Goal: Book appointment/travel/reservation

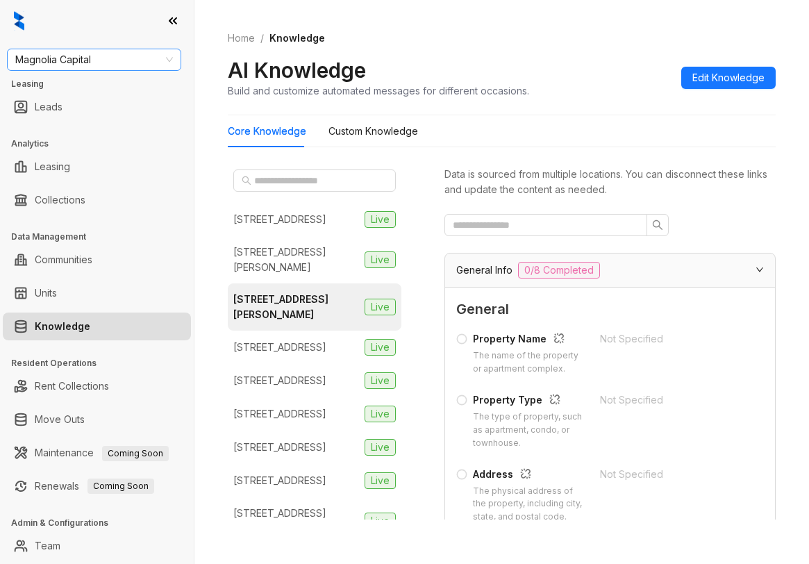
click at [106, 53] on span "Magnolia Capital" at bounding box center [94, 59] width 158 height 21
type input "******"
click at [126, 88] on div "United Apartment Group" at bounding box center [94, 87] width 152 height 15
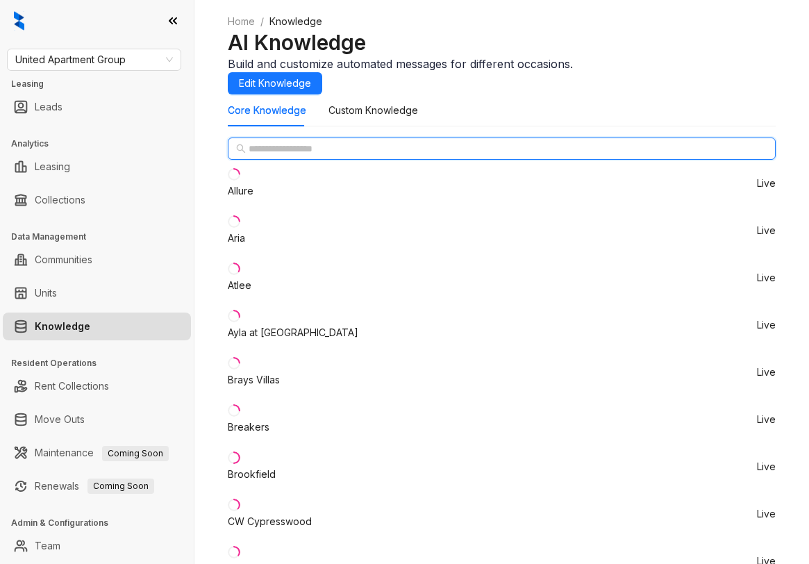
click at [308, 156] on input "text" at bounding box center [503, 148] width 508 height 15
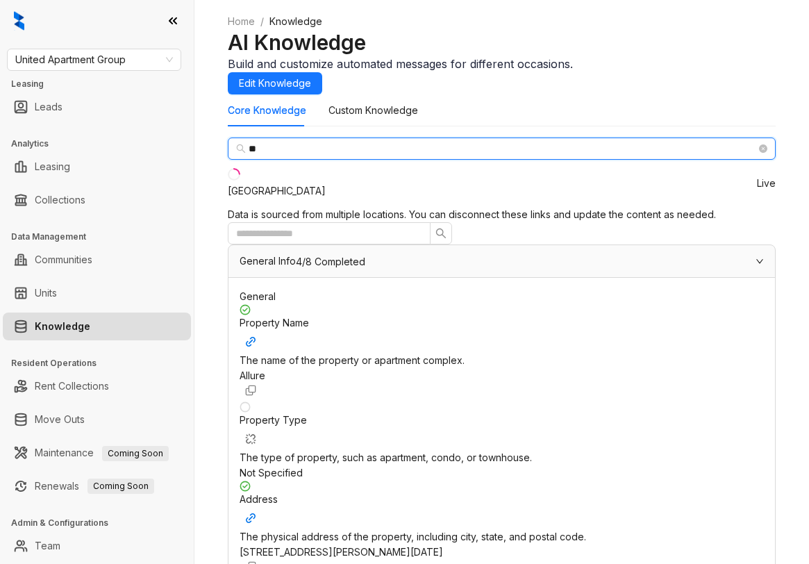
type input "**"
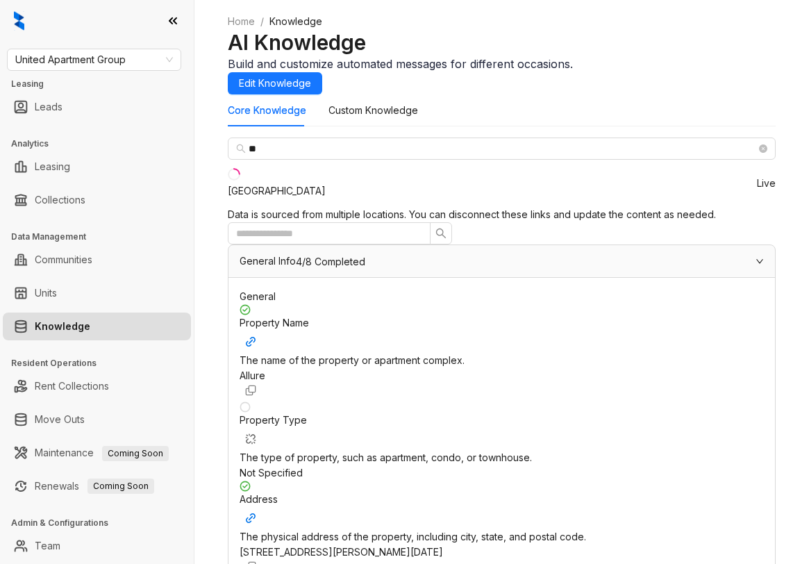
click at [316, 199] on div "Uptown Heights" at bounding box center [277, 190] width 98 height 15
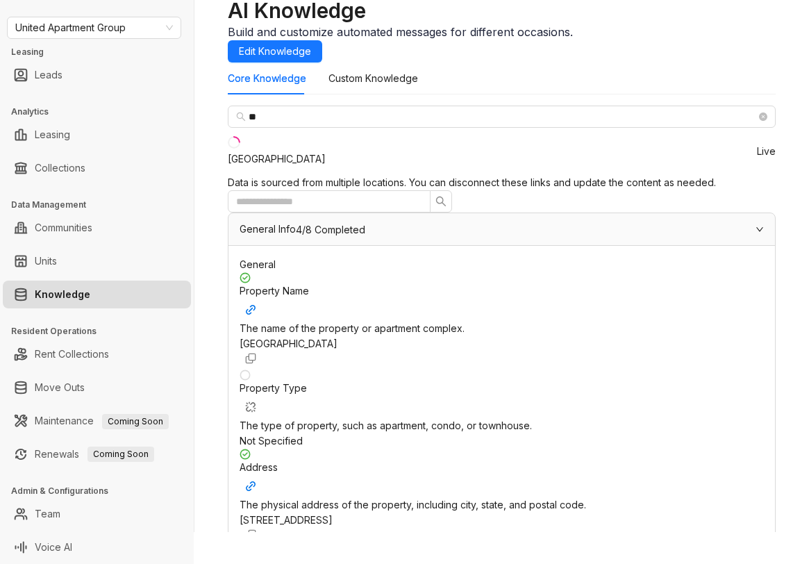
scroll to position [208, 0]
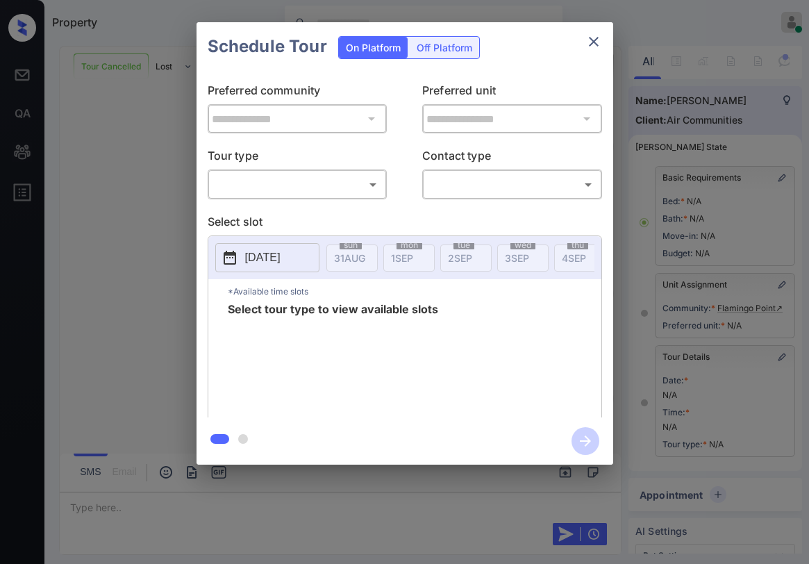
scroll to position [9097, 0]
click at [301, 194] on body "Property Paolo Gabriel Online Set yourself offline Set yourself on break Profil…" at bounding box center [404, 282] width 809 height 564
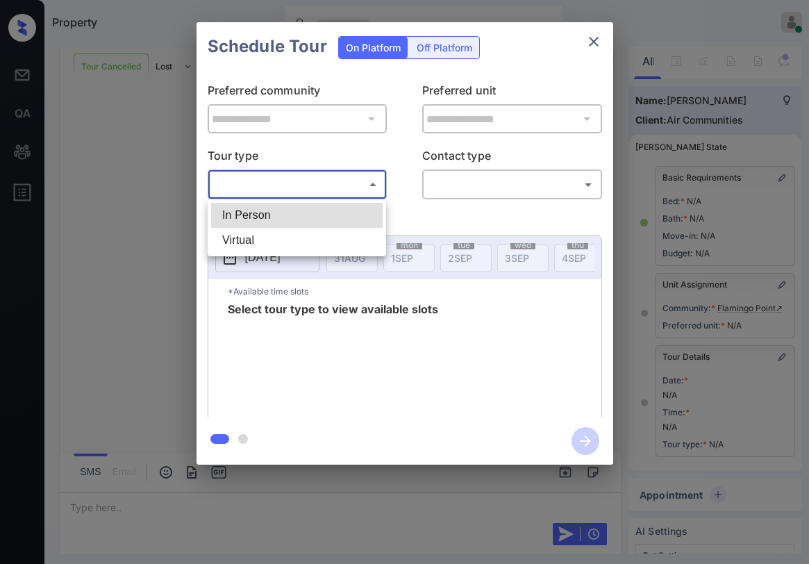
click at [276, 216] on li "In Person" at bounding box center [297, 215] width 172 height 25
type input "********"
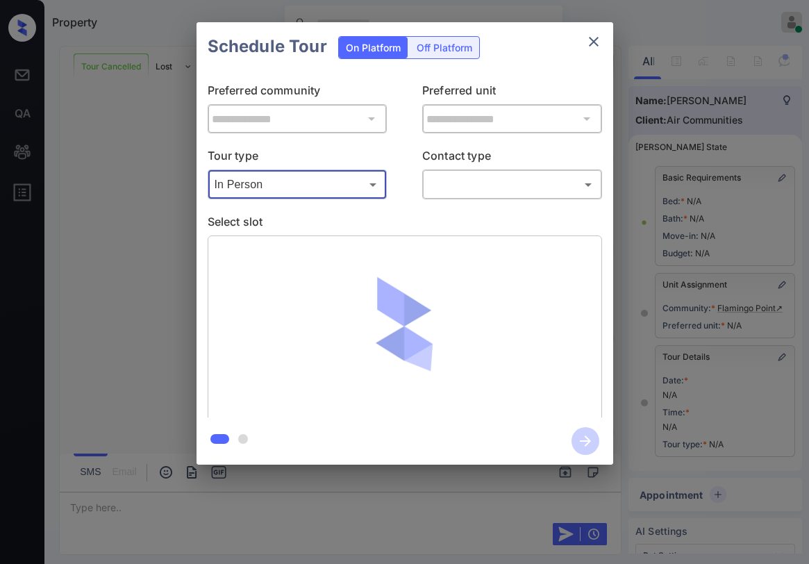
click at [445, 189] on body "Property Paolo Gabriel Online Set yourself offline Set yourself on break Profil…" at bounding box center [404, 282] width 809 height 564
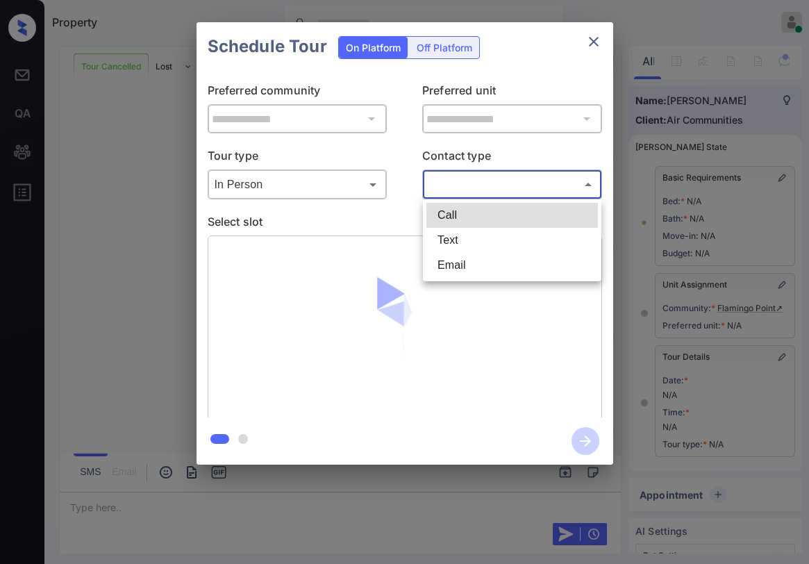
click at [465, 246] on li "Text" at bounding box center [512, 240] width 172 height 25
type input "****"
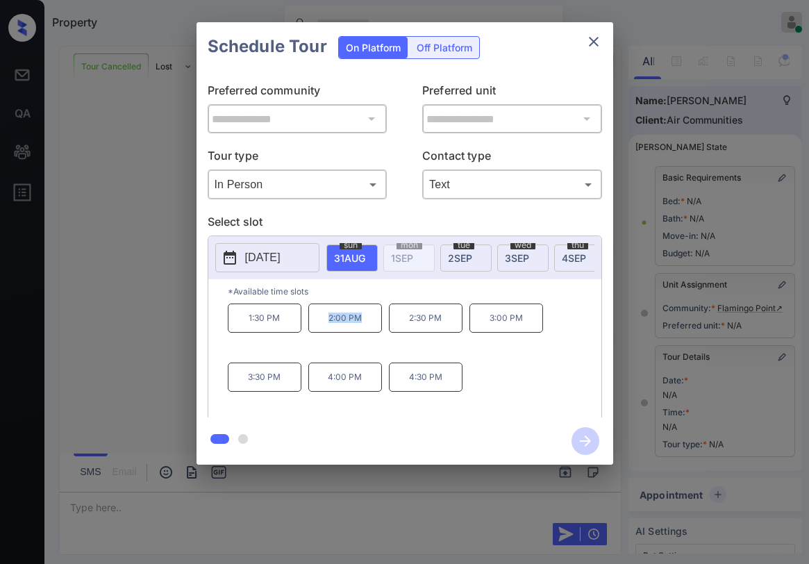
drag, startPoint x: 326, startPoint y: 326, endPoint x: 375, endPoint y: 323, distance: 48.7
click at [375, 323] on p "2:00 PM" at bounding box center [345, 317] width 74 height 29
copy p "2:00 PM"
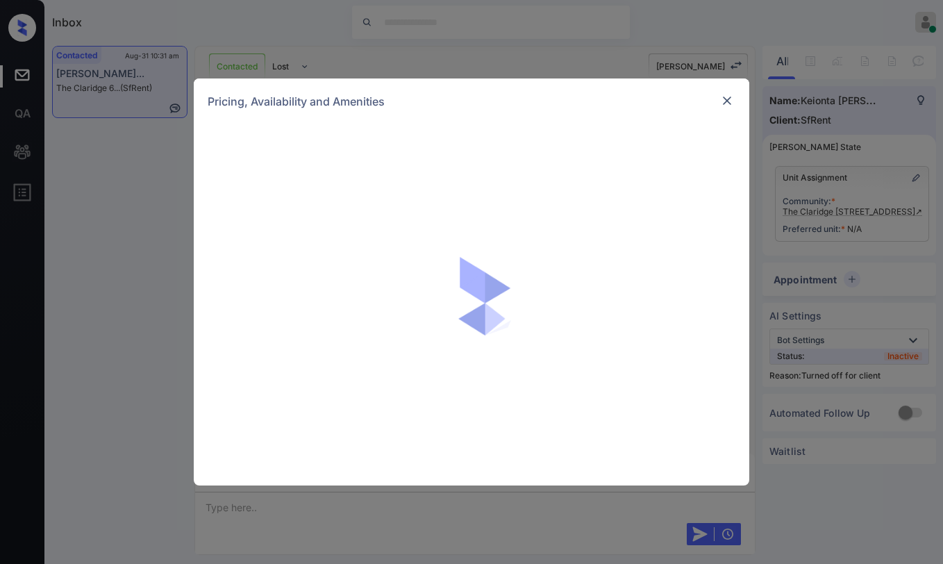
scroll to position [6314, 0]
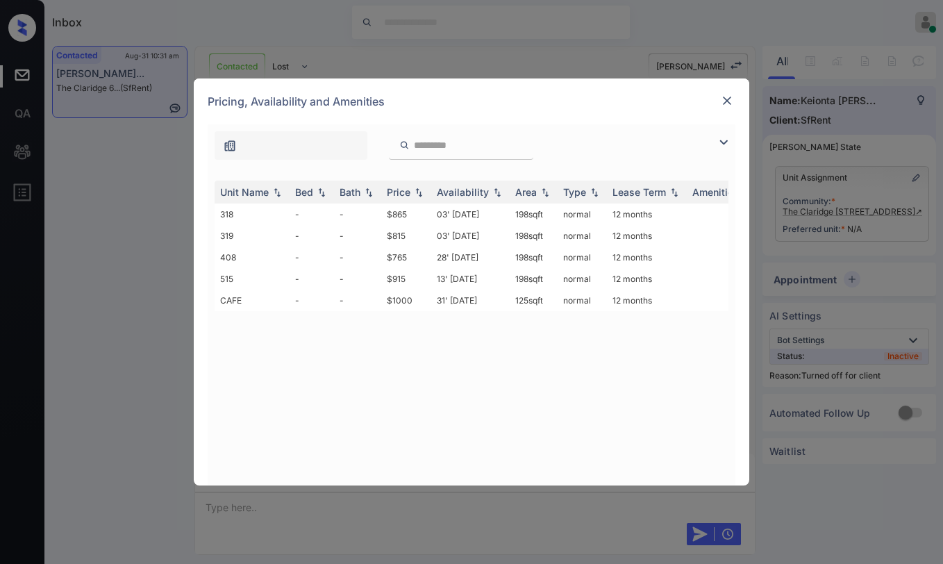
click at [722, 101] on img at bounding box center [727, 101] width 14 height 14
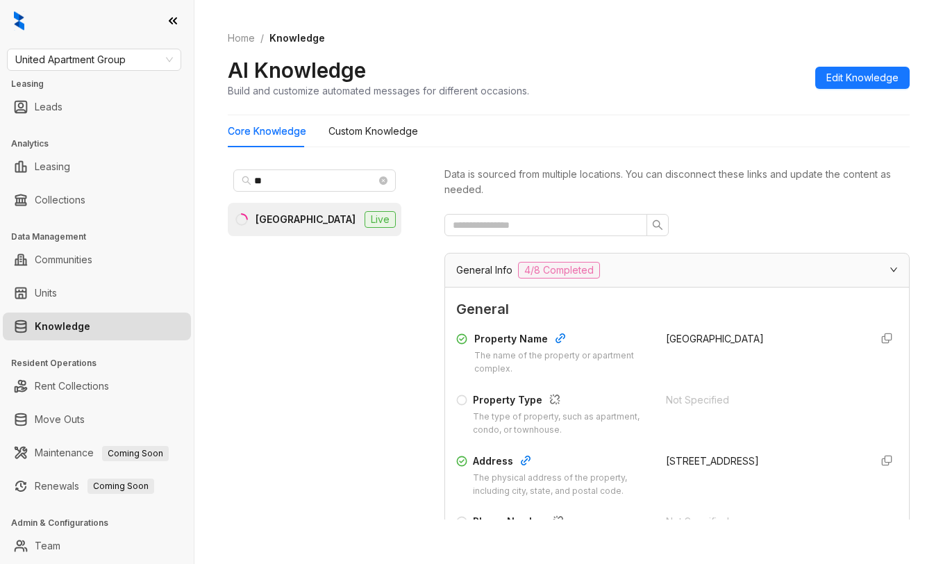
scroll to position [208, 0]
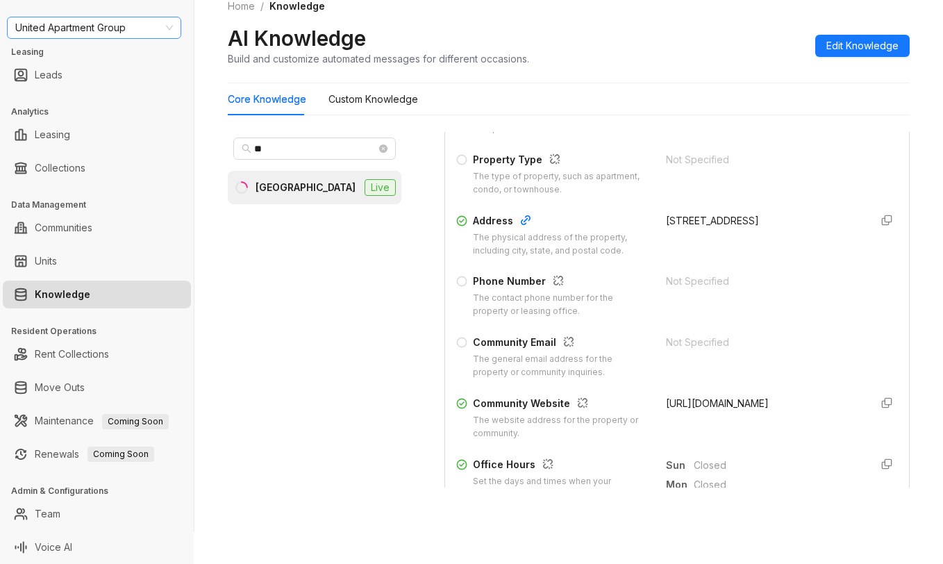
click at [131, 28] on span "United Apartment Group" at bounding box center [94, 27] width 158 height 21
type input "****"
click at [117, 57] on div "Westcorp" at bounding box center [94, 55] width 152 height 15
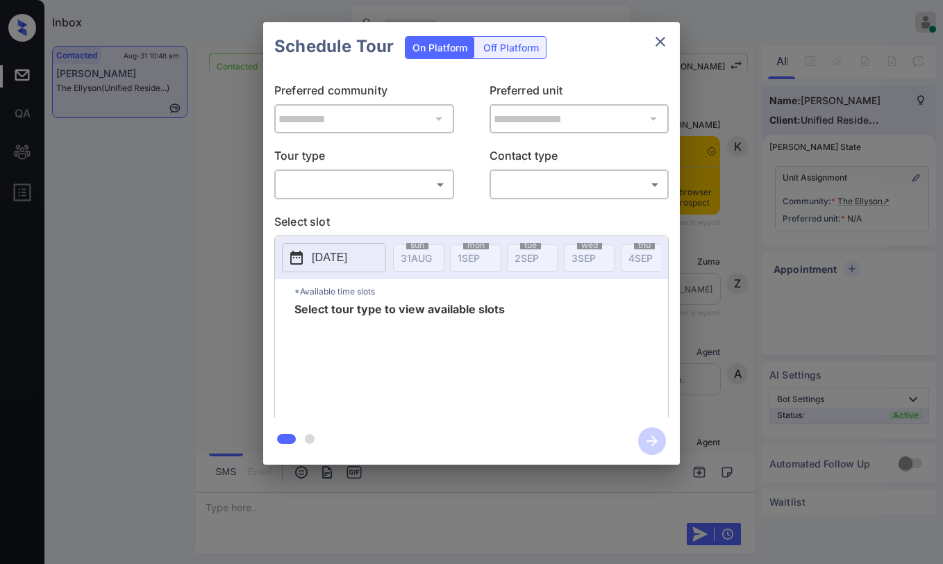
scroll to position [417, 0]
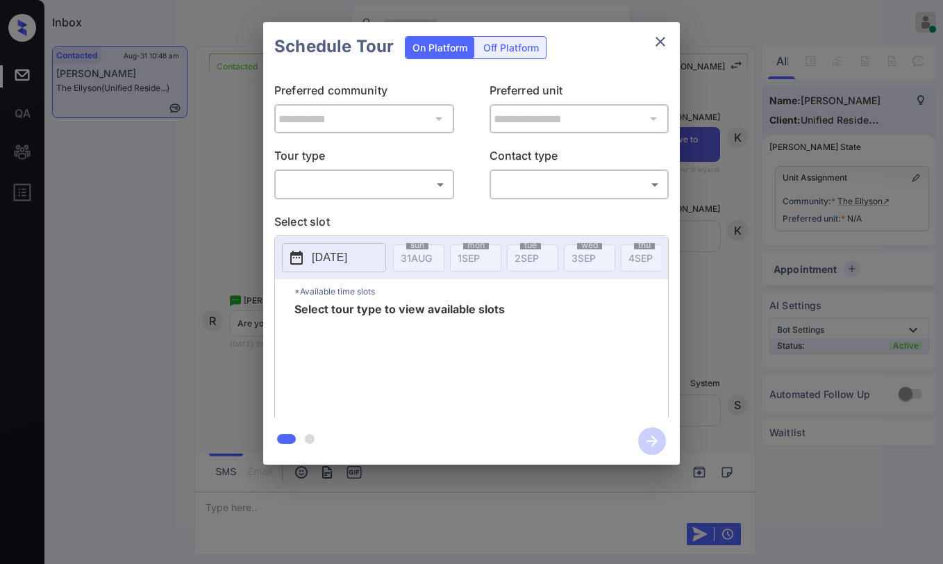
click at [374, 184] on body "Inbox Paolo Gabriel Online Set yourself offline Set yourself on break Profile S…" at bounding box center [471, 282] width 943 height 564
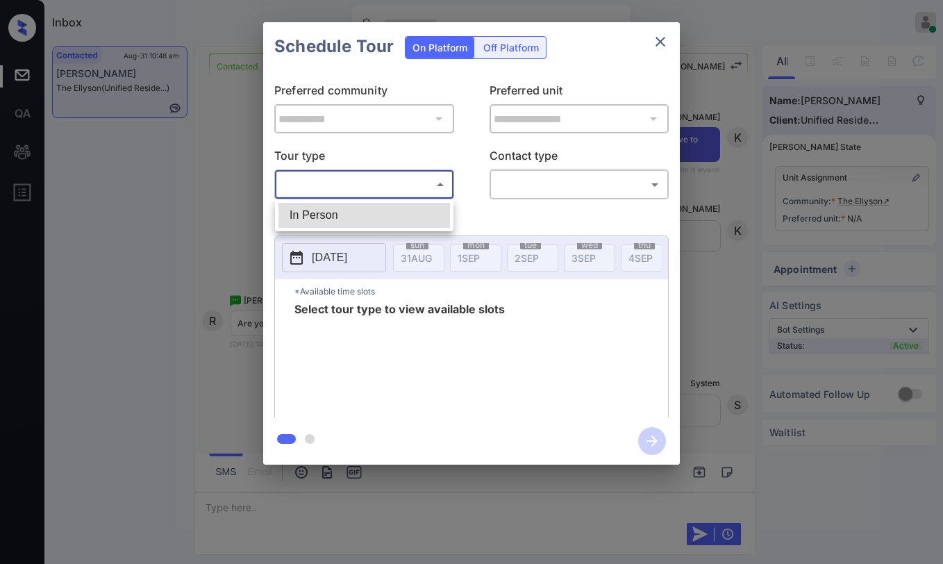
click at [367, 215] on li "In Person" at bounding box center [364, 215] width 172 height 25
type input "********"
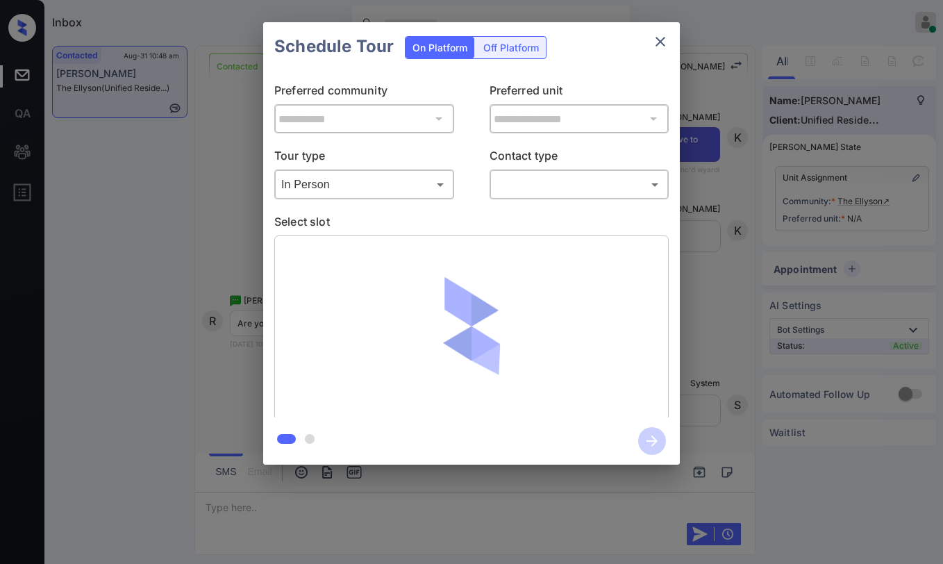
click at [544, 195] on body "Inbox Paolo Gabriel Online Set yourself offline Set yourself on break Profile S…" at bounding box center [471, 282] width 943 height 564
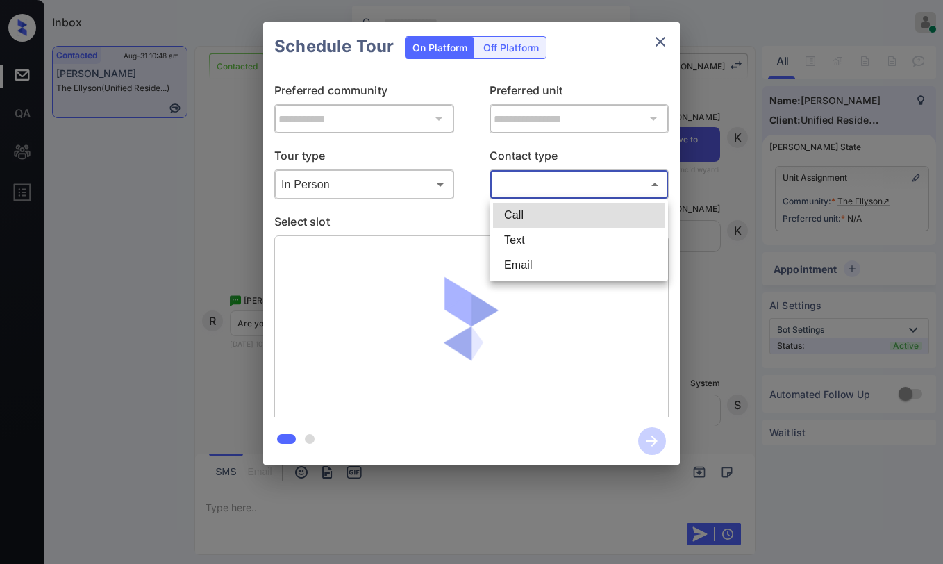
click at [528, 249] on li "Text" at bounding box center [579, 240] width 172 height 25
type input "****"
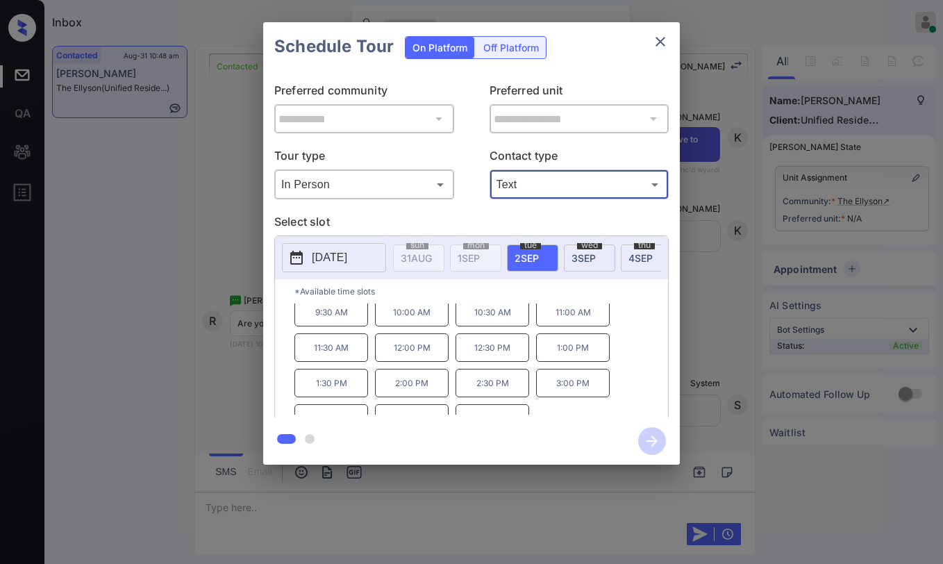
scroll to position [0, 0]
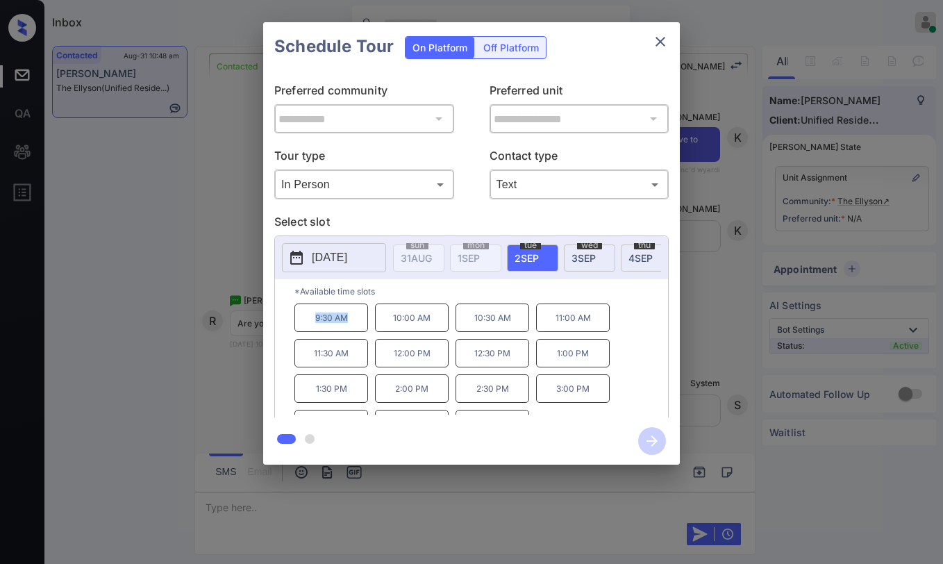
drag, startPoint x: 312, startPoint y: 322, endPoint x: 362, endPoint y: 332, distance: 51.1
click at [362, 332] on p "9:30 AM" at bounding box center [331, 317] width 74 height 28
copy p "9:30 AM"
click at [663, 41] on icon "close" at bounding box center [660, 41] width 17 height 17
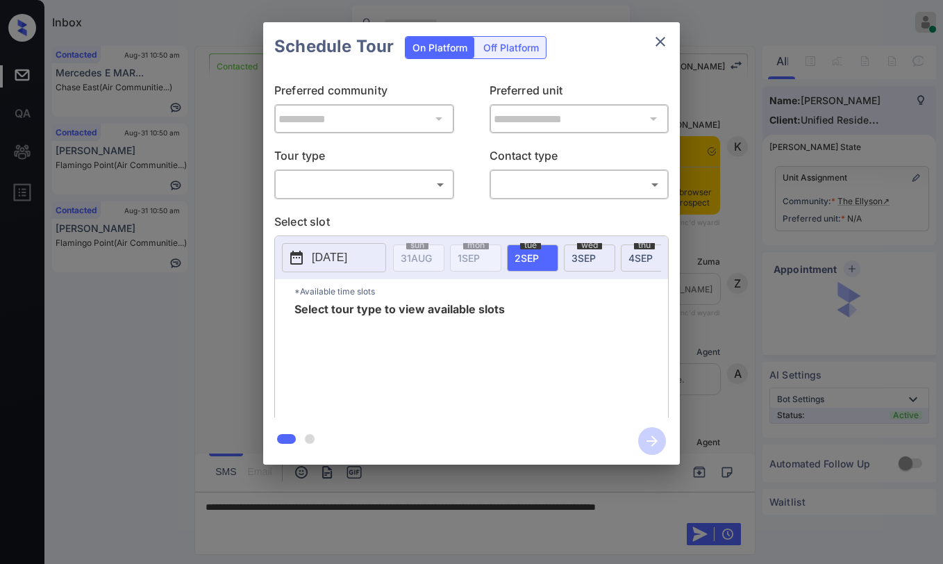
scroll to position [417, 0]
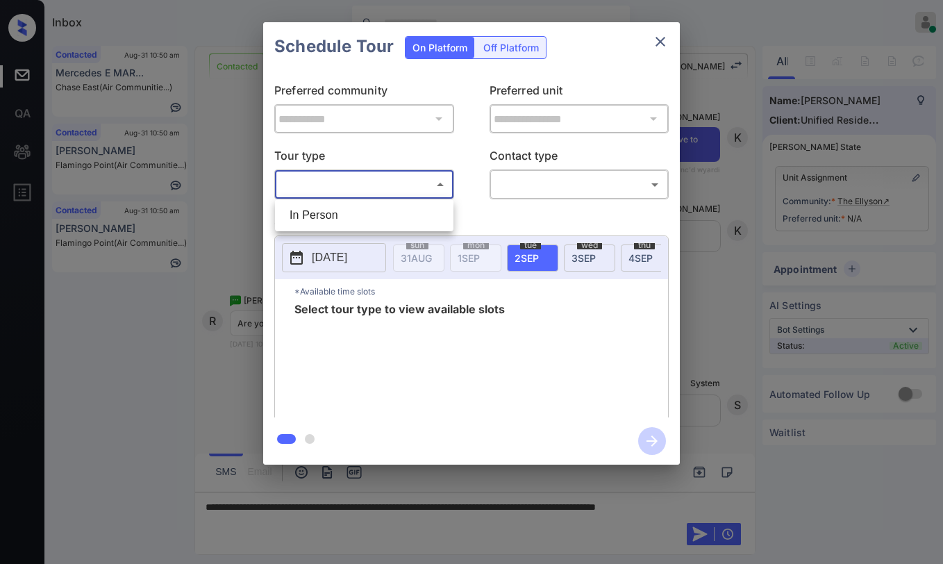
click at [398, 174] on body "Inbox [PERSON_NAME] Online Set yourself offline Set yourself on break Profile S…" at bounding box center [471, 282] width 943 height 564
drag, startPoint x: 375, startPoint y: 217, endPoint x: 500, endPoint y: 201, distance: 126.1
click at [382, 214] on li "In Person" at bounding box center [364, 215] width 172 height 25
type input "********"
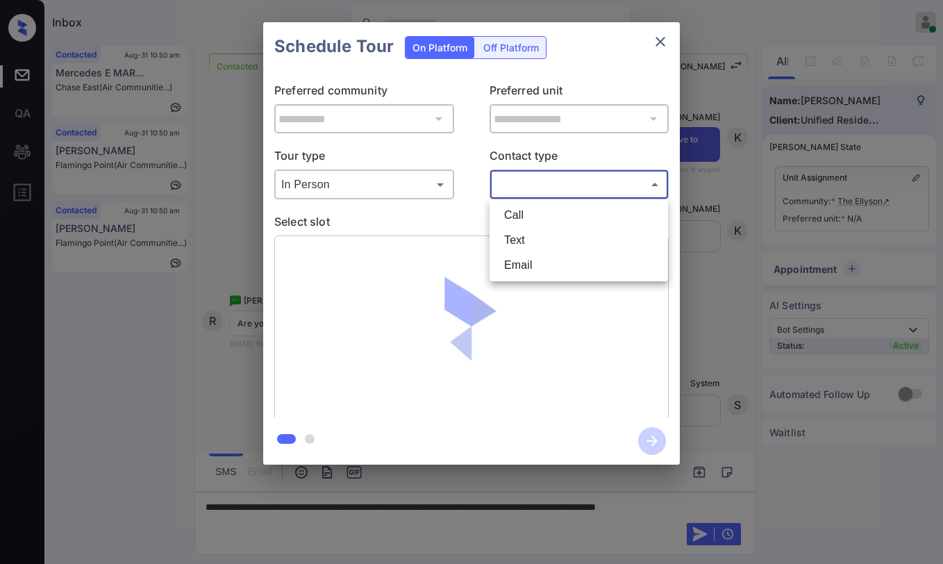
click at [545, 191] on body "Inbox Paolo Gabriel Online Set yourself offline Set yourself on break Profile S…" at bounding box center [471, 282] width 943 height 564
click at [534, 245] on li "Text" at bounding box center [579, 240] width 172 height 25
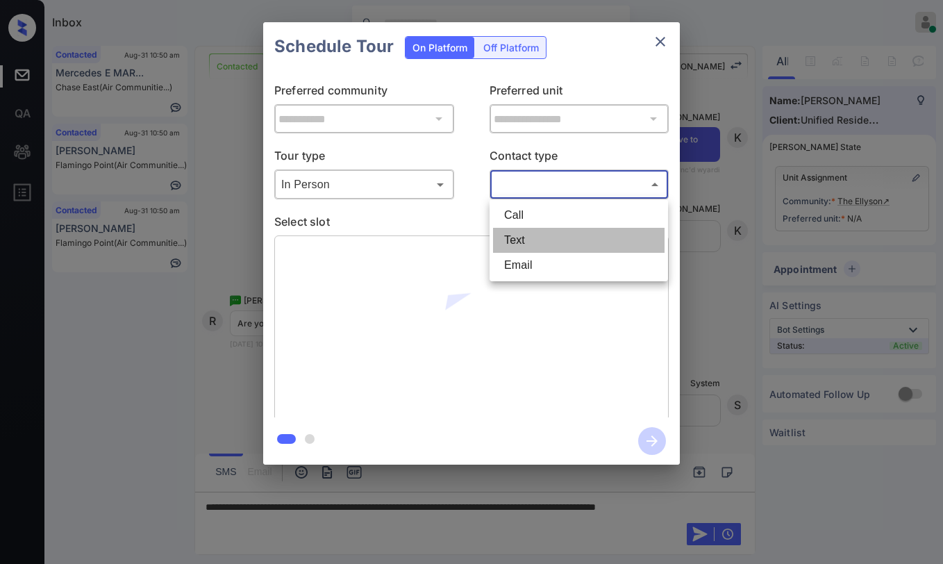
type input "****"
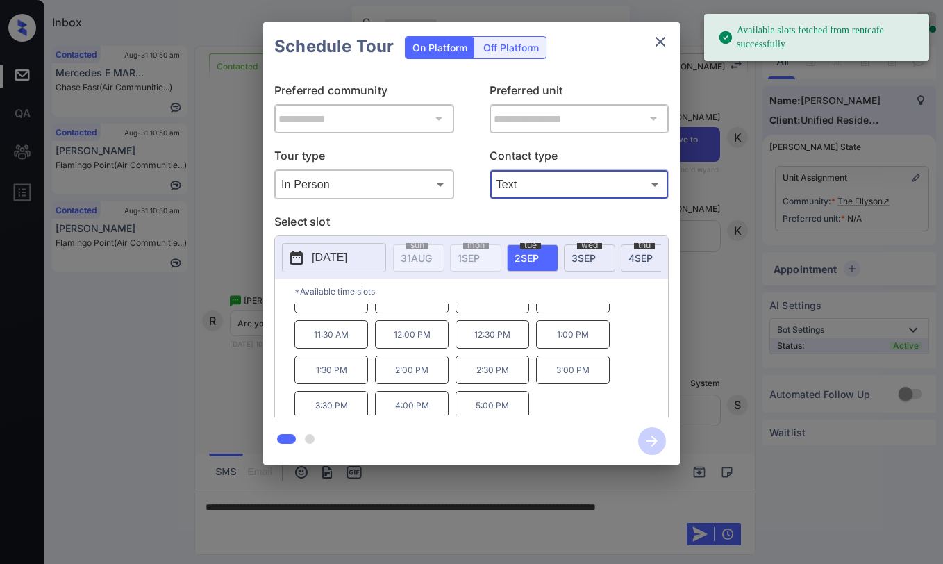
scroll to position [24, 0]
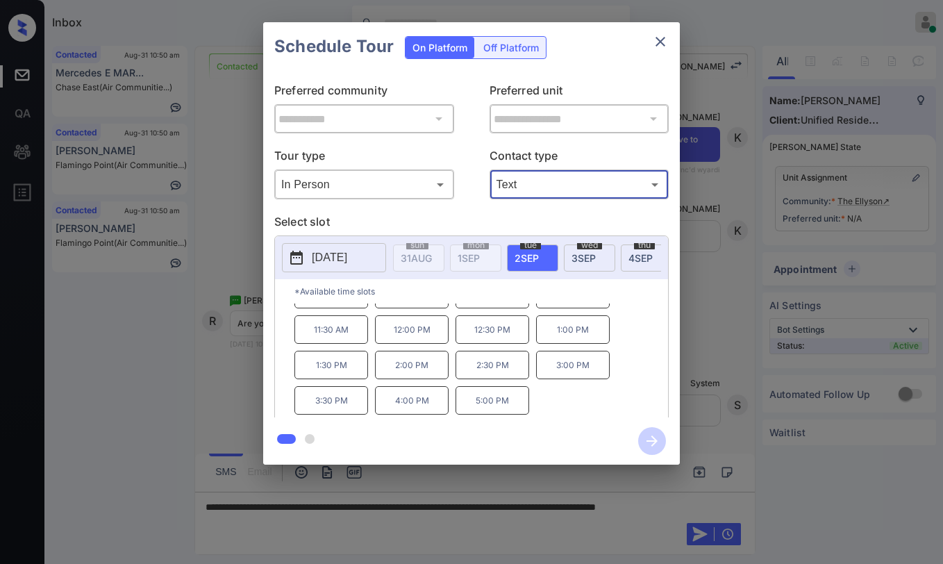
click at [660, 42] on icon "close" at bounding box center [661, 42] width 10 height 10
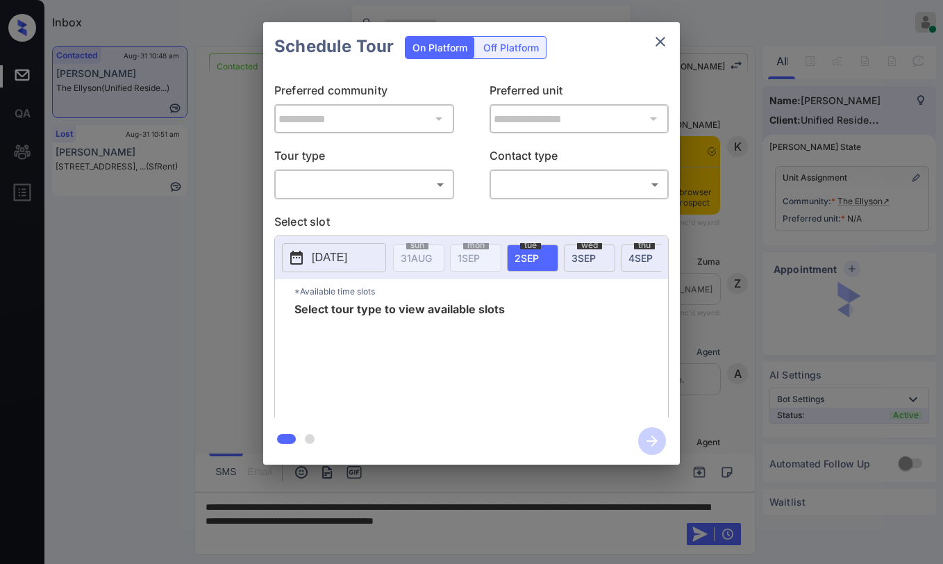
scroll to position [626, 0]
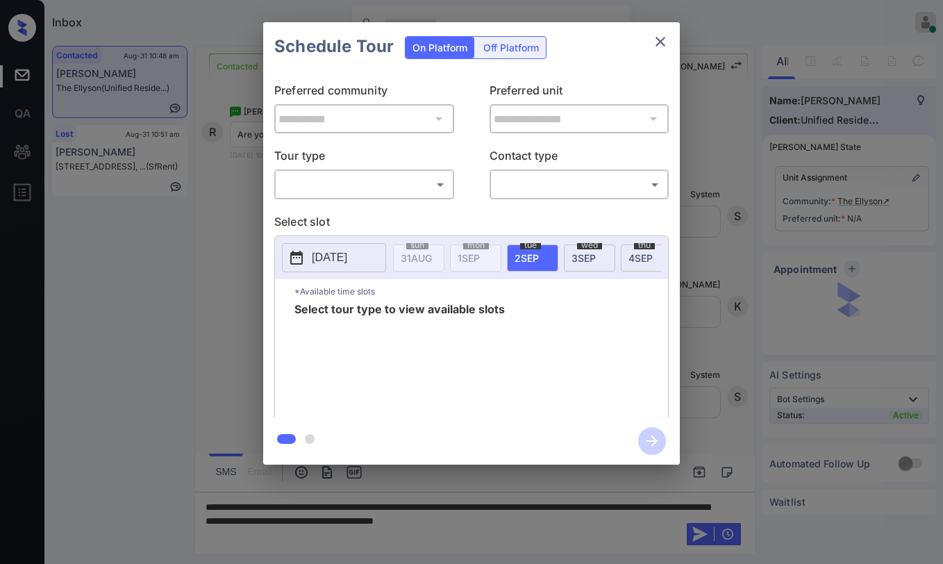
click at [303, 192] on body "Inbox [PERSON_NAME] Online Set yourself offline Set yourself on break Profile S…" at bounding box center [471, 282] width 943 height 564
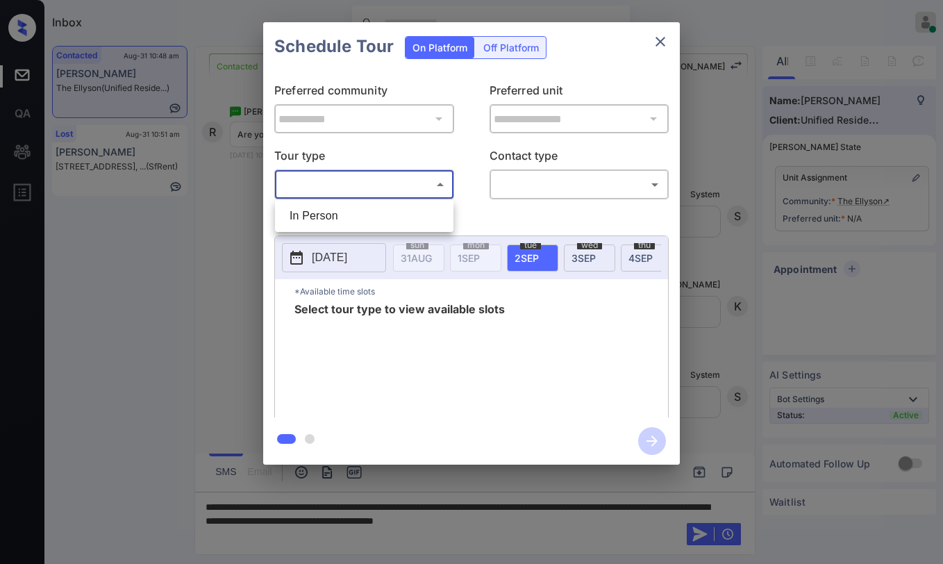
drag, startPoint x: 328, startPoint y: 215, endPoint x: 382, endPoint y: 205, distance: 54.3
click at [329, 215] on li "In Person" at bounding box center [364, 215] width 172 height 25
type input "********"
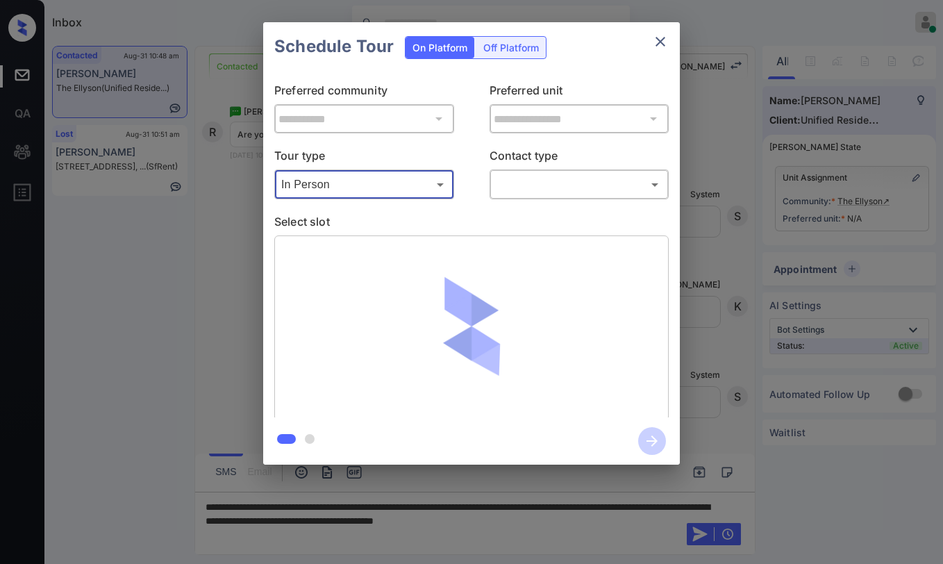
drag, startPoint x: 490, startPoint y: 185, endPoint x: 509, endPoint y: 189, distance: 19.9
click at [493, 184] on div "​ ​" at bounding box center [580, 184] width 180 height 30
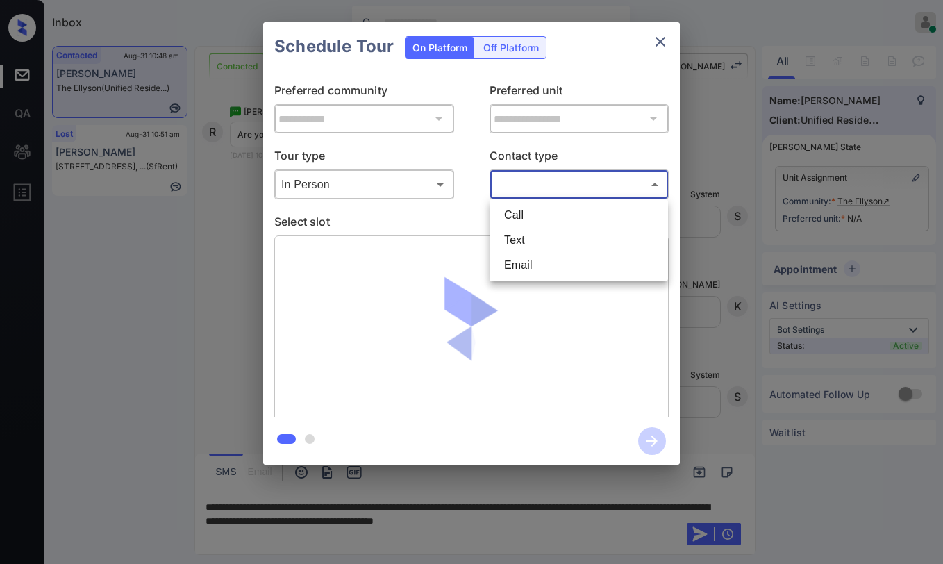
click at [518, 191] on body "Inbox Paolo Gabriel Online Set yourself offline Set yourself on break Profile S…" at bounding box center [471, 282] width 943 height 564
click at [513, 240] on li "Text" at bounding box center [579, 240] width 172 height 25
type input "****"
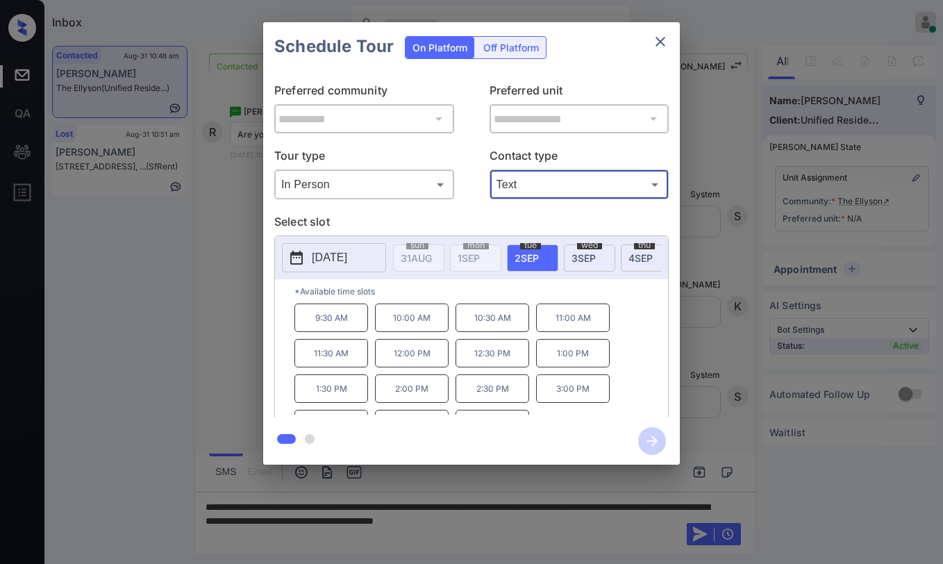
scroll to position [24, 0]
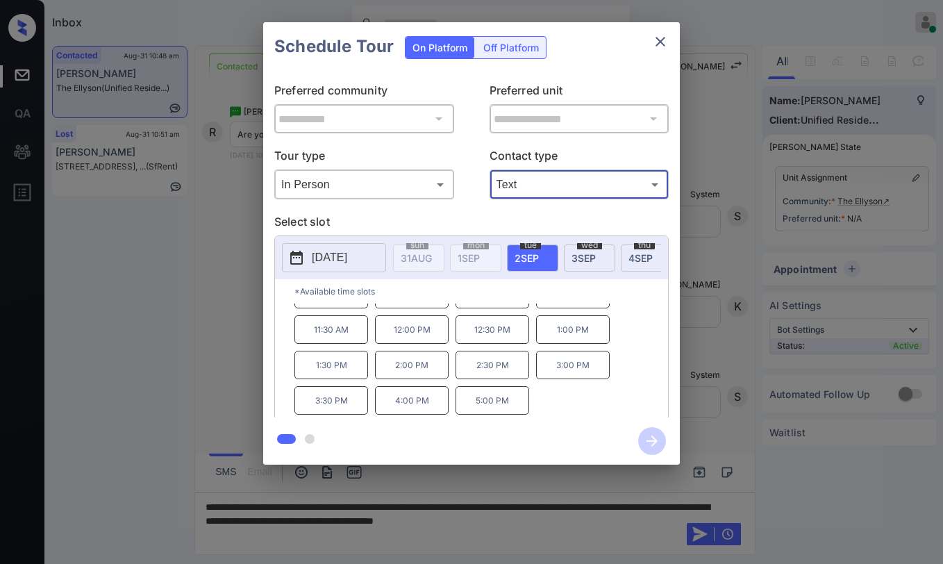
click at [665, 35] on icon "close" at bounding box center [660, 41] width 17 height 17
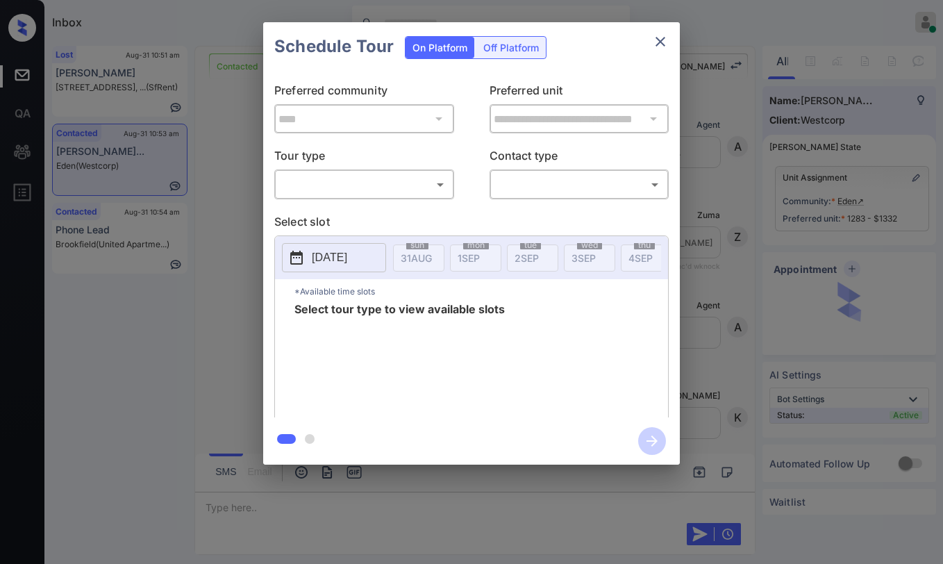
scroll to position [755, 0]
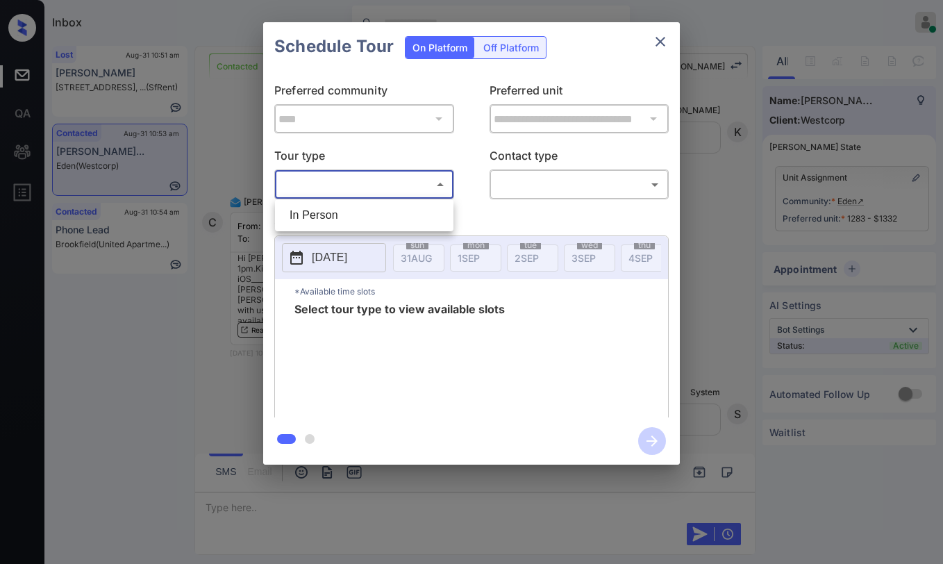
click at [406, 189] on body "Inbox [PERSON_NAME] Online Set yourself offline Set yourself on break Profile S…" at bounding box center [471, 282] width 943 height 564
click at [380, 216] on li "In Person" at bounding box center [364, 215] width 172 height 25
type input "********"
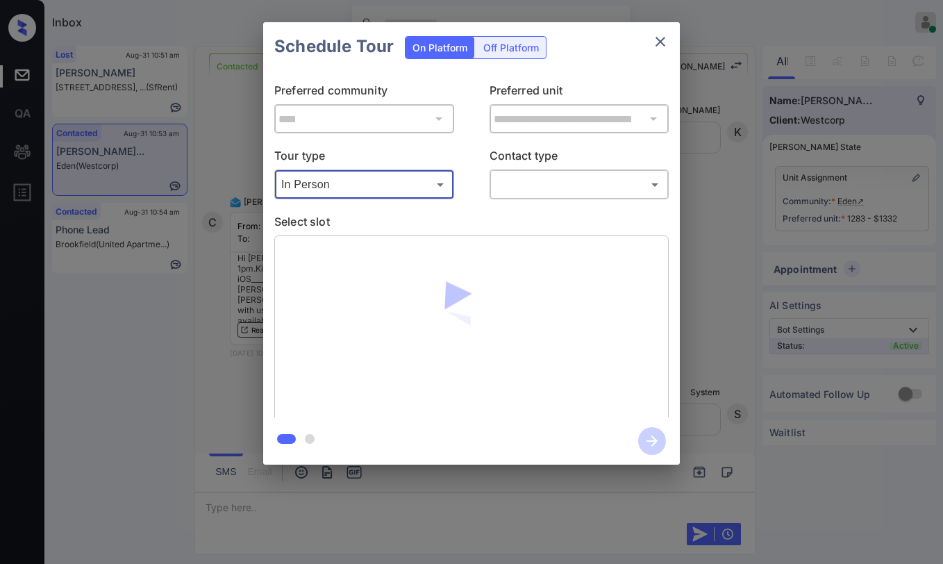
click at [547, 181] on body "Inbox Paolo Gabriel Online Set yourself offline Set yourself on break Profile S…" at bounding box center [471, 282] width 943 height 564
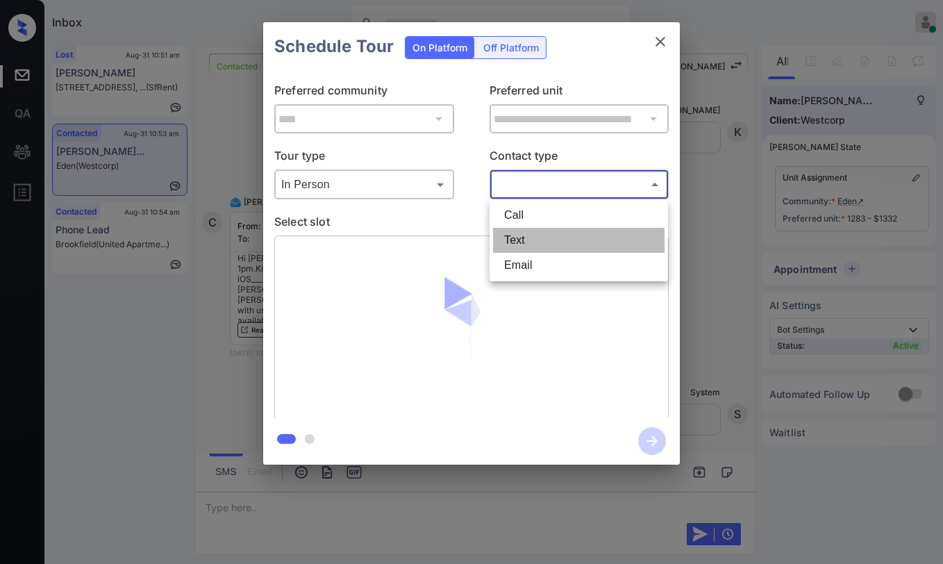
click at [532, 235] on li "Text" at bounding box center [579, 240] width 172 height 25
type input "****"
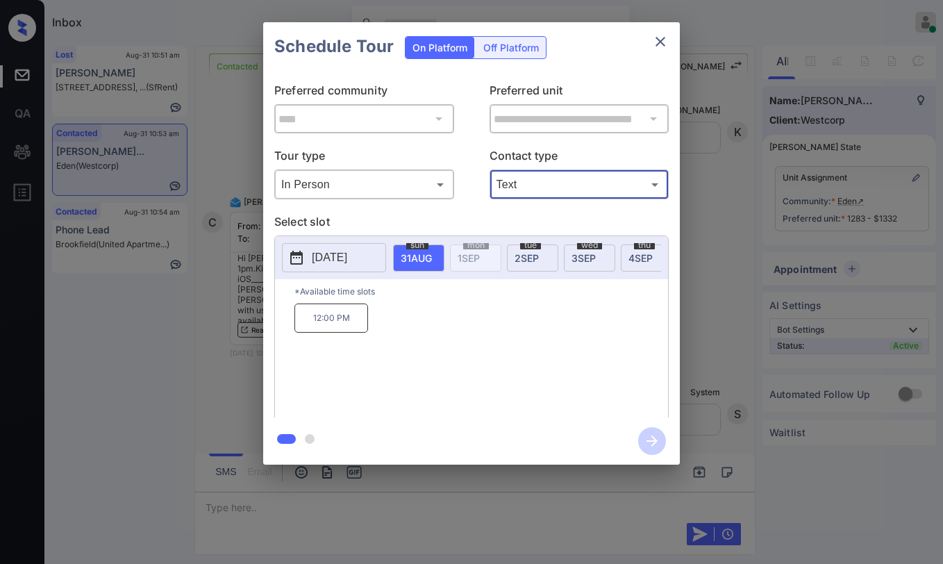
click at [660, 43] on icon "close" at bounding box center [660, 41] width 17 height 17
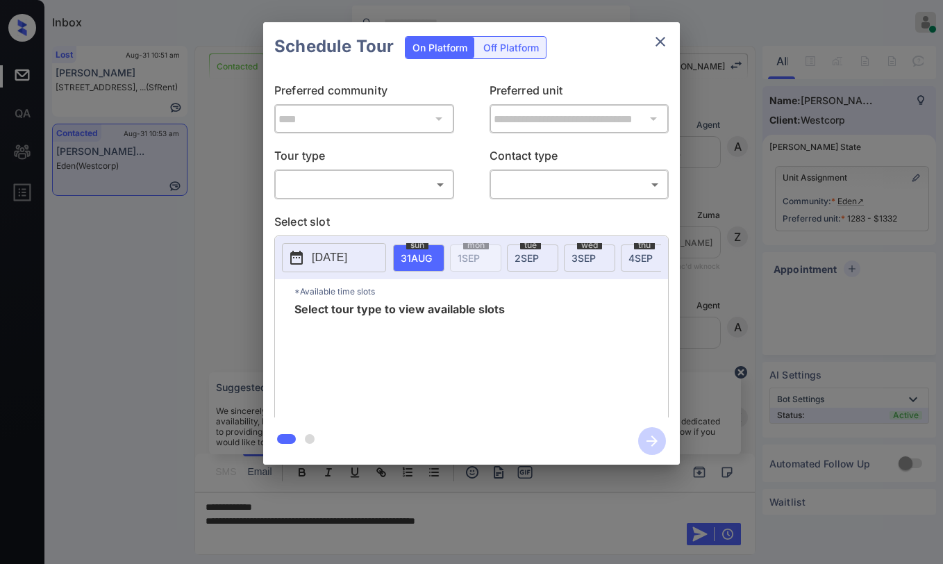
scroll to position [685, 0]
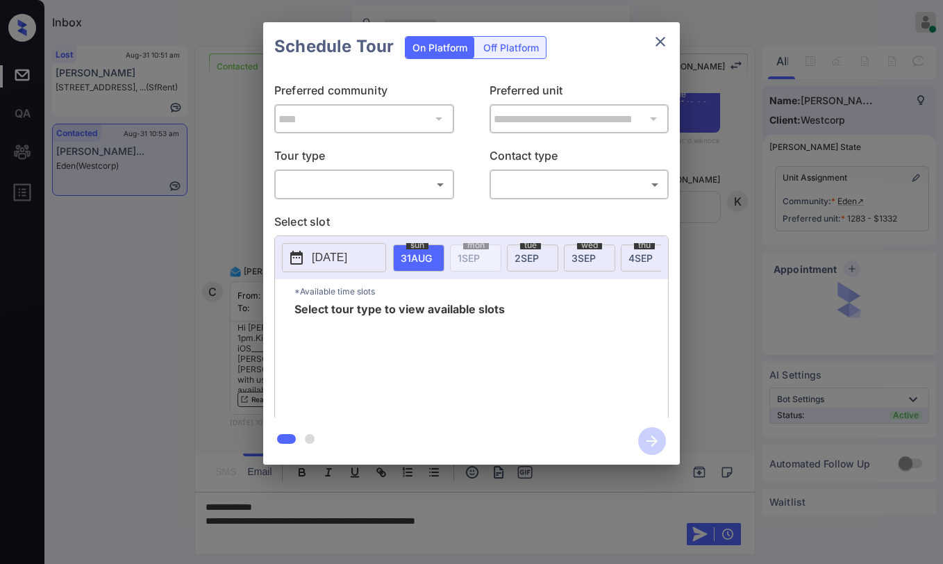
click at [396, 202] on div "**********" at bounding box center [471, 244] width 417 height 347
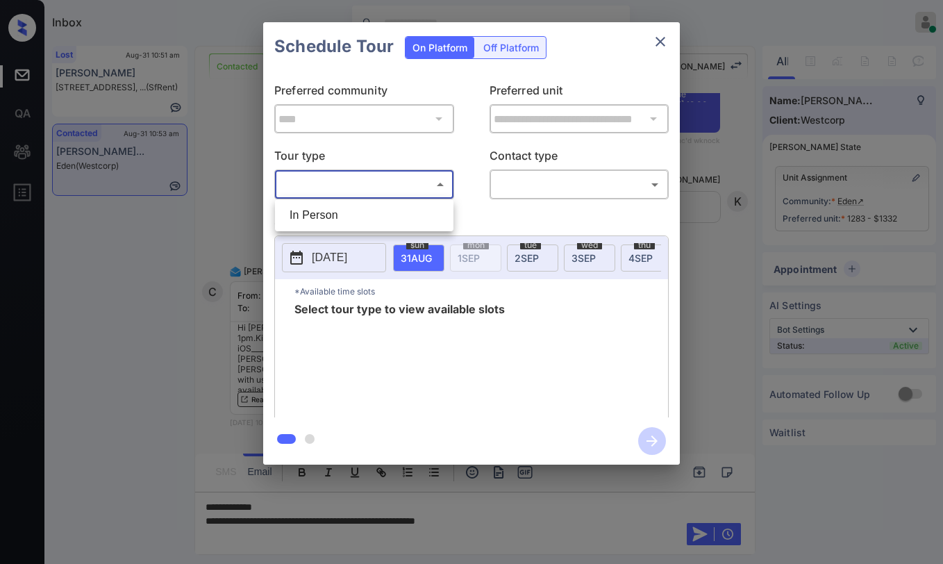
click at [379, 194] on body "Inbox [PERSON_NAME] Online Set yourself offline Set yourself on break Profile S…" at bounding box center [471, 282] width 943 height 564
drag, startPoint x: 360, startPoint y: 216, endPoint x: 442, endPoint y: 201, distance: 83.4
click at [367, 214] on li "In Person" at bounding box center [364, 215] width 172 height 25
type input "********"
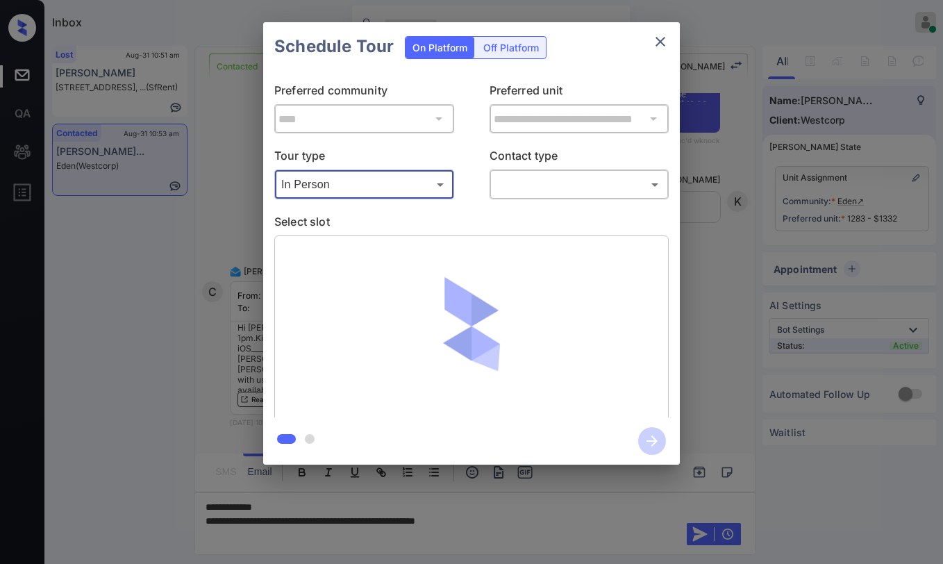
click at [532, 191] on body "Inbox [PERSON_NAME] Online Set yourself offline Set yourself on break Profile S…" at bounding box center [471, 282] width 943 height 564
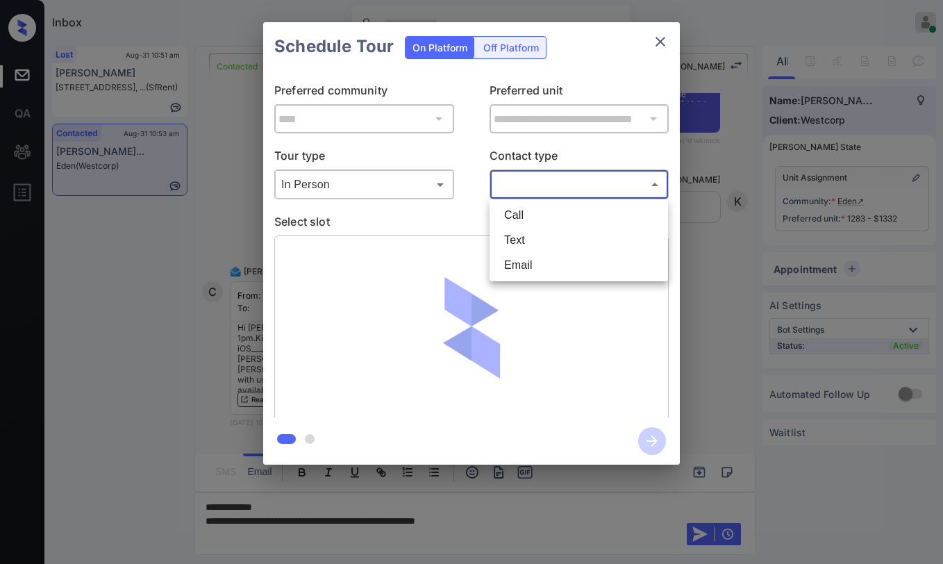
click at [526, 238] on li "Text" at bounding box center [579, 240] width 172 height 25
type input "****"
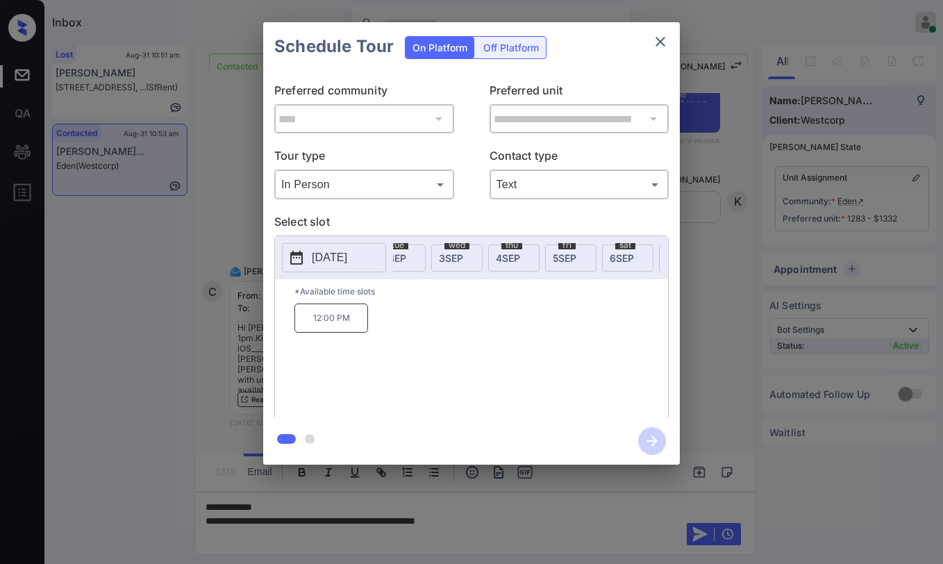
scroll to position [0, 112]
click at [428, 257] on div "tue 2 SEP" at bounding box center [420, 257] width 51 height 27
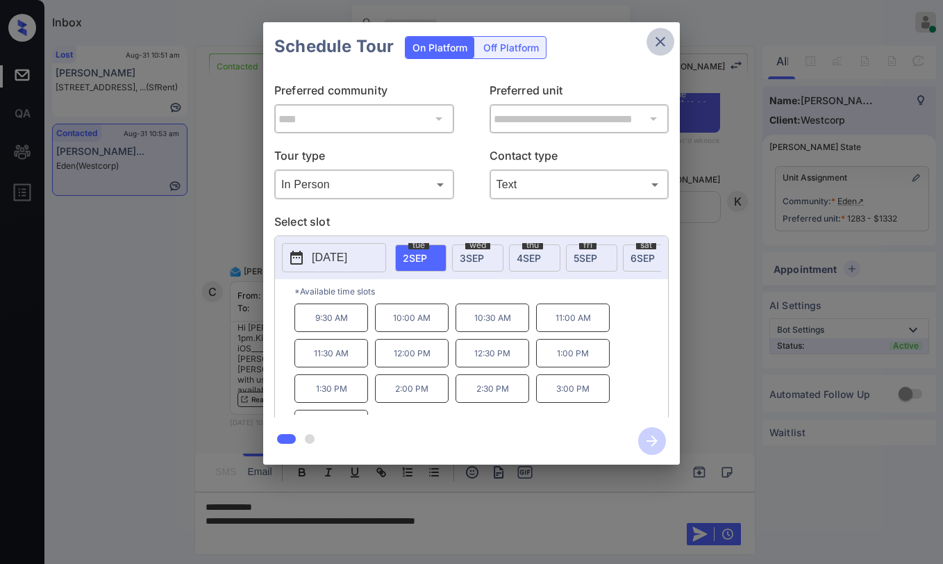
click at [658, 40] on icon "close" at bounding box center [661, 42] width 10 height 10
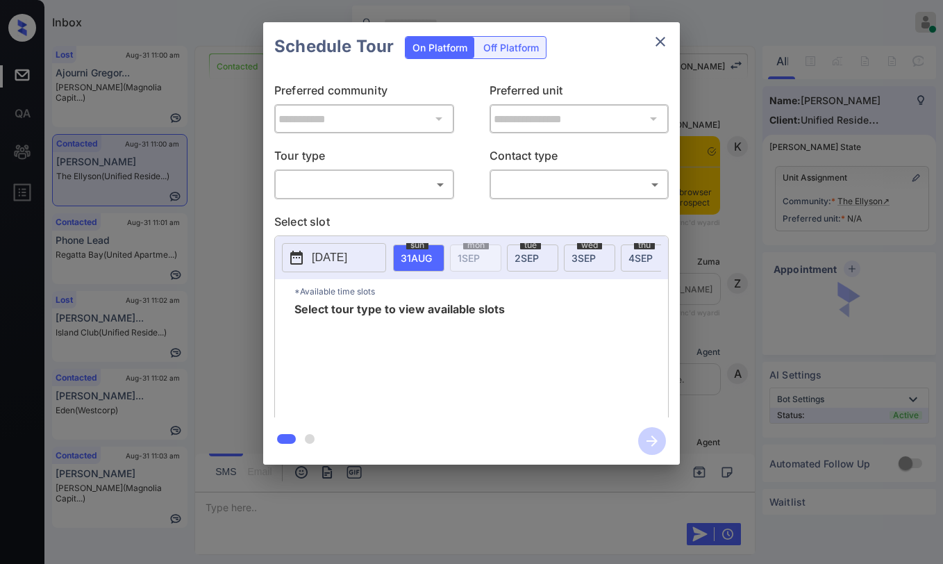
scroll to position [1158, 0]
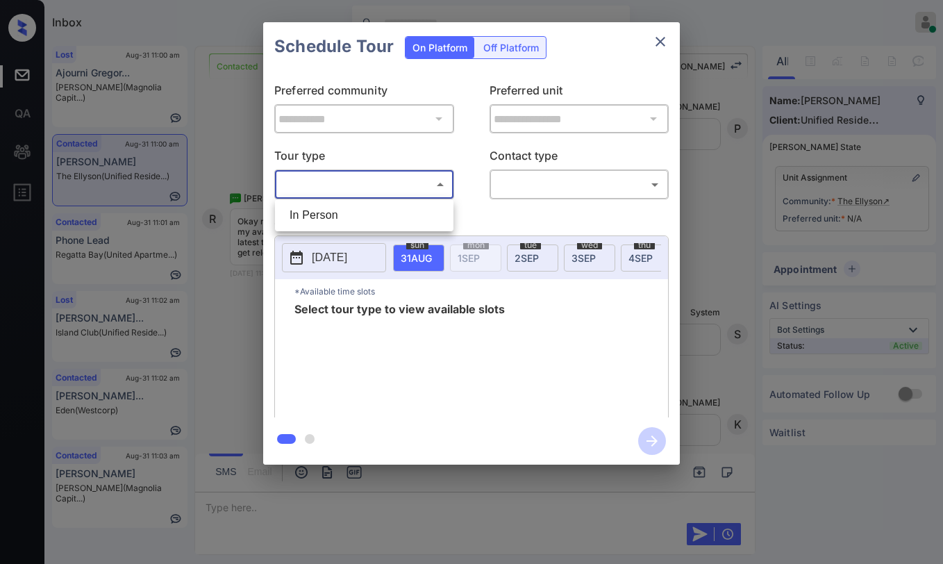
click at [422, 183] on body "Inbox Paolo Gabriel Online Set yourself offline Set yourself on break Profile S…" at bounding box center [471, 282] width 943 height 564
drag, startPoint x: 380, startPoint y: 215, endPoint x: 460, endPoint y: 212, distance: 80.6
click at [381, 215] on li "In Person" at bounding box center [364, 215] width 172 height 25
type input "********"
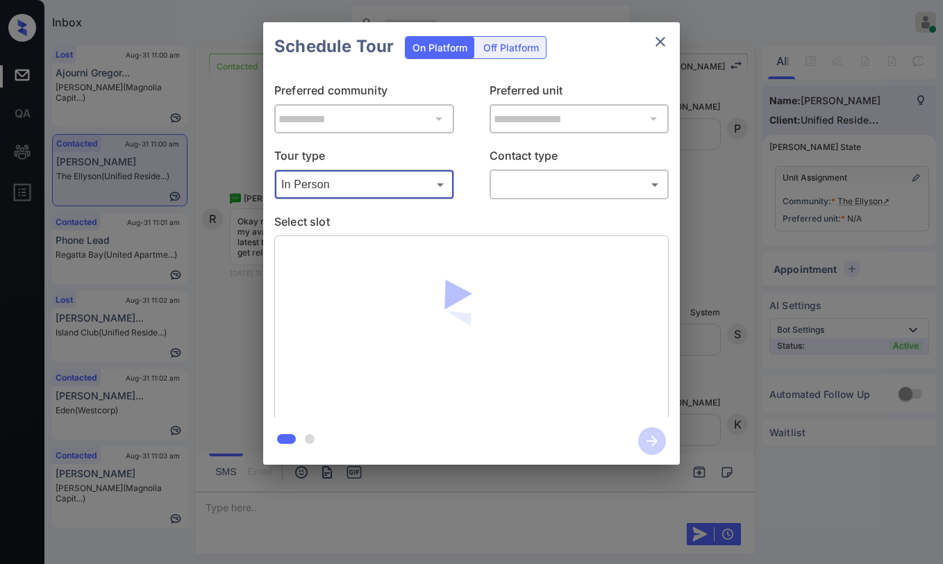
click at [502, 190] on body "Inbox Paolo Gabriel Online Set yourself offline Set yourself on break Profile S…" at bounding box center [471, 282] width 943 height 564
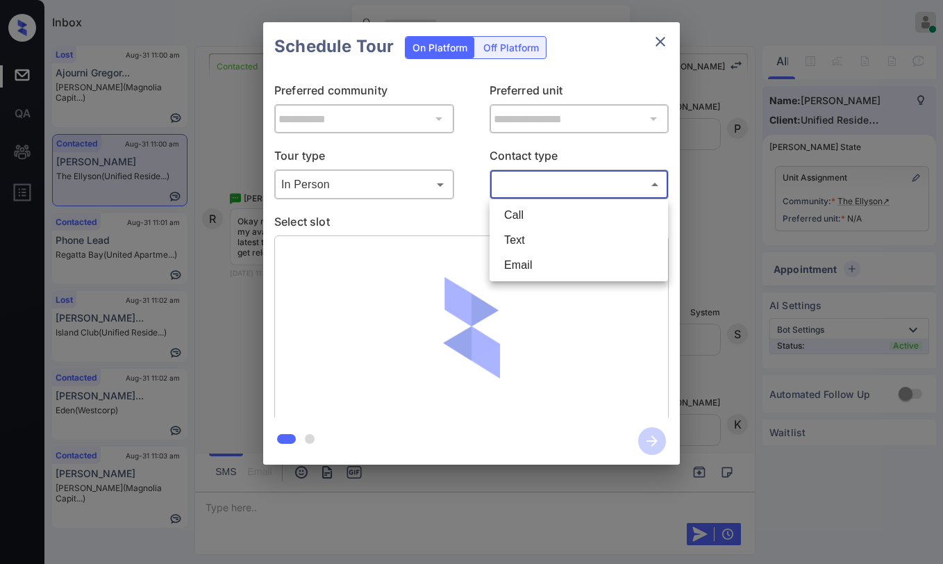
click at [525, 232] on li "Text" at bounding box center [579, 240] width 172 height 25
type input "****"
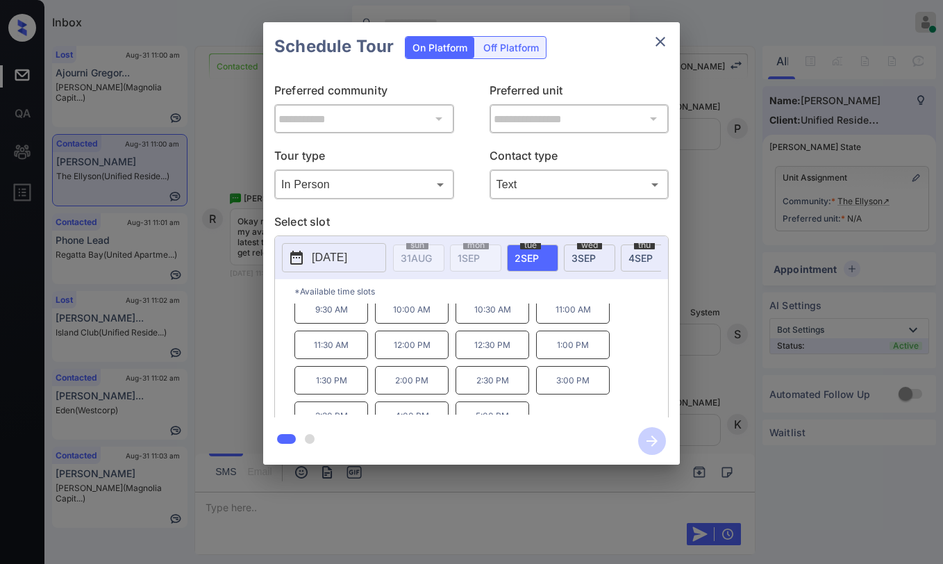
scroll to position [0, 0]
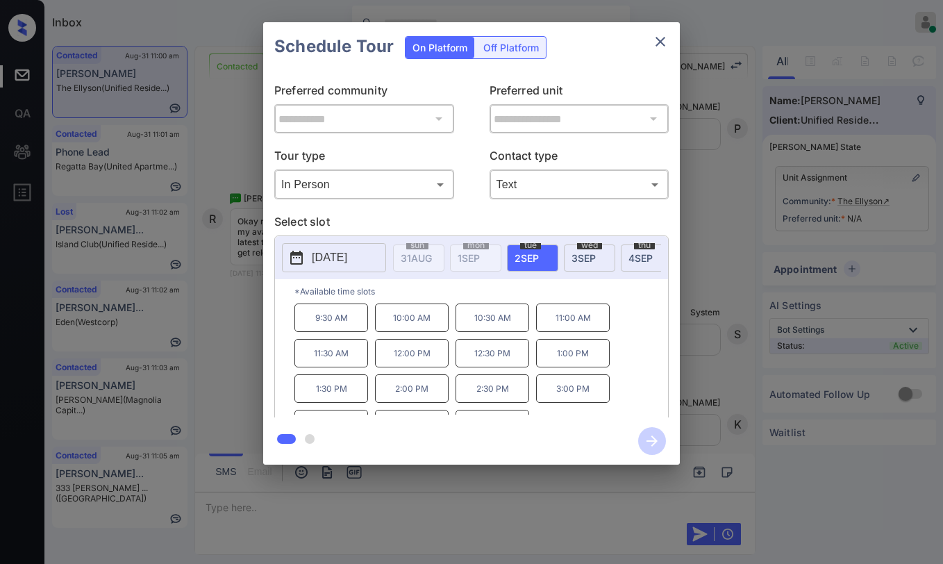
click at [444, 217] on p "Select slot" at bounding box center [471, 224] width 394 height 22
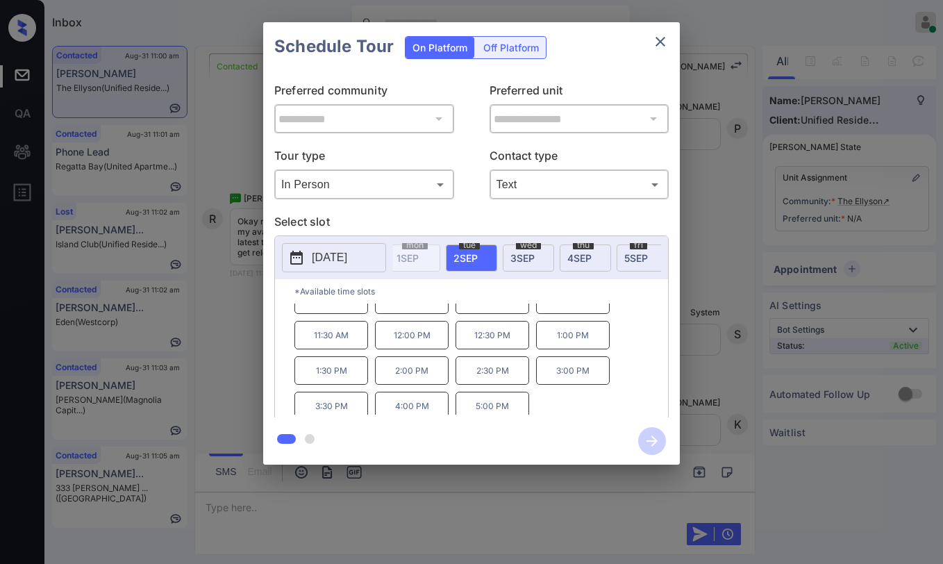
scroll to position [24, 0]
click at [663, 45] on icon "close" at bounding box center [661, 42] width 10 height 10
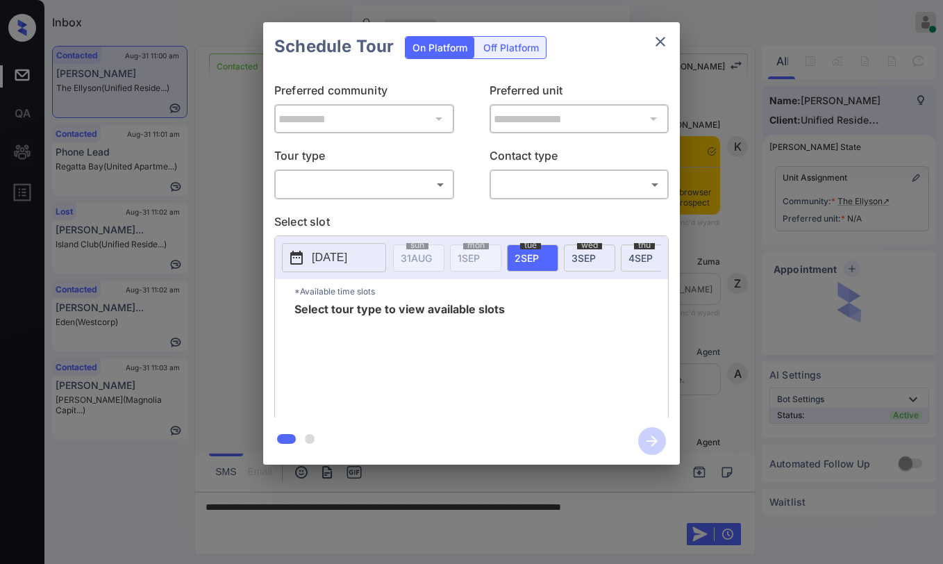
click at [358, 186] on body "Inbox [PERSON_NAME] Online Set yourself offline Set yourself on break Profile S…" at bounding box center [471, 282] width 943 height 564
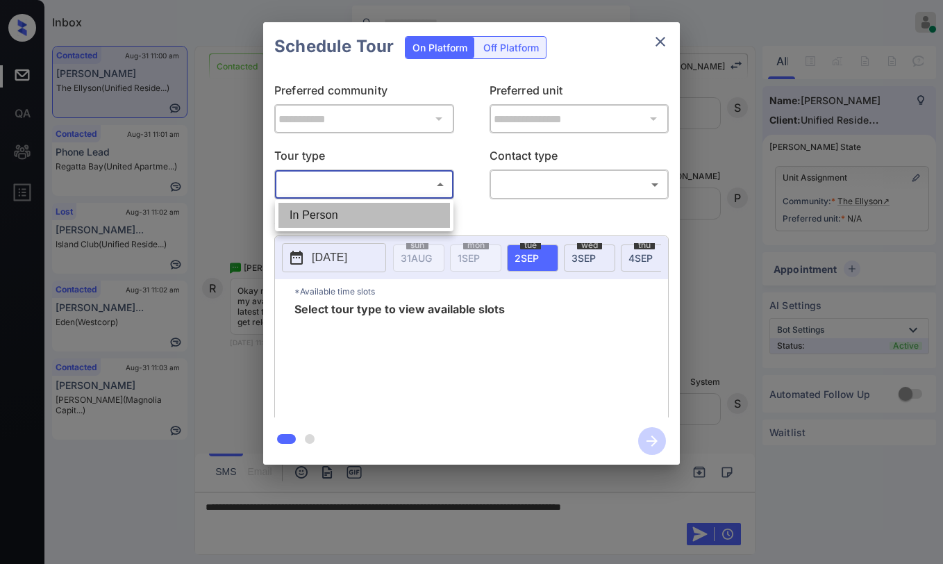
drag, startPoint x: 339, startPoint y: 210, endPoint x: 523, endPoint y: 182, distance: 186.2
click at [340, 210] on li "In Person" at bounding box center [364, 215] width 172 height 25
type input "********"
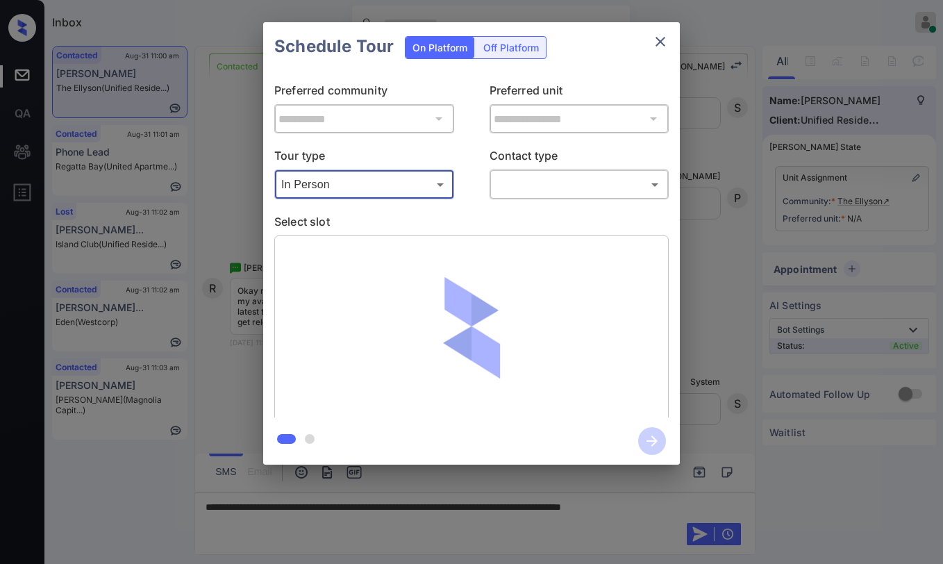
click at [526, 181] on body "Inbox Paolo Gabriel Online Set yourself offline Set yourself on break Profile S…" at bounding box center [471, 282] width 943 height 564
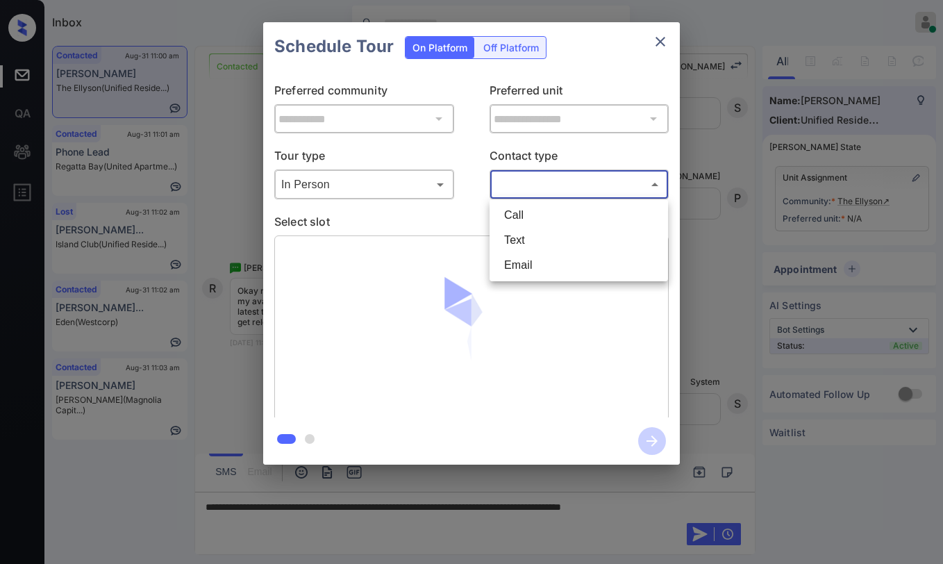
click at [522, 234] on li "Text" at bounding box center [579, 240] width 172 height 25
type input "****"
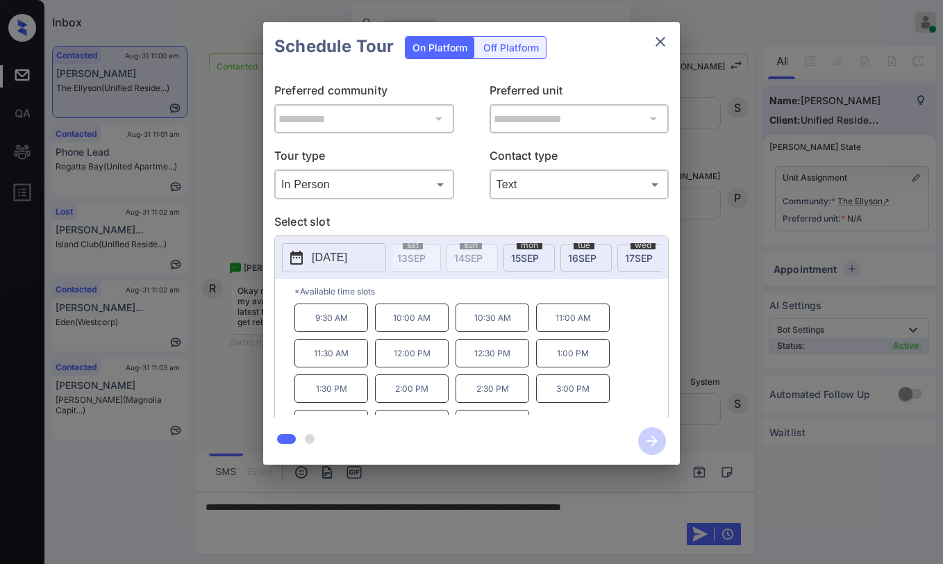
scroll to position [0, 917]
click at [658, 46] on icon "close" at bounding box center [660, 41] width 17 height 17
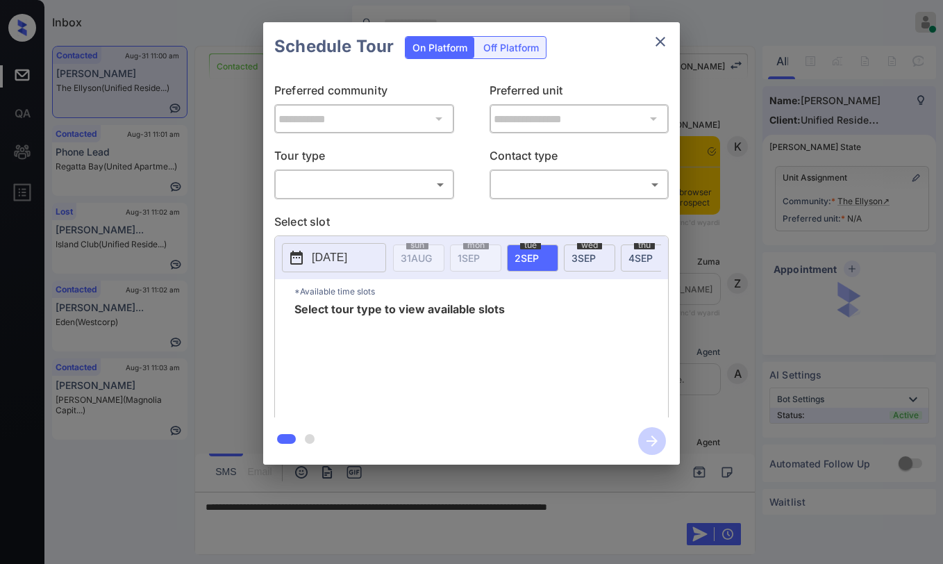
scroll to position [1227, 0]
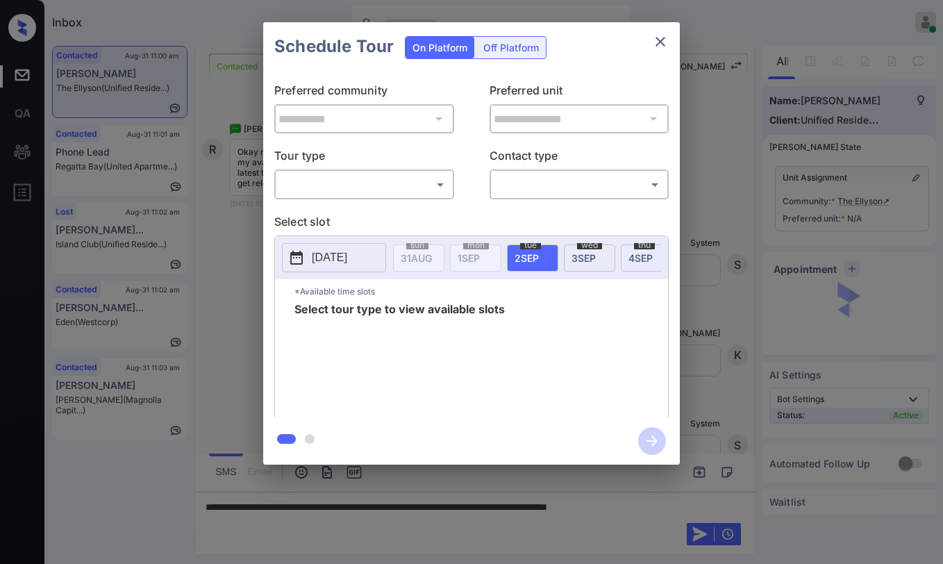
click at [342, 200] on div "**********" at bounding box center [471, 244] width 417 height 347
click at [351, 183] on body "Inbox [PERSON_NAME] Online Set yourself offline Set yourself on break Profile S…" at bounding box center [471, 282] width 943 height 564
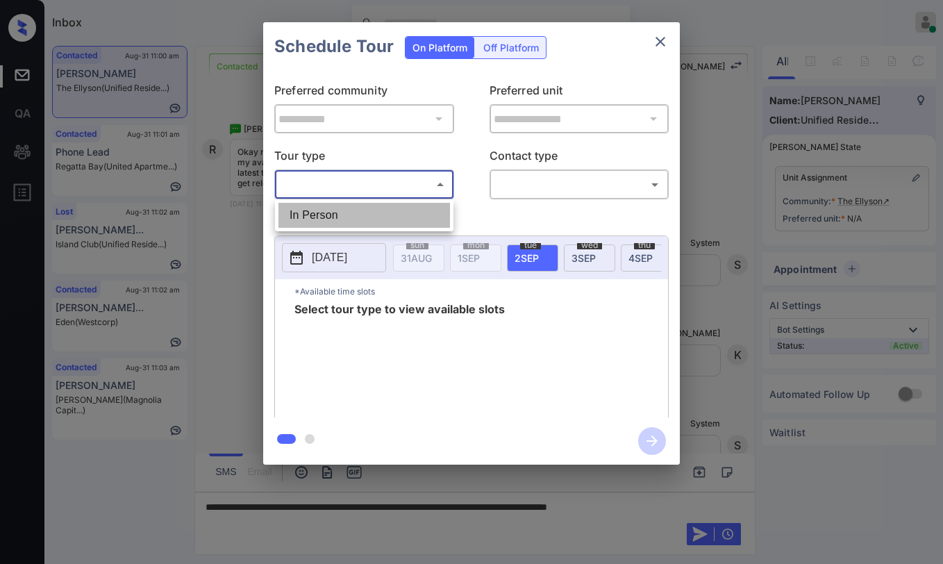
drag, startPoint x: 340, startPoint y: 212, endPoint x: 531, endPoint y: 188, distance: 192.5
click at [342, 212] on li "In Person" at bounding box center [364, 215] width 172 height 25
type input "********"
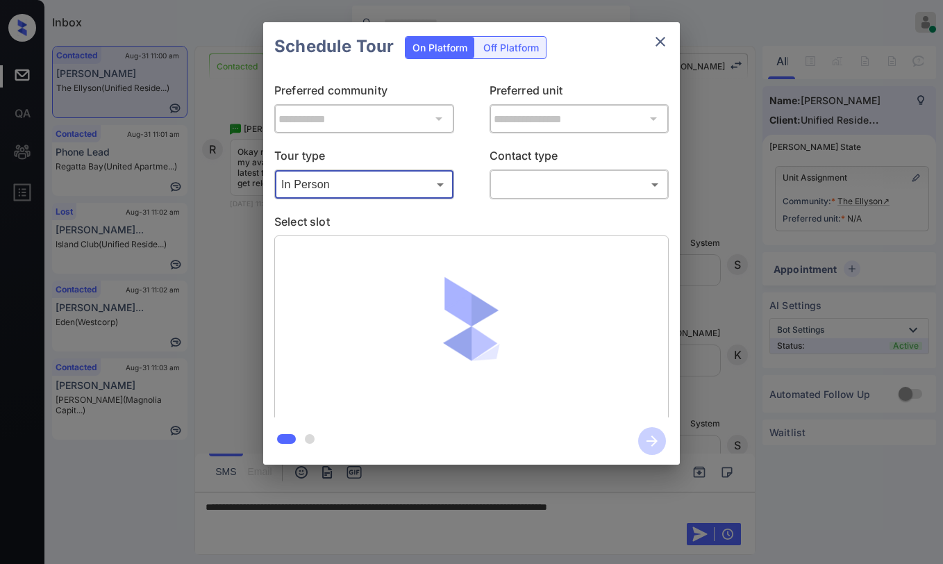
click at [553, 179] on body "Inbox Paolo Gabriel Online Set yourself offline Set yourself on break Profile S…" at bounding box center [471, 282] width 943 height 564
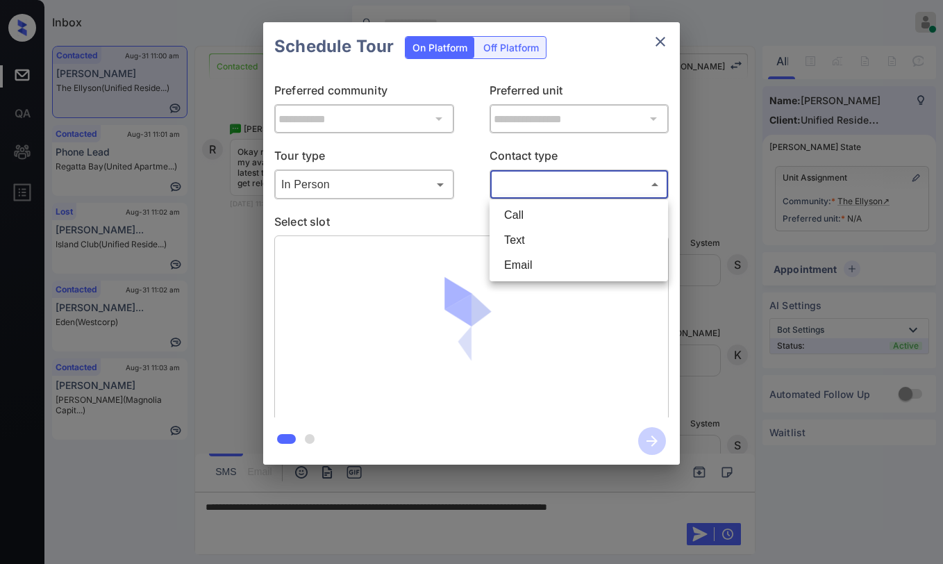
click at [533, 228] on li "Text" at bounding box center [579, 240] width 172 height 25
type input "****"
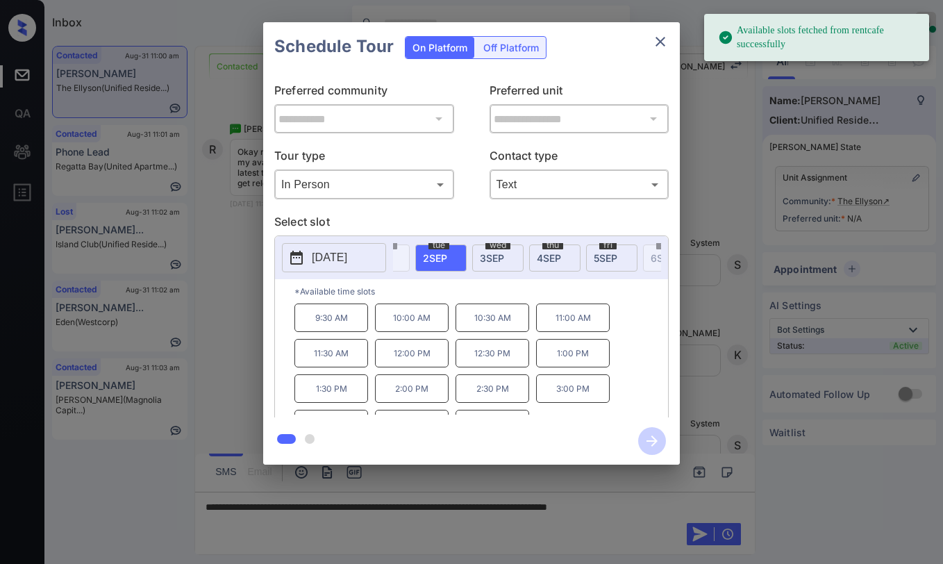
scroll to position [0, 112]
click at [478, 252] on span "3 SEP" at bounding box center [472, 258] width 24 height 12
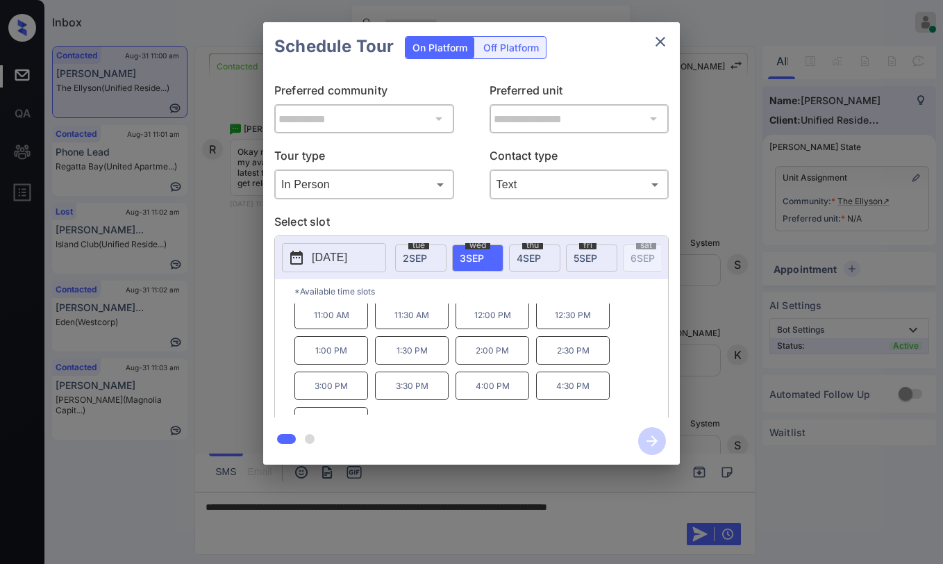
scroll to position [59, 0]
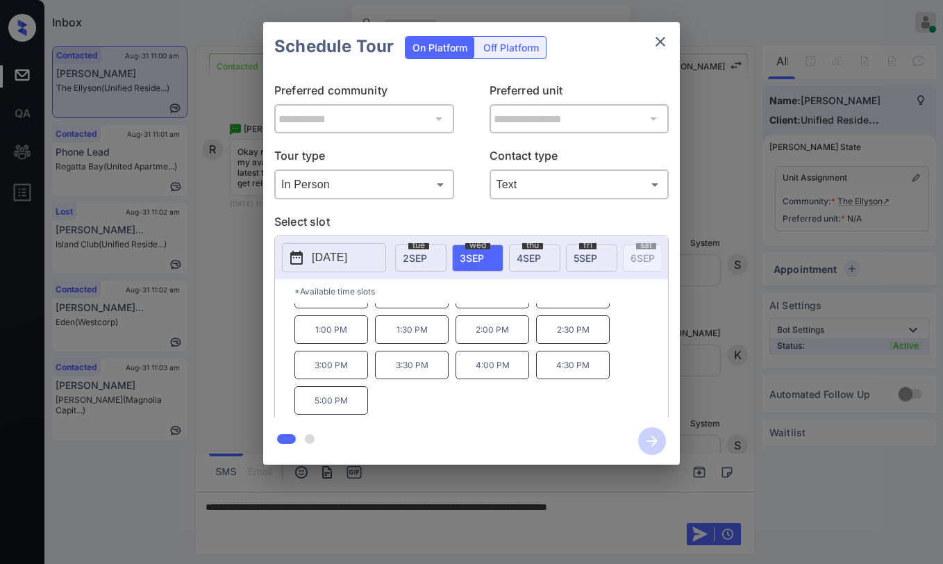
click at [527, 260] on span "4 SEP" at bounding box center [529, 258] width 24 height 12
click at [583, 252] on span "5 SEP" at bounding box center [586, 258] width 24 height 12
click at [497, 257] on span "8 SEP" at bounding box center [491, 258] width 24 height 12
click at [667, 42] on icon "close" at bounding box center [660, 41] width 17 height 17
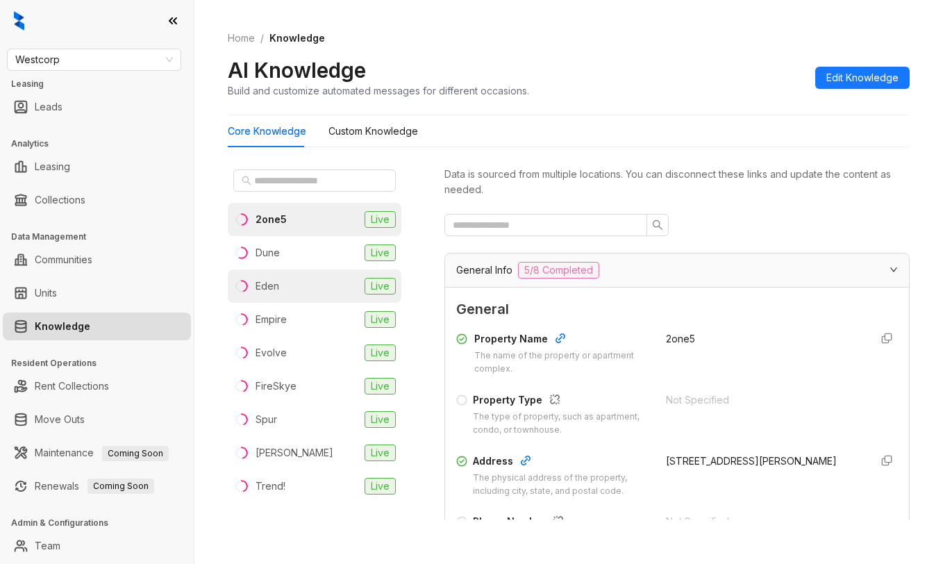
click at [266, 281] on div "Eden" at bounding box center [268, 285] width 24 height 15
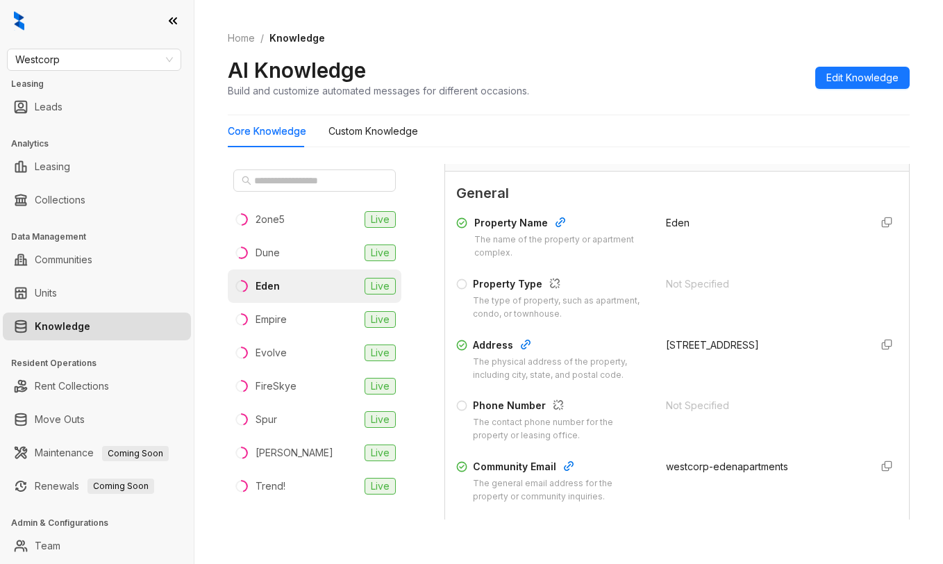
scroll to position [139, 0]
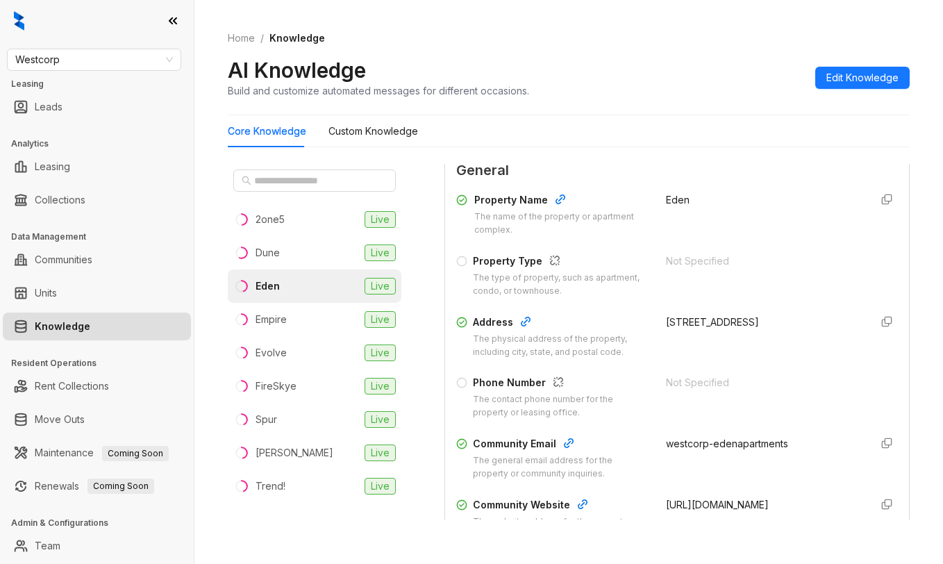
drag, startPoint x: 649, startPoint y: 321, endPoint x: 680, endPoint y: 336, distance: 34.2
click at [680, 336] on div "Address The physical address of the property, including city, state, and postal…" at bounding box center [677, 337] width 442 height 44
copy div "[STREET_ADDRESS]"
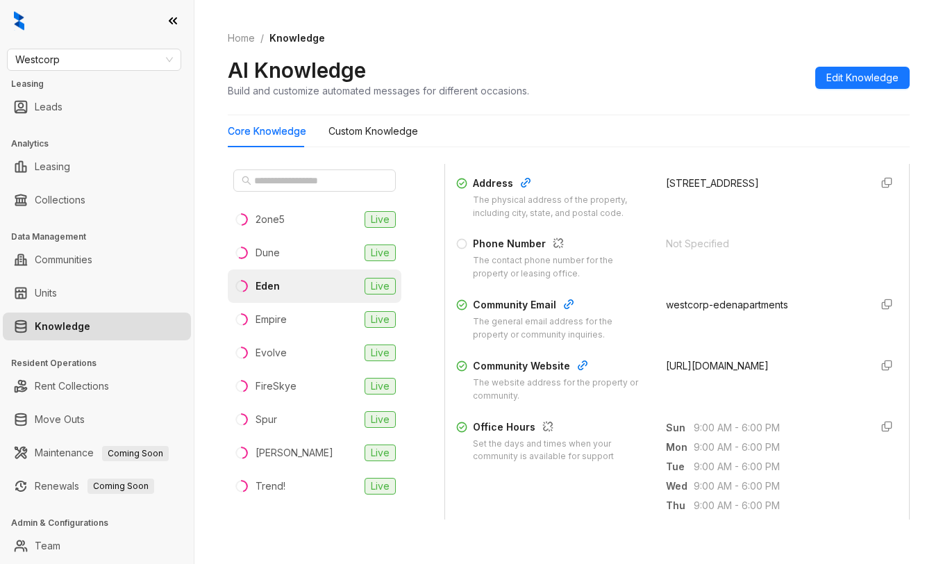
scroll to position [208, 0]
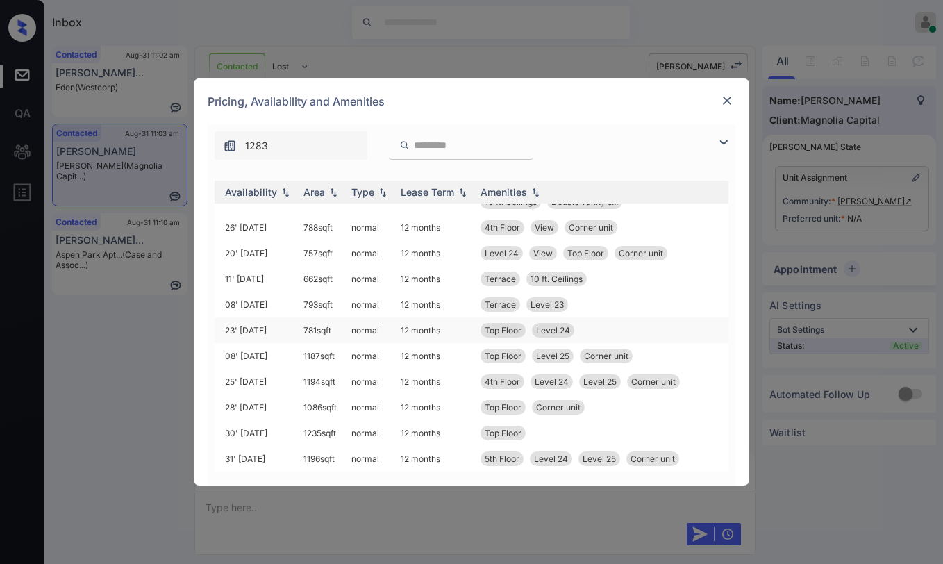
scroll to position [0, 222]
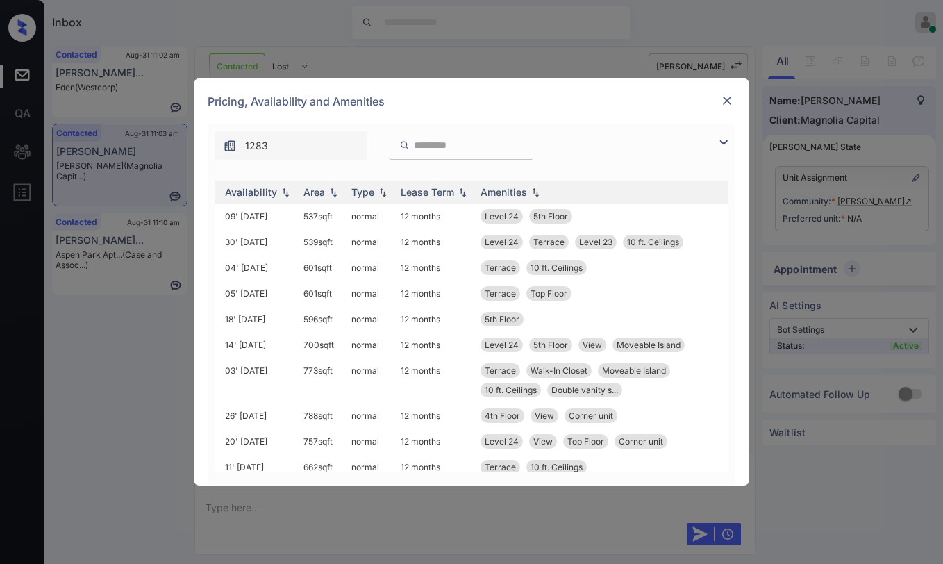
click at [726, 97] on img at bounding box center [727, 101] width 14 height 14
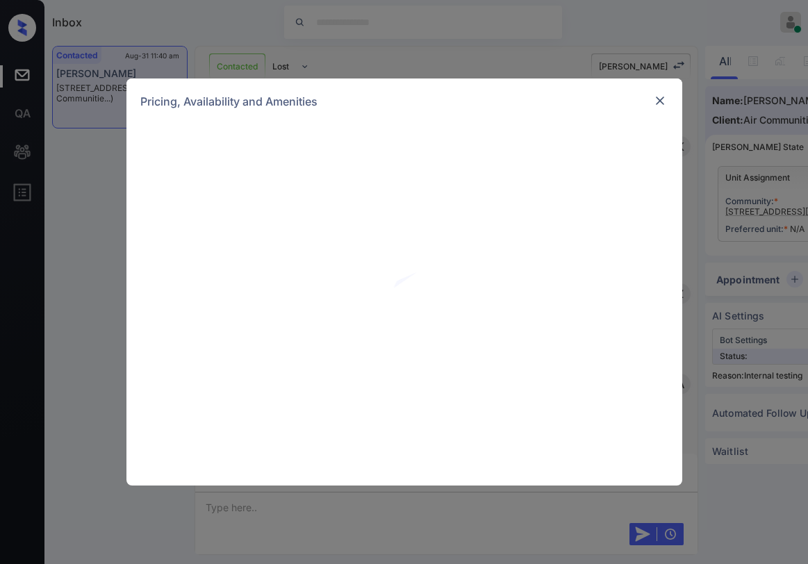
scroll to position [3330, 0]
click at [656, 105] on img at bounding box center [660, 101] width 14 height 14
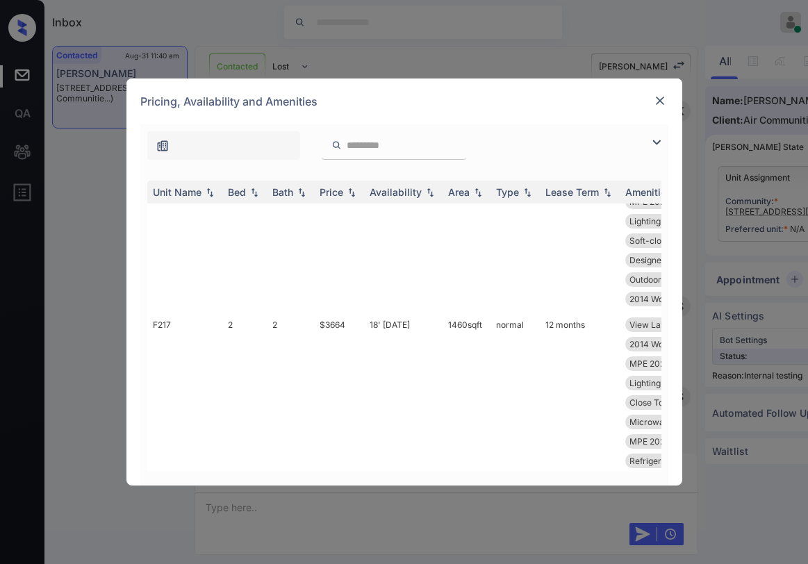
scroll to position [69, 0]
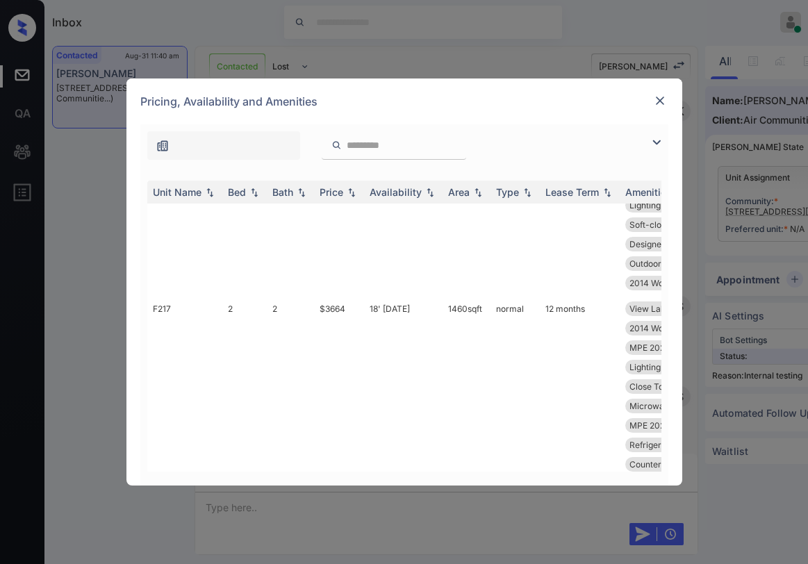
click at [392, 150] on input "search" at bounding box center [402, 146] width 114 height 12
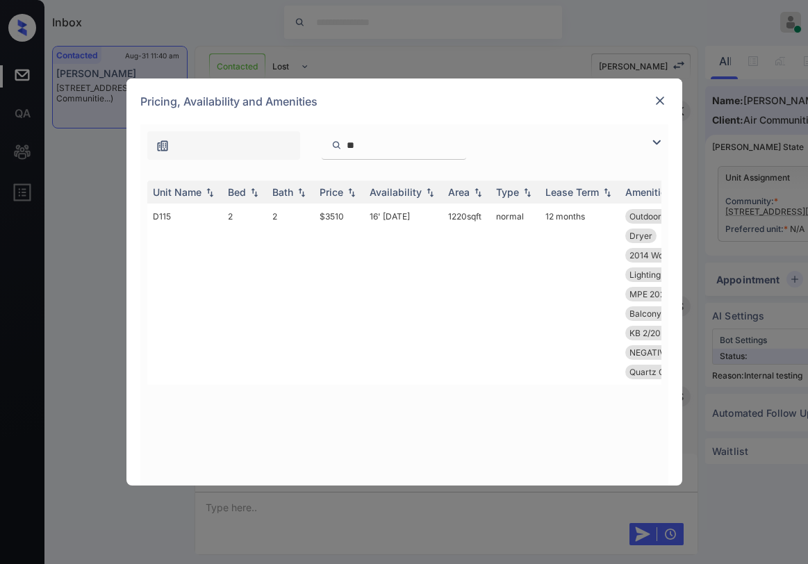
scroll to position [0, 0]
type input "***"
click at [331, 217] on td "$3510" at bounding box center [339, 293] width 50 height 181
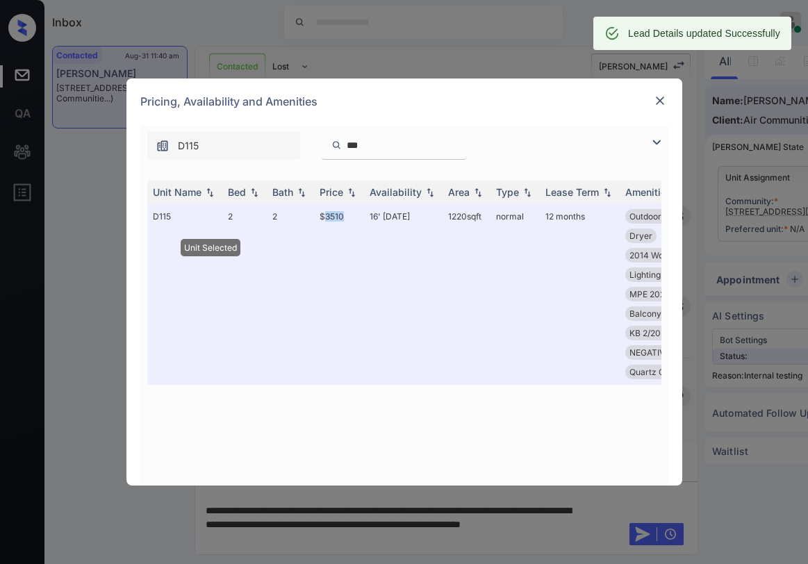
scroll to position [3421, 0]
click at [659, 102] on img at bounding box center [660, 101] width 14 height 14
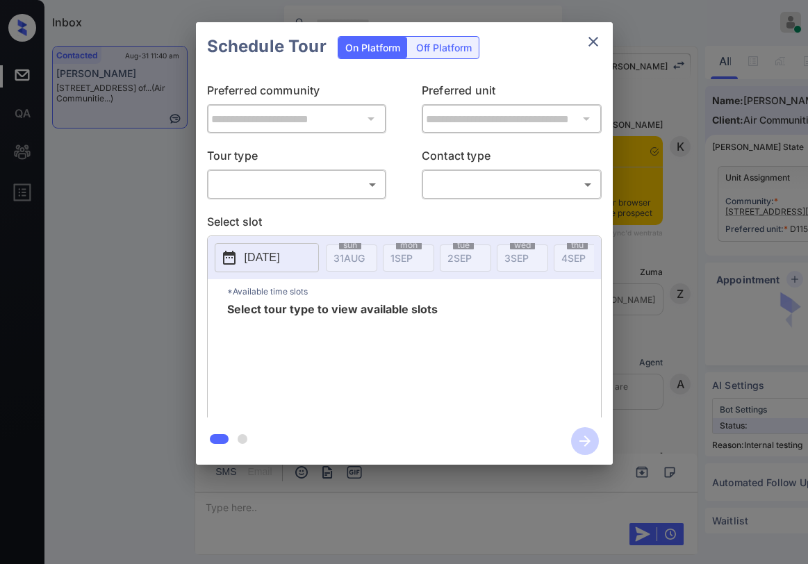
scroll to position [3421, 0]
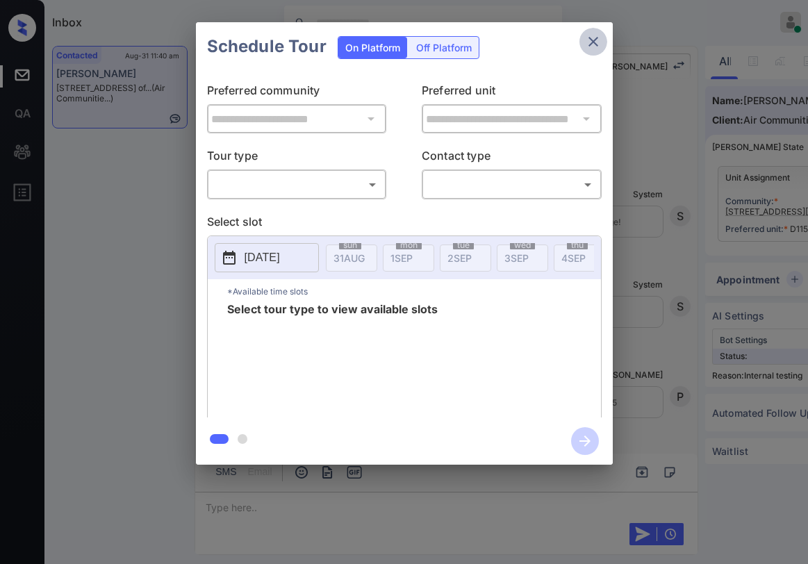
click at [591, 38] on icon "close" at bounding box center [593, 41] width 17 height 17
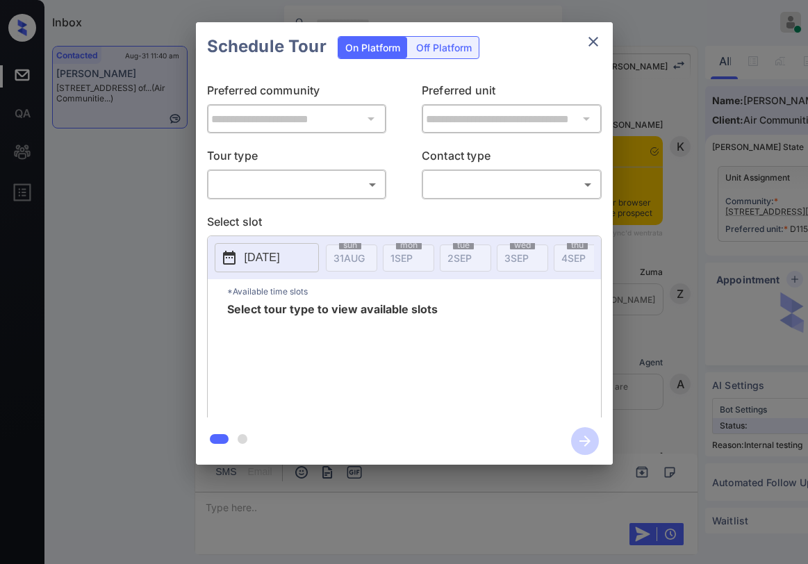
scroll to position [3421, 0]
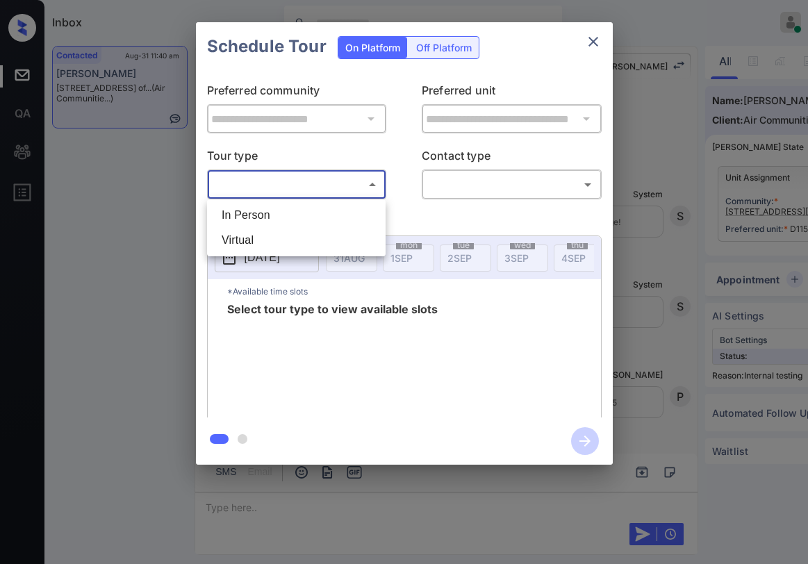
click at [311, 178] on body "Inbox [PERSON_NAME] Online Set yourself offline Set yourself on break Profile S…" at bounding box center [404, 282] width 808 height 564
drag, startPoint x: 277, startPoint y: 219, endPoint x: 326, endPoint y: 212, distance: 49.8
click at [279, 219] on li "In Person" at bounding box center [296, 215] width 172 height 25
type input "********"
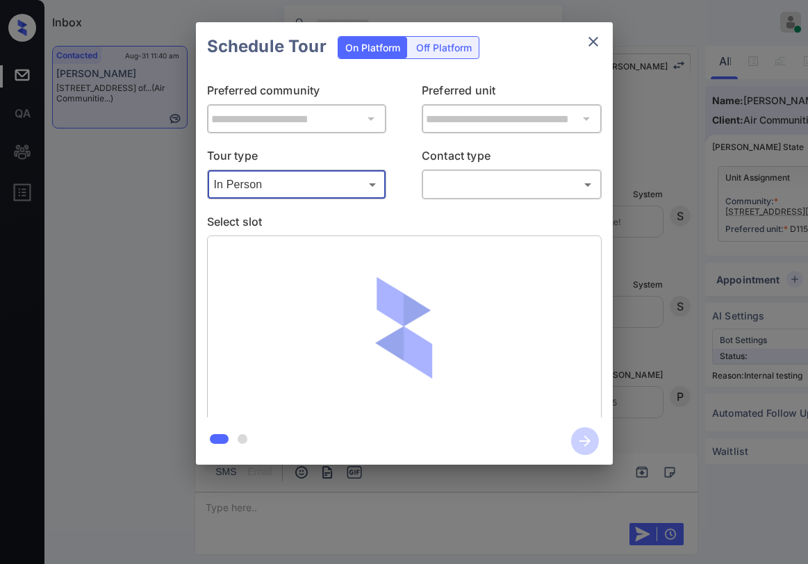
click at [446, 194] on body "Inbox [PERSON_NAME] Online Set yourself offline Set yourself on break Profile S…" at bounding box center [404, 282] width 808 height 564
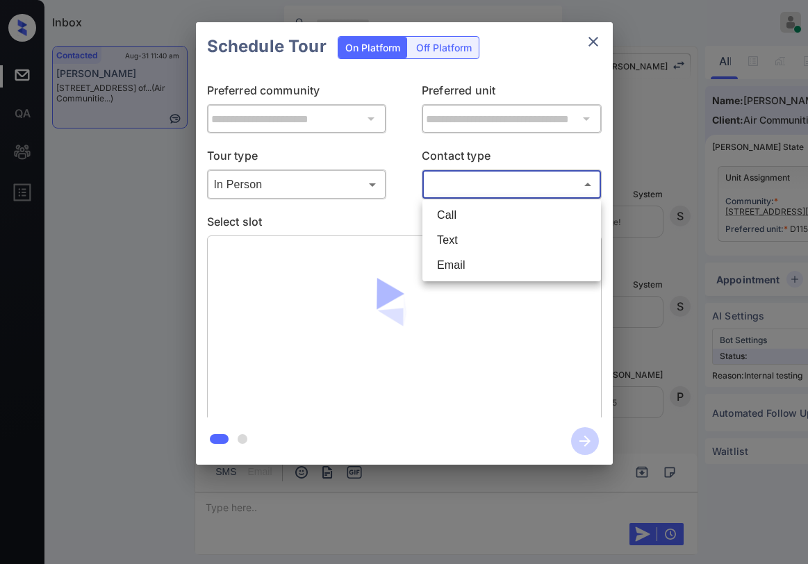
click at [456, 234] on li "Text" at bounding box center [512, 240] width 172 height 25
type input "****"
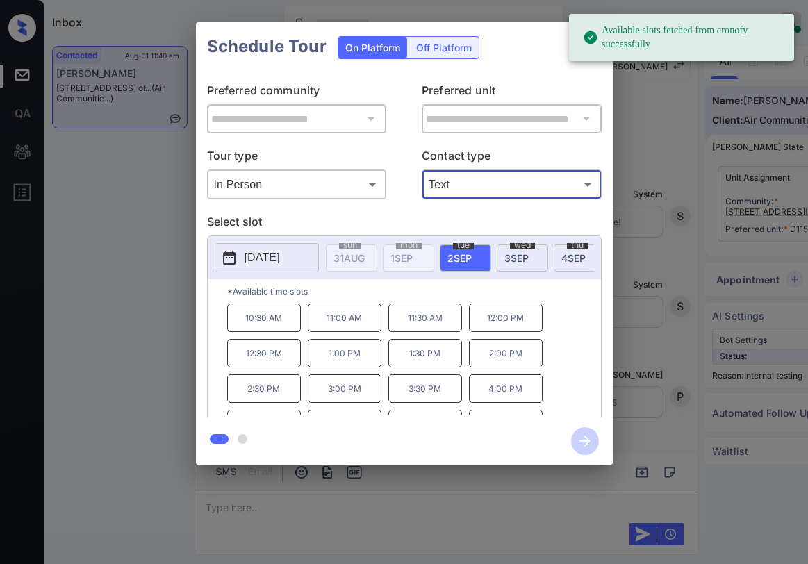
click at [587, 39] on div "Available slots fetched from cronofy successfully" at bounding box center [681, 37] width 225 height 47
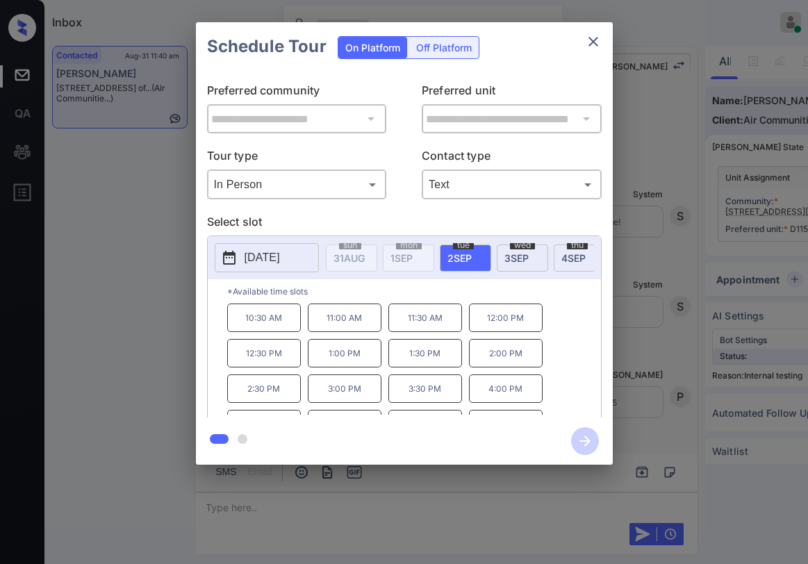
click at [336, 320] on p "11:00 AM" at bounding box center [345, 317] width 74 height 28
click at [351, 324] on p "11:00 AM" at bounding box center [345, 317] width 74 height 28
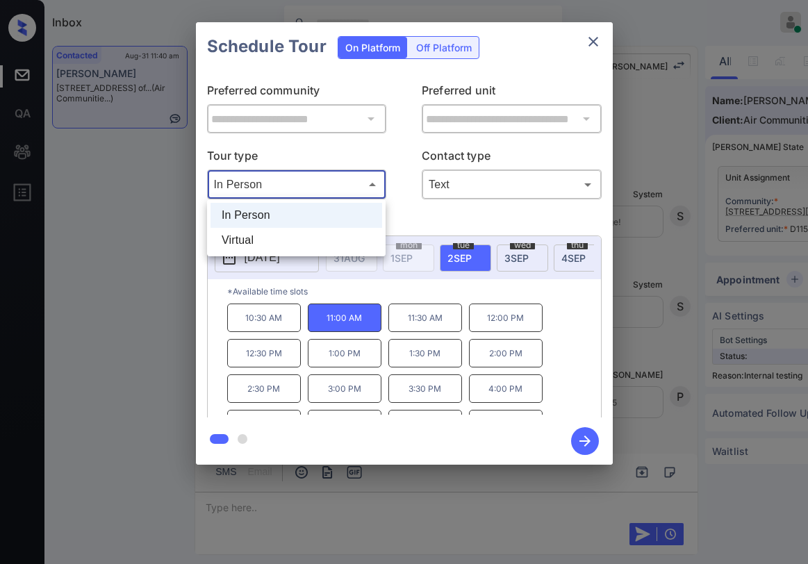
drag, startPoint x: 304, startPoint y: 189, endPoint x: 292, endPoint y: 208, distance: 22.7
click at [304, 188] on body "Inbox Paolo Gabriel Online Set yourself offline Set yourself on break Profile S…" at bounding box center [404, 282] width 808 height 564
click at [276, 235] on li "Virtual" at bounding box center [296, 240] width 172 height 25
type input "*******"
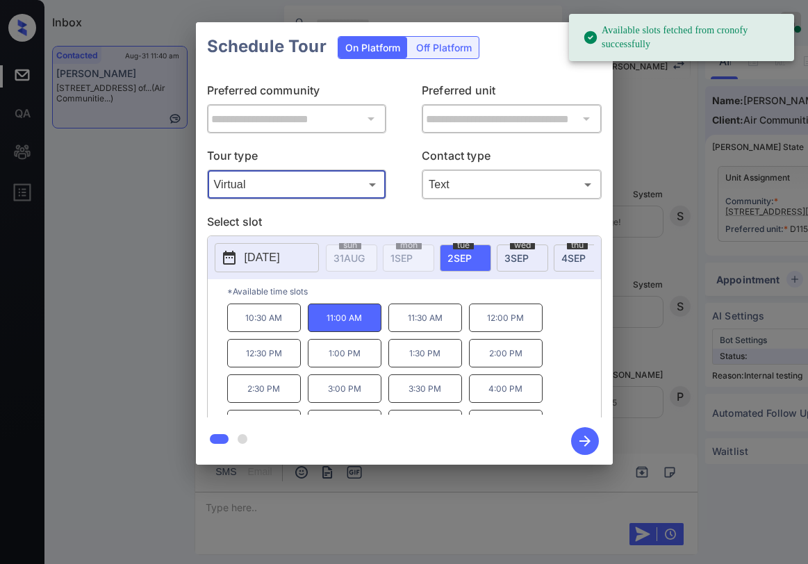
click at [342, 327] on p "11:00 AM" at bounding box center [345, 317] width 74 height 28
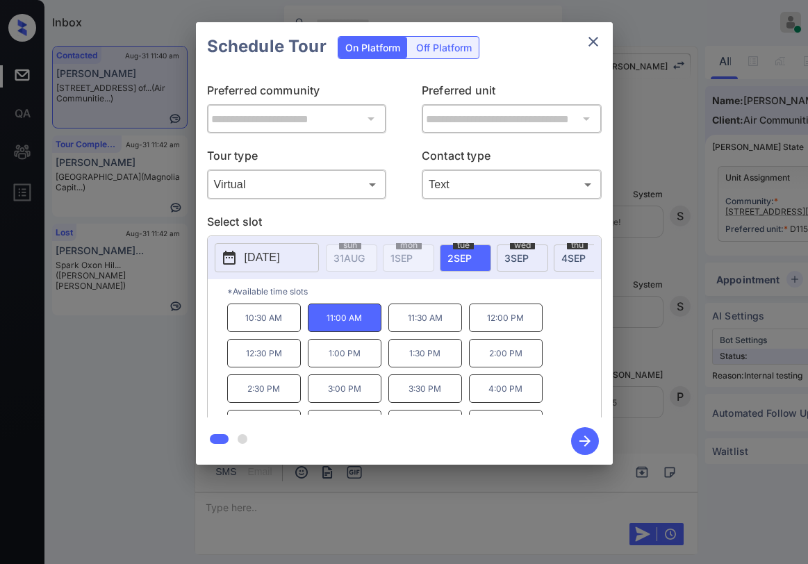
click at [584, 436] on icon "button" at bounding box center [584, 440] width 11 height 11
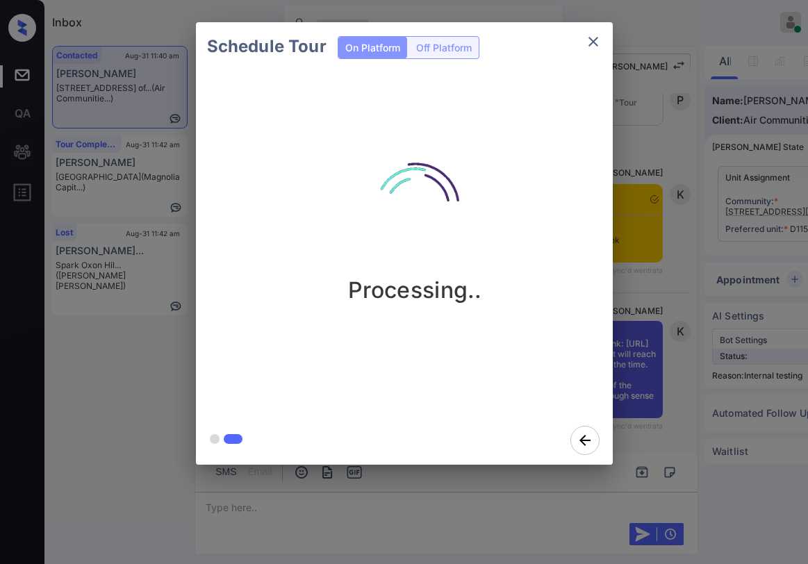
scroll to position [3896, 0]
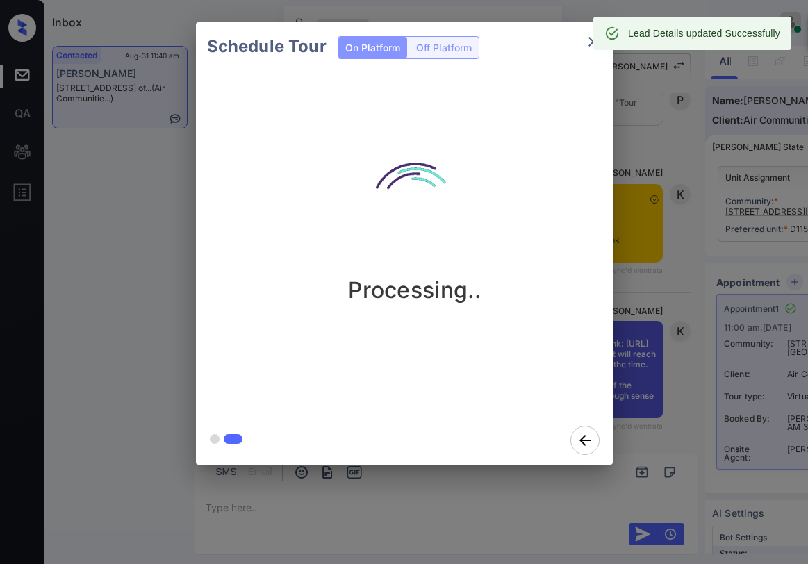
click at [583, 87] on div "Processing.." at bounding box center [415, 243] width 439 height 345
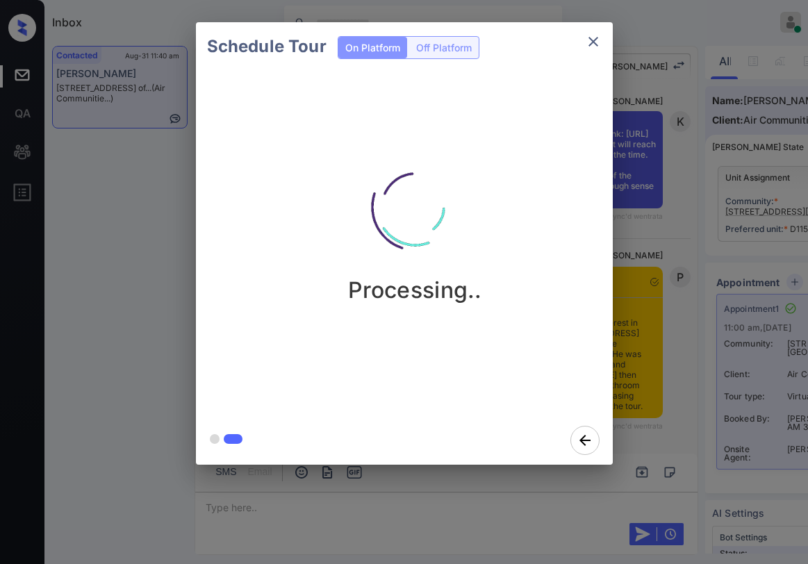
scroll to position [4106, 0]
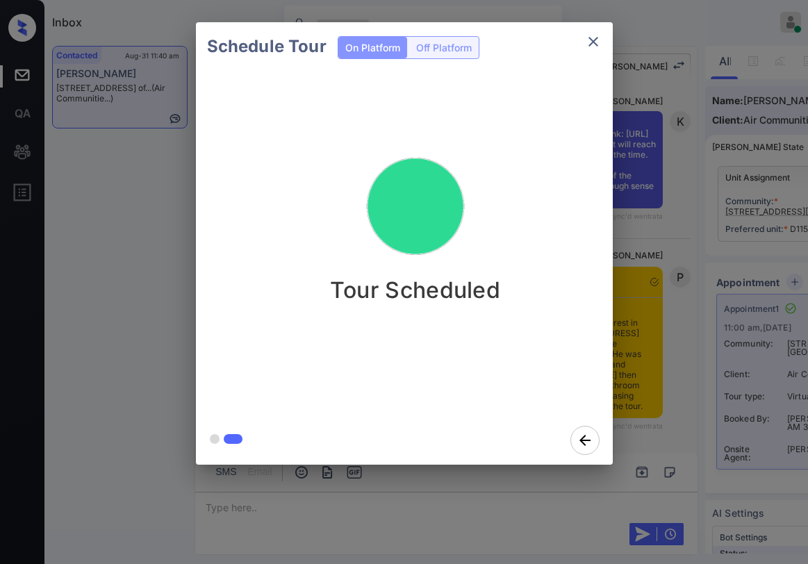
click at [590, 44] on icon "close" at bounding box center [593, 42] width 10 height 10
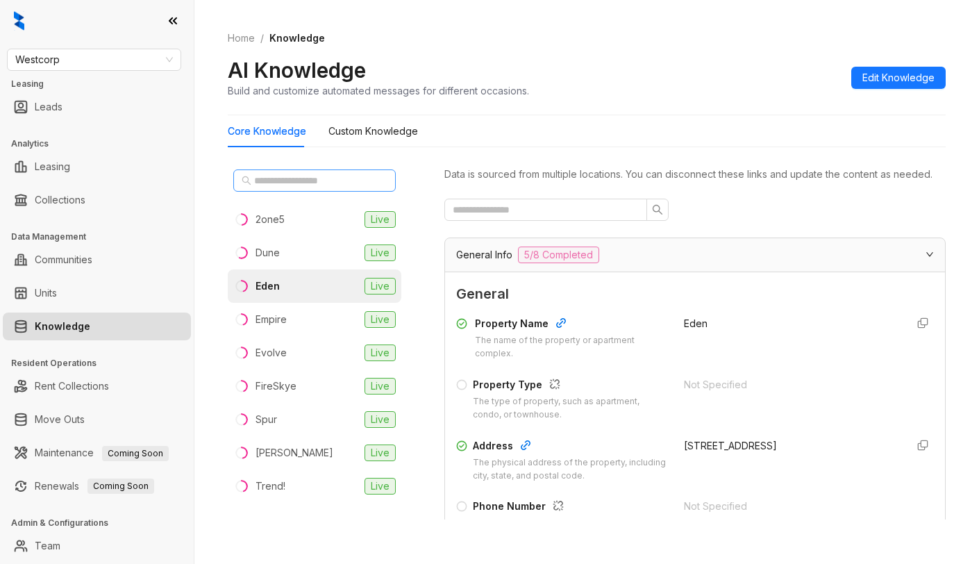
scroll to position [208, 0]
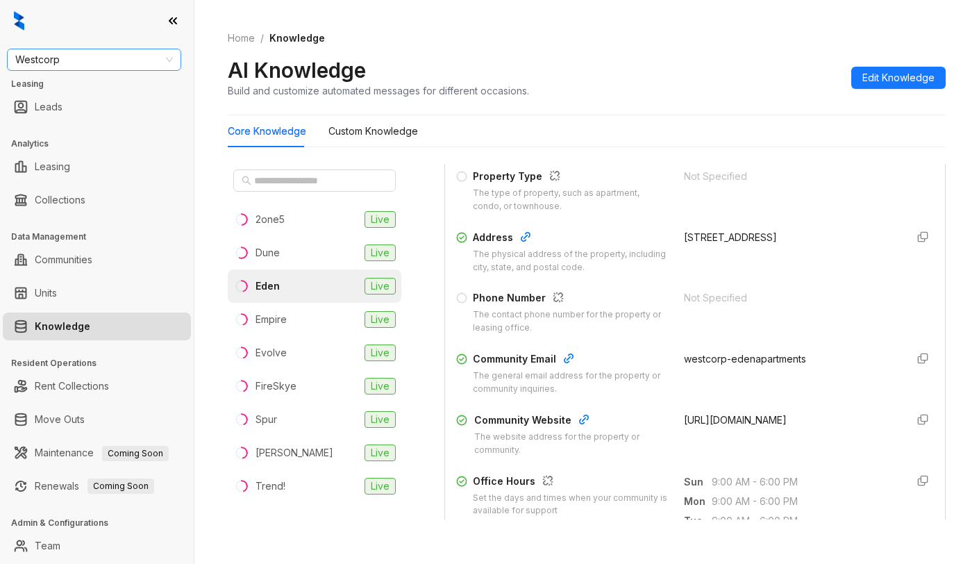
click at [128, 62] on span "Westcorp" at bounding box center [94, 59] width 158 height 21
type input "****"
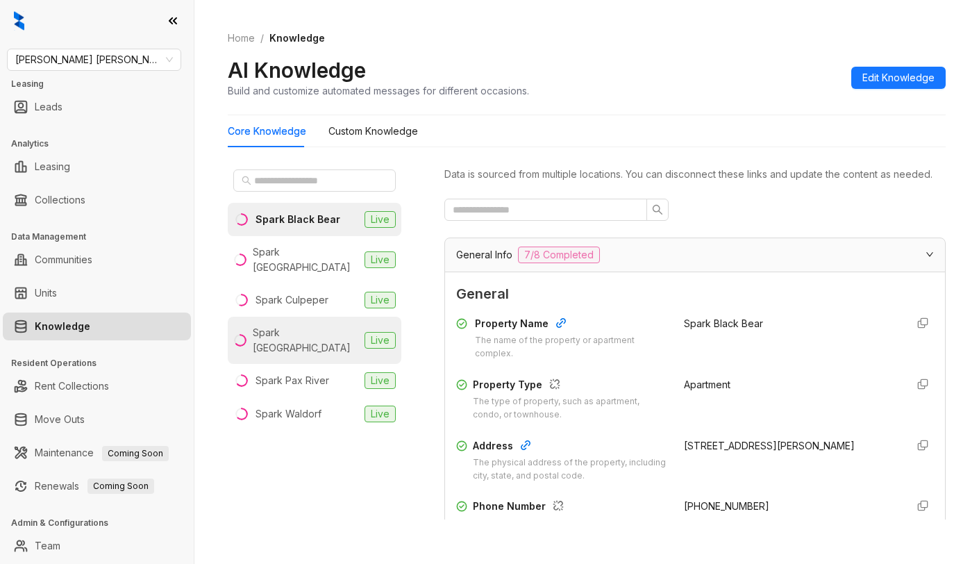
click at [299, 325] on div "Spark [GEOGRAPHIC_DATA]" at bounding box center [306, 340] width 106 height 31
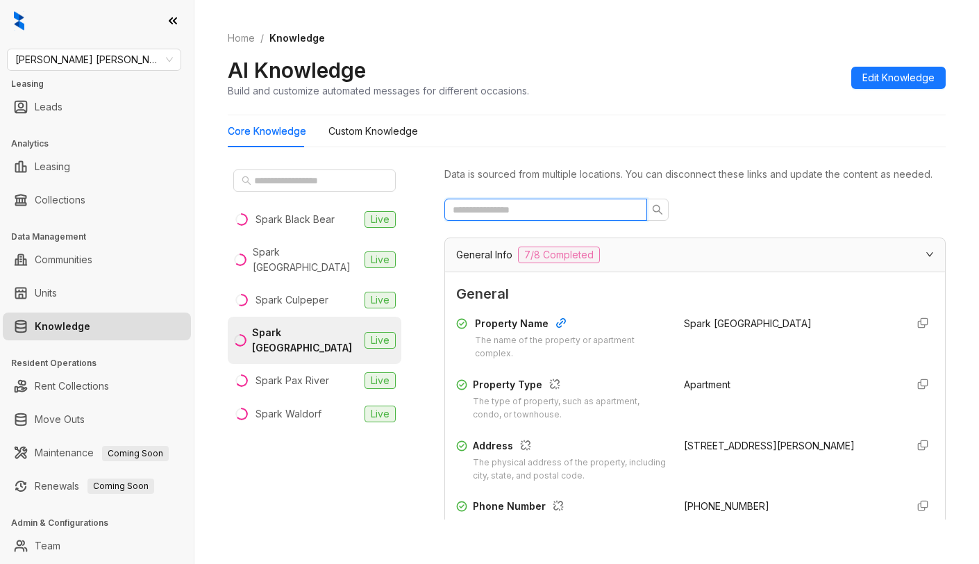
click at [506, 217] on input "text" at bounding box center [540, 209] width 175 height 15
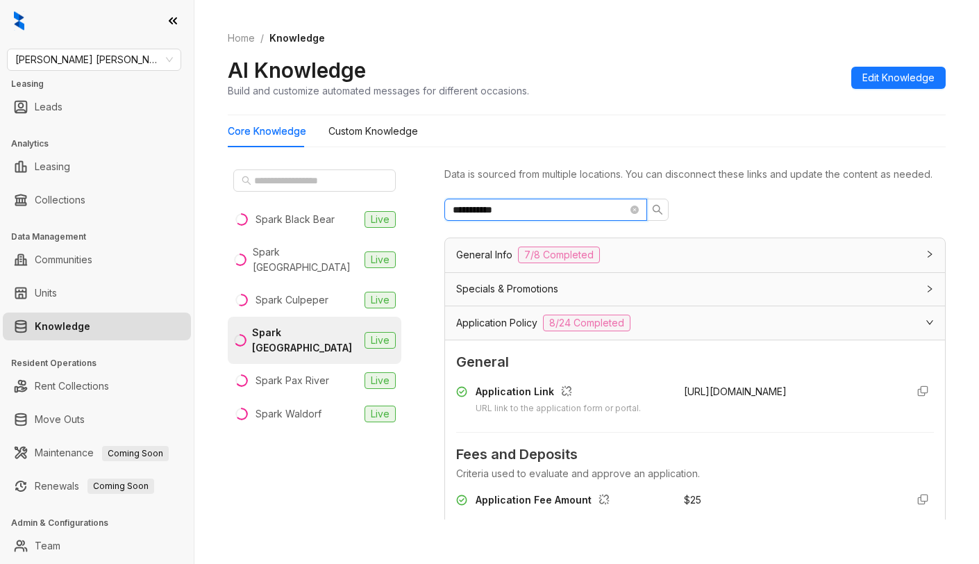
scroll to position [139, 0]
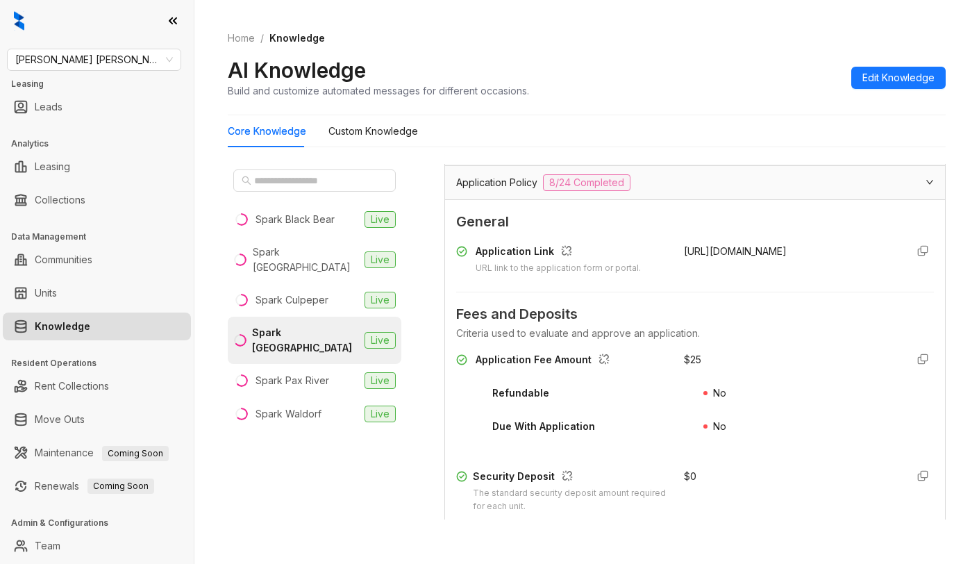
type input "**********"
drag, startPoint x: 669, startPoint y: 263, endPoint x: 726, endPoint y: 280, distance: 58.7
click at [726, 275] on div "[URL][DOMAIN_NAME]" at bounding box center [789, 259] width 211 height 31
copy span "[URL][DOMAIN_NAME]"
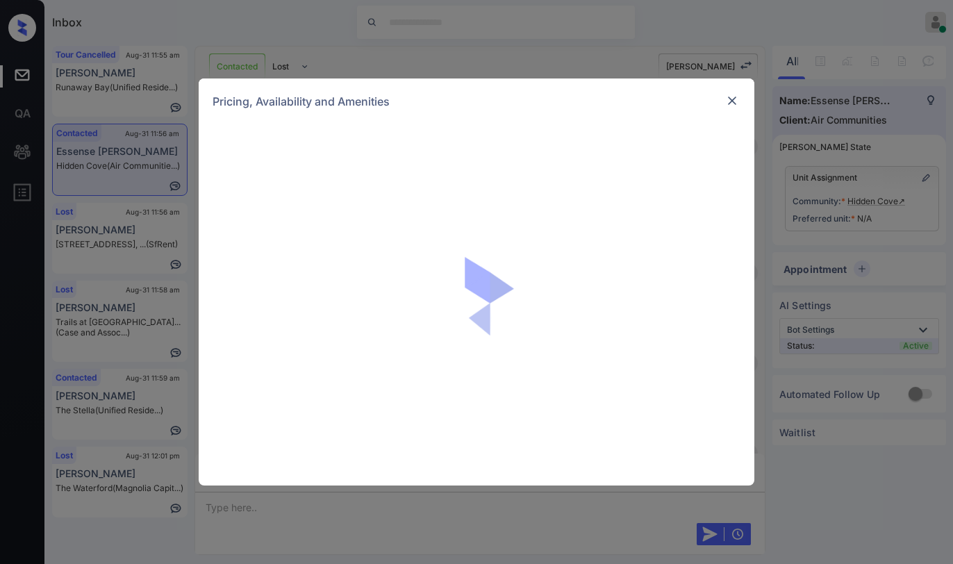
scroll to position [69, 0]
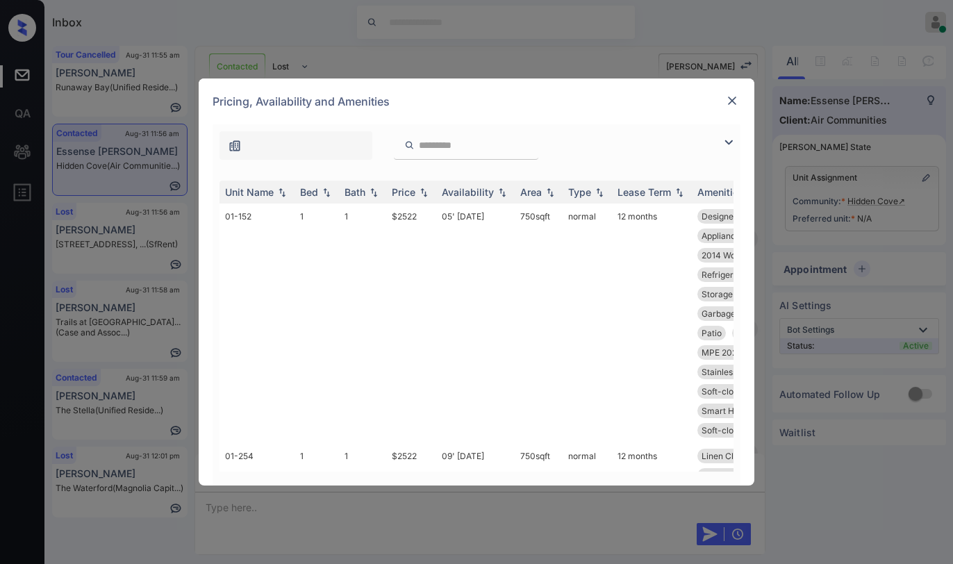
click at [727, 140] on img at bounding box center [728, 142] width 17 height 17
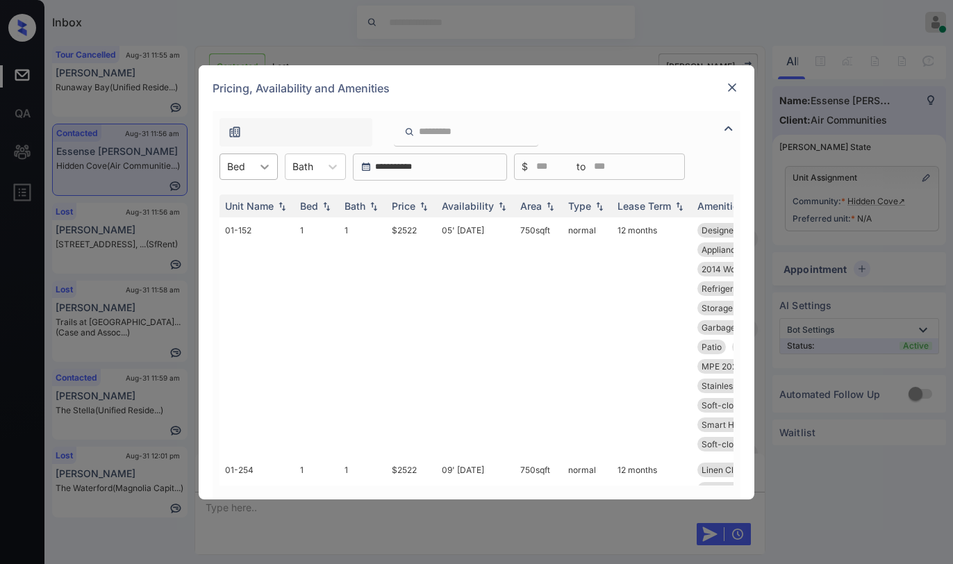
click at [256, 166] on div at bounding box center [264, 166] width 25 height 25
click at [233, 224] on div "2" at bounding box center [248, 225] width 58 height 25
click at [397, 200] on div "Price" at bounding box center [404, 206] width 24 height 12
click at [403, 201] on div "Price" at bounding box center [404, 206] width 24 height 12
click at [406, 203] on div "Price" at bounding box center [404, 206] width 24 height 12
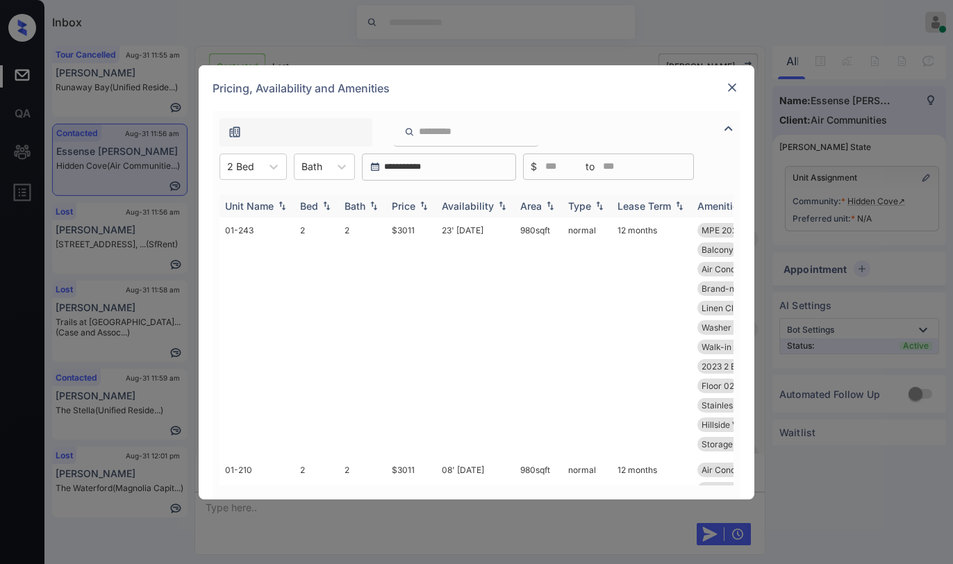
click at [406, 203] on div "Price" at bounding box center [404, 206] width 24 height 12
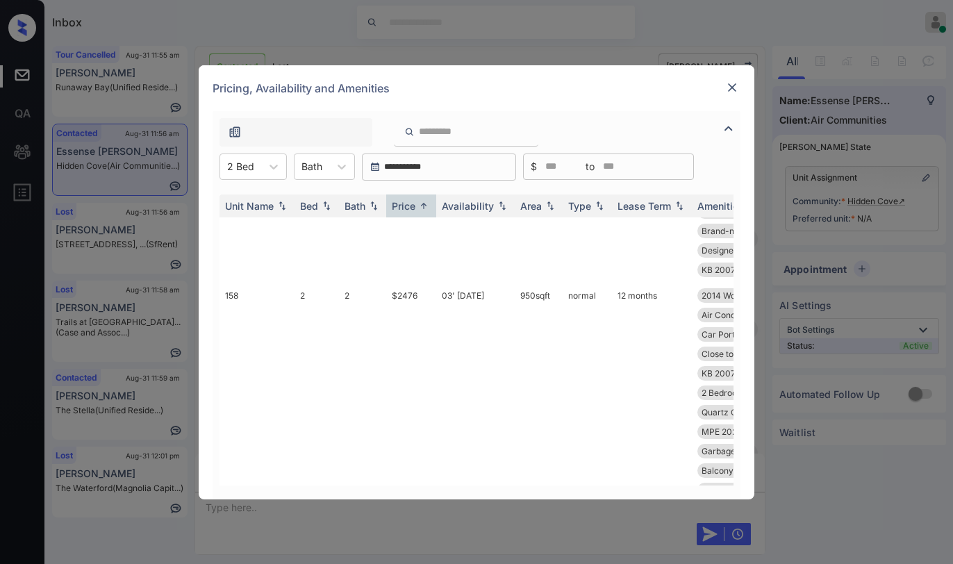
scroll to position [972, 0]
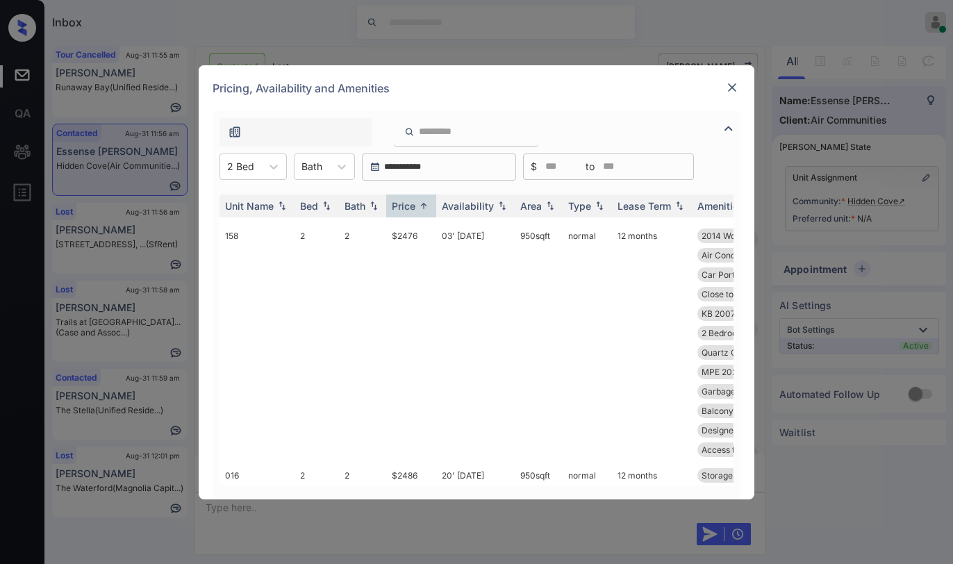
click at [728, 88] on img at bounding box center [732, 88] width 14 height 14
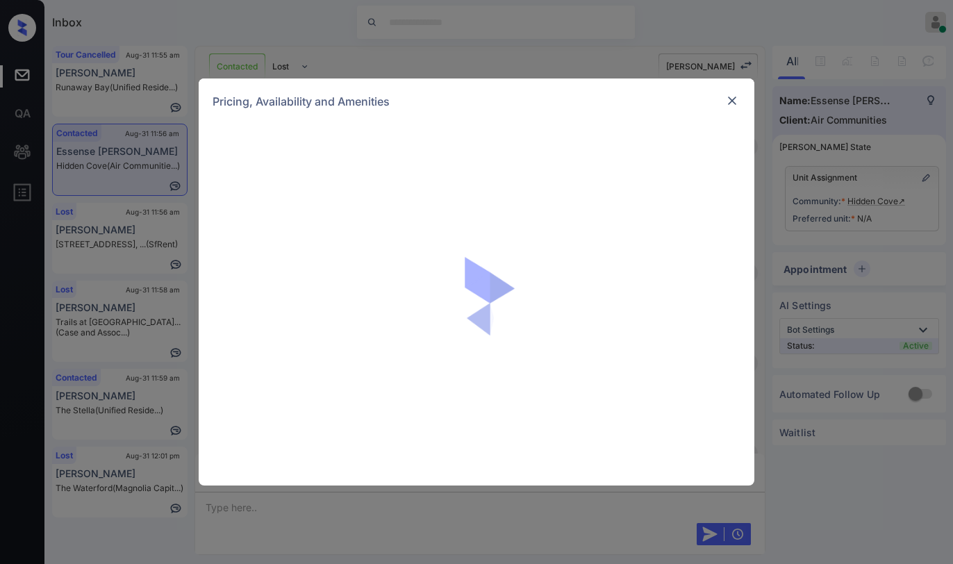
scroll to position [69, 0]
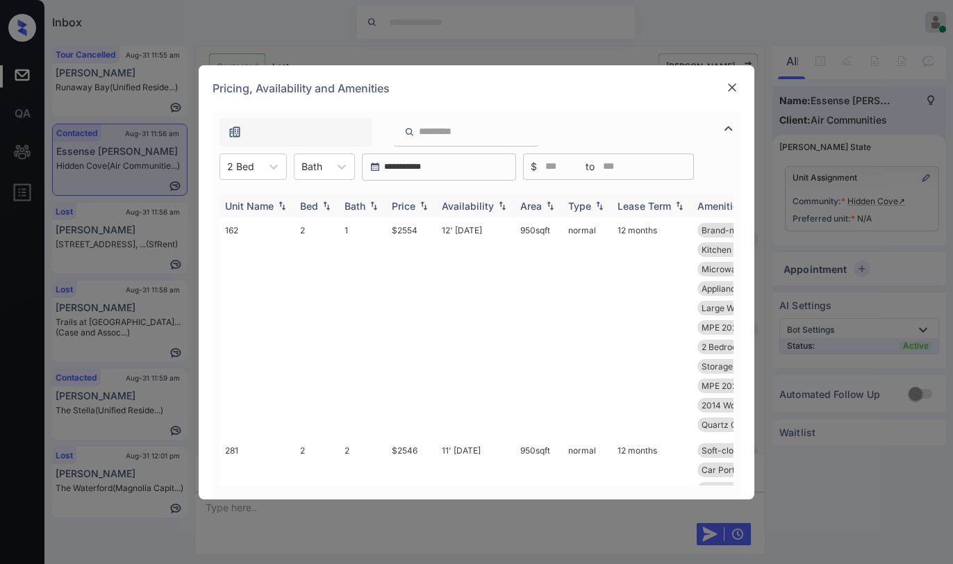
click at [410, 212] on th "Price" at bounding box center [411, 205] width 50 height 23
click at [415, 208] on div "Price" at bounding box center [404, 206] width 24 height 12
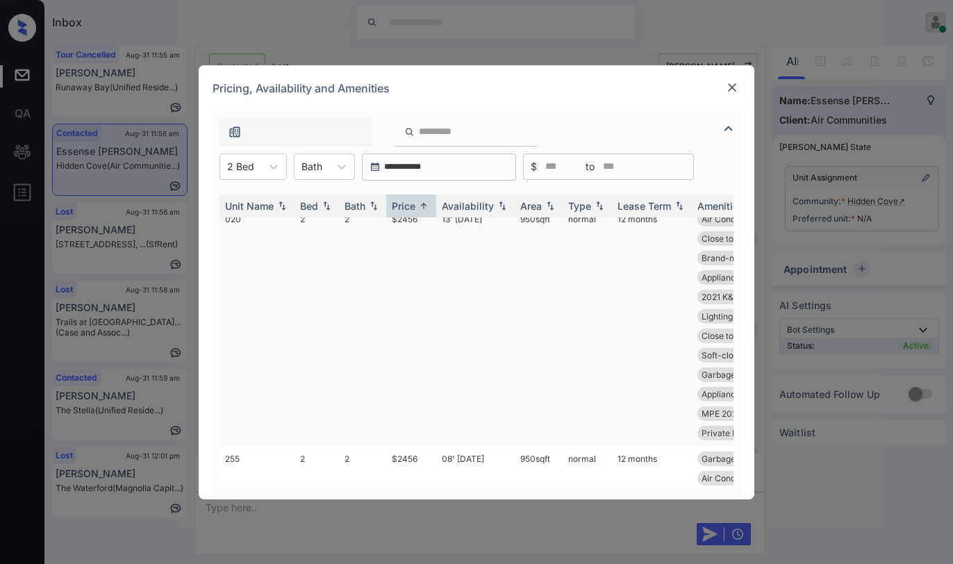
scroll to position [0, 0]
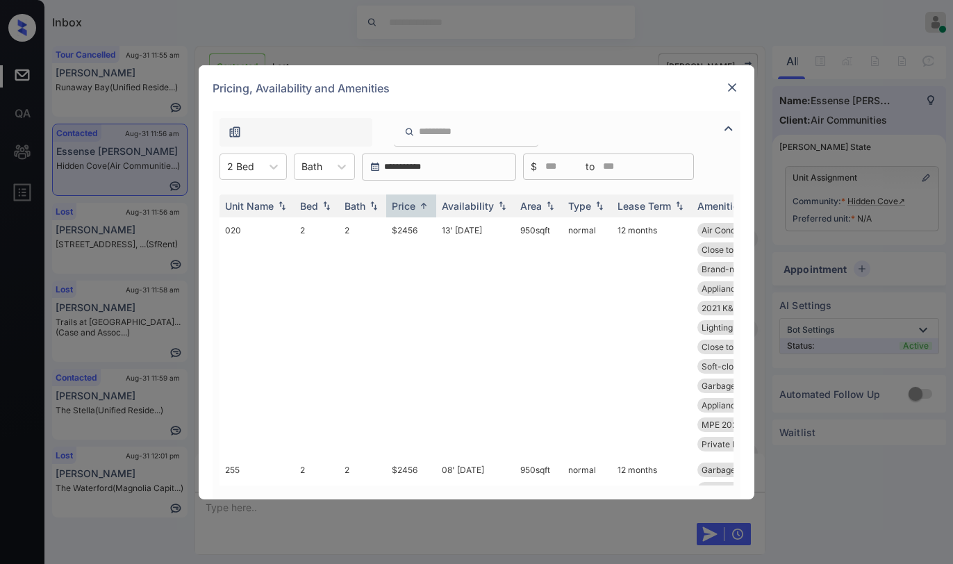
click at [731, 94] on img at bounding box center [732, 88] width 14 height 14
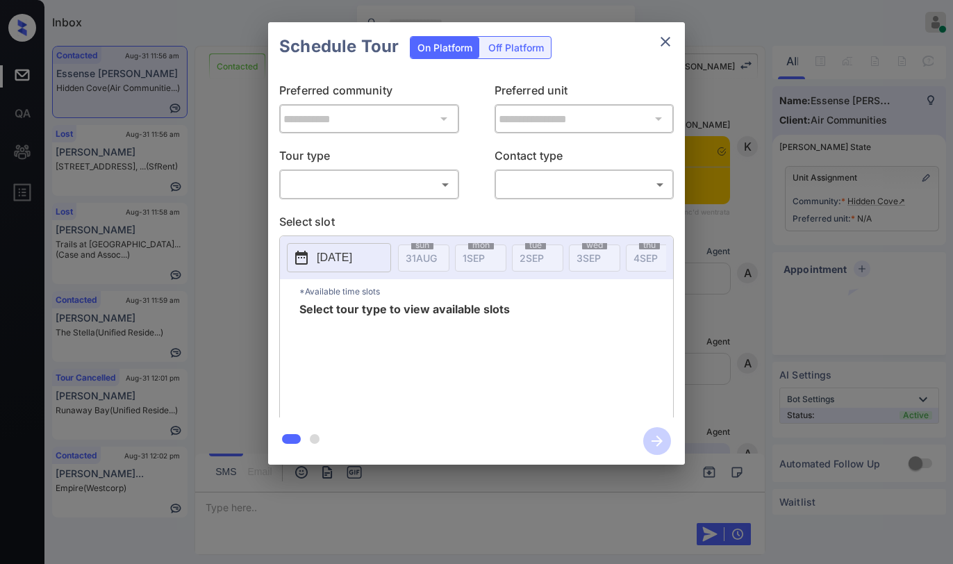
scroll to position [69, 0]
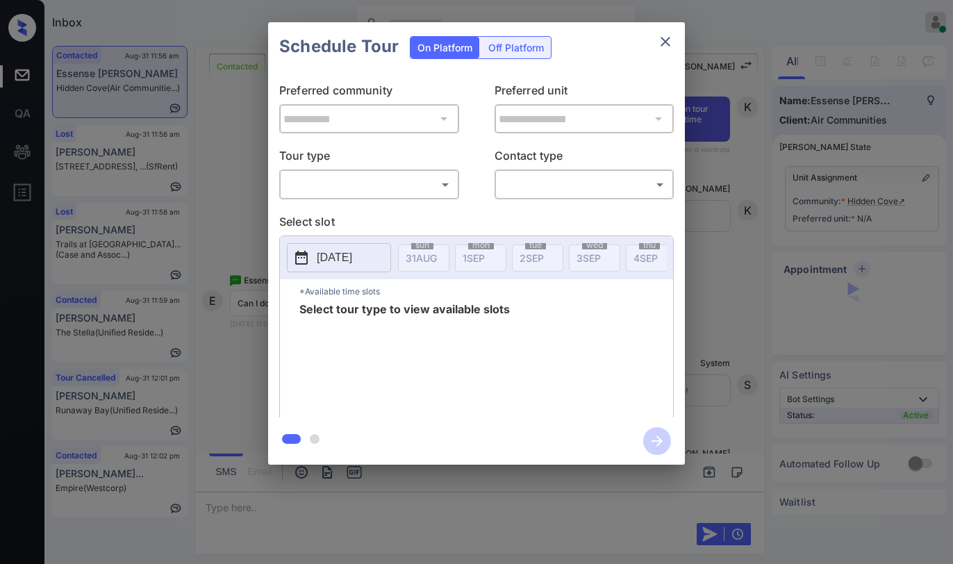
click at [331, 194] on body "Inbox [PERSON_NAME] Online Set yourself offline Set yourself on break Profile S…" at bounding box center [476, 282] width 953 height 564
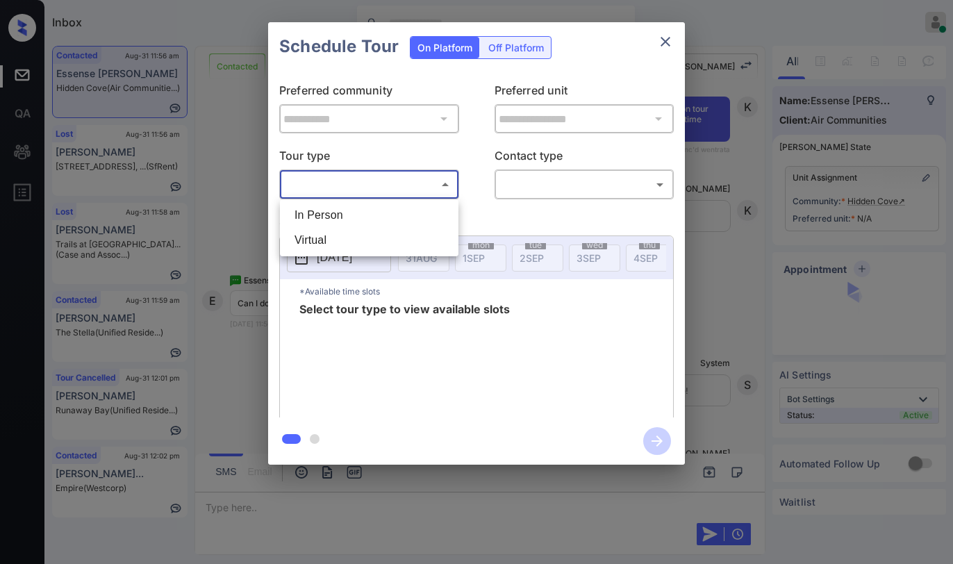
click at [343, 219] on li "In Person" at bounding box center [369, 215] width 172 height 25
type input "********"
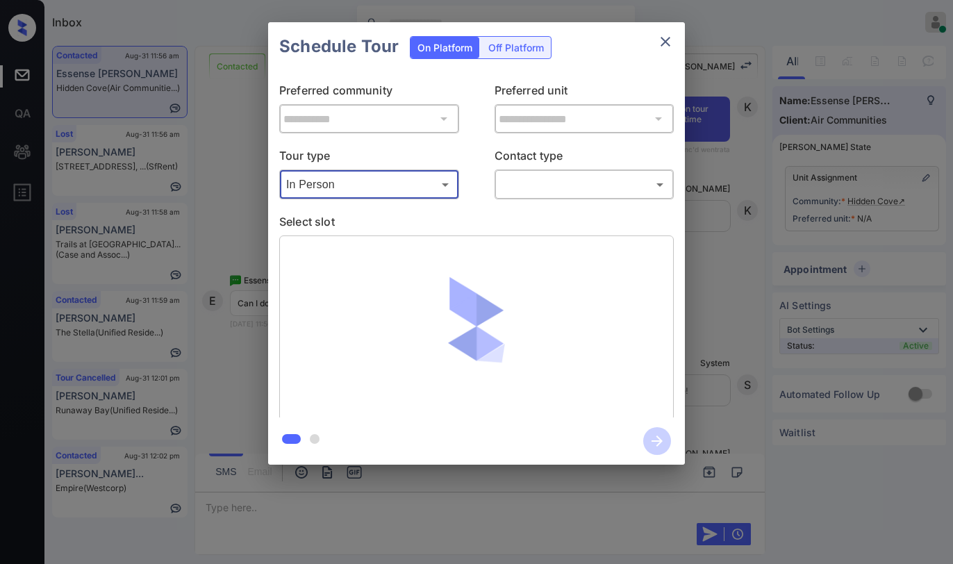
click at [506, 192] on body "Inbox Paolo Gabriel Online Set yourself offline Set yourself on break Profile S…" at bounding box center [476, 282] width 953 height 564
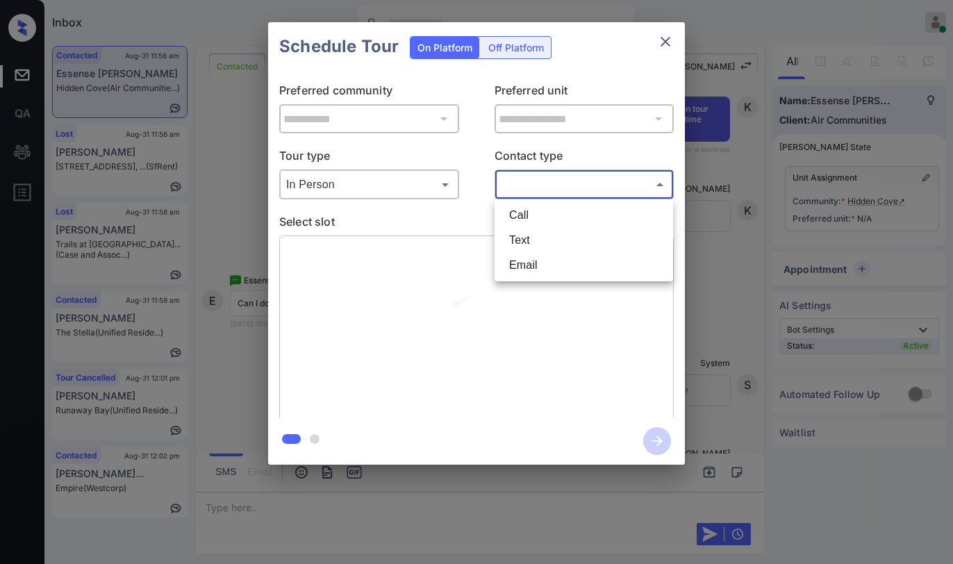
click at [525, 249] on li "Text" at bounding box center [584, 240] width 172 height 25
type input "****"
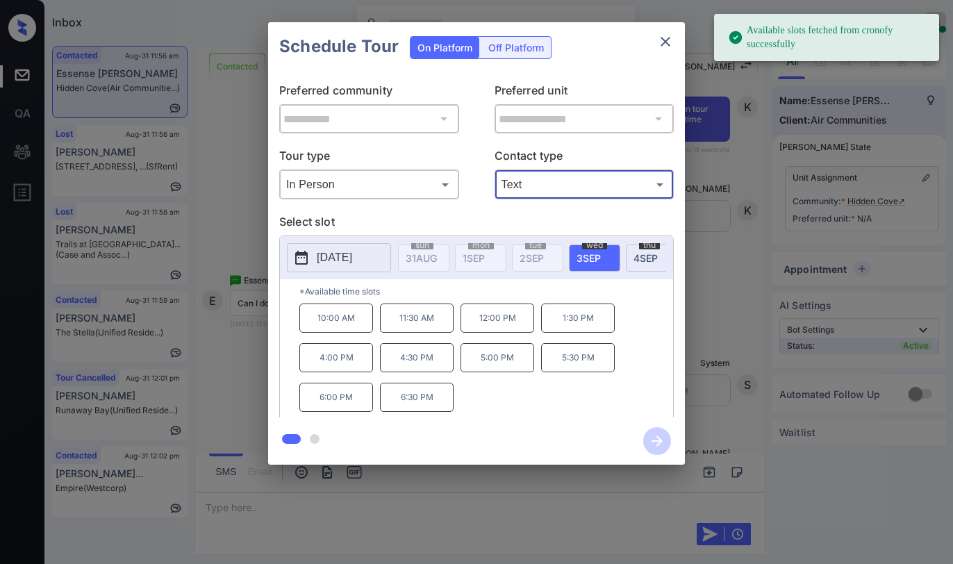
click at [670, 41] on icon "close" at bounding box center [665, 41] width 17 height 17
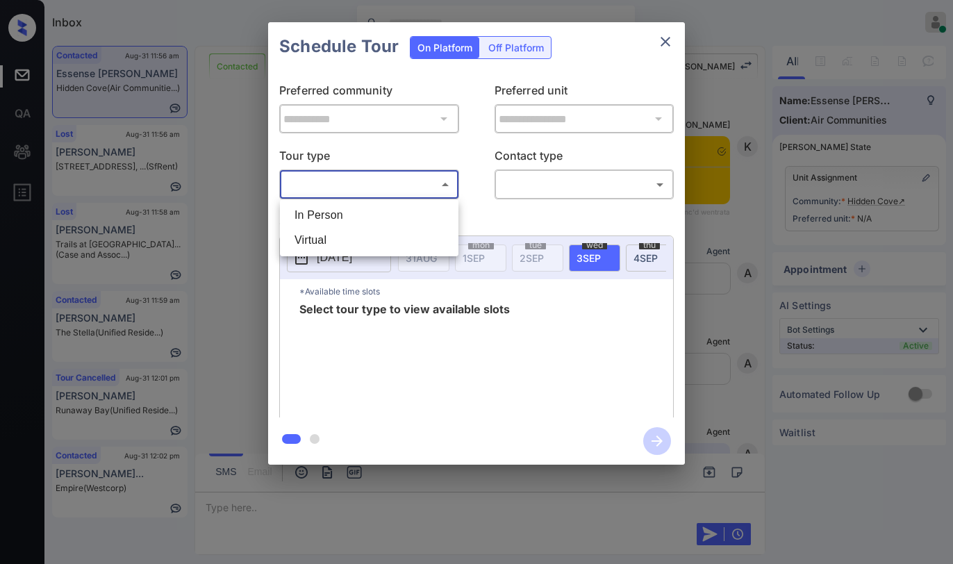
scroll to position [69, 0]
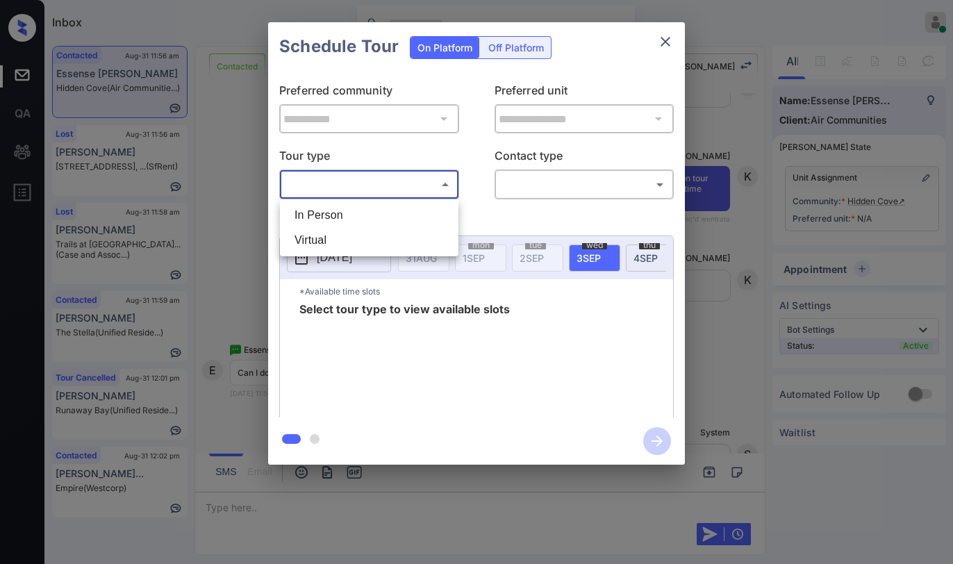
click at [347, 192] on body "Inbox [PERSON_NAME] Online Set yourself offline Set yourself on break Profile S…" at bounding box center [476, 282] width 953 height 564
drag, startPoint x: 323, startPoint y: 213, endPoint x: 468, endPoint y: 205, distance: 145.4
click at [324, 213] on li "In Person" at bounding box center [369, 215] width 172 height 25
type input "********"
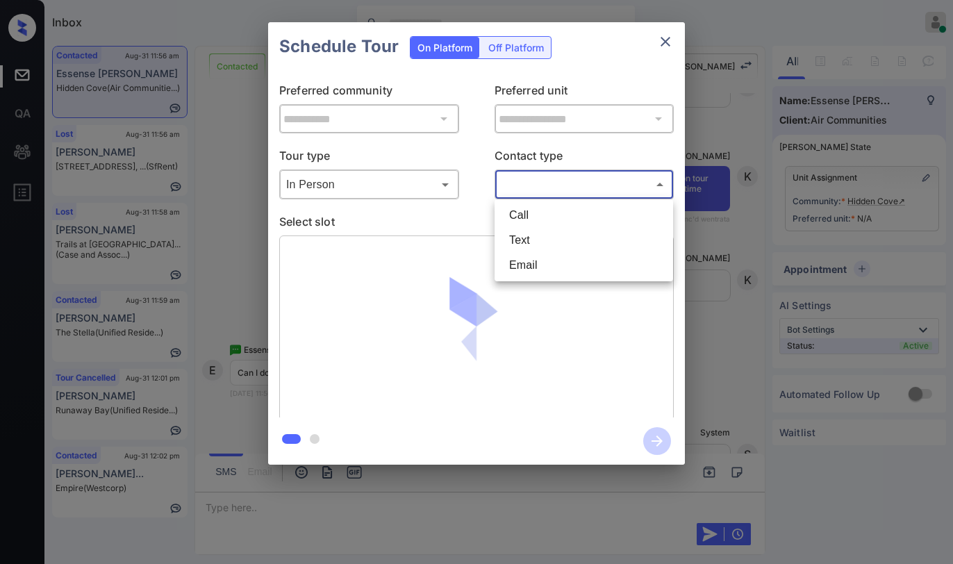
drag, startPoint x: 501, startPoint y: 196, endPoint x: 513, endPoint y: 195, distance: 11.8
click at [506, 195] on body "Inbox Paolo Gabriel Online Set yourself offline Set yourself on break Profile S…" at bounding box center [476, 282] width 953 height 564
click at [529, 240] on li "Text" at bounding box center [584, 240] width 172 height 25
type input "****"
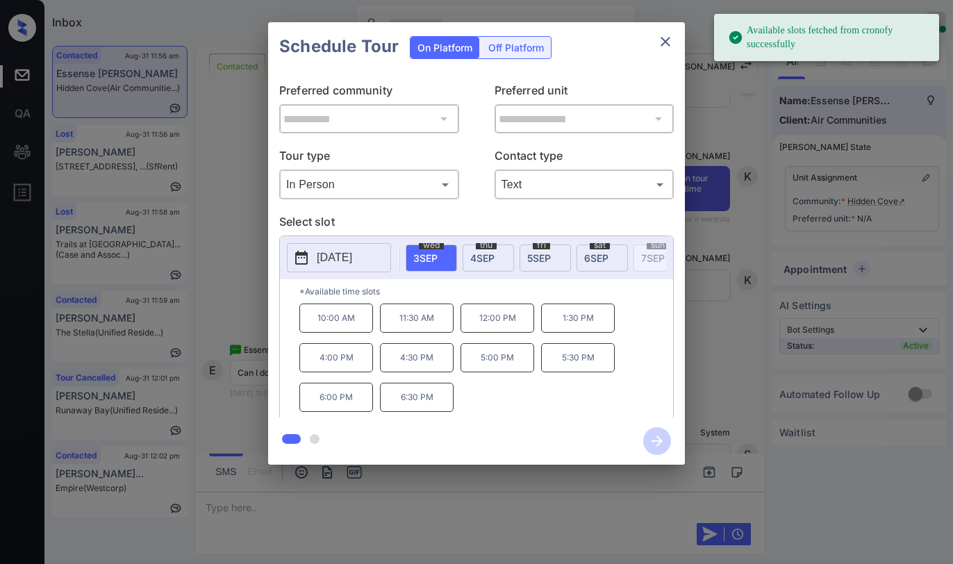
scroll to position [0, 214]
click at [499, 252] on span "5 SEP" at bounding box center [488, 258] width 24 height 12
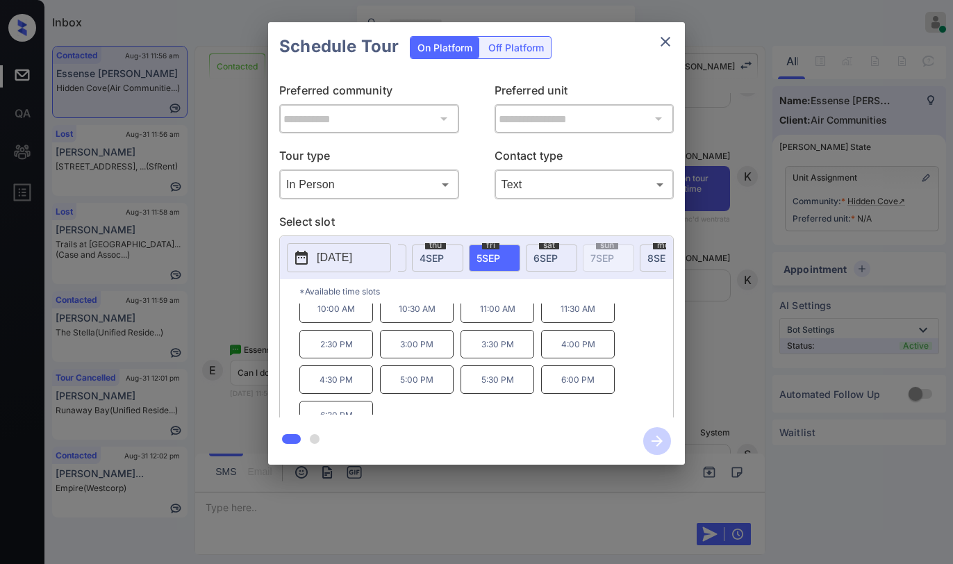
scroll to position [24, 0]
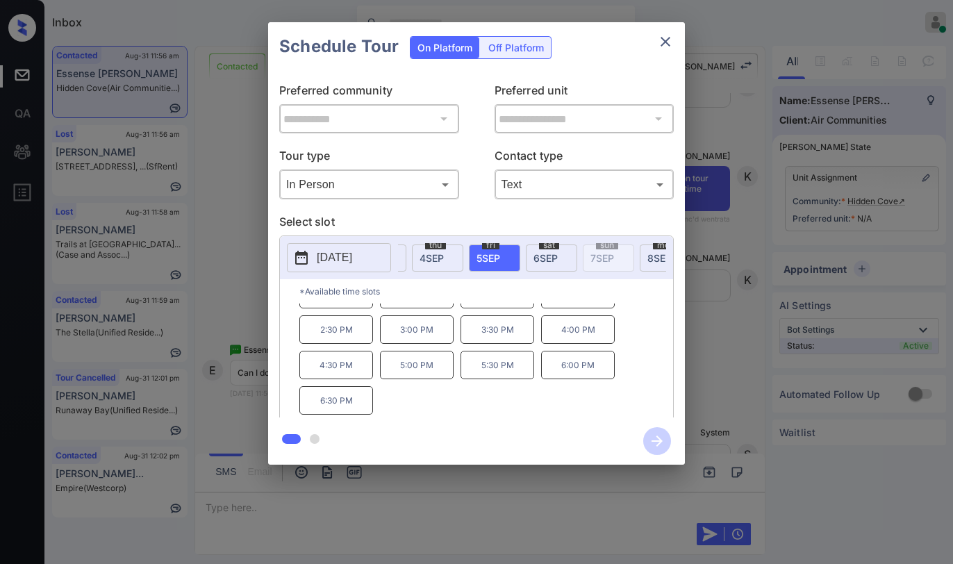
click at [664, 38] on icon "close" at bounding box center [665, 41] width 17 height 17
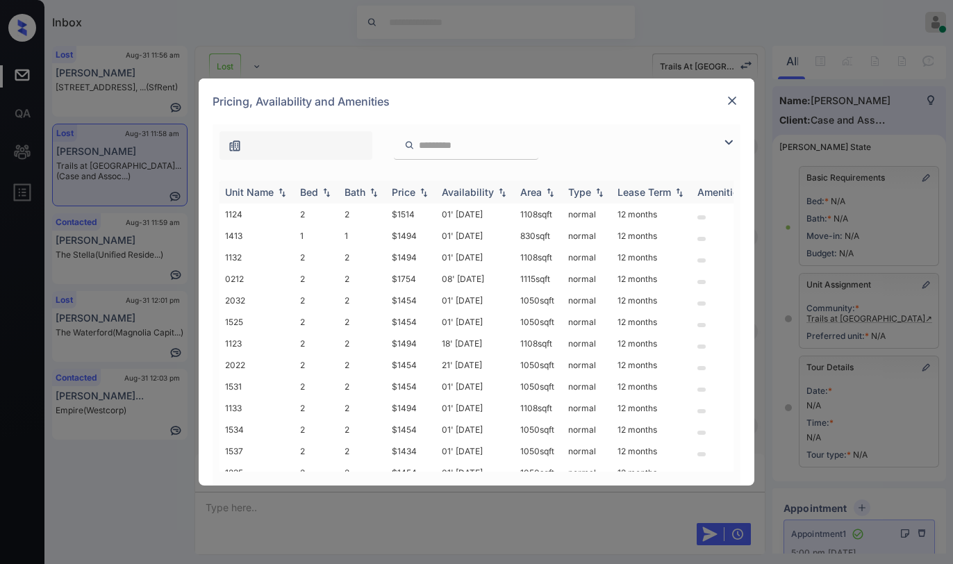
scroll to position [69, 0]
click at [734, 141] on img at bounding box center [728, 142] width 17 height 17
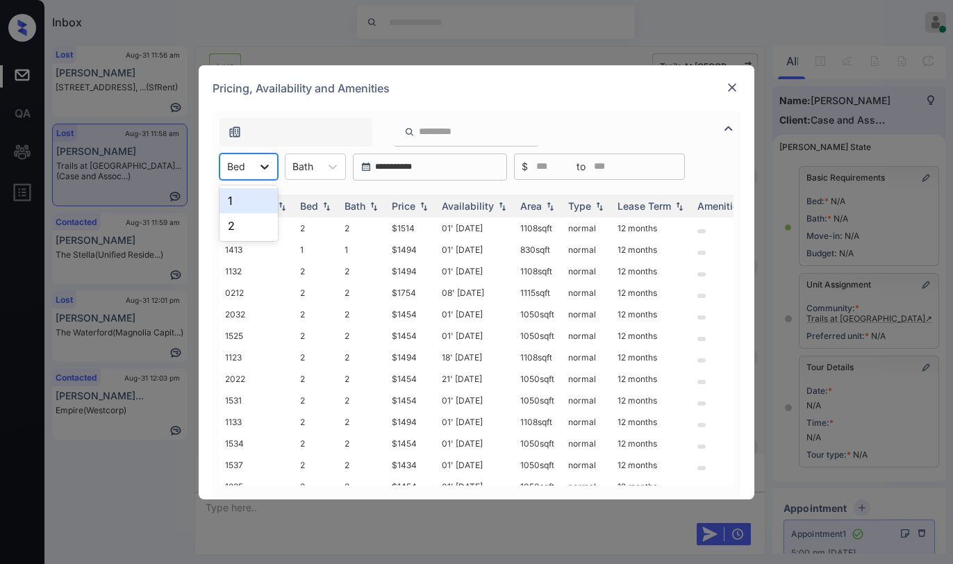
click at [258, 166] on icon at bounding box center [265, 167] width 14 height 14
click at [255, 202] on div "1" at bounding box center [248, 200] width 58 height 25
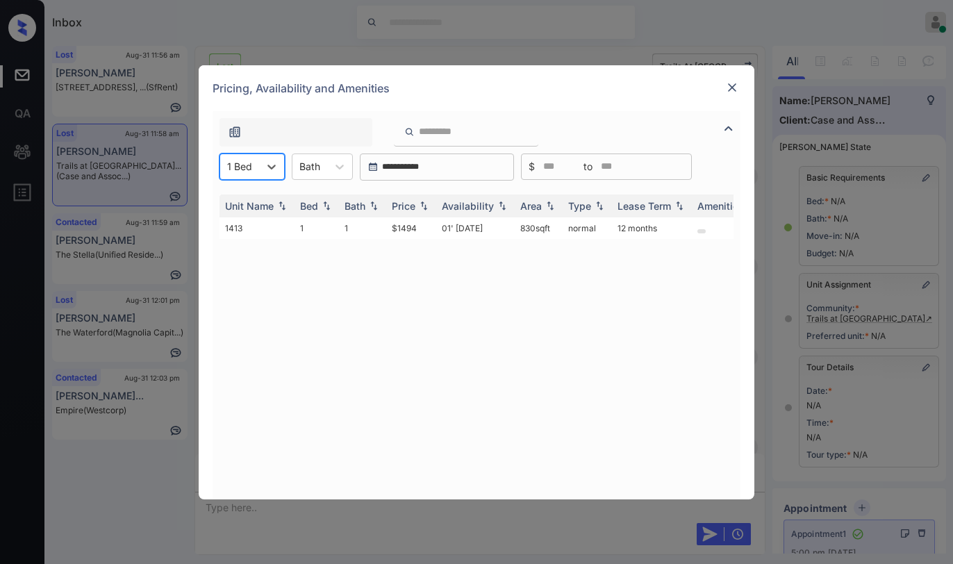
click at [727, 92] on img at bounding box center [732, 88] width 14 height 14
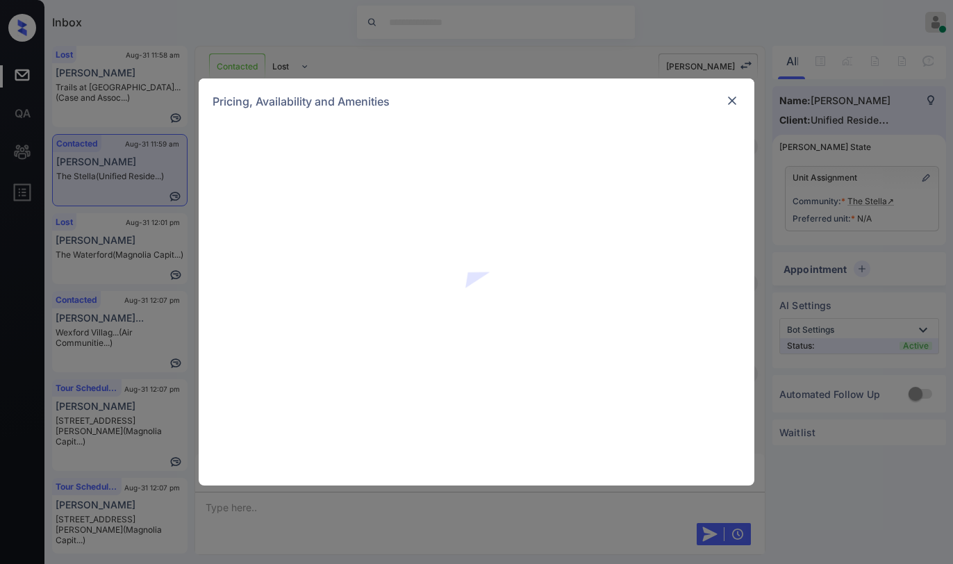
scroll to position [69, 0]
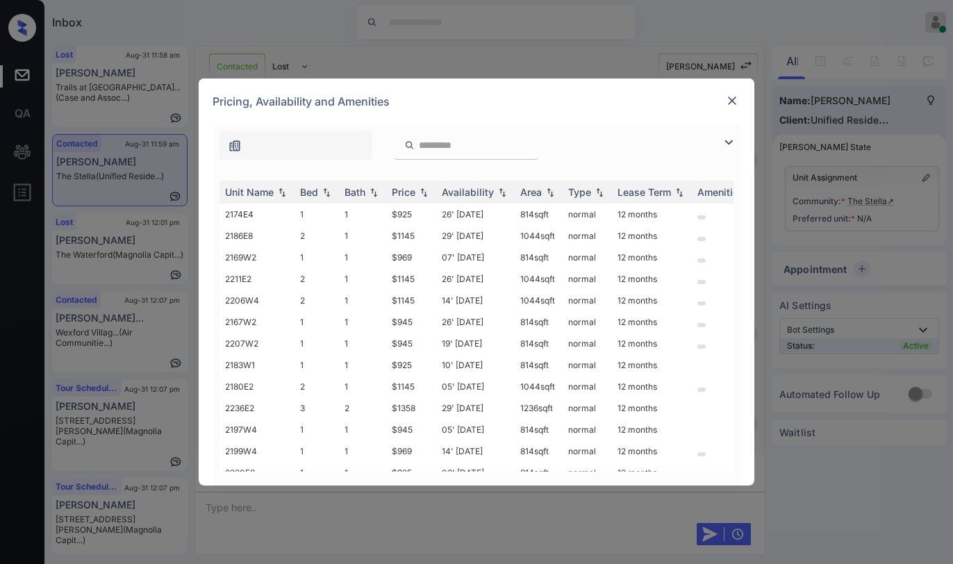
click at [735, 140] on img at bounding box center [728, 142] width 17 height 17
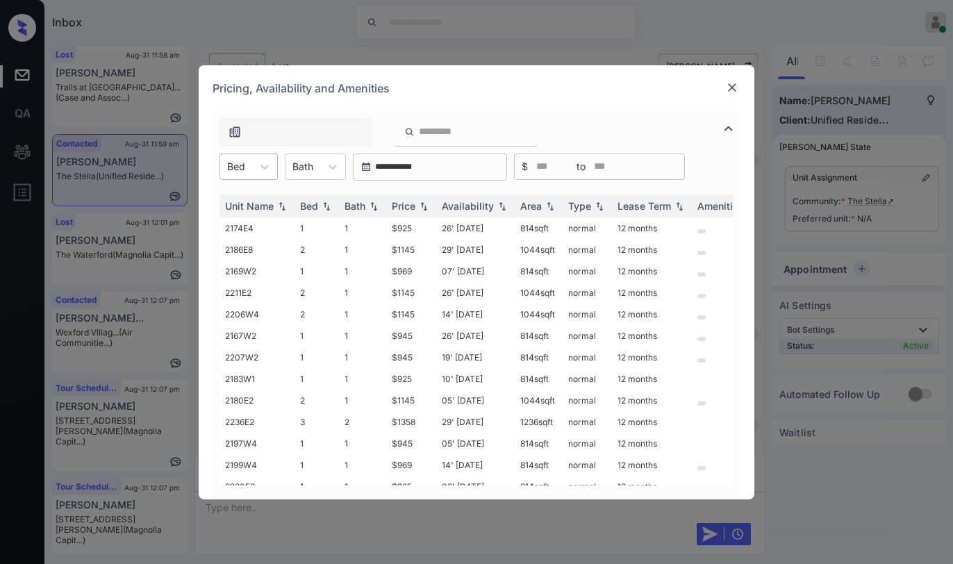
click at [249, 163] on div "Bed" at bounding box center [236, 166] width 32 height 20
click at [237, 203] on div "1" at bounding box center [248, 200] width 58 height 25
click at [416, 203] on div "Price" at bounding box center [411, 206] width 39 height 12
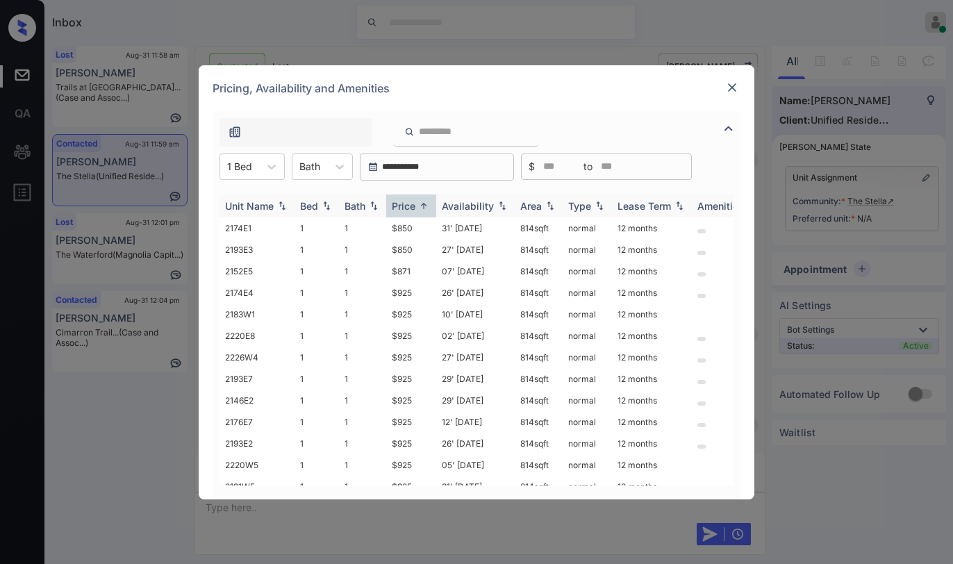
click at [416, 203] on div "Price" at bounding box center [411, 206] width 39 height 12
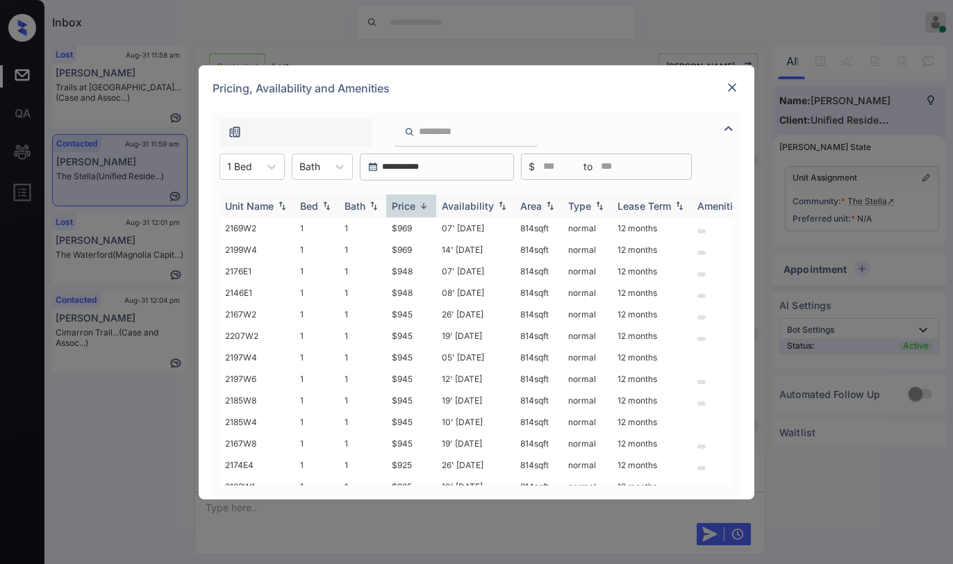
click at [416, 203] on div "Price" at bounding box center [411, 206] width 39 height 12
click at [409, 230] on td "$850" at bounding box center [411, 228] width 50 height 22
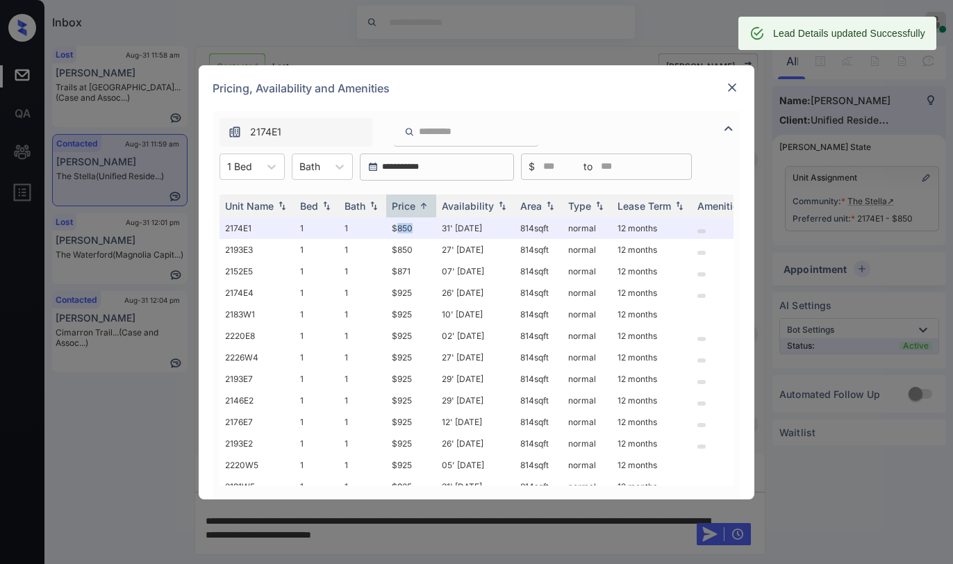
click at [735, 87] on img at bounding box center [732, 88] width 14 height 14
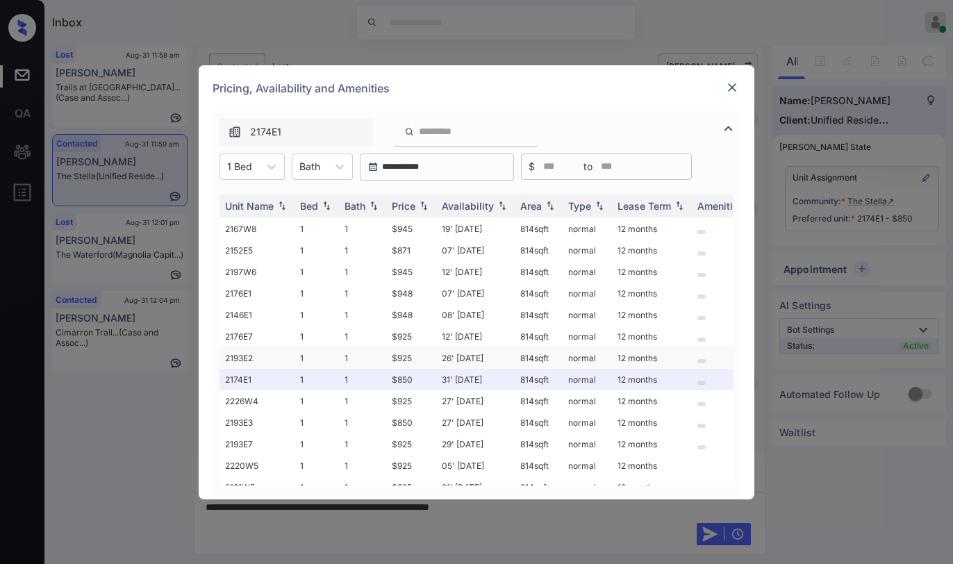
scroll to position [259, 0]
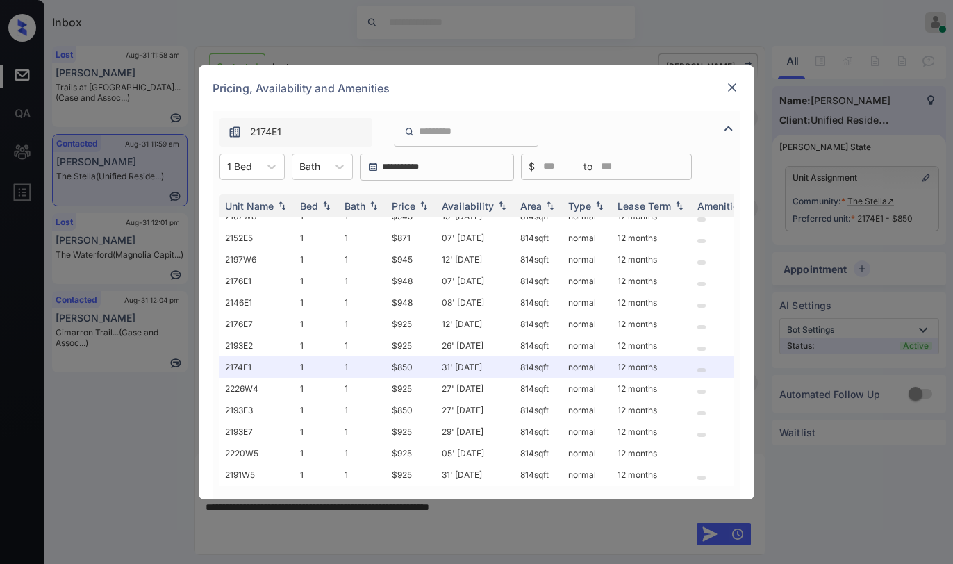
click at [732, 93] on img at bounding box center [732, 88] width 14 height 14
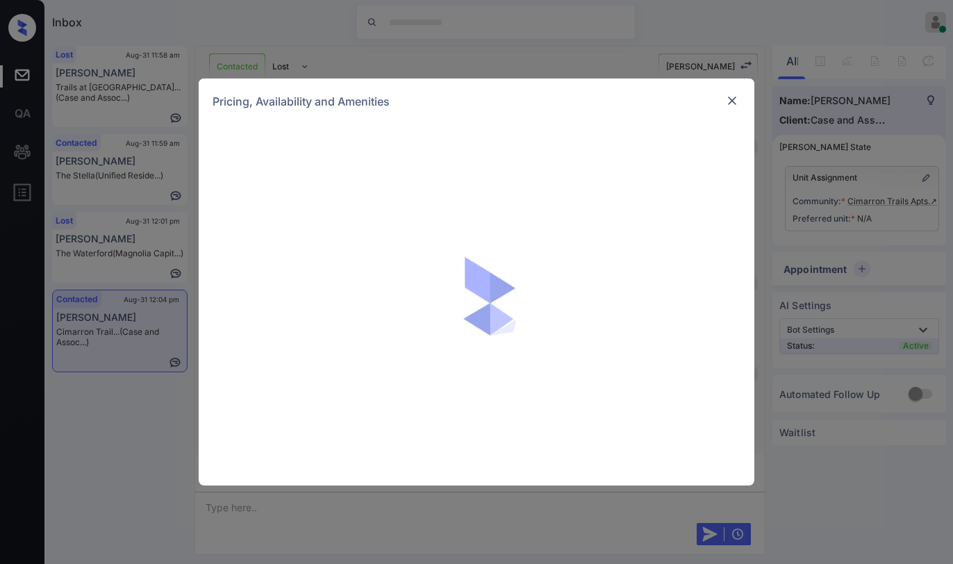
scroll to position [69, 0]
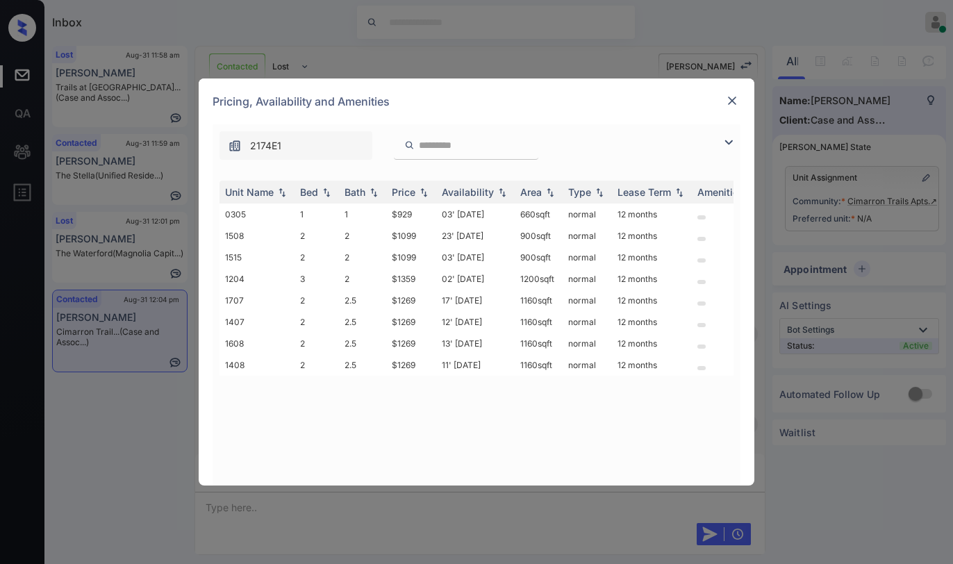
click at [726, 140] on img at bounding box center [728, 142] width 17 height 17
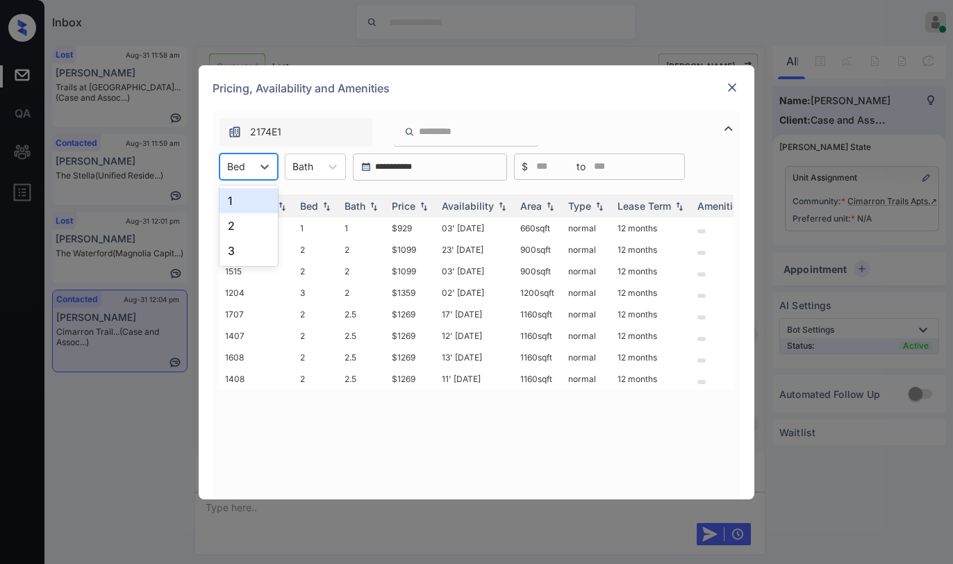
click at [251, 175] on div "Bed" at bounding box center [236, 166] width 32 height 20
click at [233, 253] on div "3" at bounding box center [248, 250] width 58 height 25
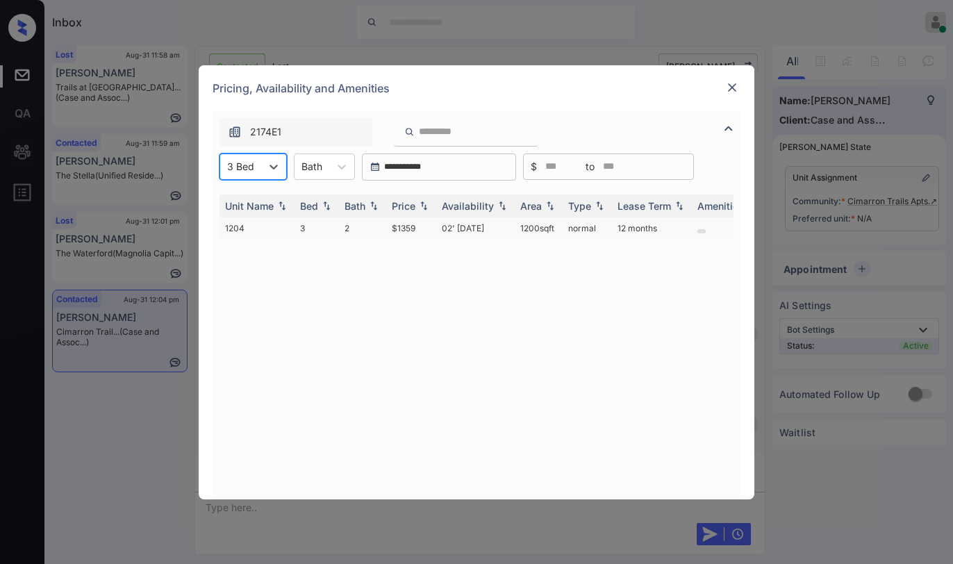
click at [409, 231] on td "$1359" at bounding box center [411, 228] width 50 height 22
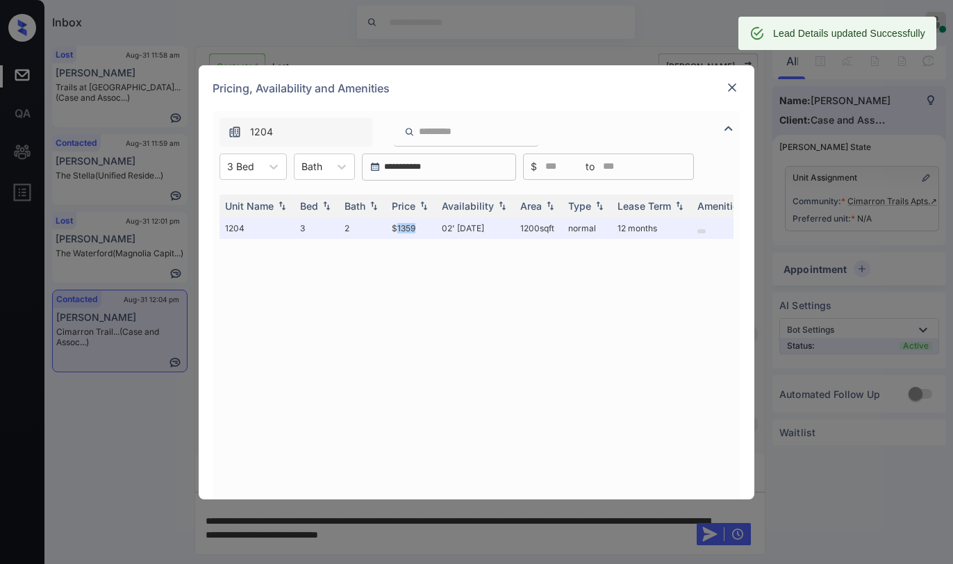
click at [732, 87] on img at bounding box center [732, 88] width 14 height 14
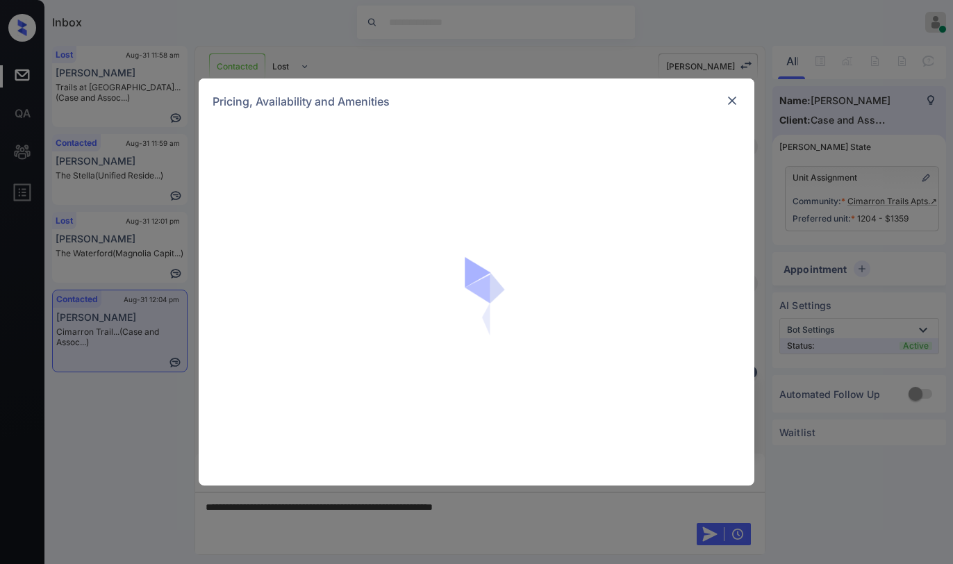
scroll to position [69, 0]
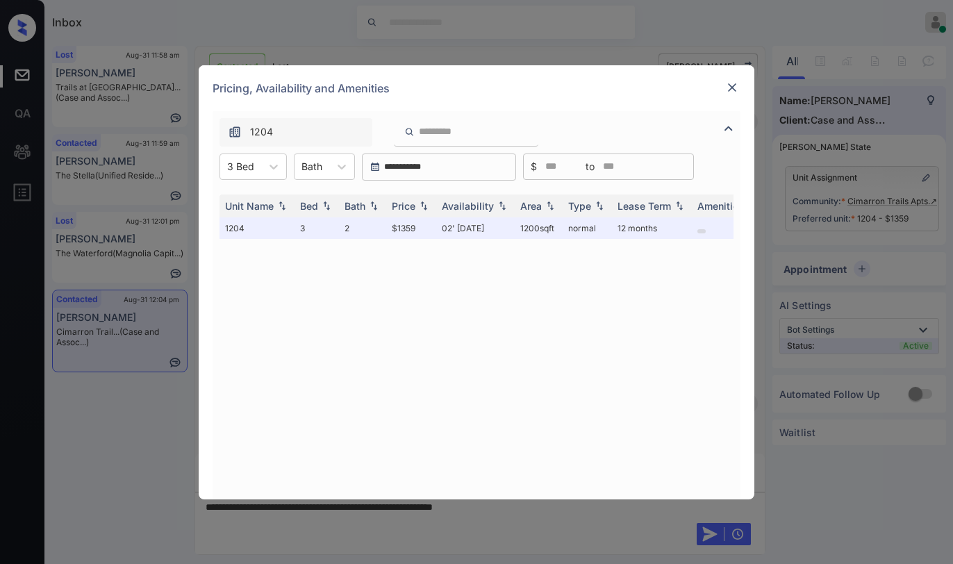
click at [728, 91] on img at bounding box center [732, 88] width 14 height 14
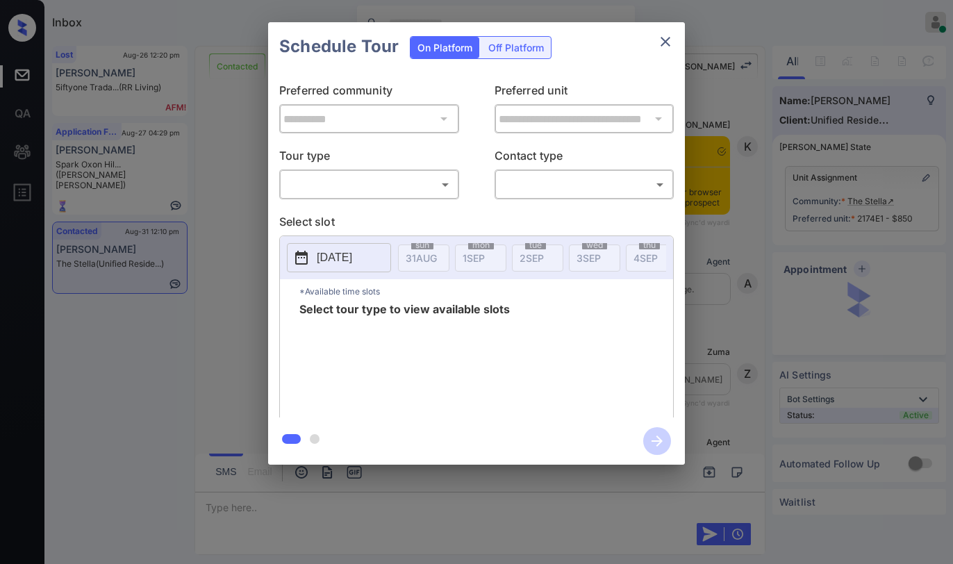
scroll to position [2526, 0]
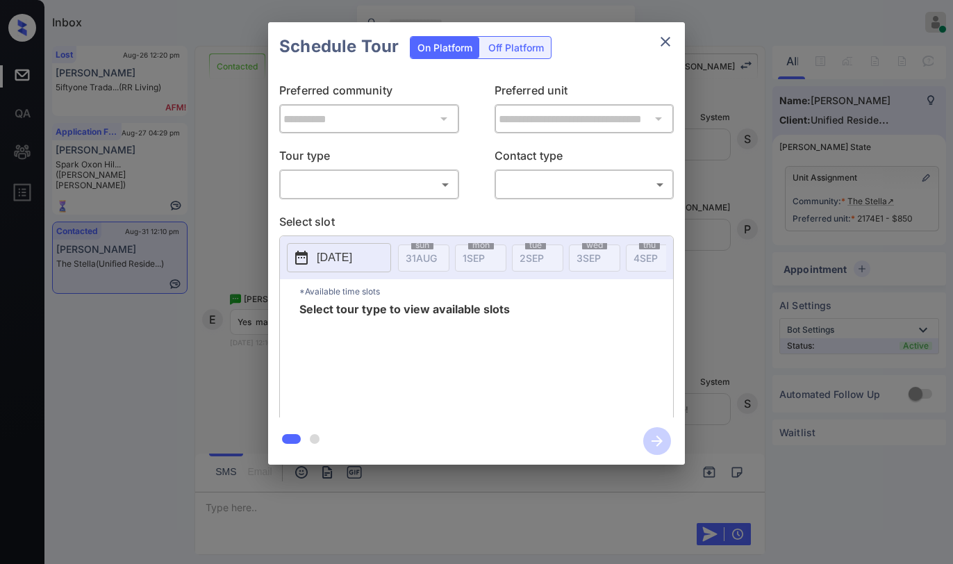
click at [657, 47] on button "close" at bounding box center [665, 42] width 28 height 28
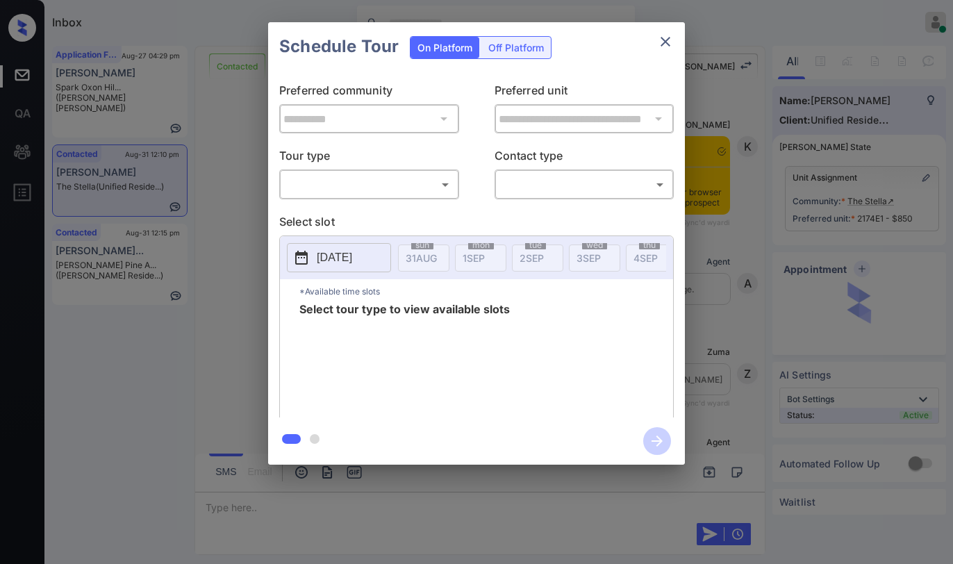
scroll to position [2735, 0]
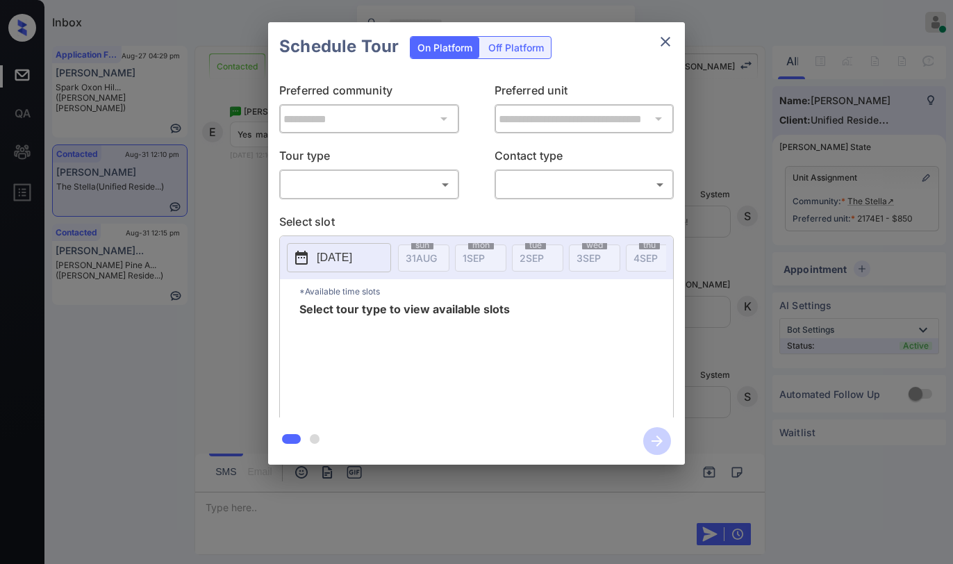
click at [665, 44] on icon "close" at bounding box center [665, 41] width 17 height 17
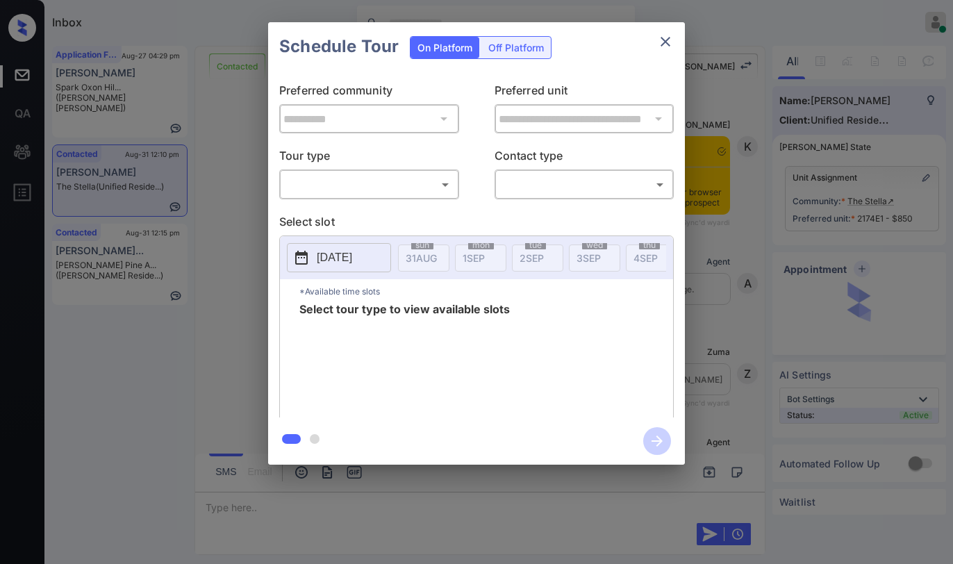
scroll to position [2825, 0]
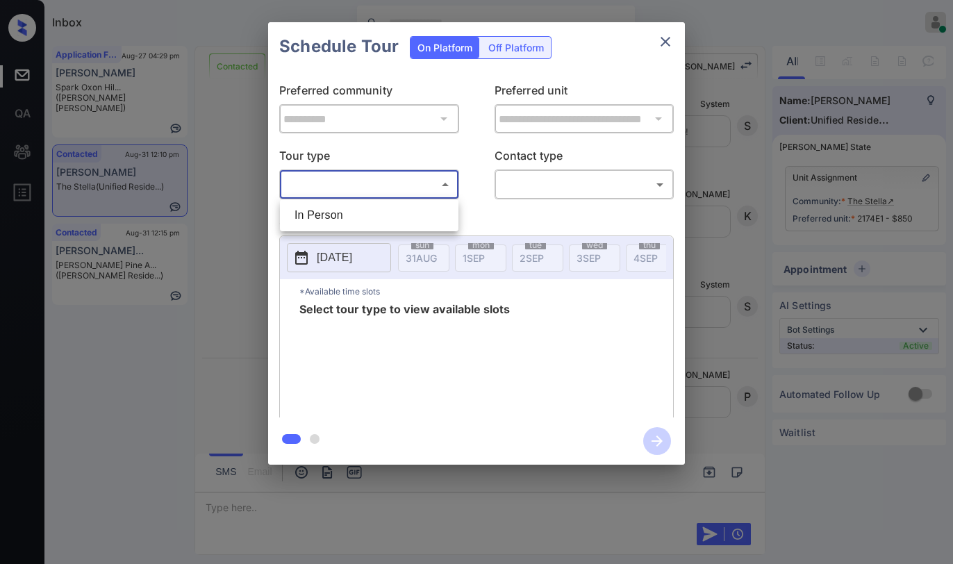
click at [369, 181] on body "Inbox Paolo Gabriel Online Set yourself offline Set yourself on break Profile S…" at bounding box center [476, 282] width 953 height 564
click at [353, 217] on li "In Person" at bounding box center [369, 215] width 172 height 25
type input "********"
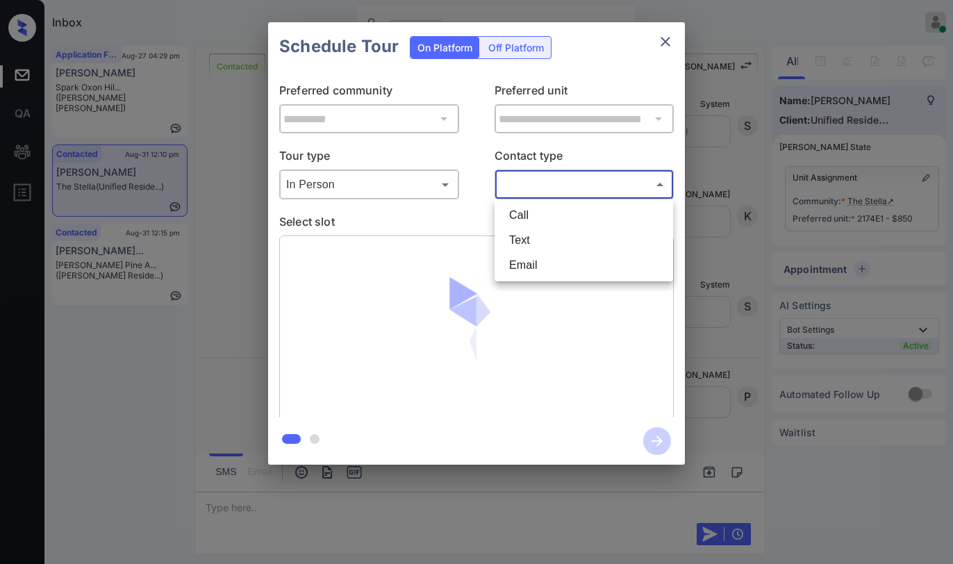
click at [547, 186] on body "Inbox Paolo Gabriel Online Set yourself offline Set yourself on break Profile S…" at bounding box center [476, 282] width 953 height 564
click at [540, 247] on li "Text" at bounding box center [584, 240] width 172 height 25
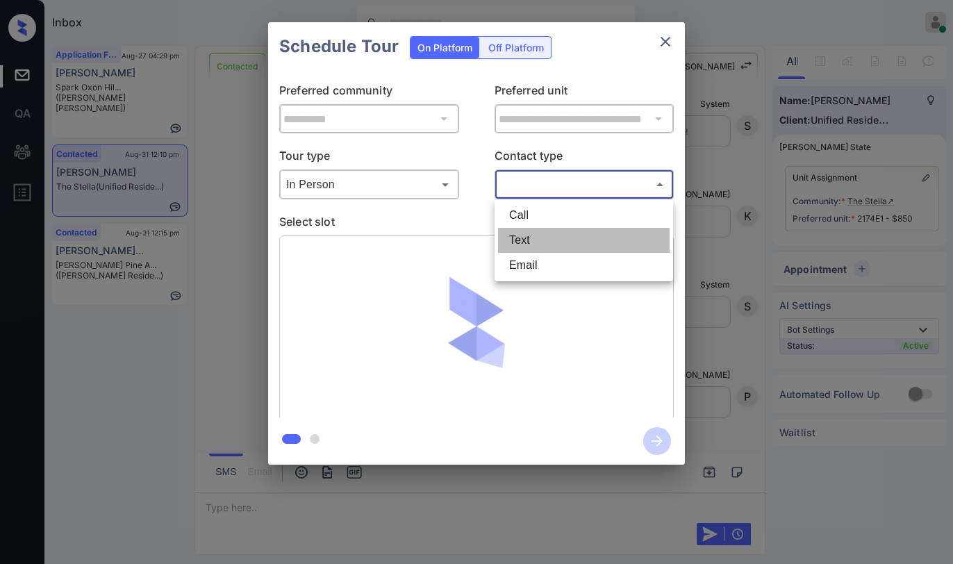
type input "****"
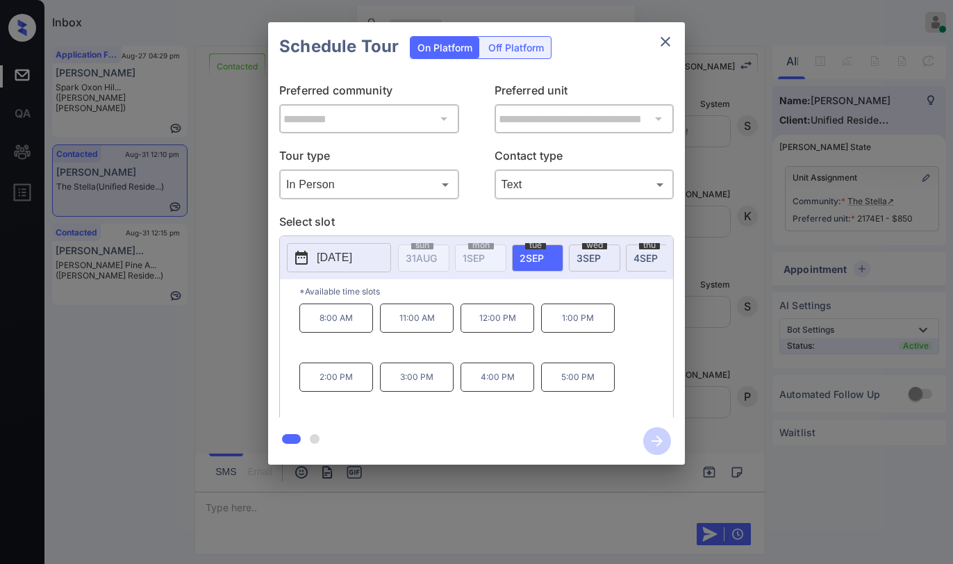
click at [425, 385] on p "3:00 PM" at bounding box center [417, 376] width 74 height 29
click at [661, 440] on icon "button" at bounding box center [656, 440] width 11 height 11
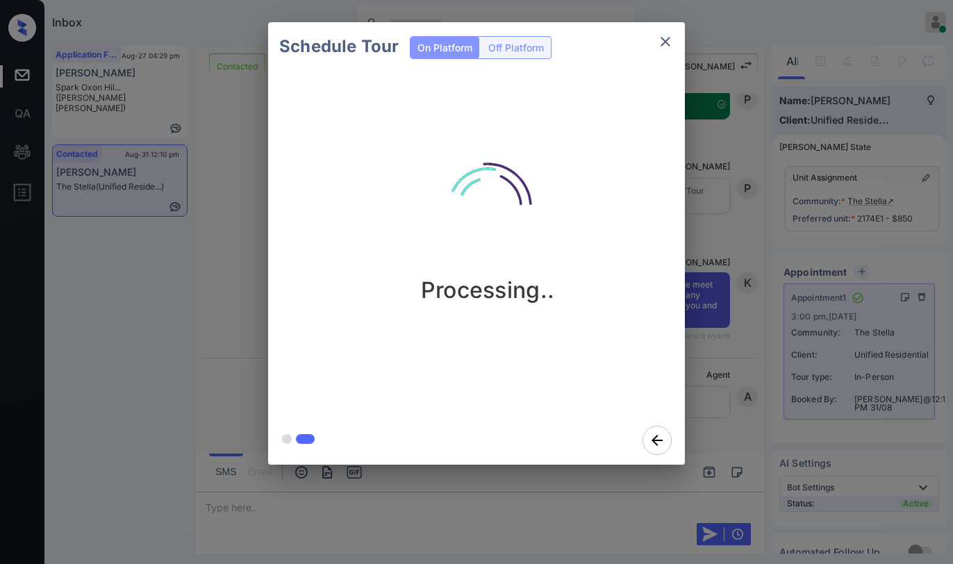
scroll to position [3212, 0]
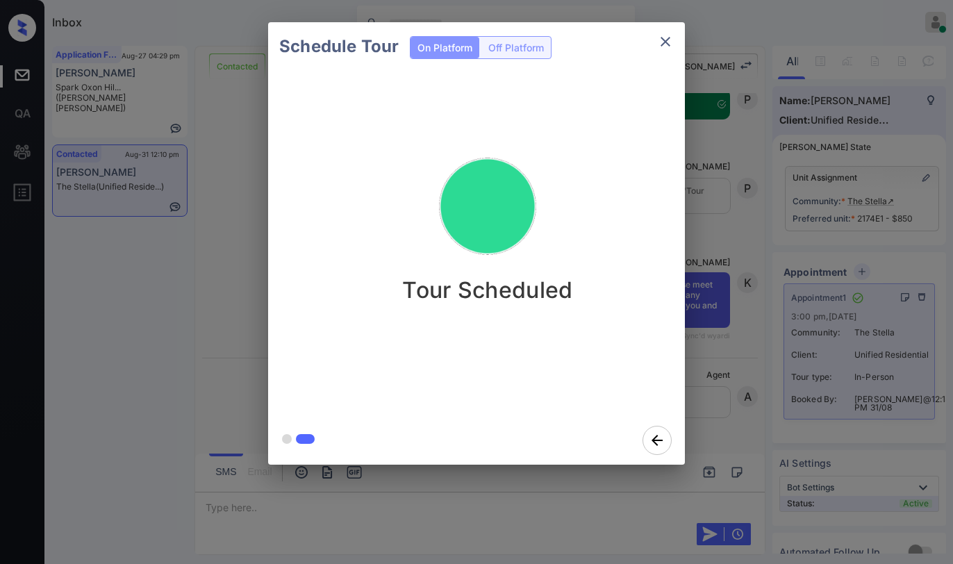
click at [727, 369] on div "Schedule Tour On Platform Off Platform Tour Scheduled" at bounding box center [476, 243] width 953 height 487
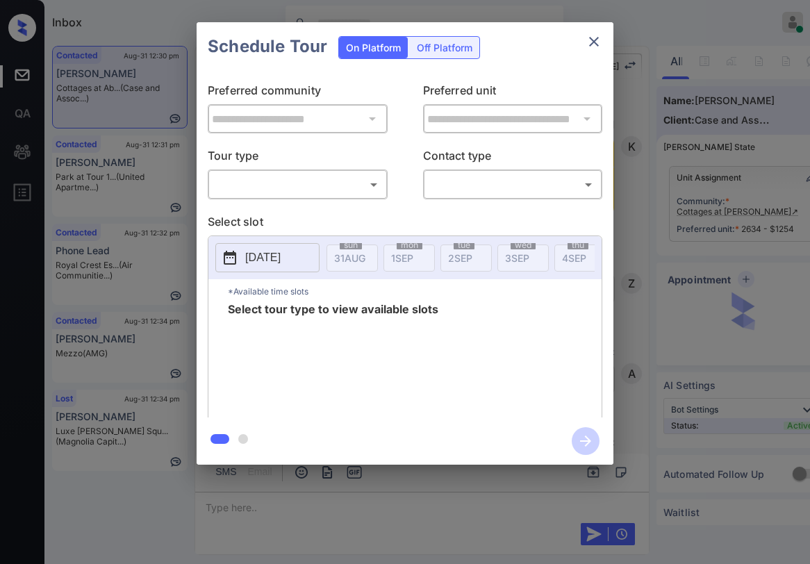
scroll to position [4604, 0]
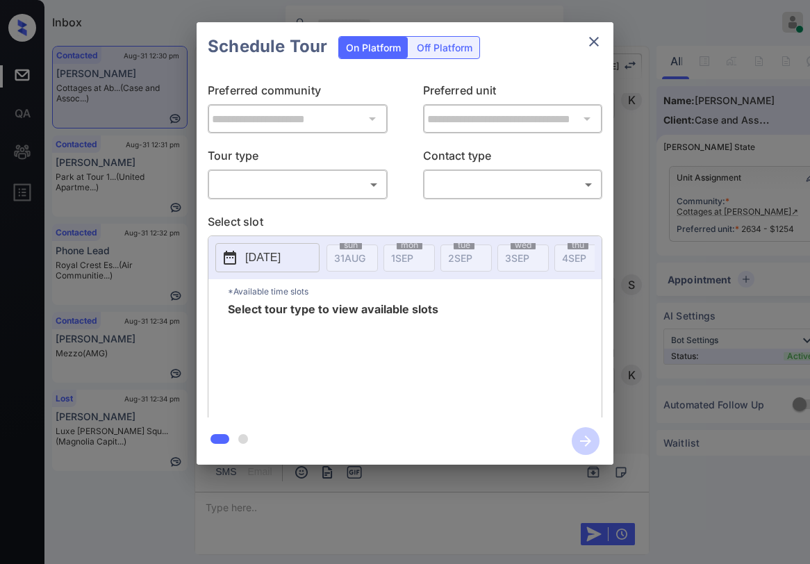
click at [282, 171] on div "​ ​" at bounding box center [298, 184] width 180 height 30
click at [275, 189] on body "Inbox [PERSON_NAME] Online Set yourself offline Set yourself on break Profile S…" at bounding box center [405, 282] width 810 height 564
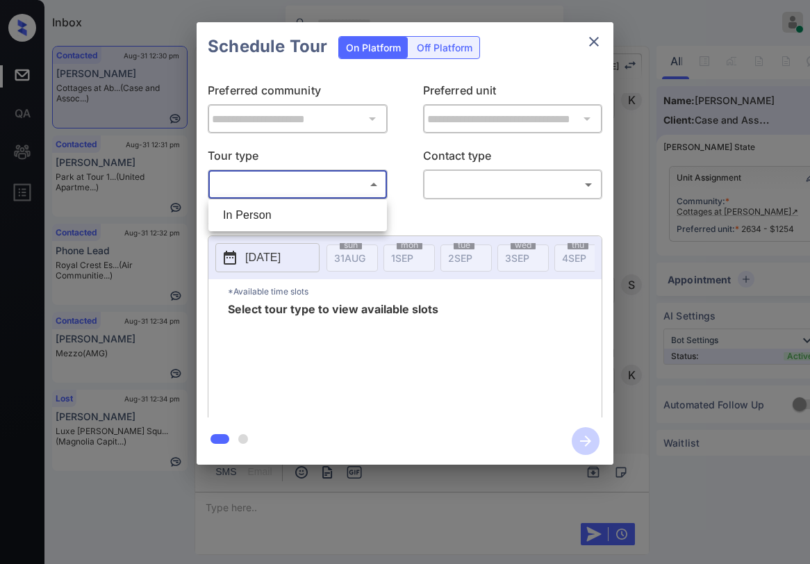
click at [591, 47] on div at bounding box center [405, 282] width 810 height 564
click at [593, 40] on icon "close" at bounding box center [593, 41] width 17 height 17
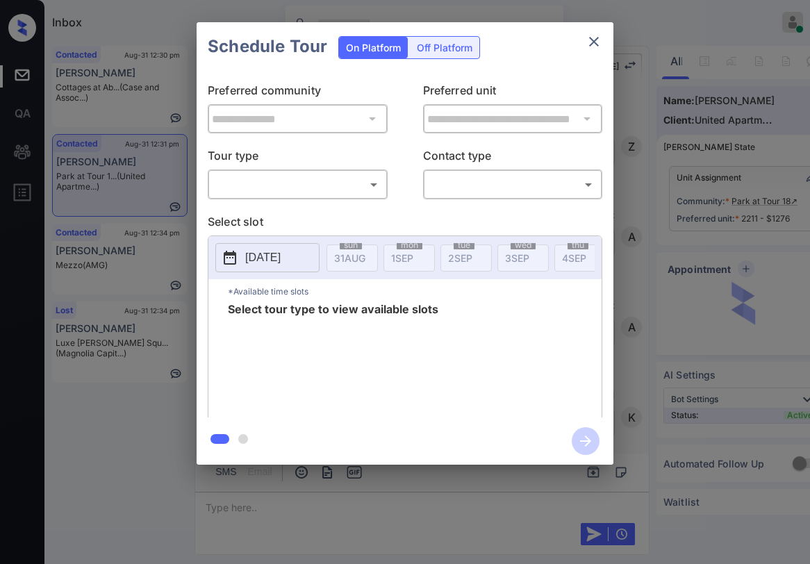
scroll to position [547, 0]
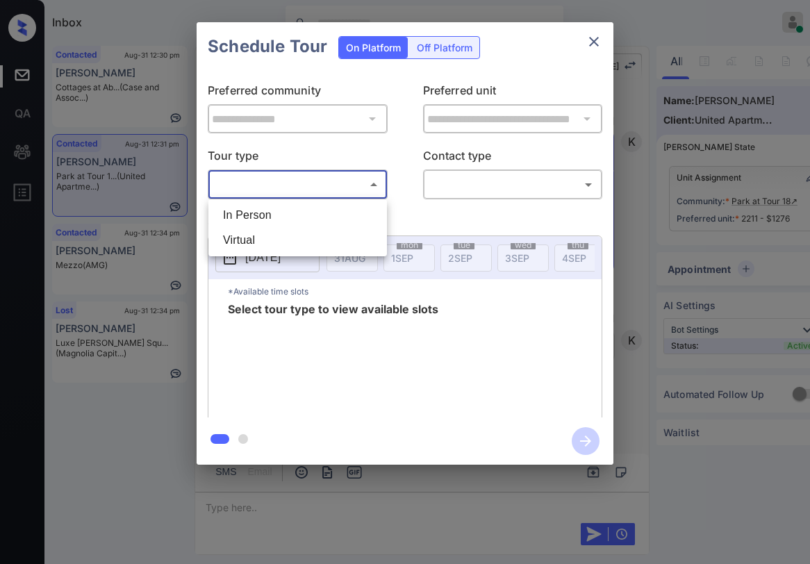
click at [285, 187] on body "Inbox [PERSON_NAME] Online Set yourself offline Set yourself on break Profile S…" at bounding box center [405, 282] width 810 height 564
drag, startPoint x: 278, startPoint y: 224, endPoint x: 348, endPoint y: 206, distance: 71.6
click at [279, 223] on li "In Person" at bounding box center [298, 215] width 172 height 25
type input "********"
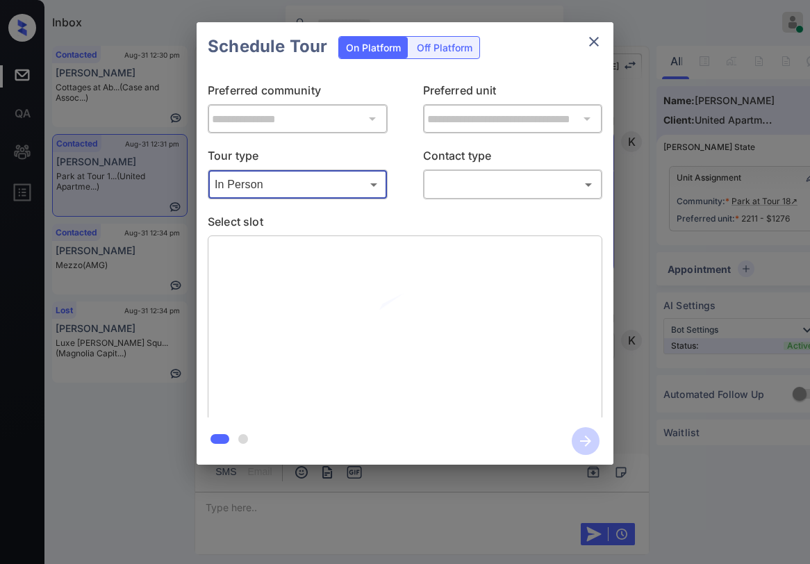
click at [461, 178] on body "Inbox [PERSON_NAME] Online Set yourself offline Set yourself on break Profile S…" at bounding box center [405, 282] width 810 height 564
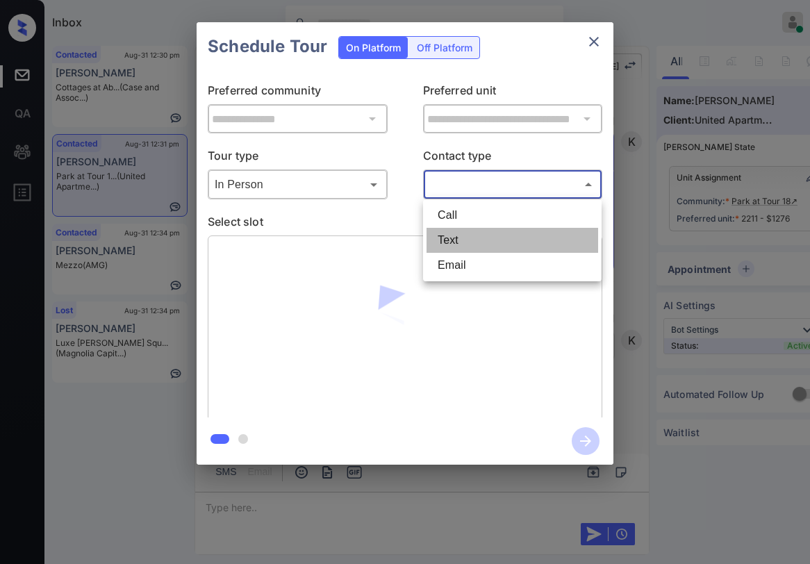
drag, startPoint x: 457, startPoint y: 243, endPoint x: 551, endPoint y: 144, distance: 136.1
click at [470, 238] on li "Text" at bounding box center [512, 240] width 172 height 25
type input "****"
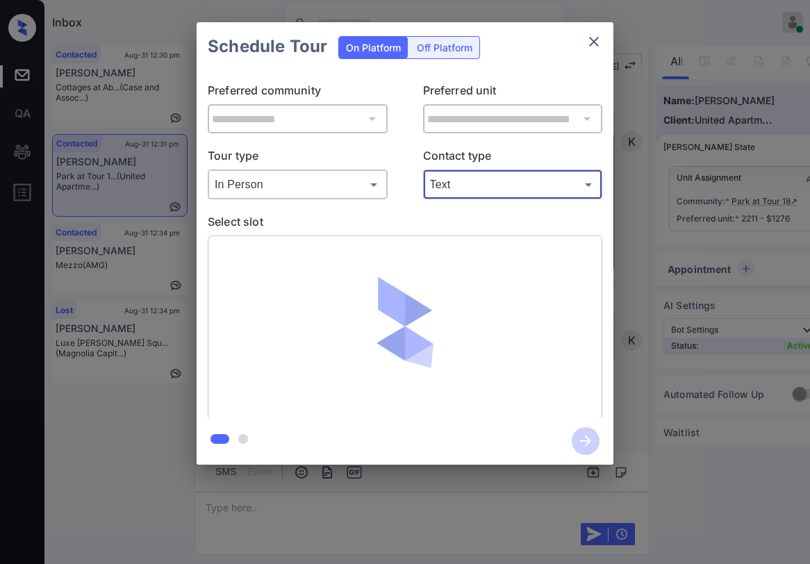
click at [597, 30] on button "close" at bounding box center [594, 42] width 28 height 28
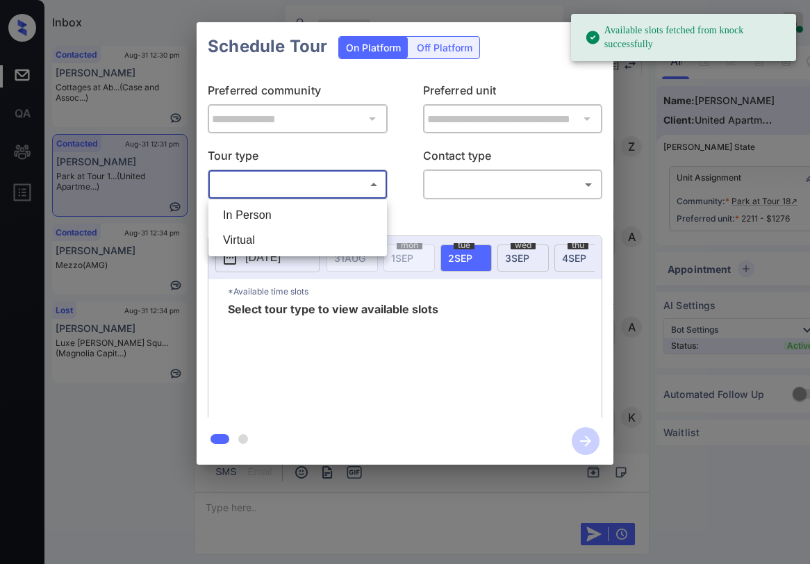
click at [291, 192] on body "Available slots fetched from knock successfully Inbox [PERSON_NAME] Online Set …" at bounding box center [405, 282] width 810 height 564
drag, startPoint x: 262, startPoint y: 226, endPoint x: 351, endPoint y: 212, distance: 89.2
click at [266, 225] on li "In Person" at bounding box center [298, 215] width 172 height 25
type input "********"
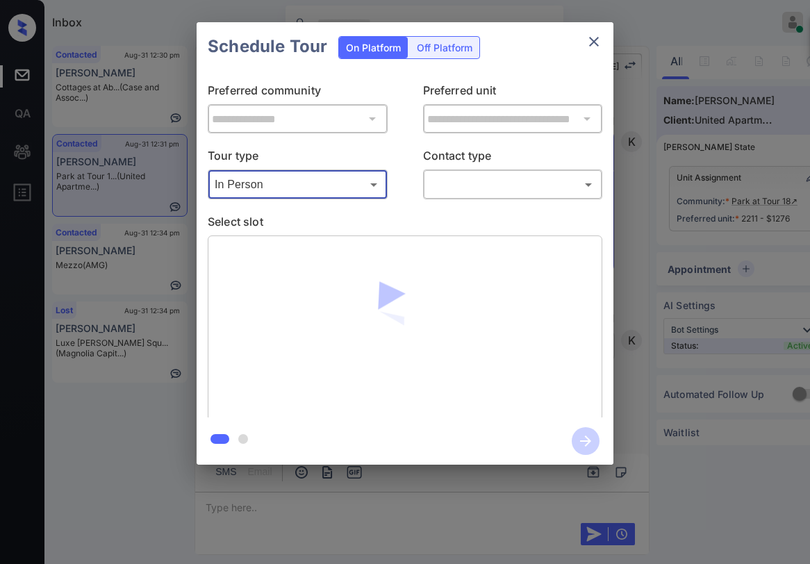
click at [460, 183] on body "Available slots fetched from knock successfully Inbox Paolo Gabriel Online Set …" at bounding box center [405, 282] width 810 height 564
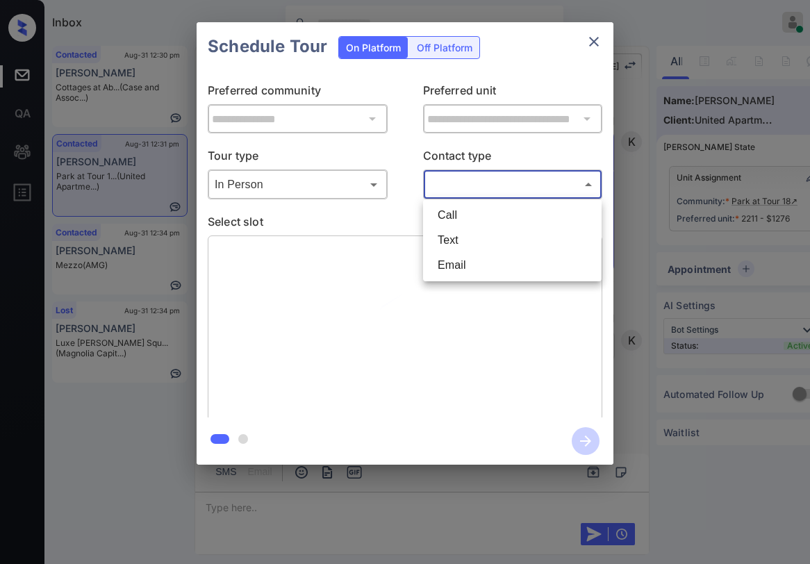
click at [469, 247] on li "Text" at bounding box center [512, 240] width 172 height 25
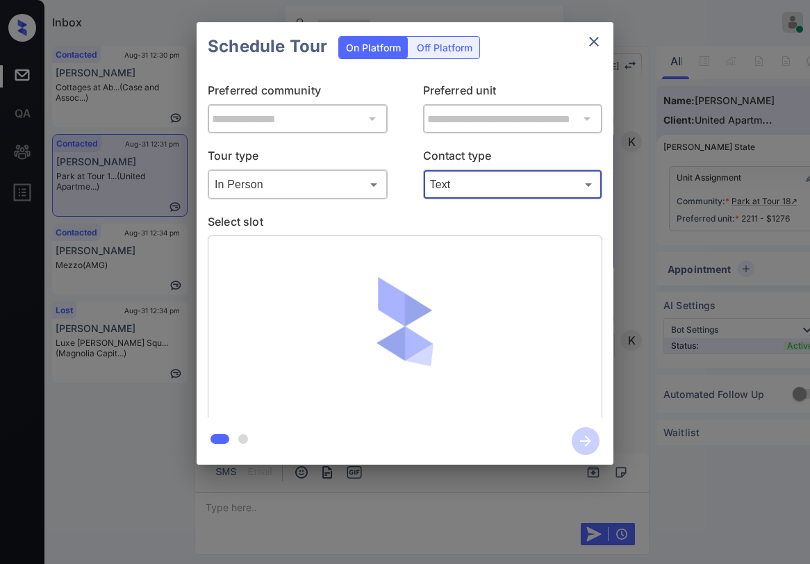
click at [476, 183] on body "Inbox Paolo Gabriel Online Set yourself offline Set yourself on break Profile S…" at bounding box center [405, 282] width 810 height 564
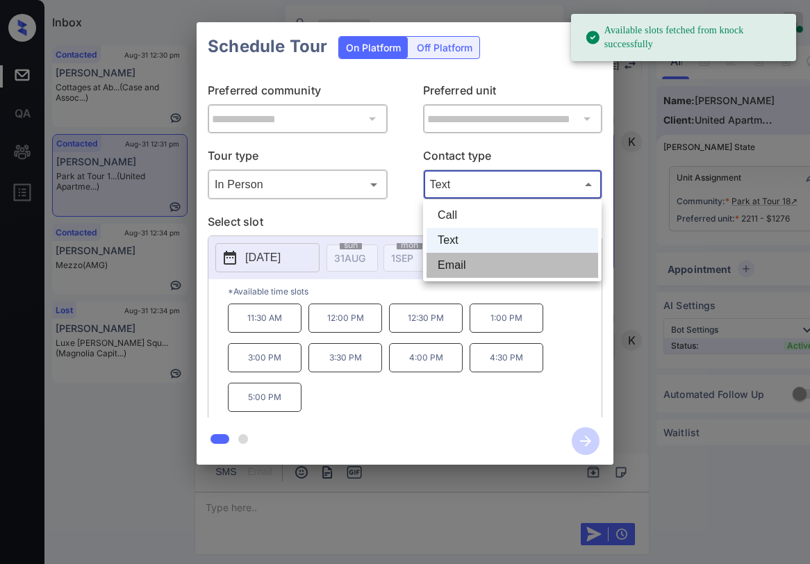
click at [450, 264] on li "Email" at bounding box center [512, 265] width 172 height 25
type input "*****"
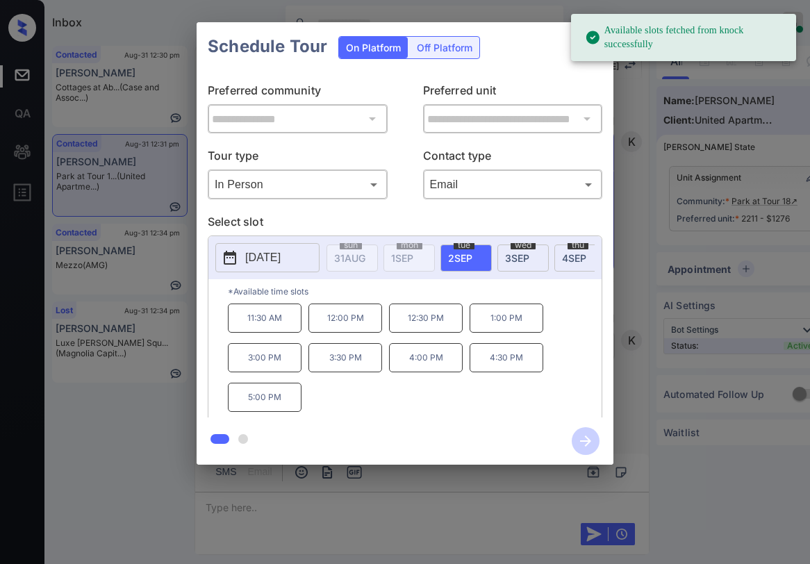
click at [469, 260] on span "2 SEP" at bounding box center [460, 258] width 24 height 12
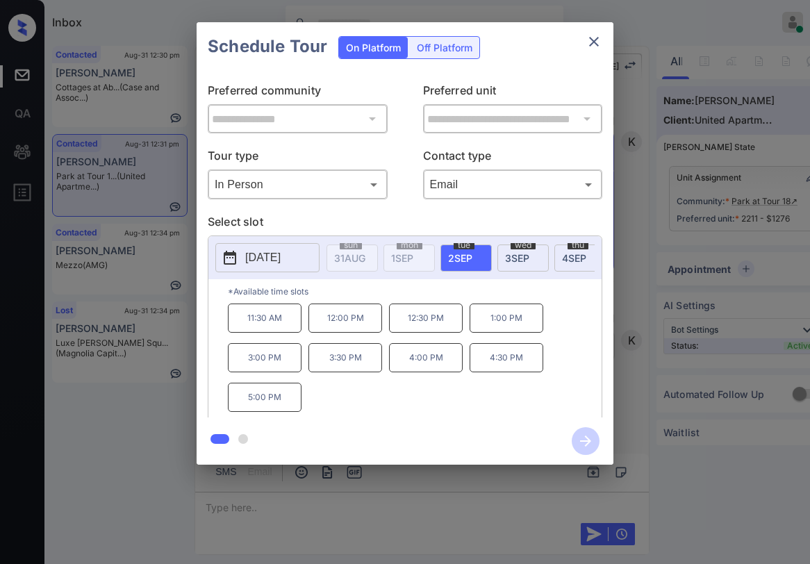
click at [267, 324] on p "11:30 AM" at bounding box center [265, 317] width 74 height 29
click at [475, 250] on div "tue 2 SEP" at bounding box center [465, 257] width 51 height 27
click at [269, 326] on p "11:30 AM" at bounding box center [265, 317] width 74 height 29
click at [588, 438] on icon "button" at bounding box center [585, 440] width 11 height 11
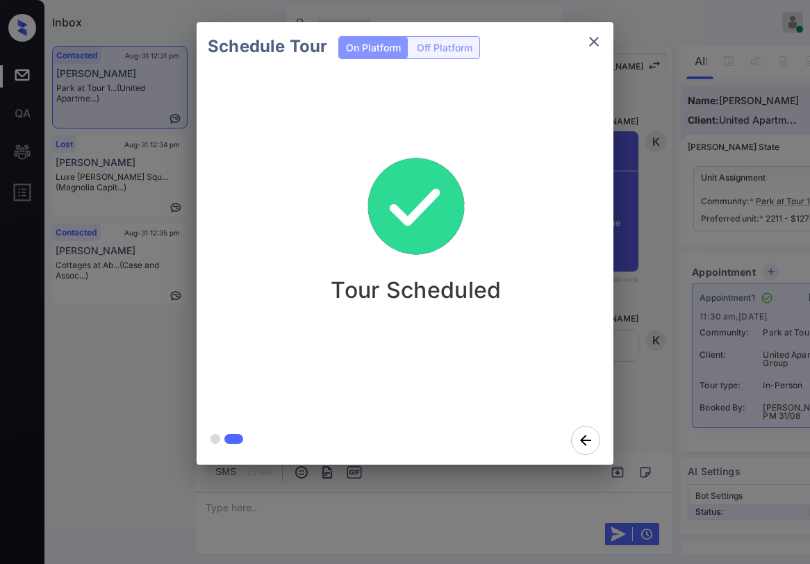
click at [505, 203] on div "Tour Scheduled" at bounding box center [416, 220] width 417 height 166
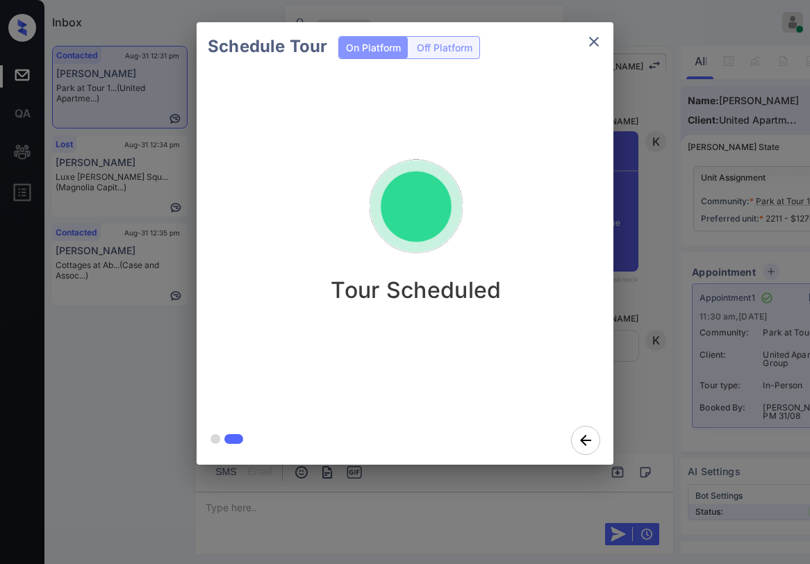
click at [602, 41] on button "close" at bounding box center [594, 42] width 28 height 28
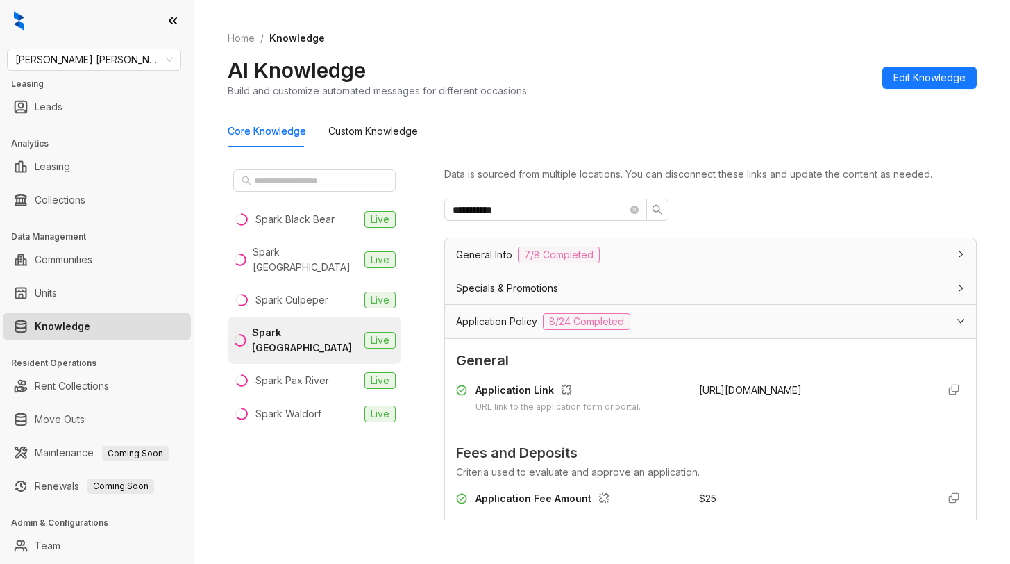
scroll to position [124, 0]
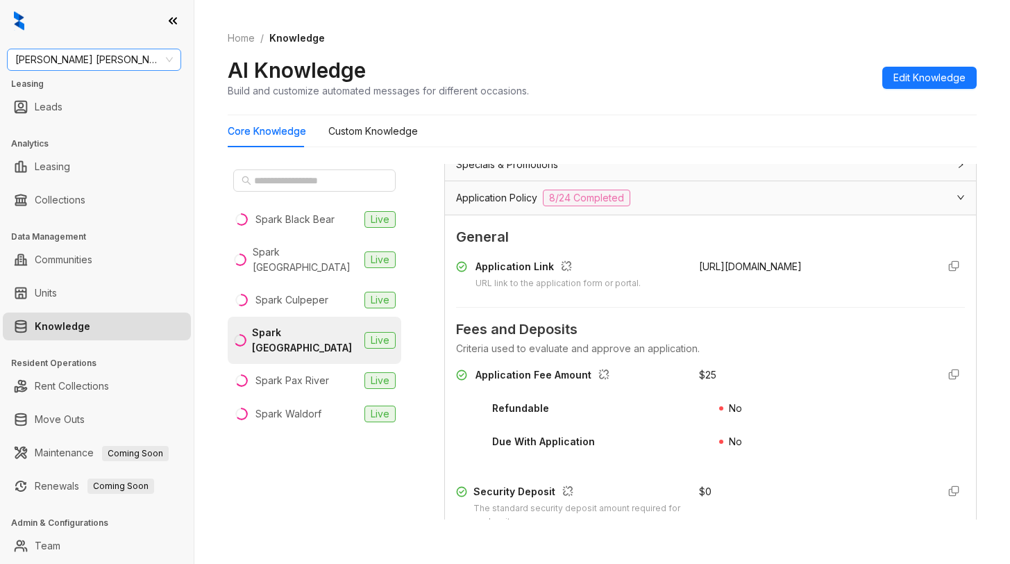
click at [108, 67] on span "Gates Hudson" at bounding box center [94, 59] width 158 height 21
type input "****"
drag, startPoint x: 78, startPoint y: 93, endPoint x: 76, endPoint y: 72, distance: 20.9
click at [78, 91] on div "Magnolia Capital" at bounding box center [94, 87] width 152 height 15
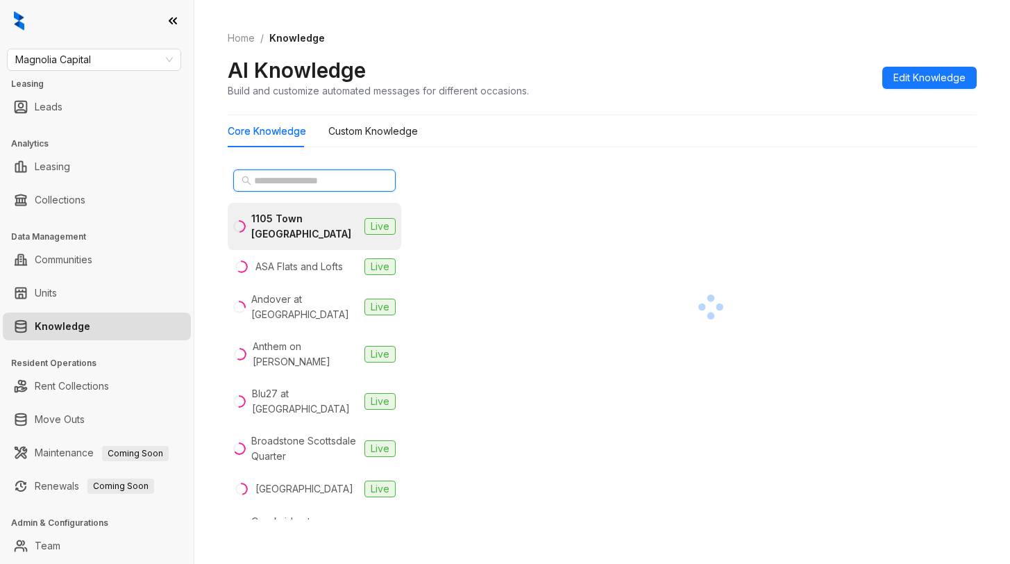
click at [323, 178] on input "text" at bounding box center [315, 180] width 122 height 15
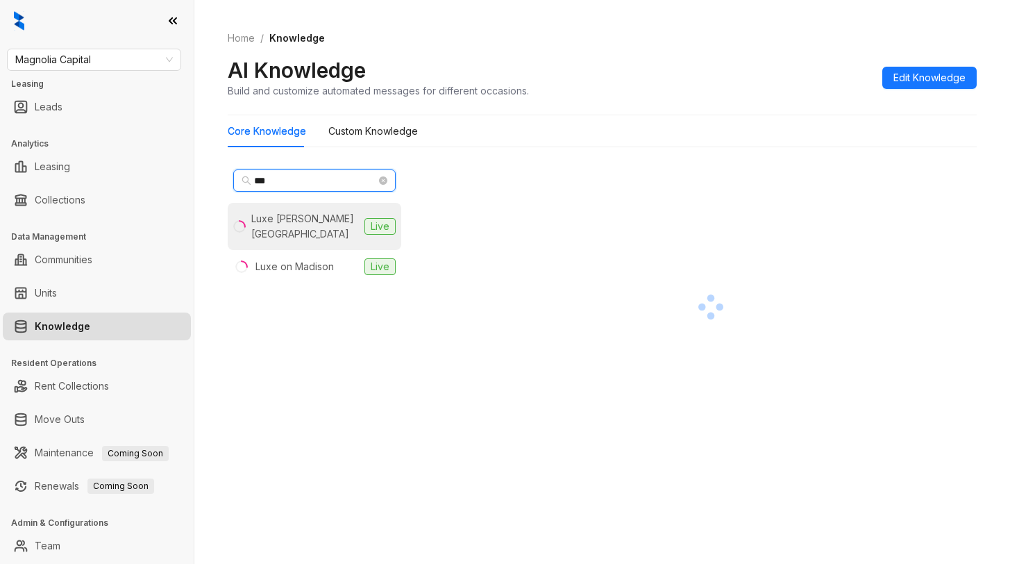
type input "***"
click at [313, 213] on div "Luxe Logan Square" at bounding box center [305, 226] width 108 height 31
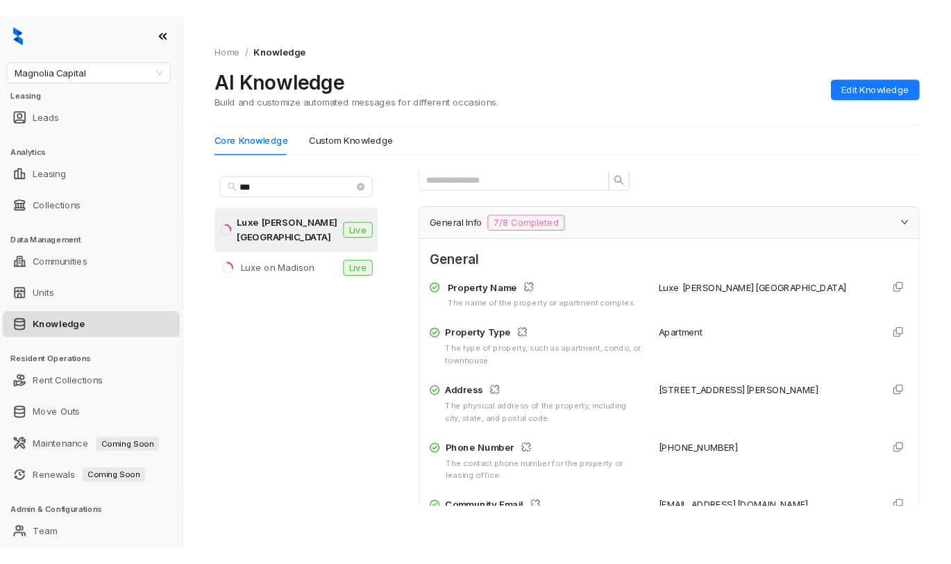
scroll to position [69, 0]
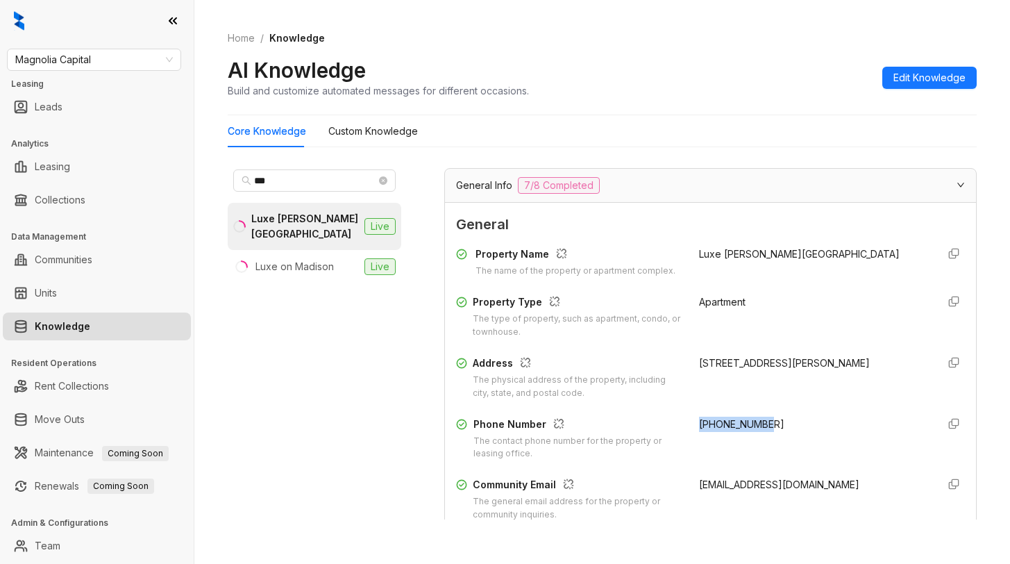
drag, startPoint x: 756, startPoint y: 439, endPoint x: 676, endPoint y: 426, distance: 81.5
click at [699, 442] on div "+18723269412" at bounding box center [812, 439] width 226 height 44
copy span "+18723269412"
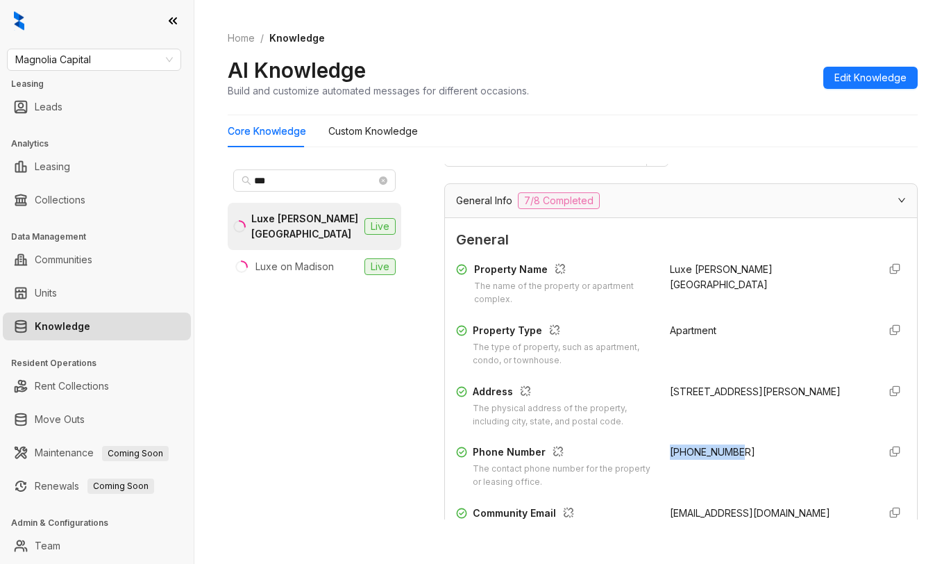
scroll to position [85, 0]
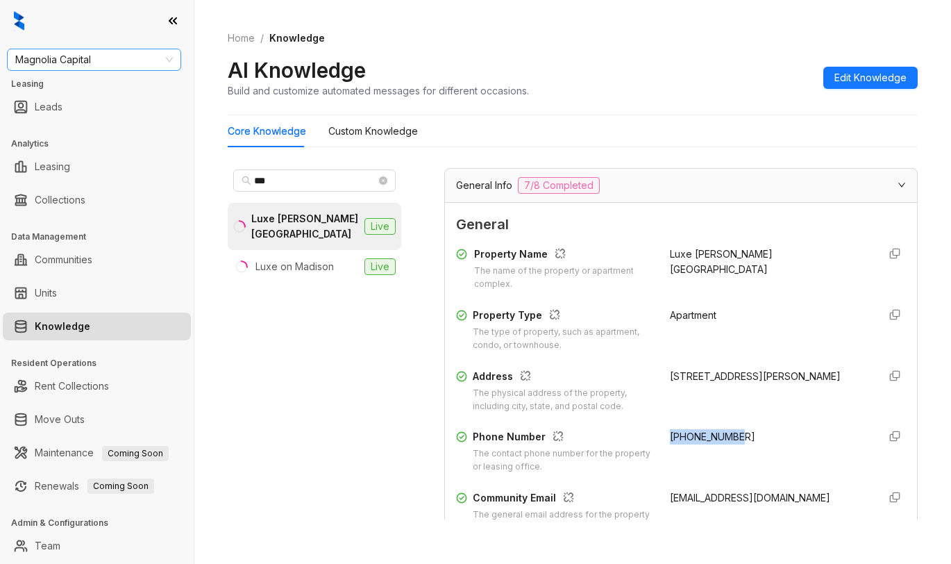
click at [112, 66] on span "Magnolia Capital" at bounding box center [94, 59] width 158 height 21
click at [142, 60] on span "Magnolia Capital" at bounding box center [94, 59] width 158 height 21
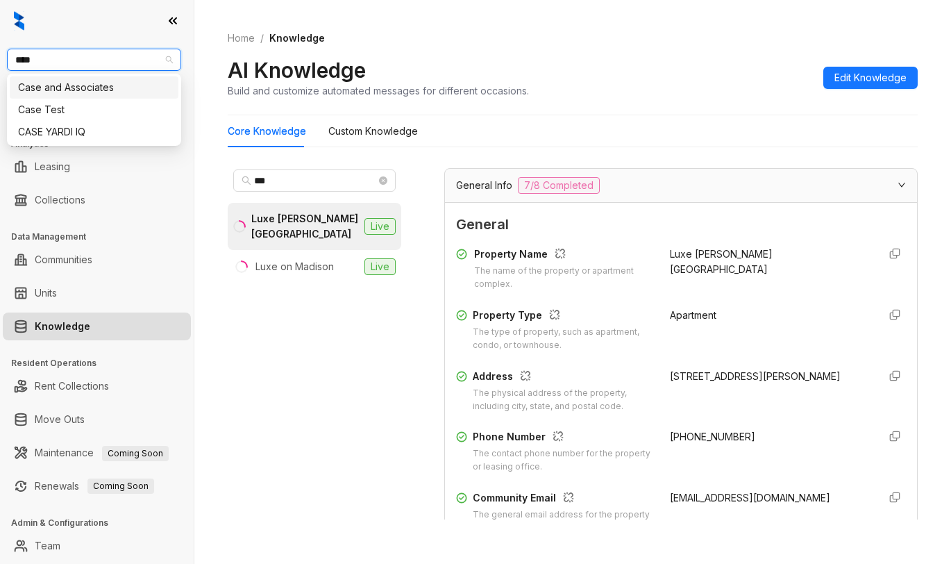
type input "****"
click at [116, 88] on div "Case and Associates" at bounding box center [94, 87] width 152 height 15
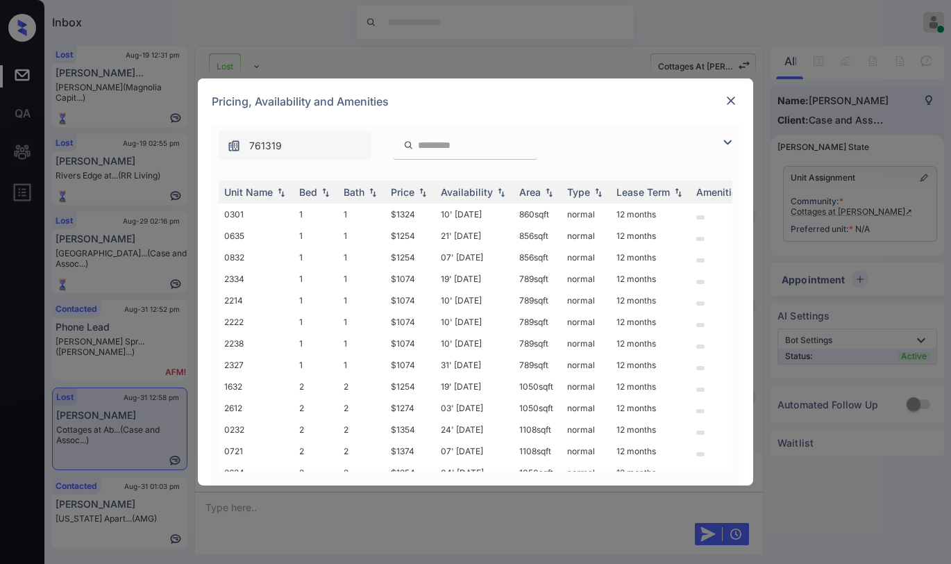
click at [732, 102] on img at bounding box center [731, 101] width 14 height 14
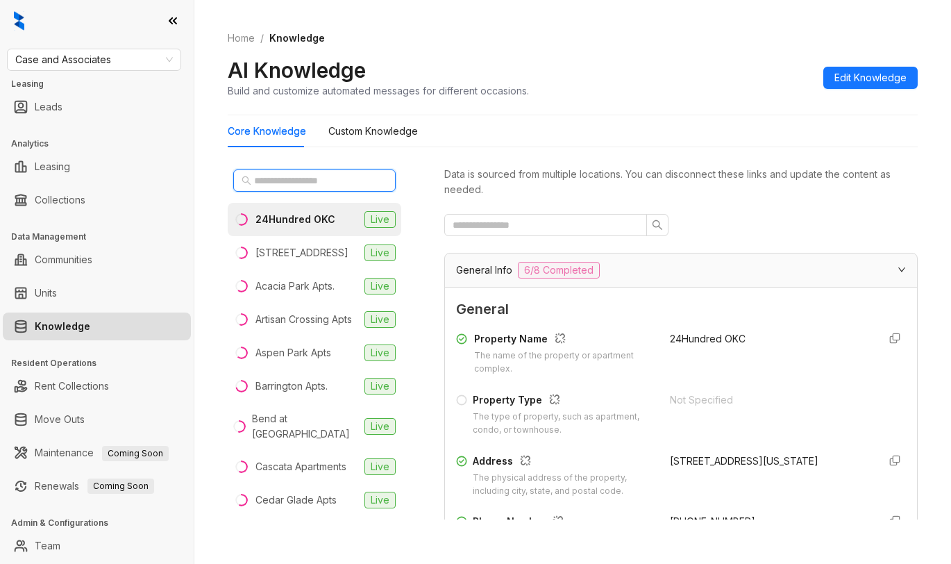
click at [290, 178] on input "text" at bounding box center [315, 180] width 122 height 15
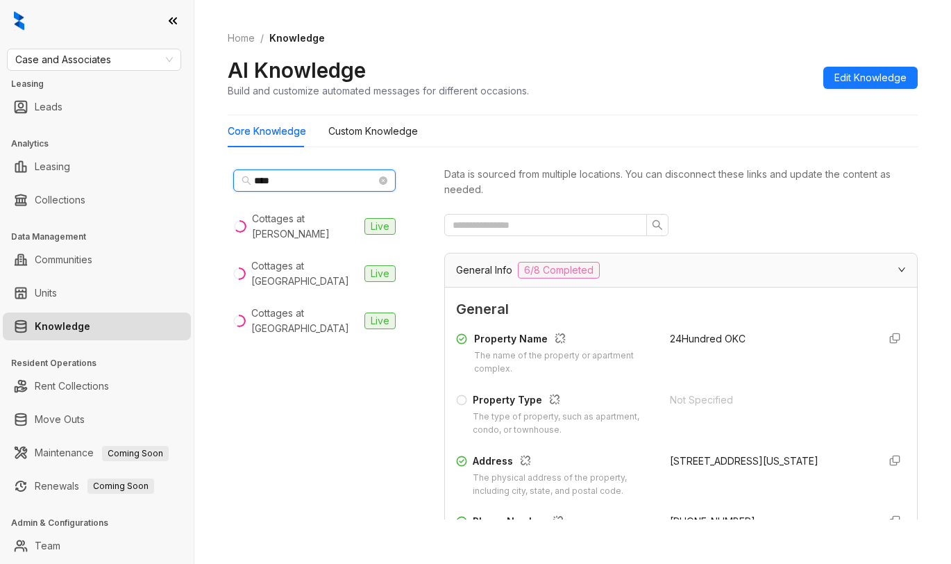
type input "****"
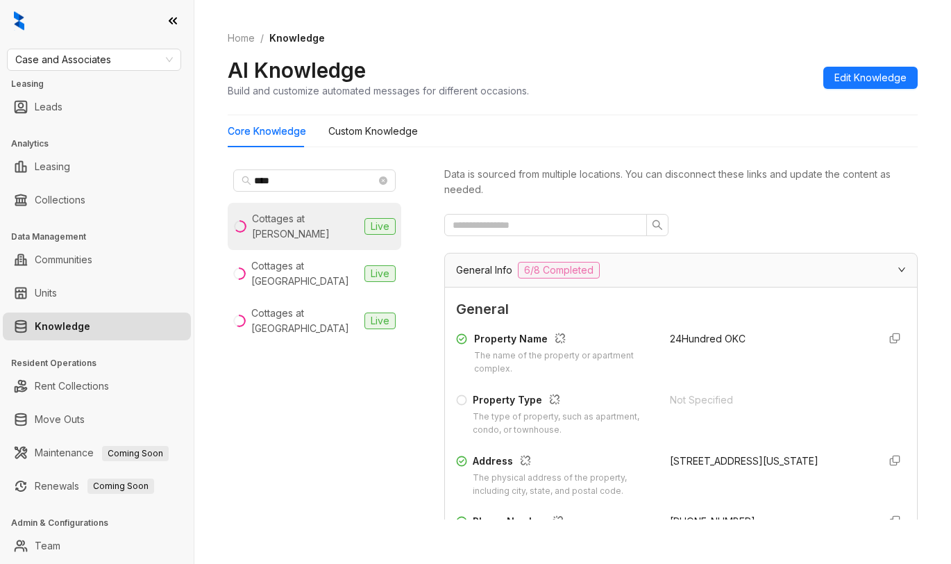
click at [311, 221] on div "Cottages at [PERSON_NAME]" at bounding box center [305, 226] width 107 height 31
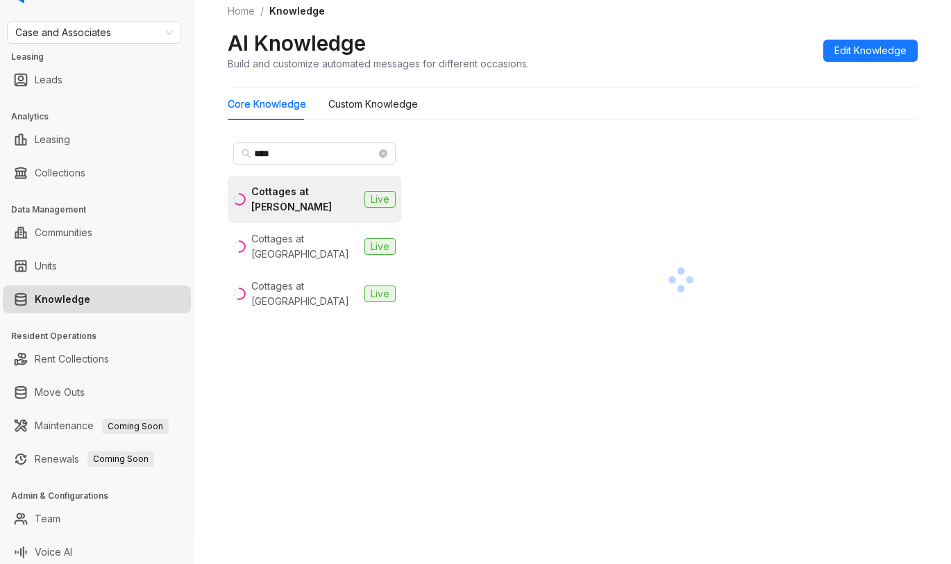
scroll to position [32, 0]
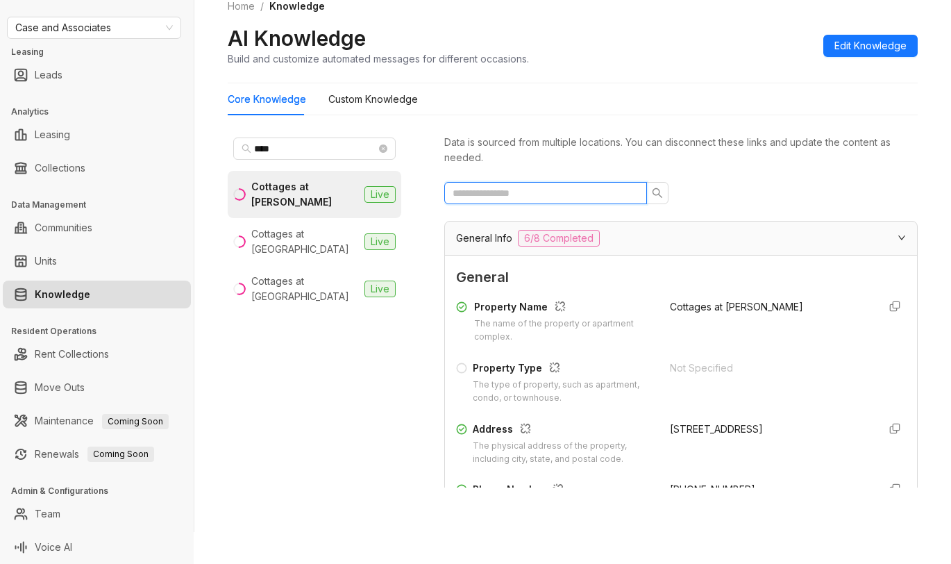
click at [594, 196] on input "text" at bounding box center [540, 192] width 175 height 15
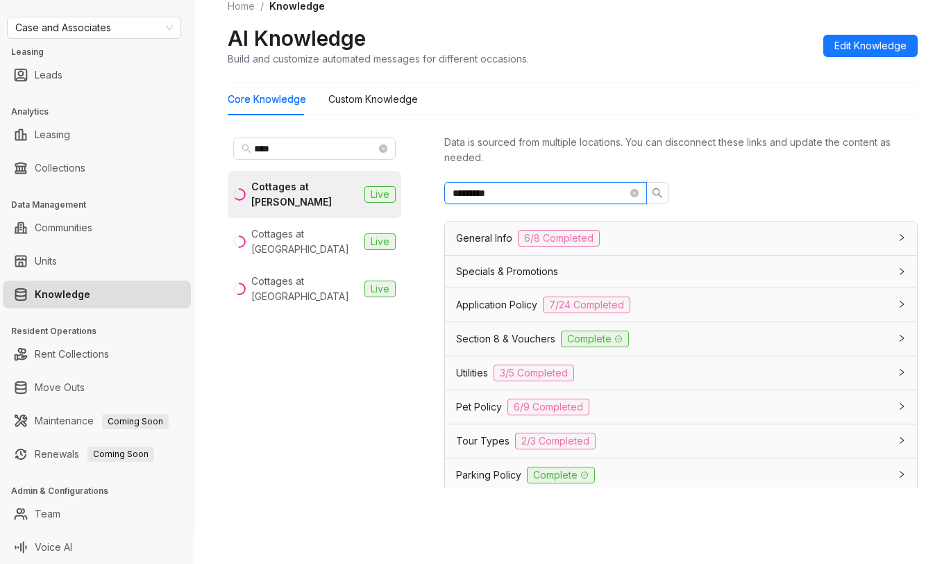
type input "*********"
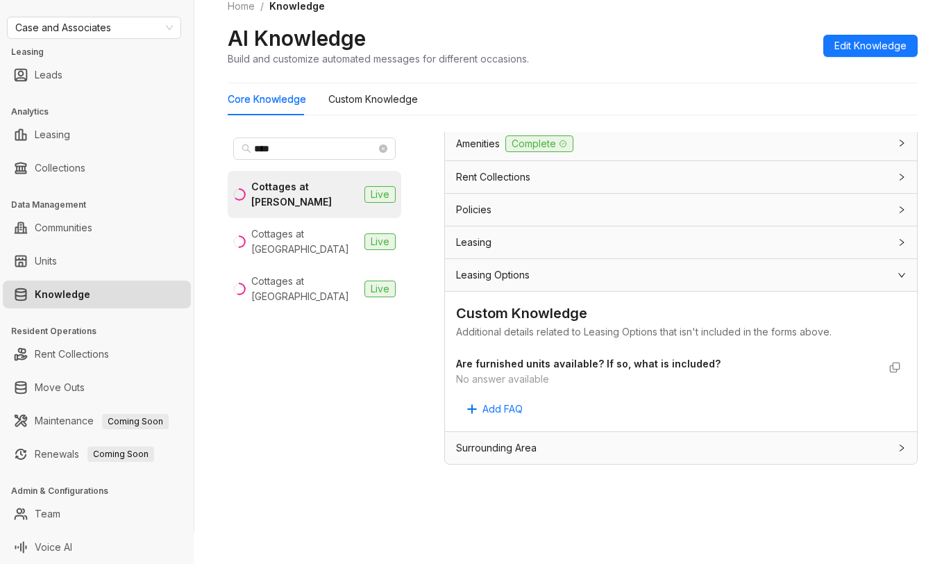
scroll to position [44, 0]
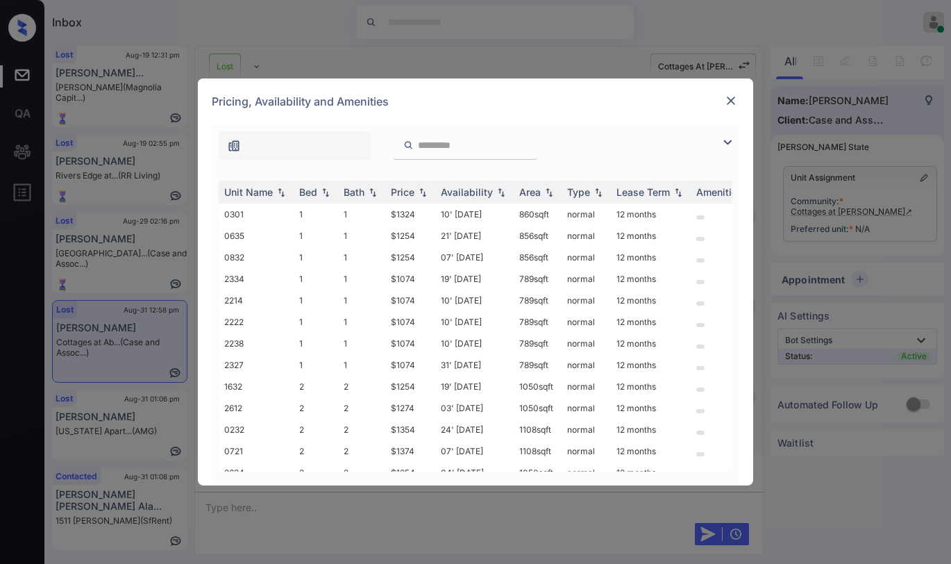
scroll to position [0, 222]
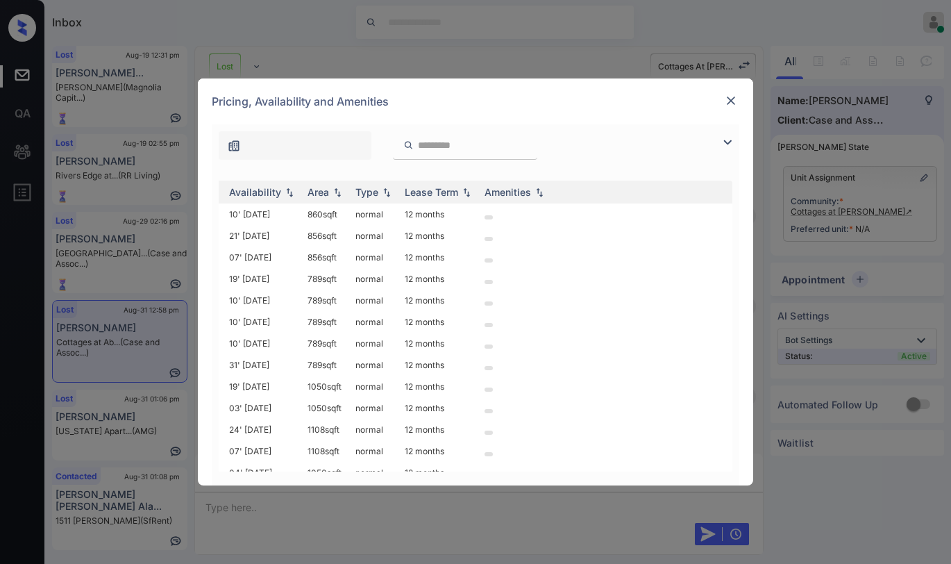
click at [735, 103] on img at bounding box center [731, 101] width 14 height 14
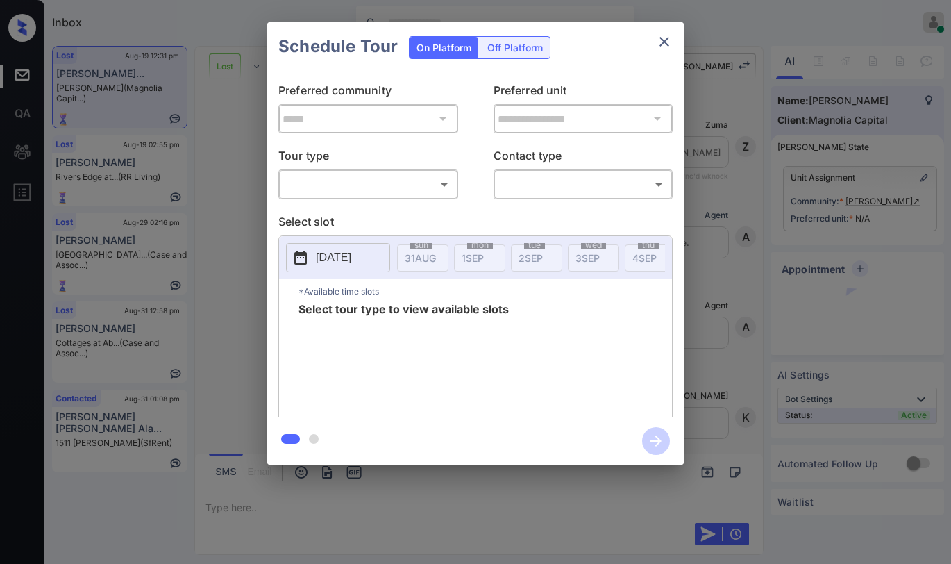
scroll to position [2164, 0]
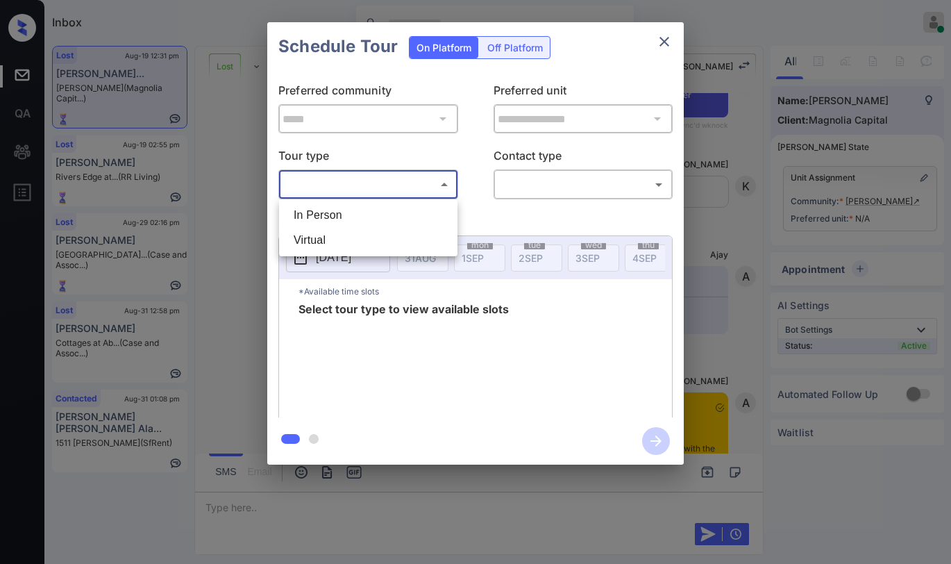
drag, startPoint x: 366, startPoint y: 178, endPoint x: 344, endPoint y: 205, distance: 35.0
click at [365, 178] on body "Inbox [PERSON_NAME] Online Set yourself offline Set yourself on break Profile S…" at bounding box center [475, 282] width 951 height 564
drag, startPoint x: 335, startPoint y: 215, endPoint x: 462, endPoint y: 209, distance: 127.2
click at [335, 215] on li "In Person" at bounding box center [369, 215] width 172 height 25
type input "********"
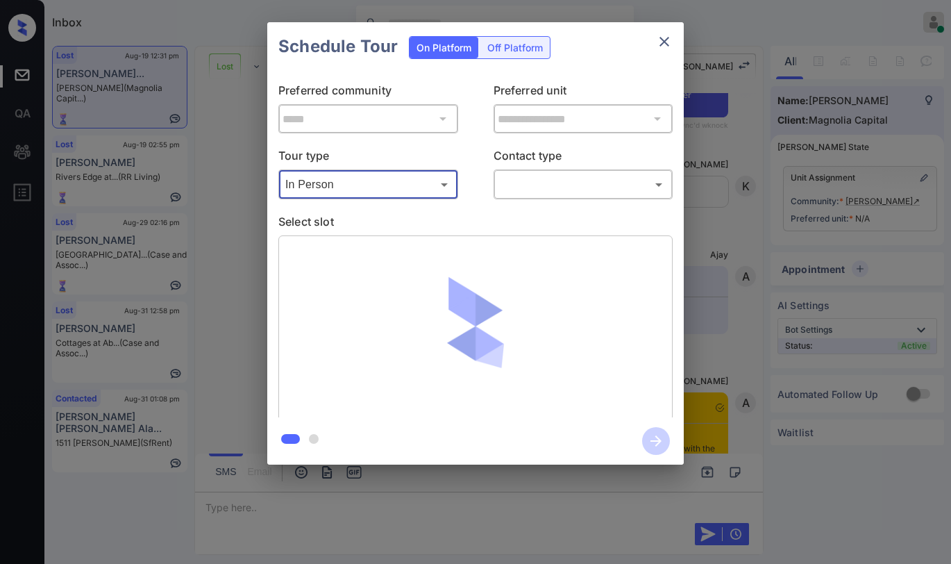
click at [533, 197] on div "​ ​" at bounding box center [584, 184] width 180 height 30
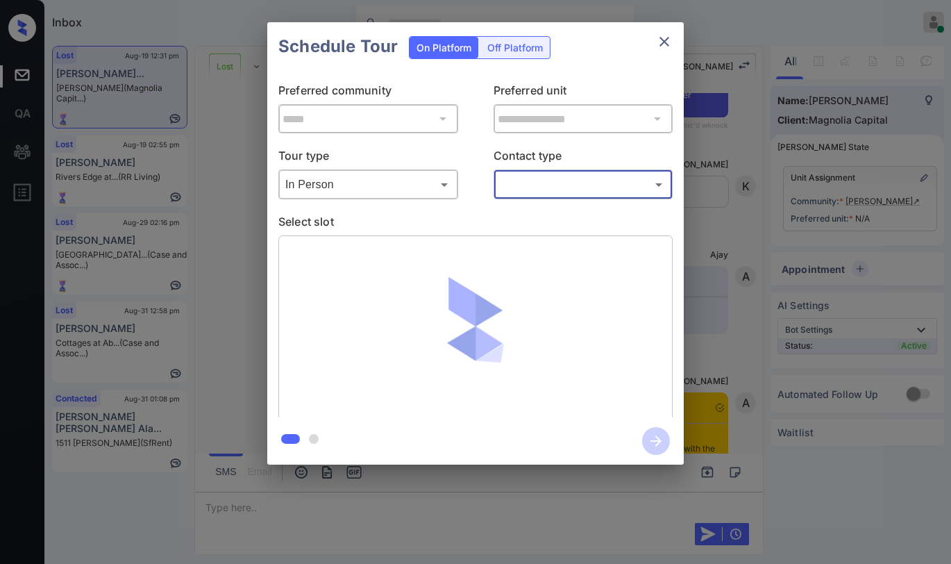
click at [536, 194] on body "Inbox [PERSON_NAME] Online Set yourself offline Set yourself on break Profile S…" at bounding box center [475, 282] width 951 height 564
click at [522, 241] on li "Text" at bounding box center [583, 240] width 172 height 25
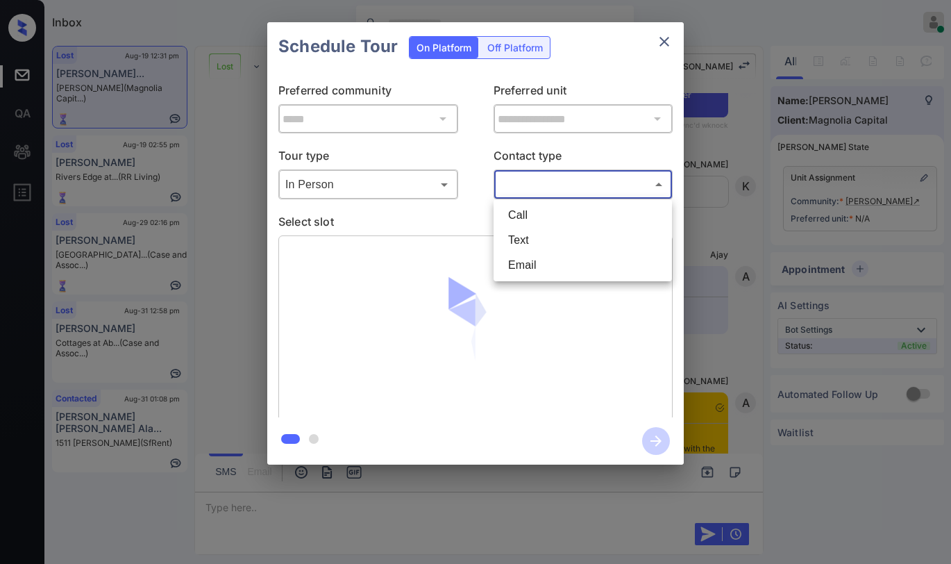
type input "****"
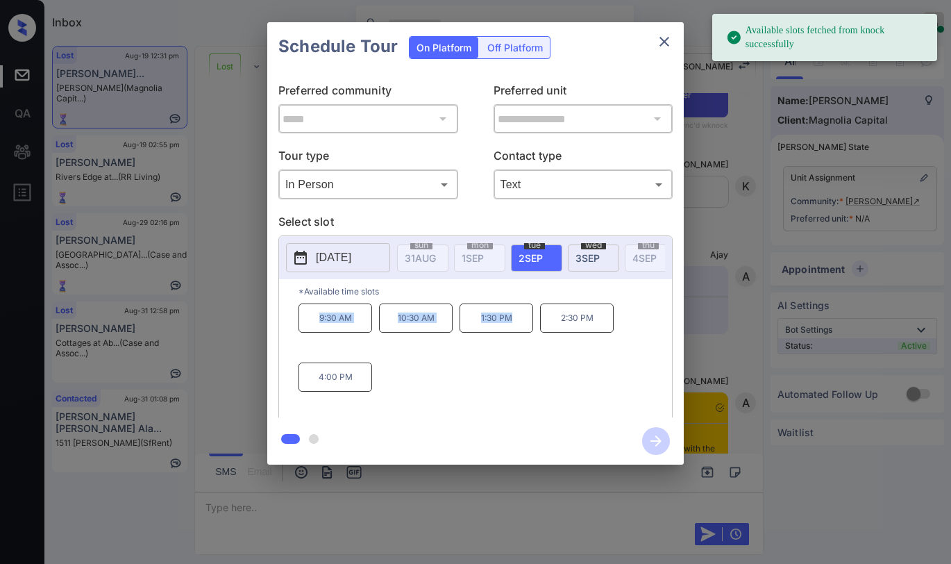
drag, startPoint x: 339, startPoint y: 325, endPoint x: 521, endPoint y: 332, distance: 182.1
click at [521, 332] on div "9:30 AM 10:30 AM 1:30 PM 2:30 PM 4:00 PM" at bounding box center [486, 358] width 374 height 111
copy div "9:30 AM 10:30 AM 1:30 PM"
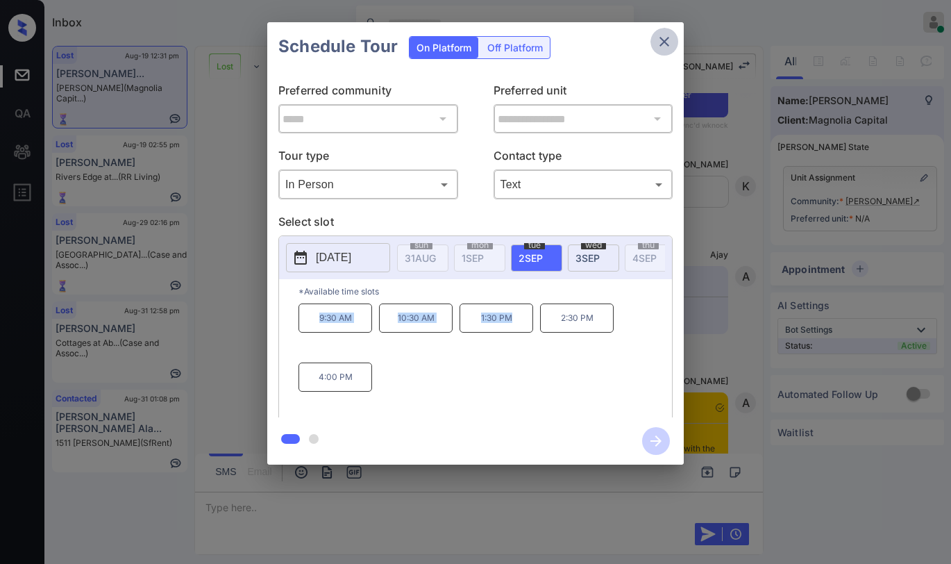
click at [672, 38] on icon "close" at bounding box center [664, 41] width 17 height 17
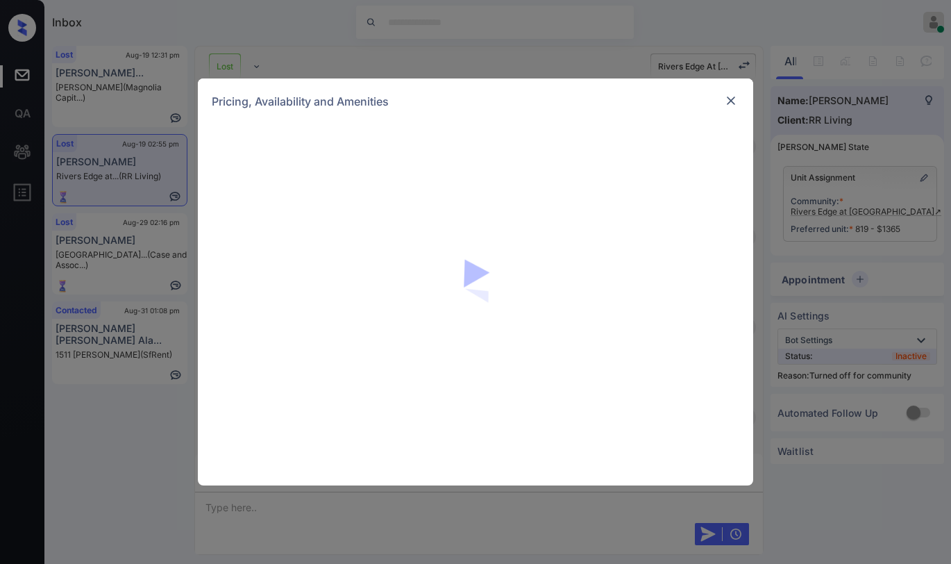
scroll to position [5679, 0]
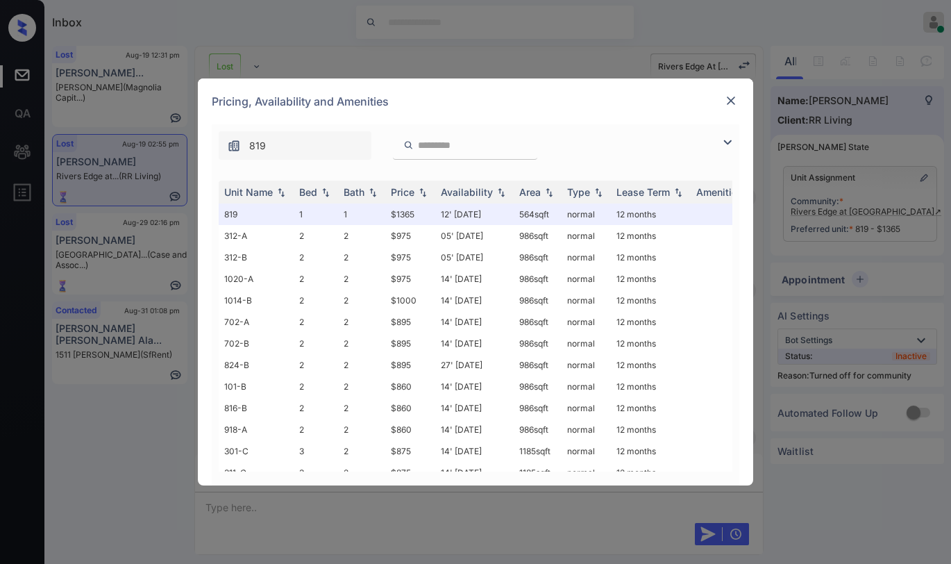
click at [727, 145] on img at bounding box center [727, 142] width 17 height 17
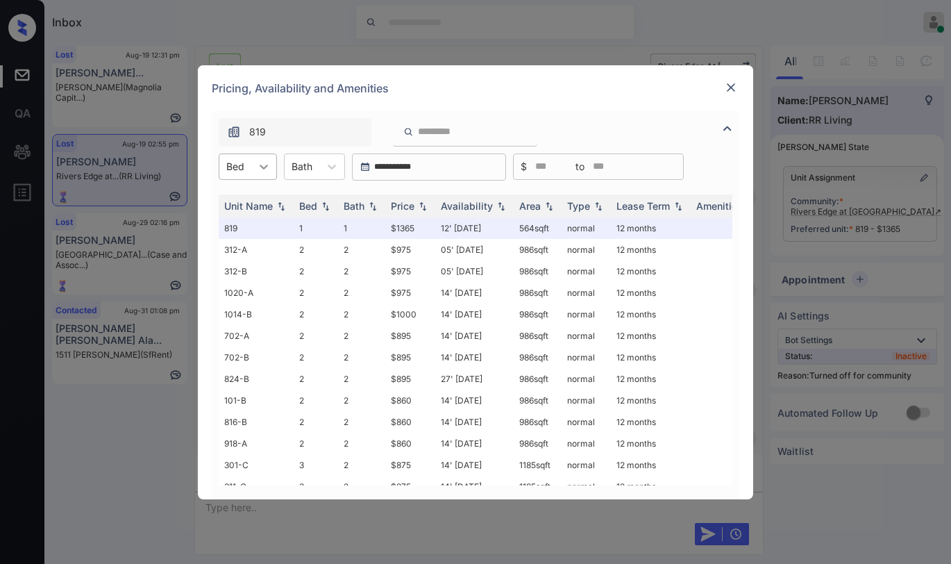
click at [259, 160] on icon at bounding box center [264, 167] width 14 height 14
click at [241, 201] on div "1" at bounding box center [248, 200] width 58 height 25
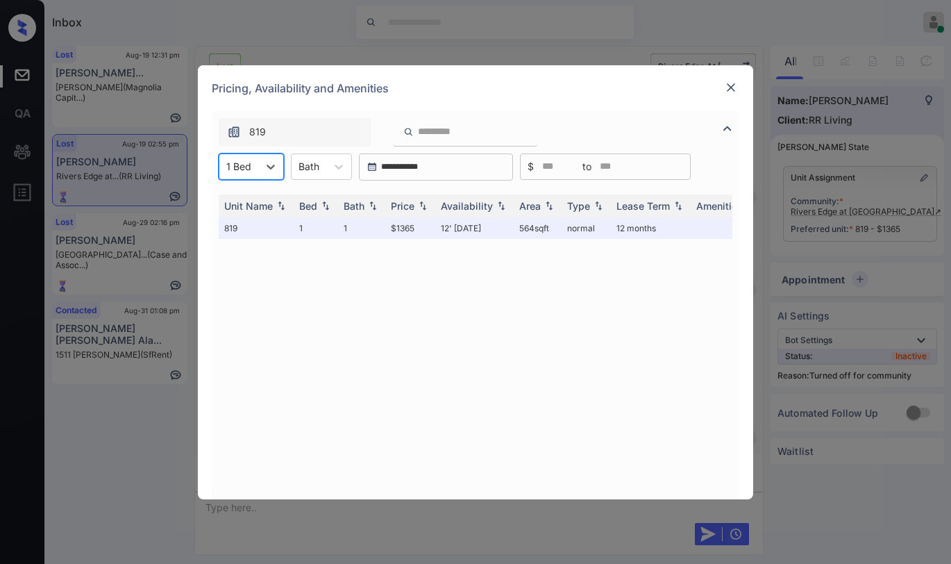
click at [733, 83] on img at bounding box center [731, 88] width 14 height 14
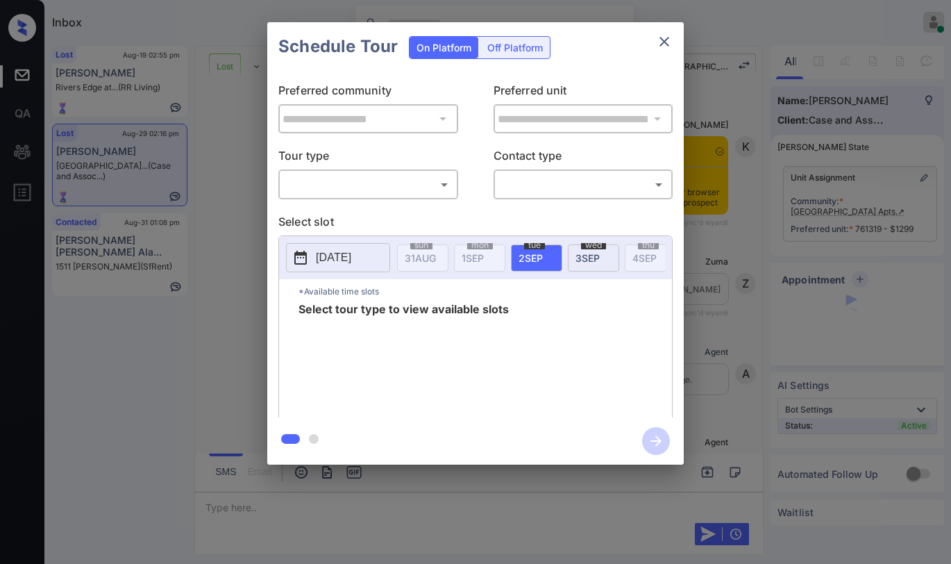
scroll to position [11918, 0]
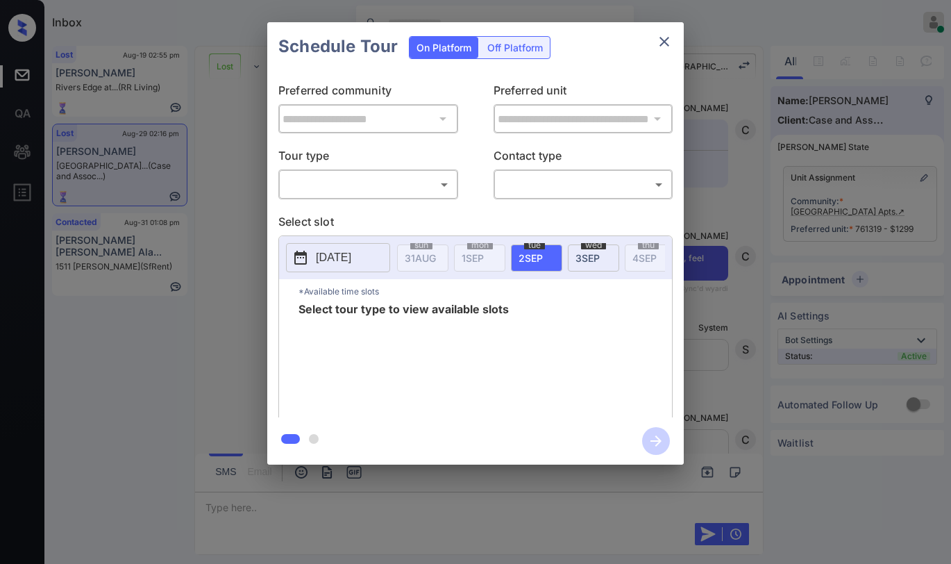
click at [662, 47] on icon "close" at bounding box center [664, 41] width 17 height 17
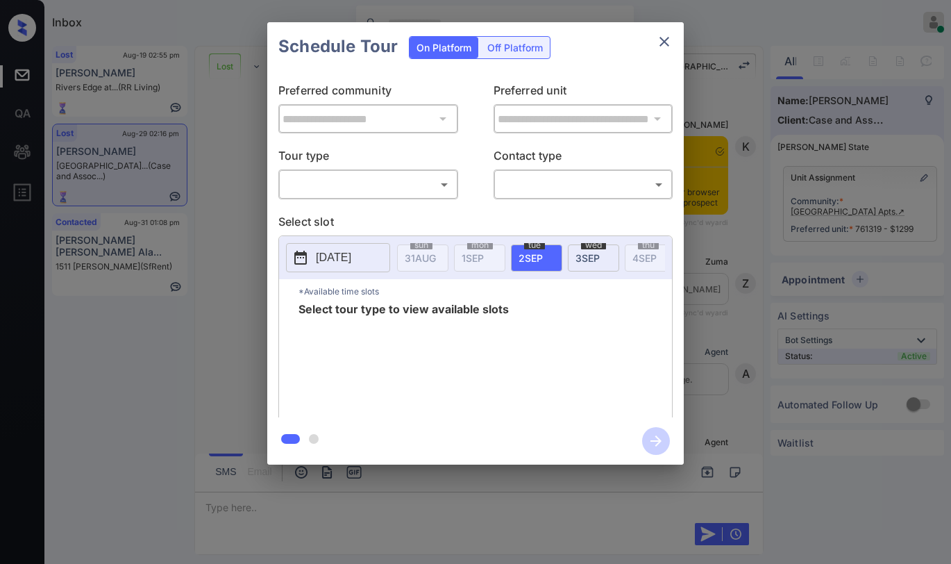
scroll to position [11918, 0]
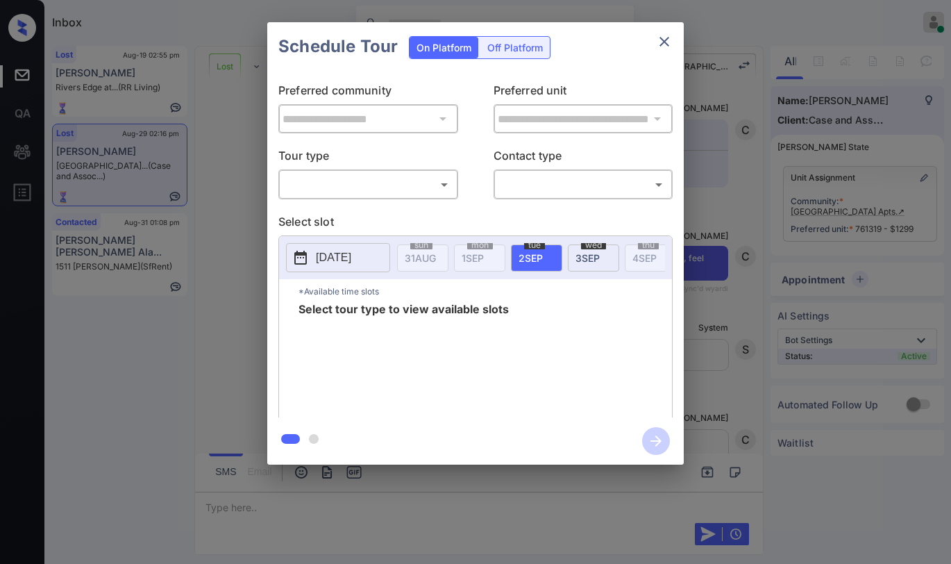
click at [337, 184] on body "Inbox Paolo Gabriel Online Set yourself offline Set yourself on break Profile S…" at bounding box center [475, 282] width 951 height 564
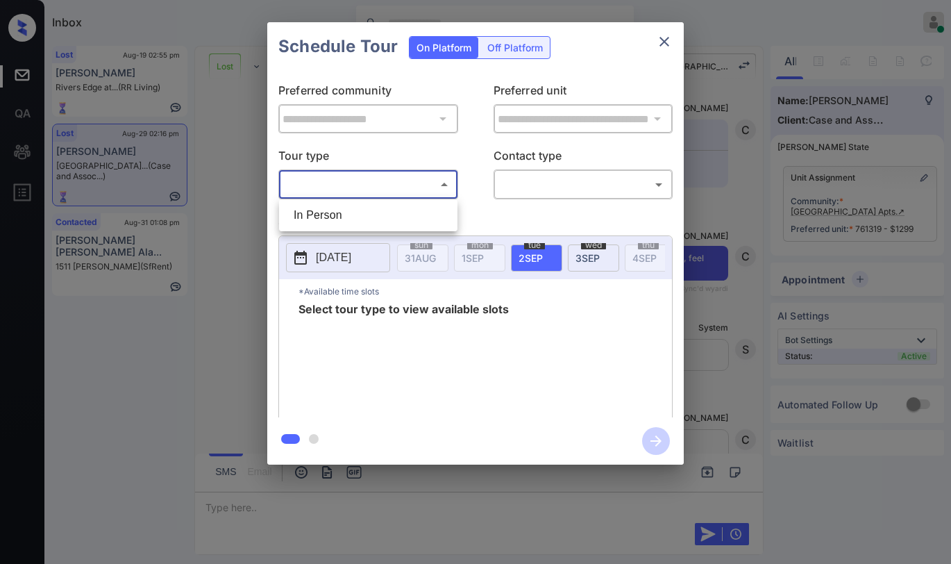
click at [329, 217] on li "In Person" at bounding box center [369, 215] width 172 height 25
type input "********"
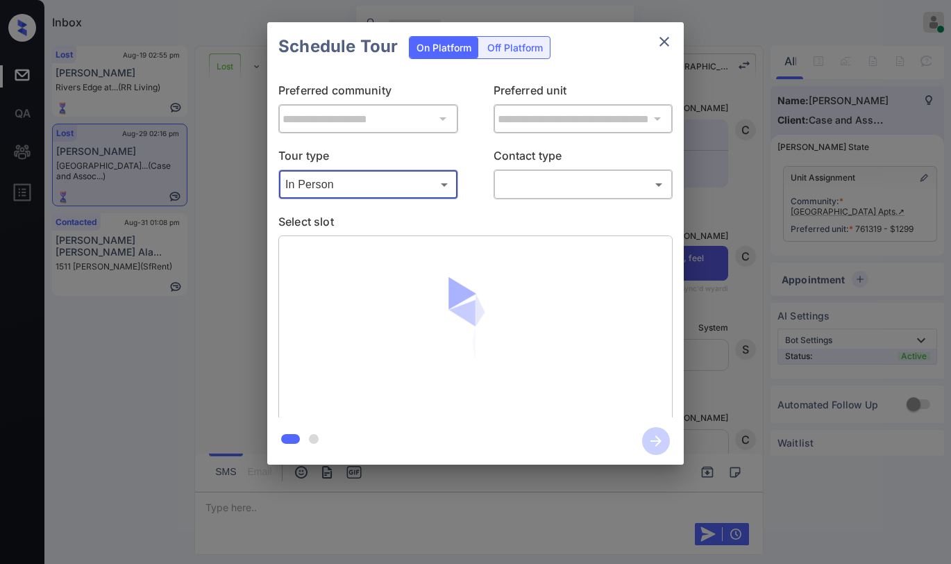
click at [516, 193] on body "Inbox Paolo Gabriel Online Set yourself offline Set yourself on break Profile S…" at bounding box center [475, 282] width 951 height 564
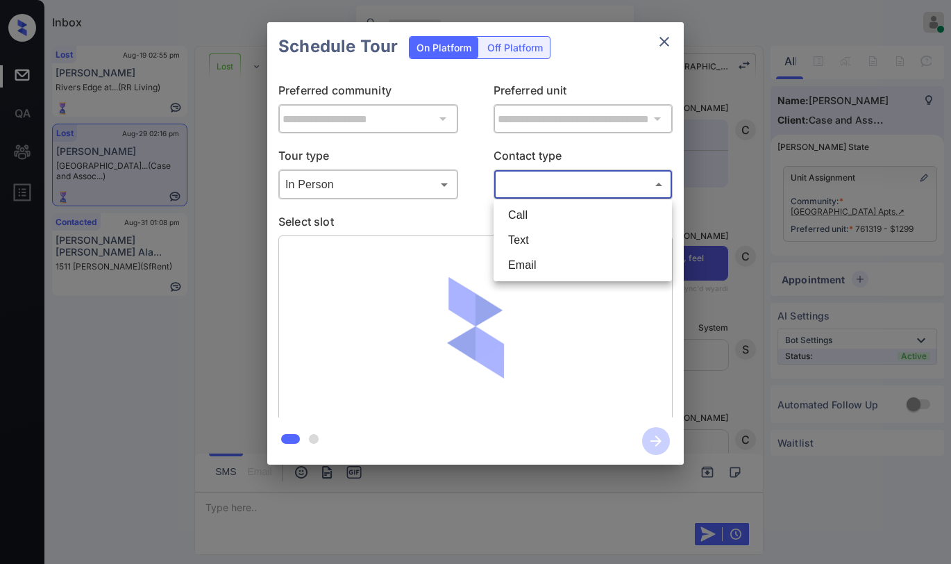
click at [523, 239] on li "Text" at bounding box center [583, 240] width 172 height 25
type input "****"
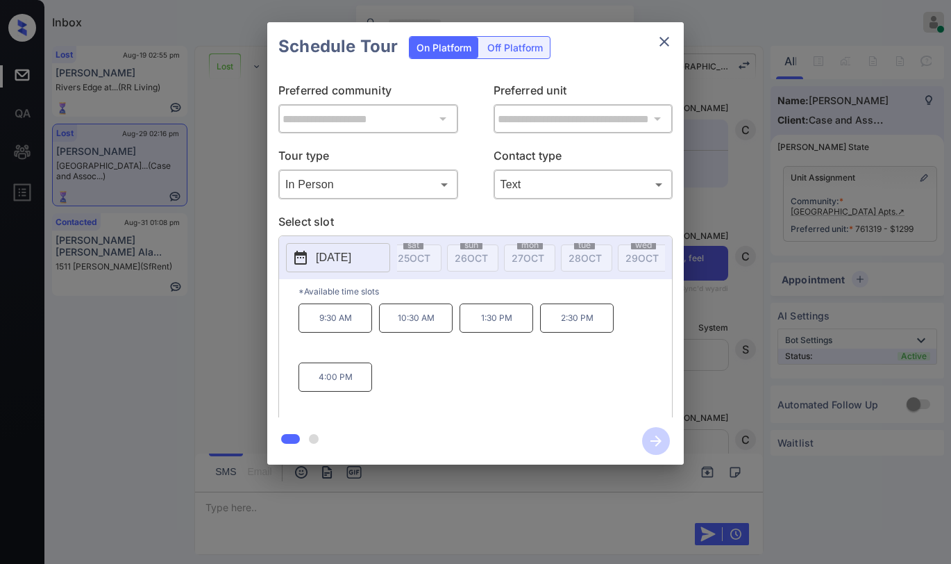
scroll to position [0, 0]
click at [662, 41] on icon "close" at bounding box center [664, 41] width 17 height 17
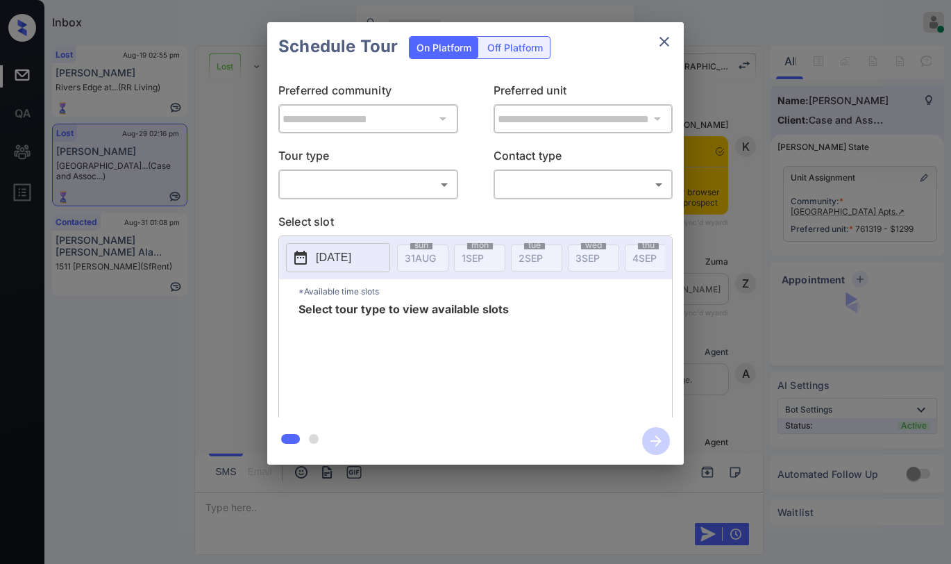
scroll to position [12266, 0]
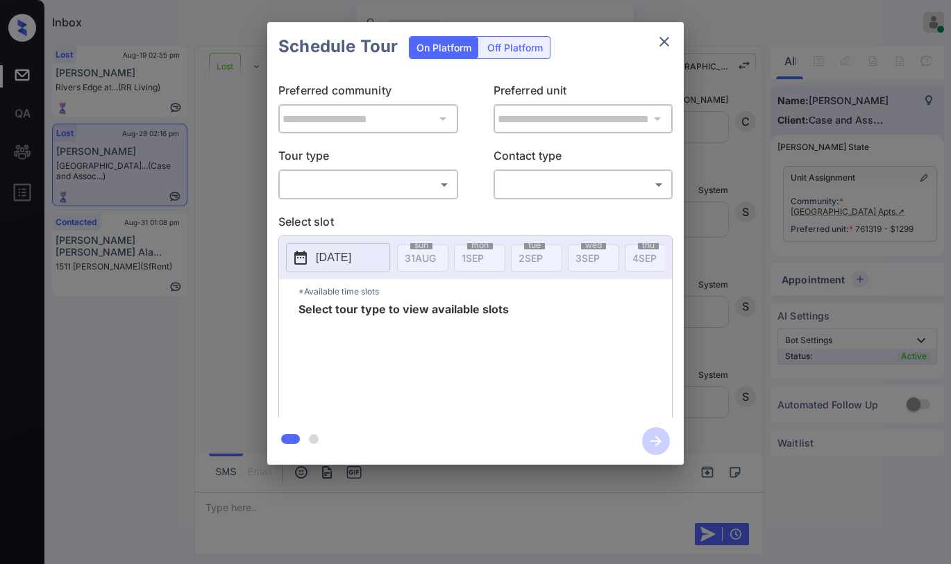
click at [381, 192] on body "Inbox Paolo Gabriel Online Set yourself offline Set yourself on break Profile S…" at bounding box center [475, 282] width 951 height 564
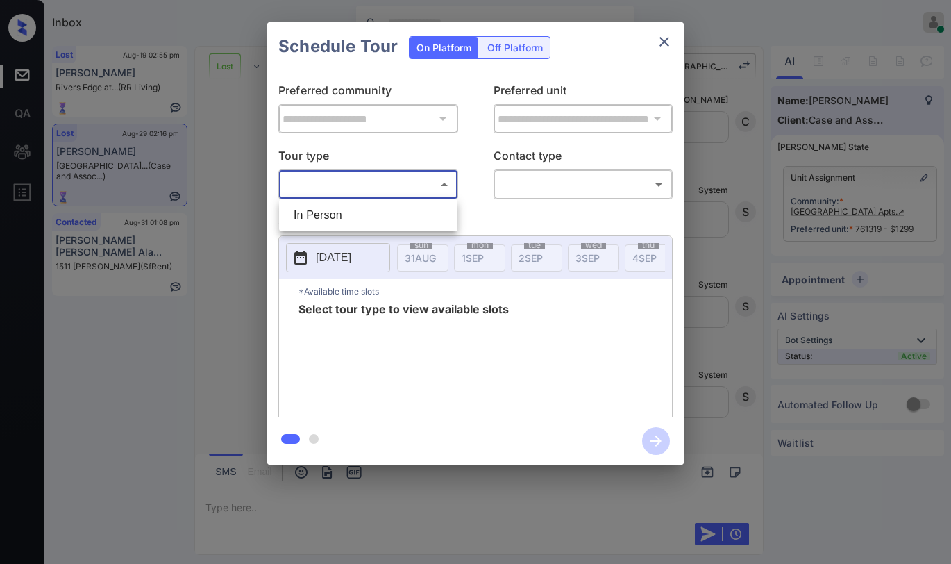
drag, startPoint x: 356, startPoint y: 217, endPoint x: 523, endPoint y: 214, distance: 166.7
click at [357, 218] on li "In Person" at bounding box center [369, 215] width 172 height 25
type input "********"
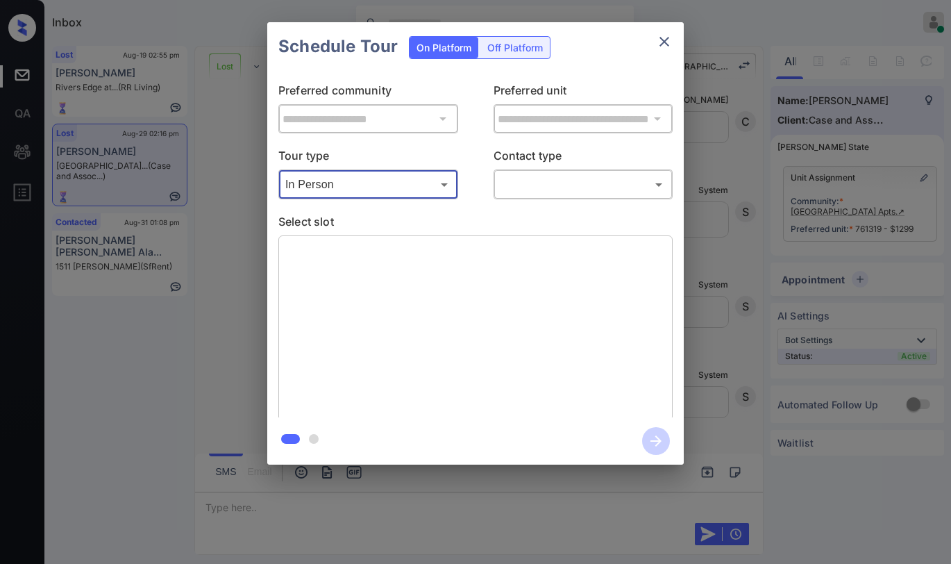
click at [537, 195] on div "​ ​" at bounding box center [584, 184] width 180 height 30
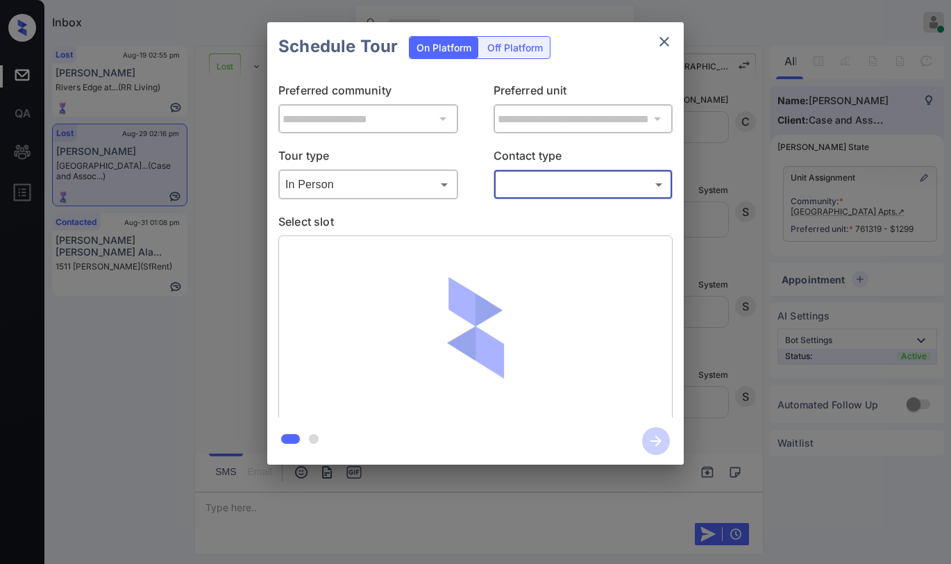
click at [535, 193] on body "Inbox Paolo Gabriel Online Set yourself offline Set yourself on break Profile S…" at bounding box center [475, 282] width 951 height 564
click at [524, 234] on li "Text" at bounding box center [583, 240] width 172 height 25
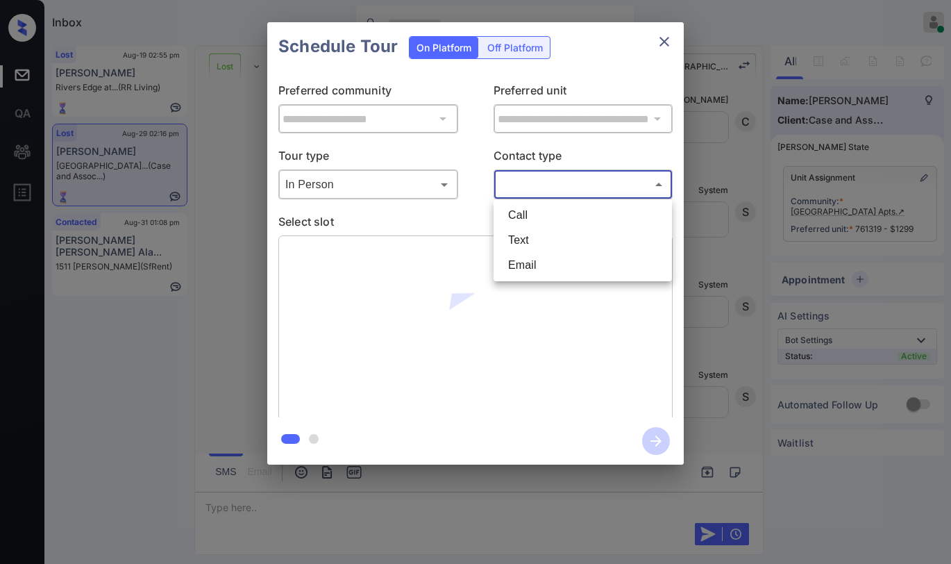
type input "****"
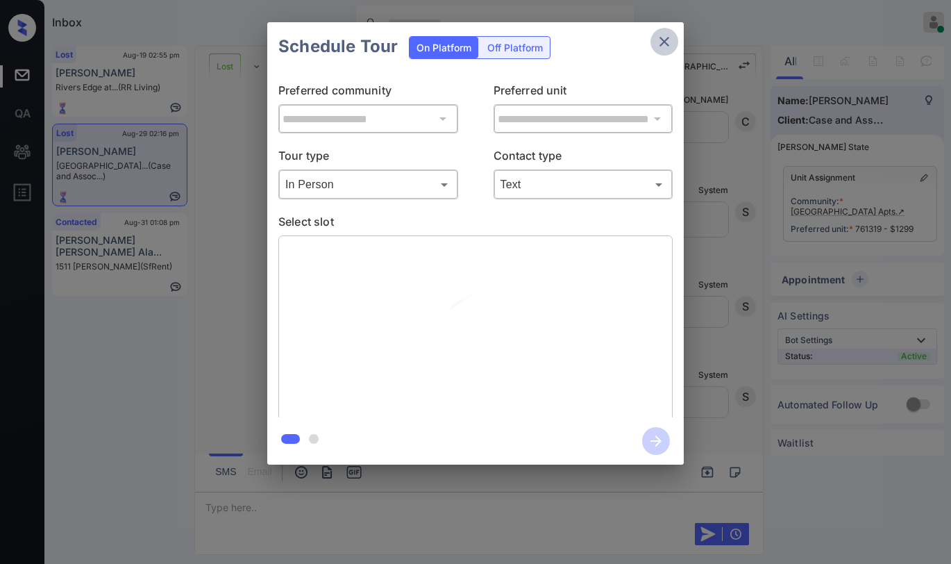
click at [664, 45] on icon "close" at bounding box center [664, 41] width 17 height 17
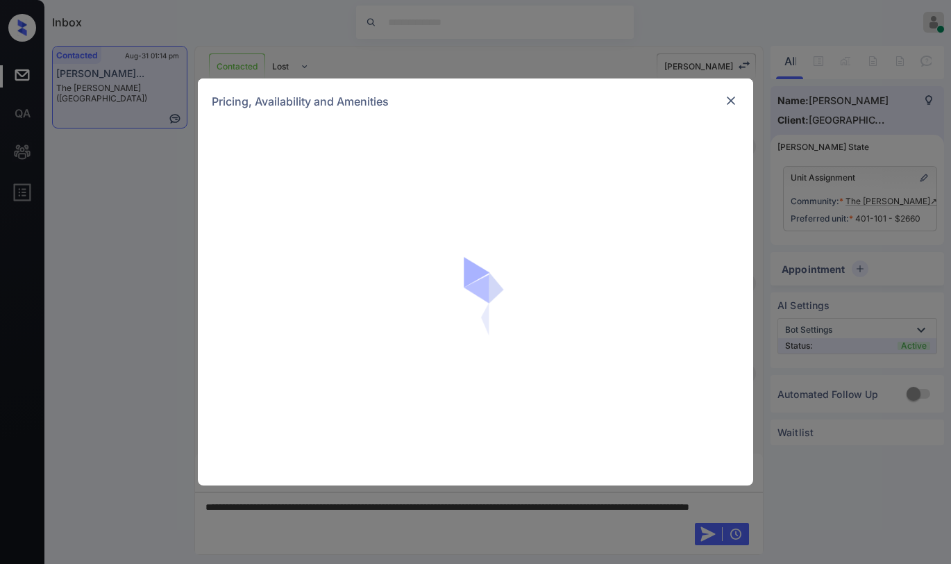
scroll to position [625, 0]
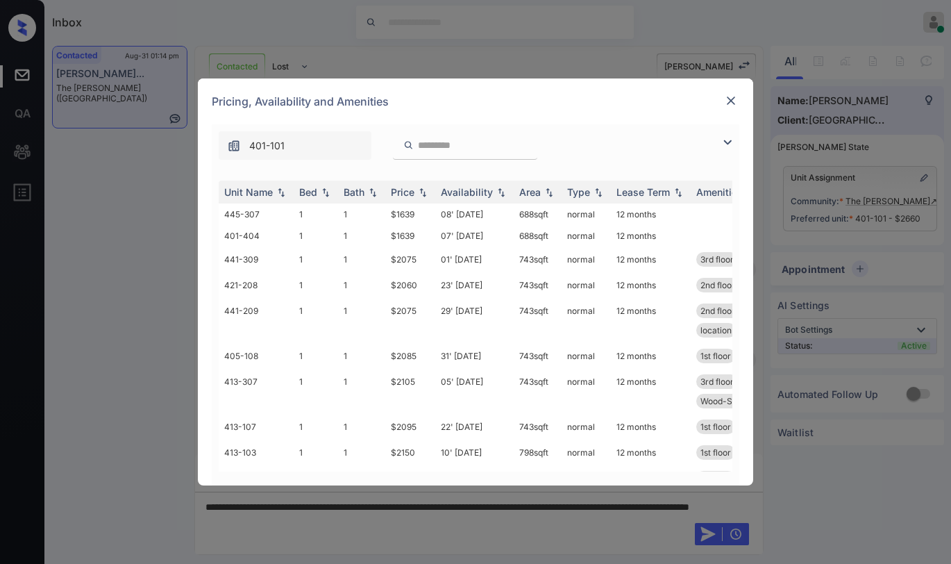
click at [726, 140] on img at bounding box center [727, 142] width 17 height 17
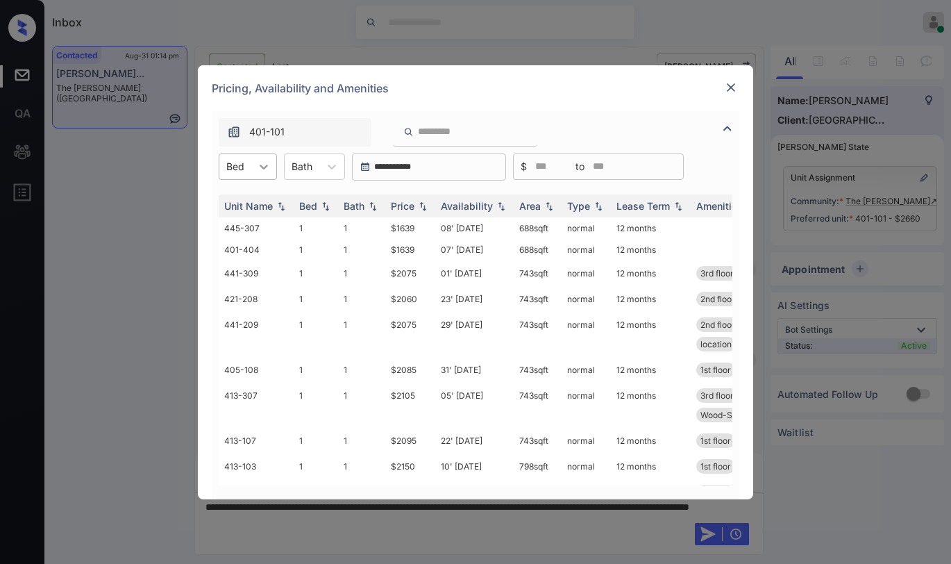
click at [269, 169] on icon at bounding box center [264, 167] width 14 height 14
click at [247, 225] on div "2" at bounding box center [248, 225] width 58 height 25
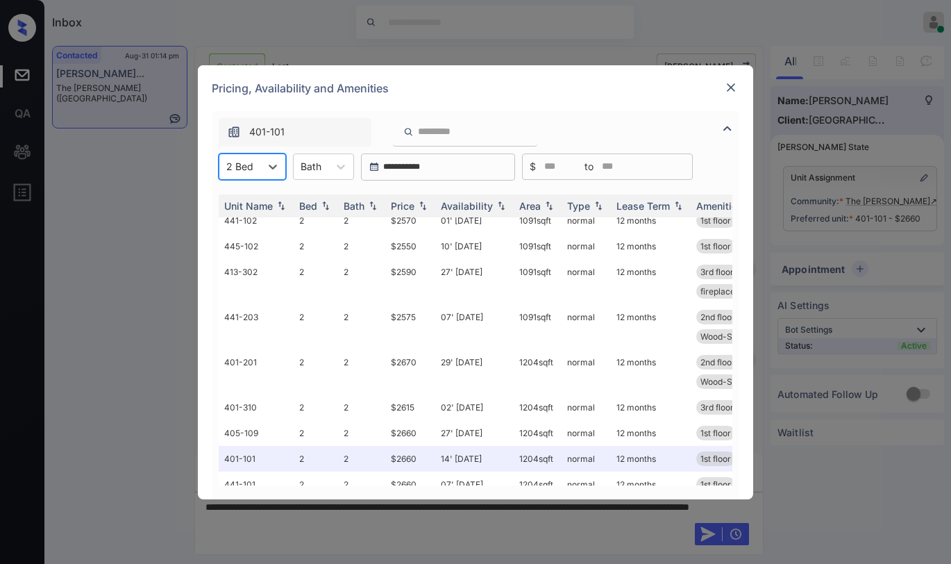
scroll to position [128, 0]
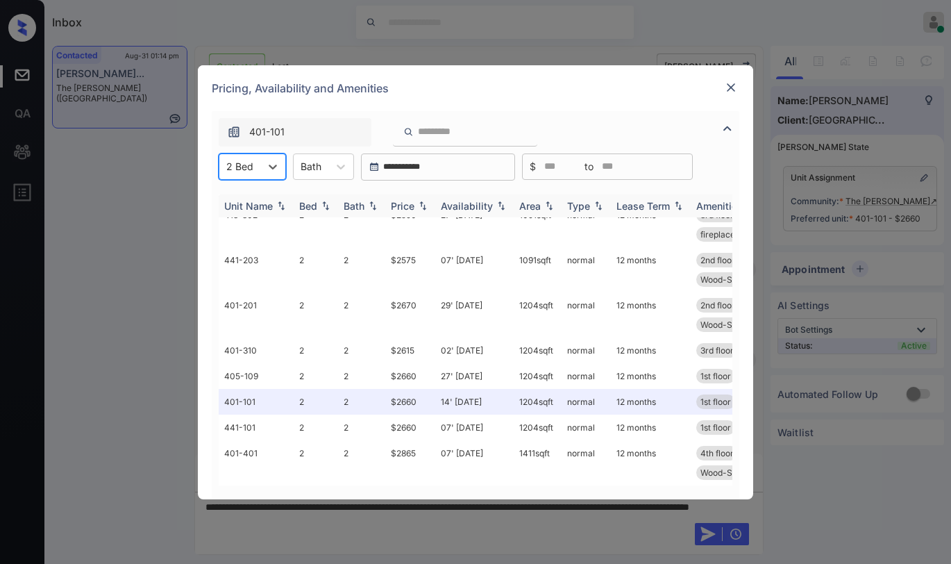
click at [408, 206] on div "Price" at bounding box center [403, 206] width 24 height 12
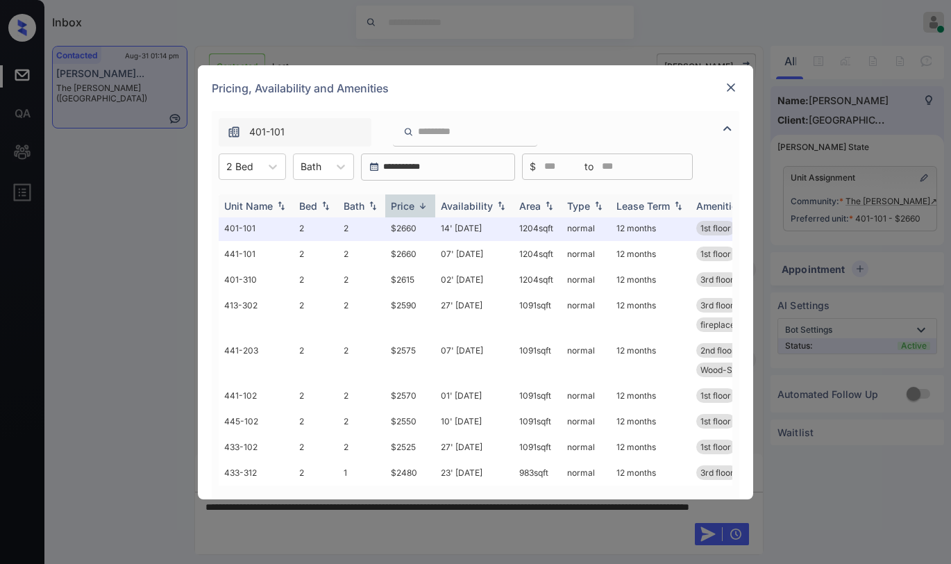
click at [408, 206] on div "Price" at bounding box center [403, 206] width 24 height 12
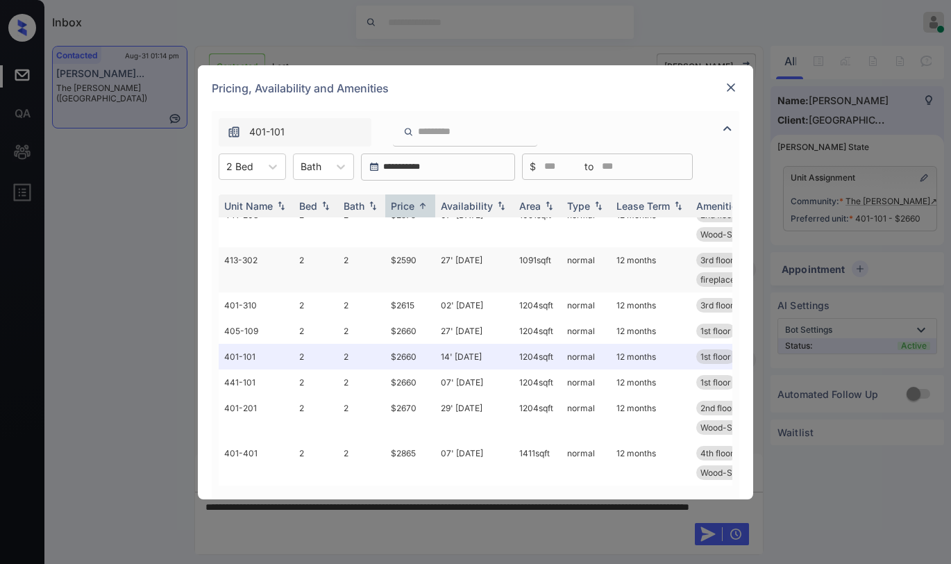
scroll to position [0, 0]
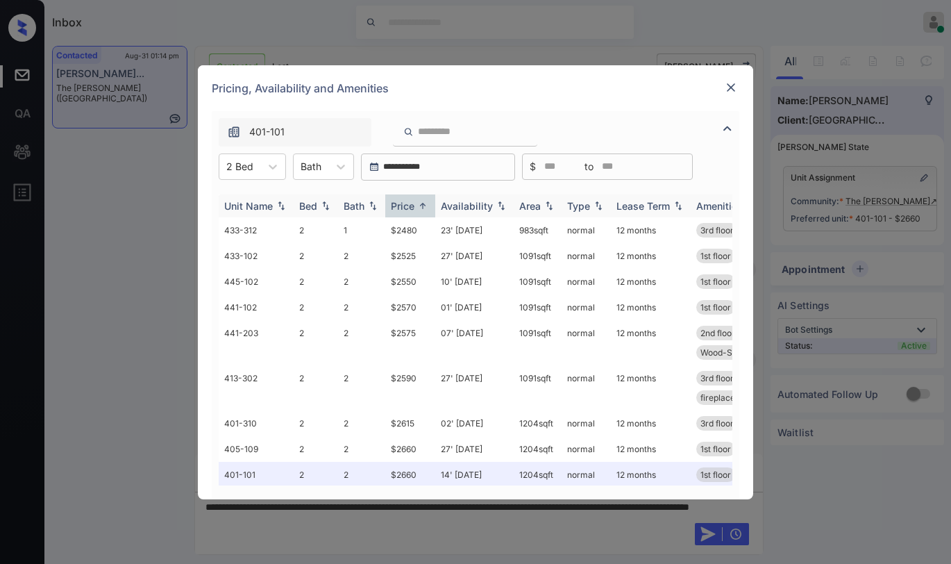
click at [406, 206] on div "Price" at bounding box center [403, 206] width 24 height 12
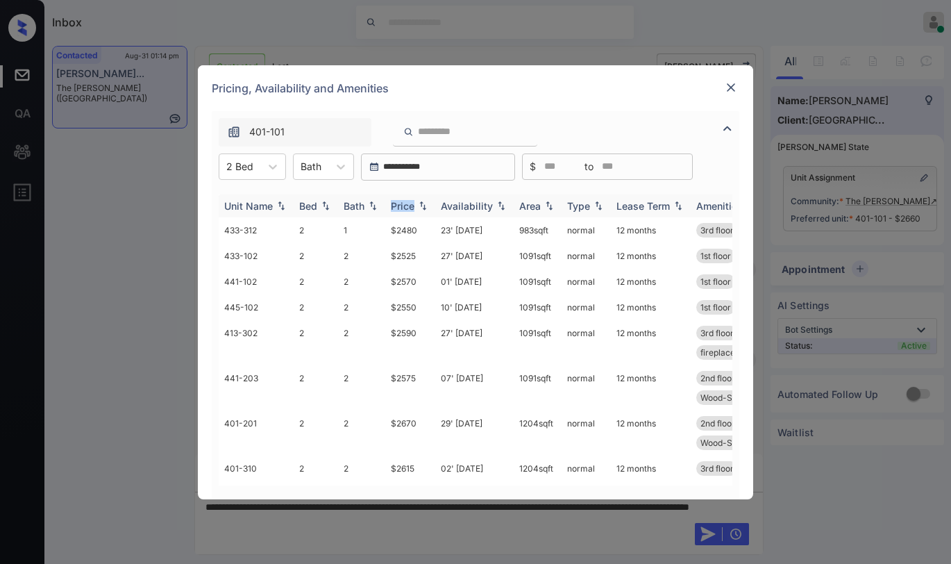
click at [406, 206] on div "Price" at bounding box center [403, 206] width 24 height 12
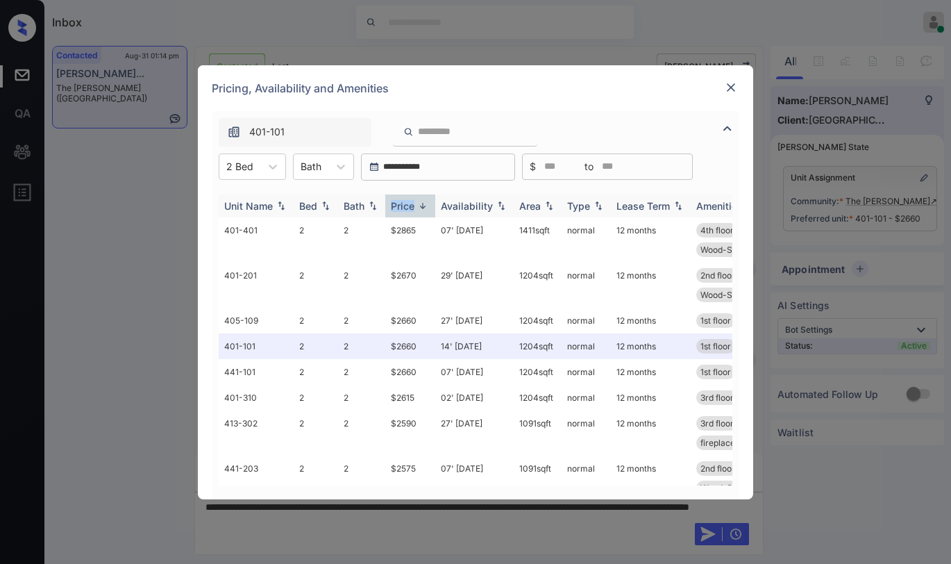
click at [406, 205] on div "Price" at bounding box center [403, 206] width 24 height 12
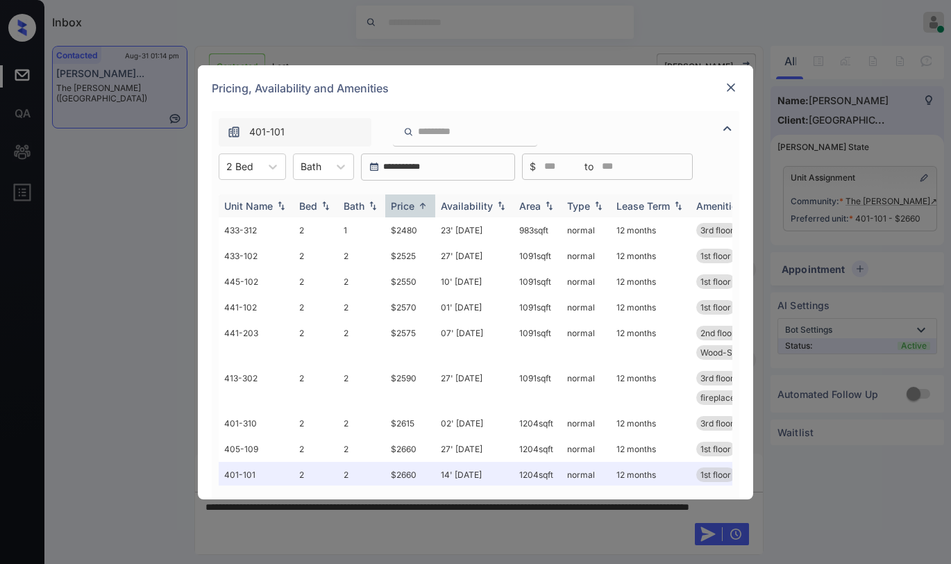
click at [403, 206] on div "Price" at bounding box center [403, 206] width 24 height 12
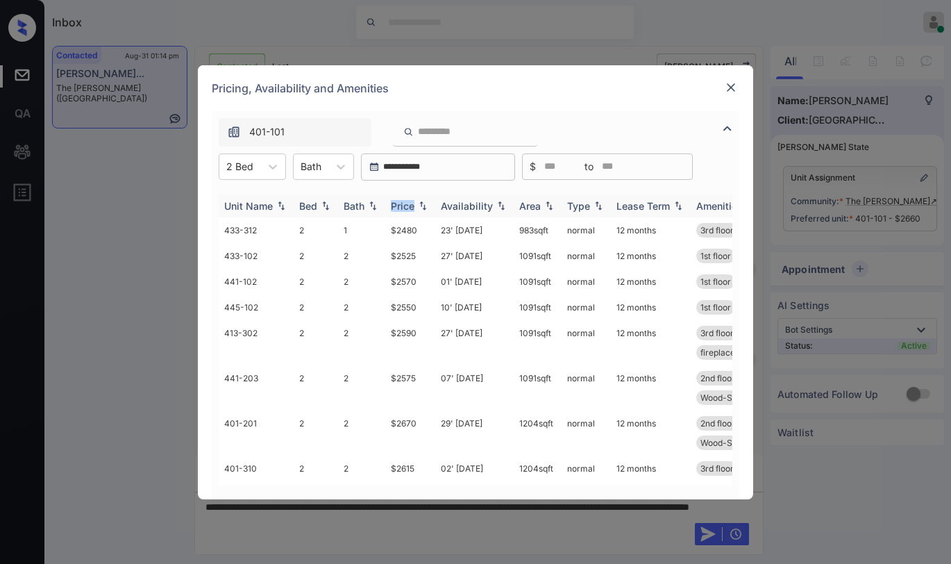
click at [405, 206] on div "Price" at bounding box center [403, 206] width 24 height 12
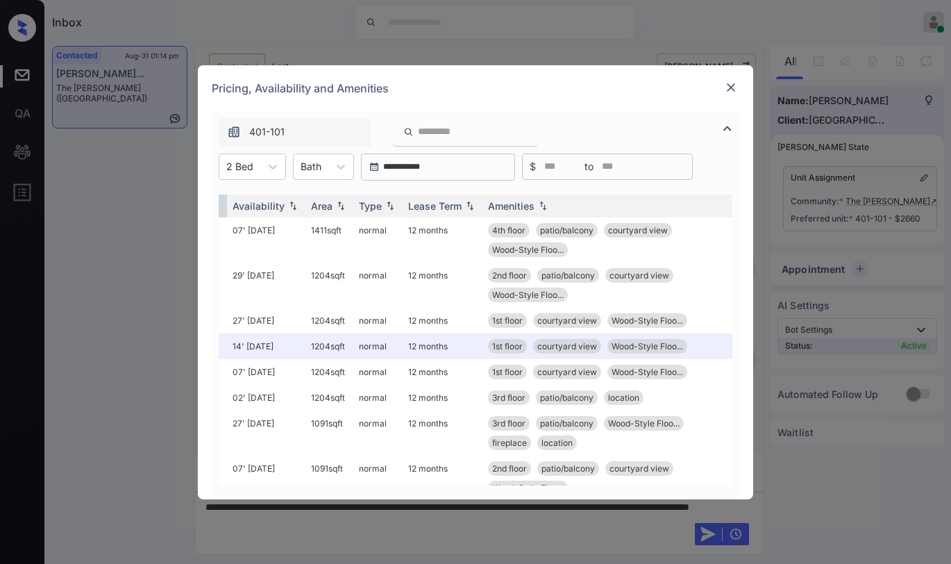
scroll to position [0, 222]
click at [733, 87] on img at bounding box center [731, 88] width 14 height 14
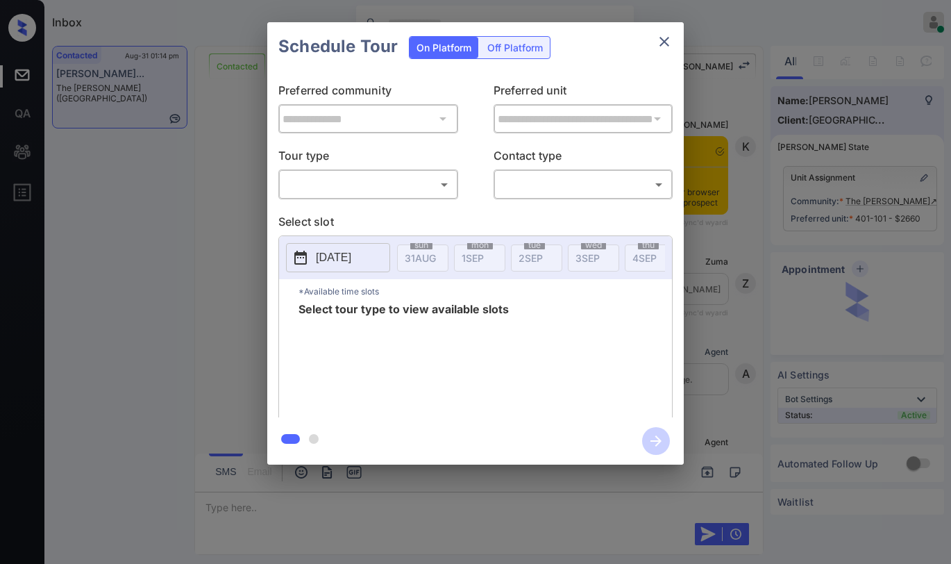
scroll to position [675, 0]
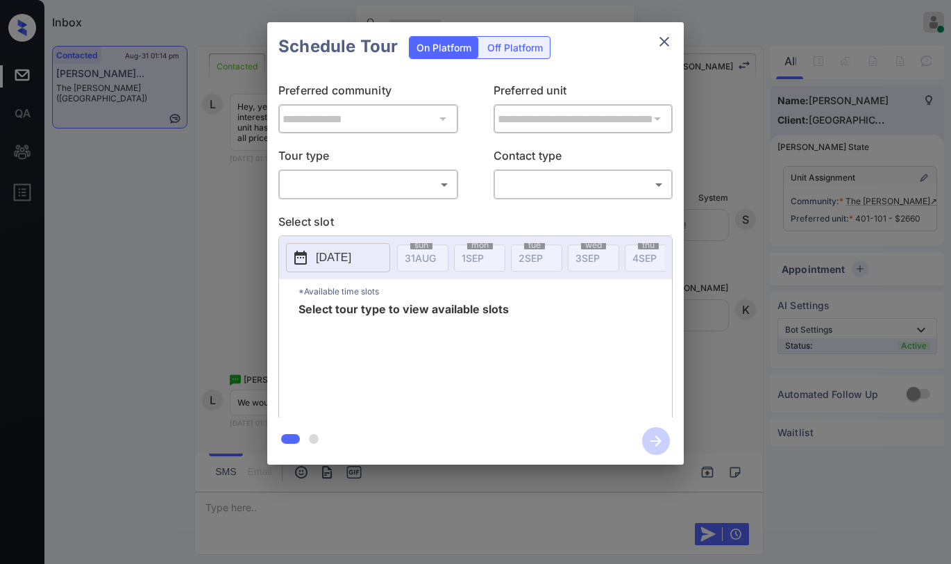
click at [664, 44] on icon "close" at bounding box center [664, 41] width 17 height 17
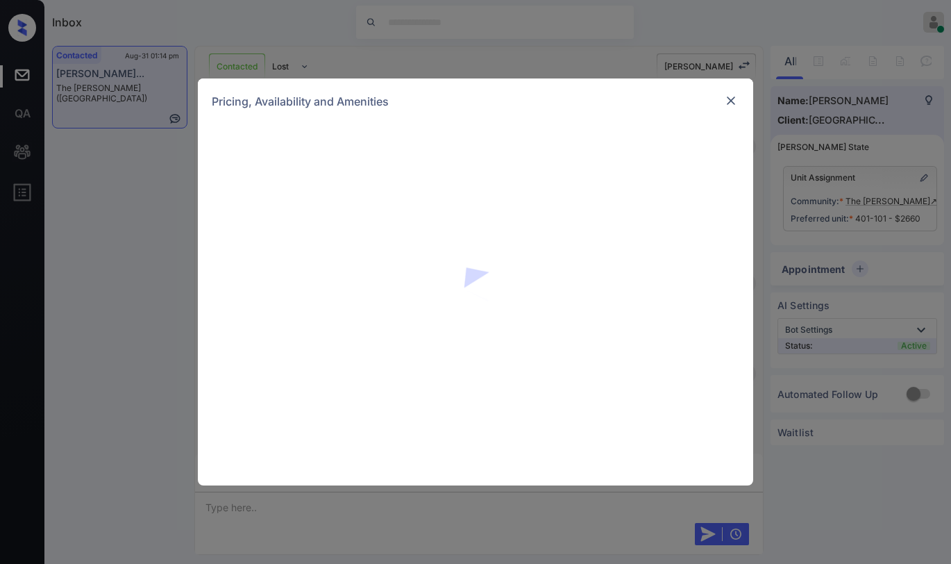
scroll to position [675, 0]
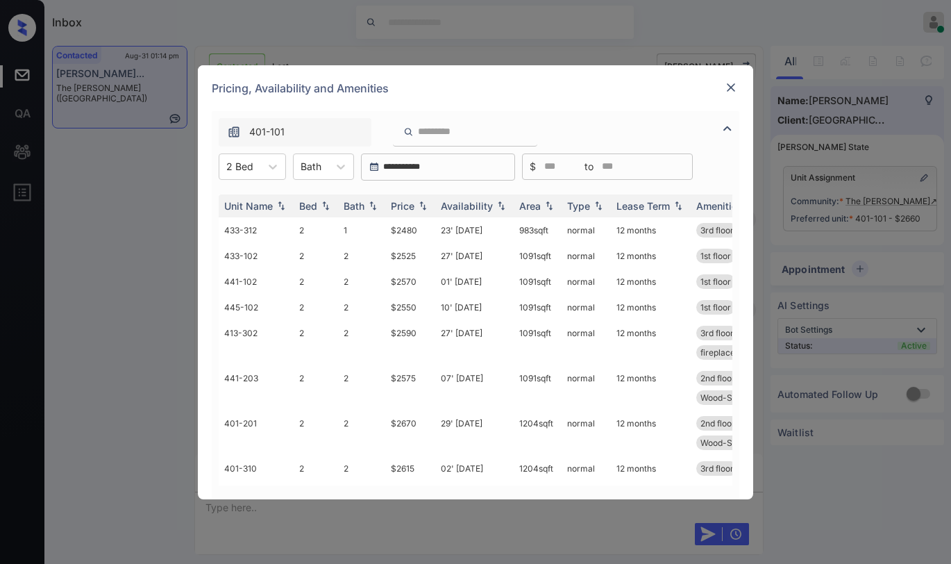
click at [732, 82] on img at bounding box center [731, 88] width 14 height 14
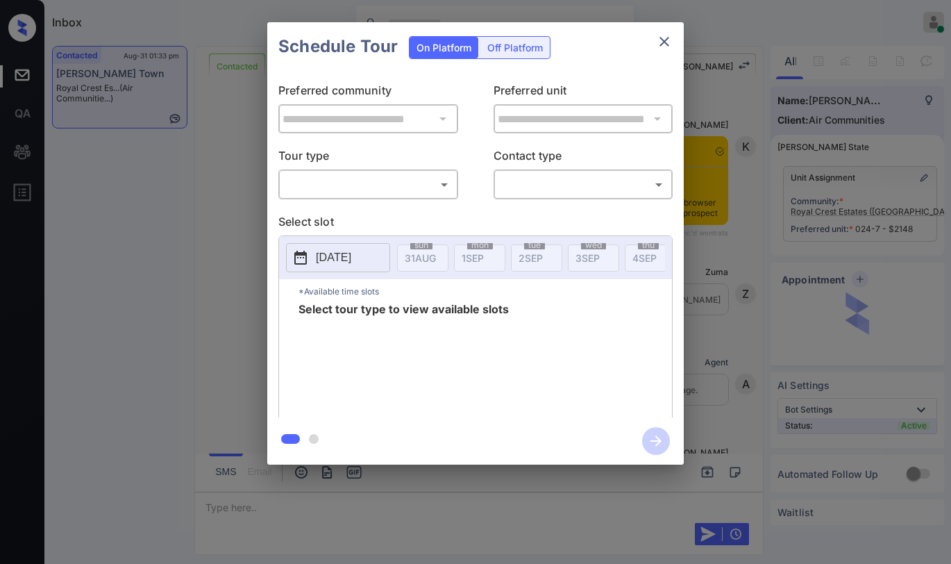
scroll to position [818, 0]
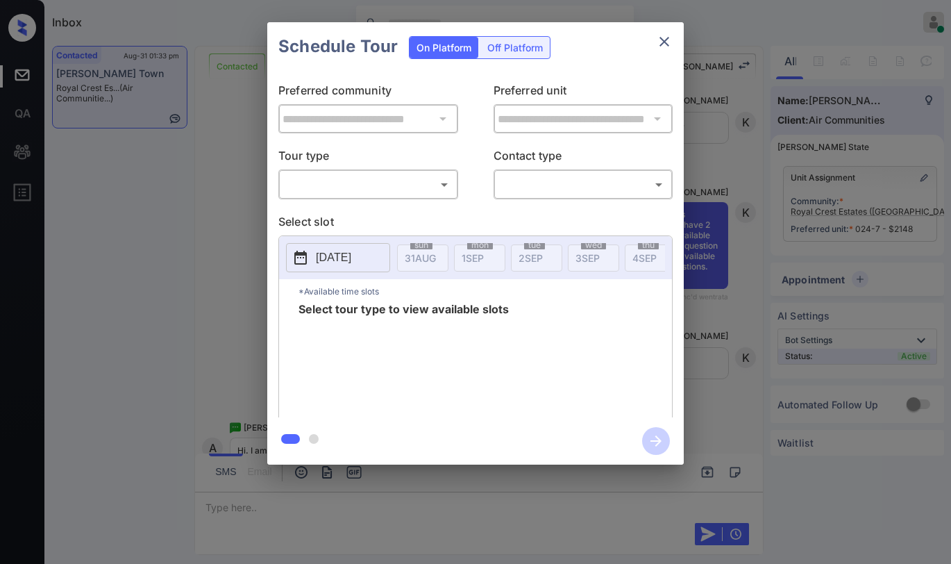
click at [354, 182] on body "Inbox [PERSON_NAME] Online Set yourself offline Set yourself on break Profile S…" at bounding box center [475, 282] width 951 height 564
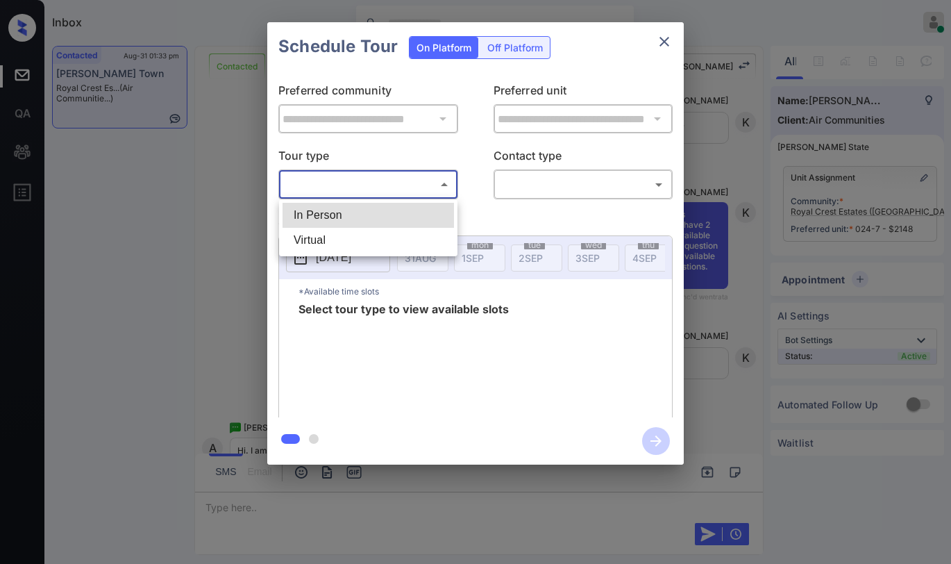
click at [668, 37] on div at bounding box center [475, 282] width 951 height 564
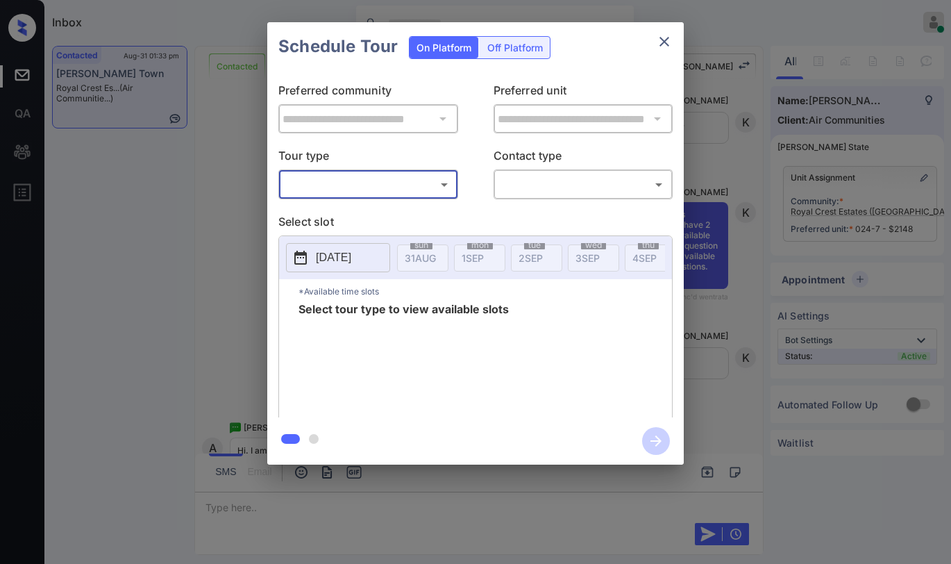
click at [668, 39] on icon "close" at bounding box center [665, 42] width 10 height 10
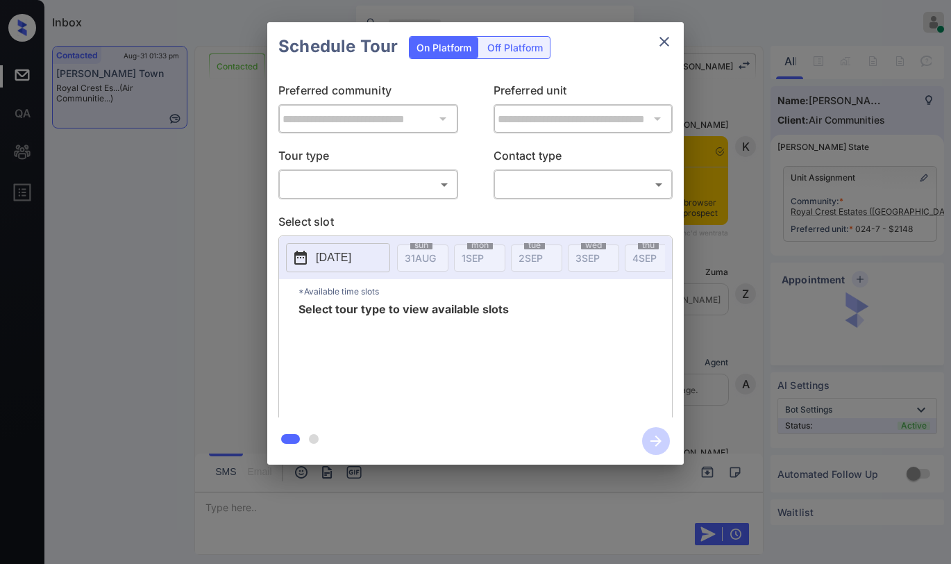
scroll to position [1165, 0]
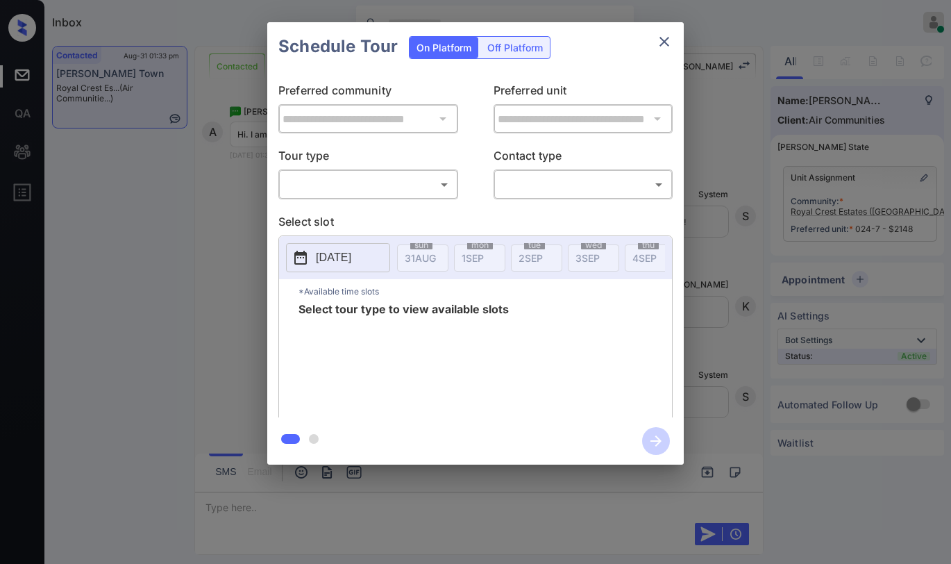
click at [385, 187] on body "Inbox [PERSON_NAME] Online Set yourself offline Set yourself on break Profile S…" at bounding box center [475, 282] width 951 height 564
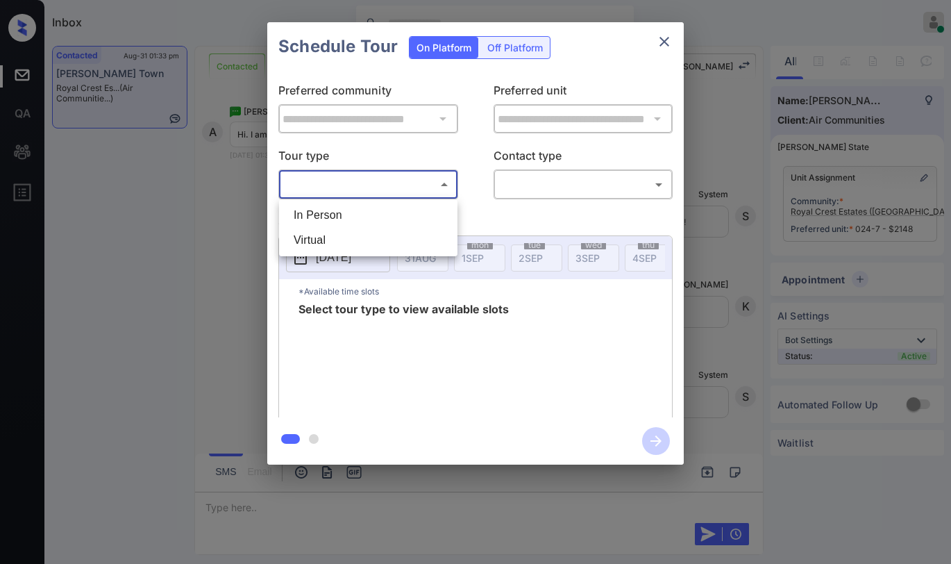
click at [340, 237] on li "Virtual" at bounding box center [369, 240] width 172 height 25
type input "*******"
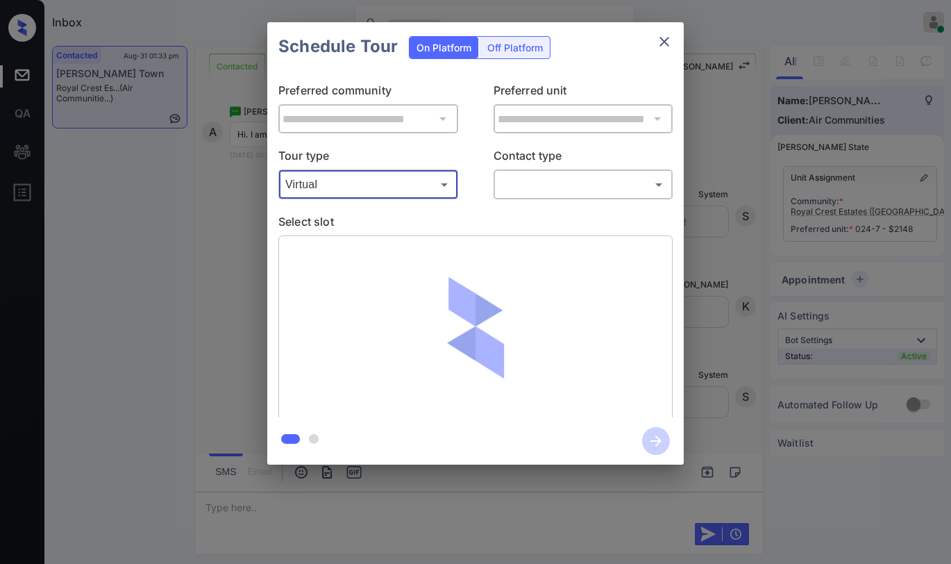
click at [530, 192] on body "Inbox Paolo Gabriel Online Set yourself offline Set yourself on break Profile S…" at bounding box center [475, 282] width 951 height 564
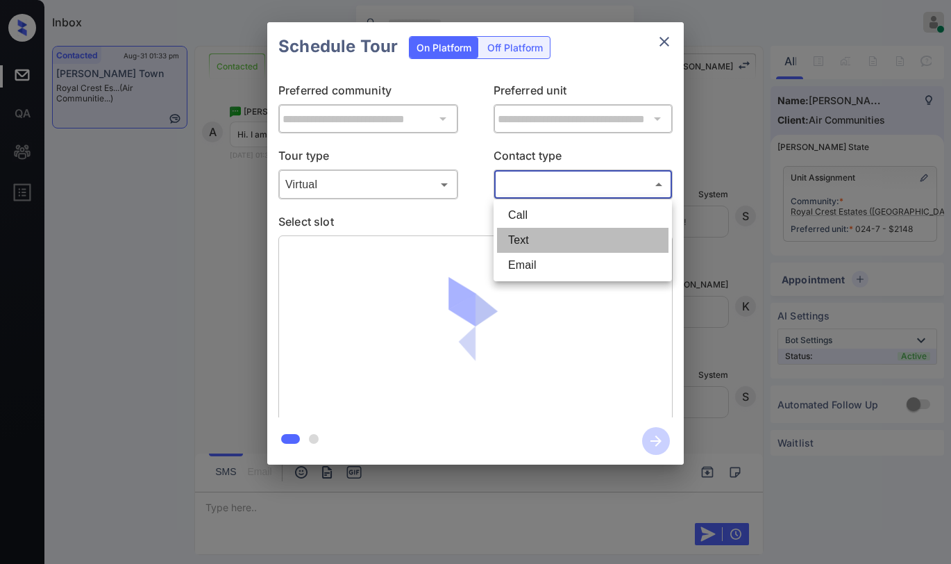
click at [524, 241] on li "Text" at bounding box center [583, 240] width 172 height 25
type input "****"
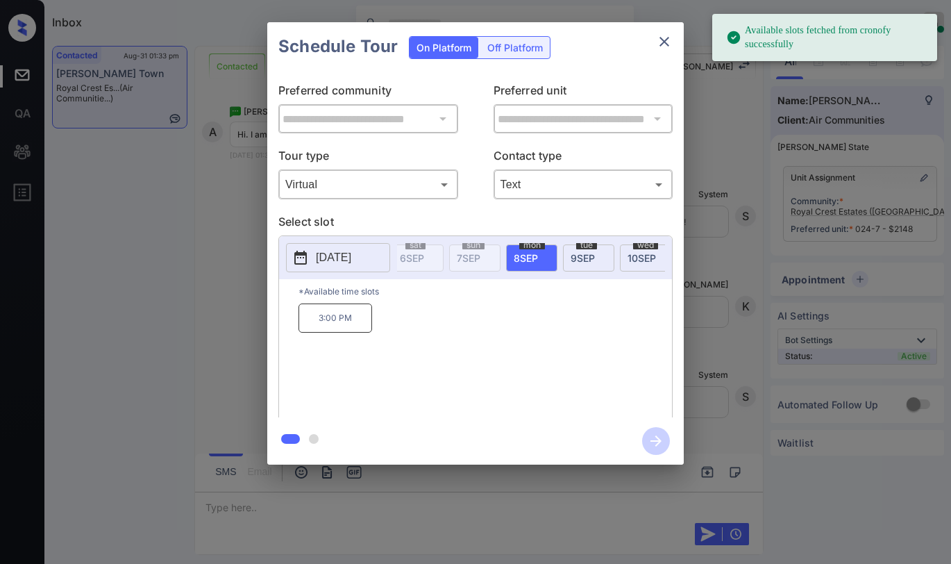
scroll to position [0, 357]
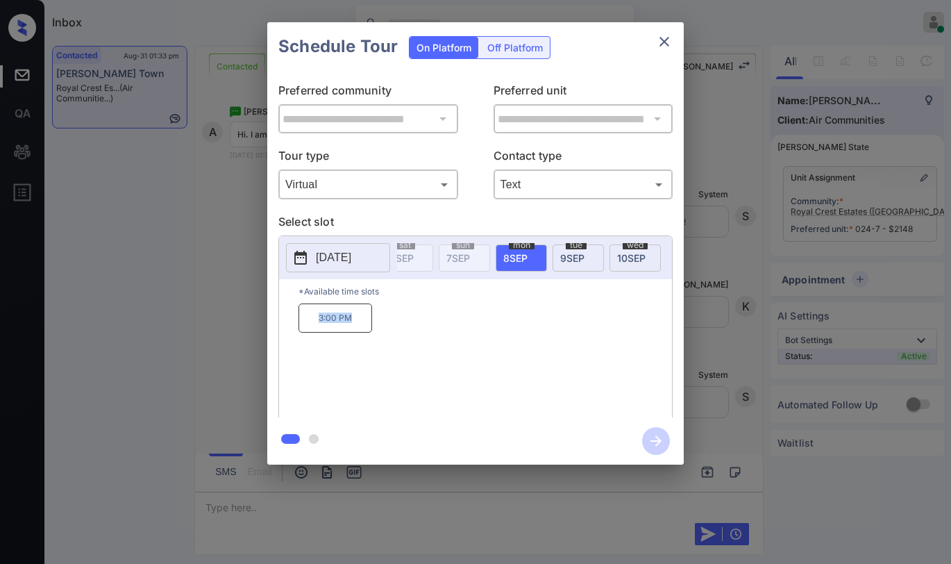
drag, startPoint x: 312, startPoint y: 320, endPoint x: 379, endPoint y: 323, distance: 66.7
click at [374, 326] on div "3:00 PM" at bounding box center [486, 358] width 374 height 111
copy p "3:00 PM"
click at [660, 40] on icon "close" at bounding box center [664, 41] width 17 height 17
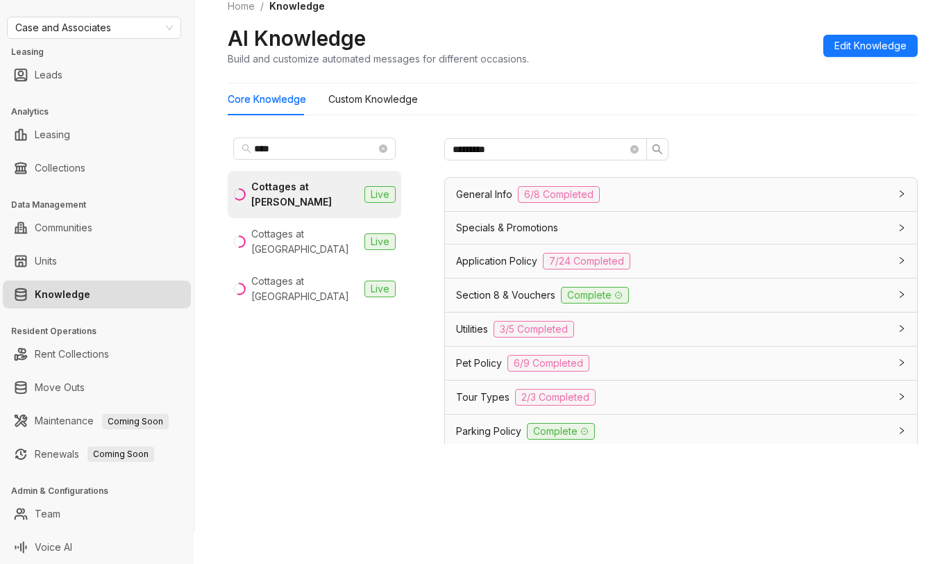
scroll to position [342, 0]
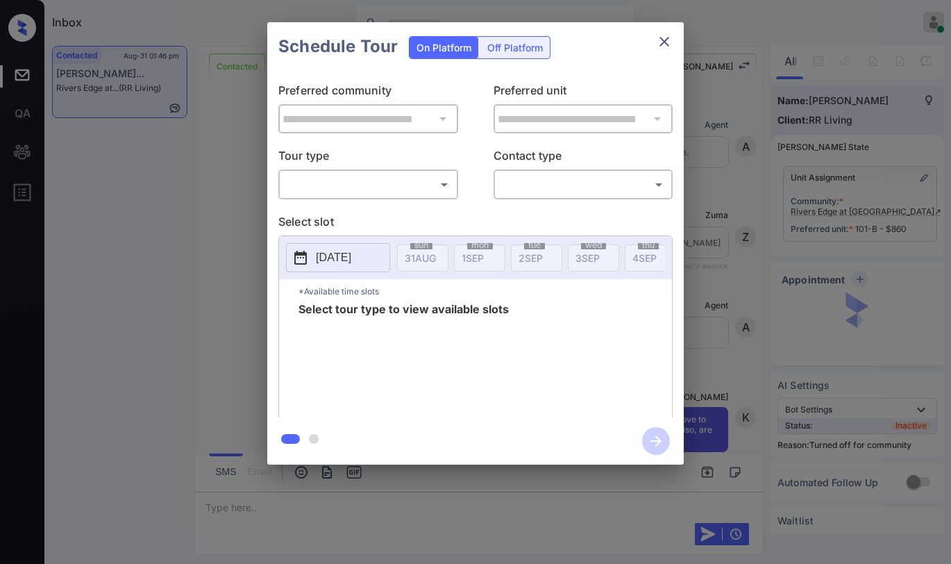
scroll to position [3023, 0]
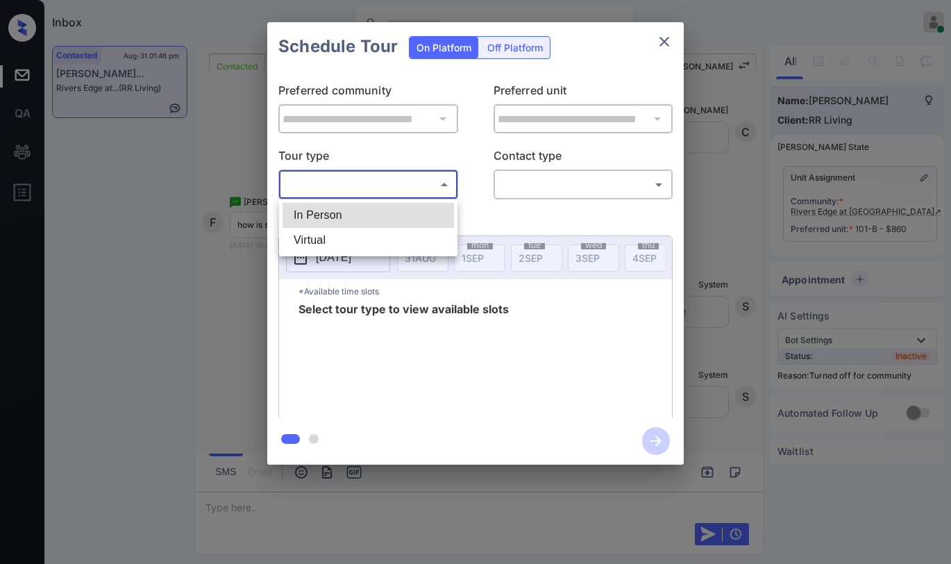
drag, startPoint x: 423, startPoint y: 191, endPoint x: 406, endPoint y: 201, distance: 19.7
click at [422, 191] on body "Inbox [PERSON_NAME] Online Set yourself offline Set yourself on break Profile S…" at bounding box center [475, 282] width 951 height 564
click at [384, 221] on li "In Person" at bounding box center [369, 215] width 172 height 25
type input "********"
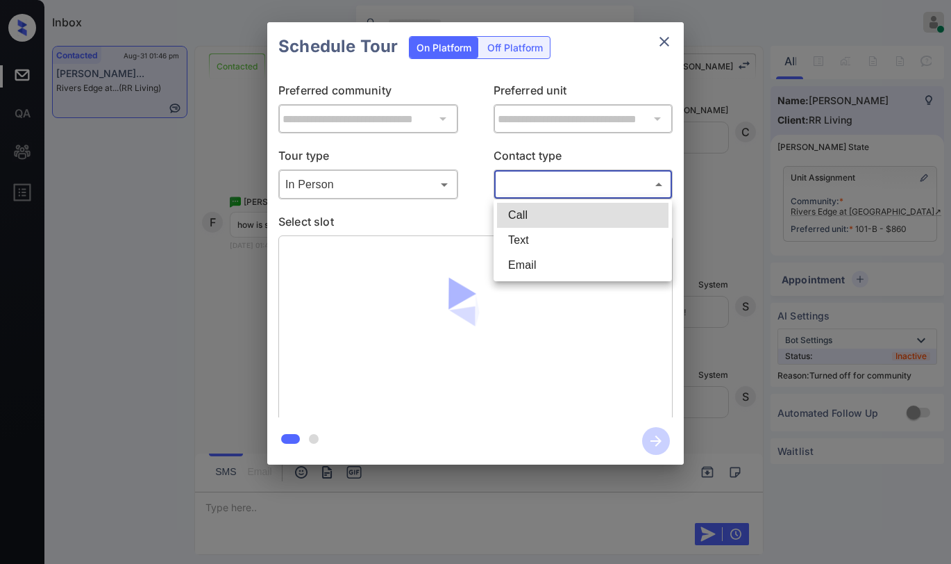
drag, startPoint x: 524, startPoint y: 190, endPoint x: 534, endPoint y: 202, distance: 16.3
click at [525, 190] on body "Inbox [PERSON_NAME] Online Set yourself offline Set yourself on break Profile S…" at bounding box center [475, 282] width 951 height 564
click at [534, 239] on li "Text" at bounding box center [583, 240] width 172 height 25
type input "****"
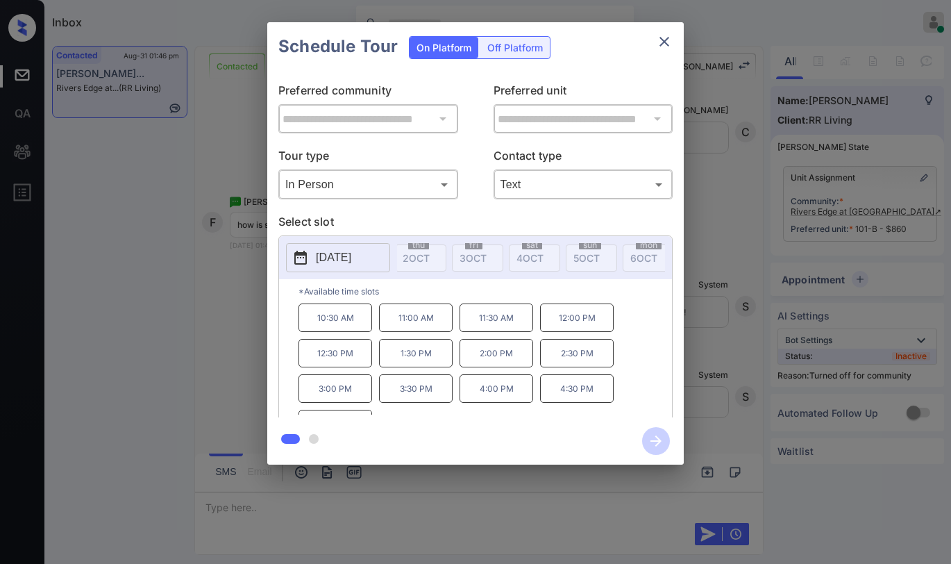
scroll to position [0, 1855]
click at [671, 37] on icon "close" at bounding box center [664, 41] width 17 height 17
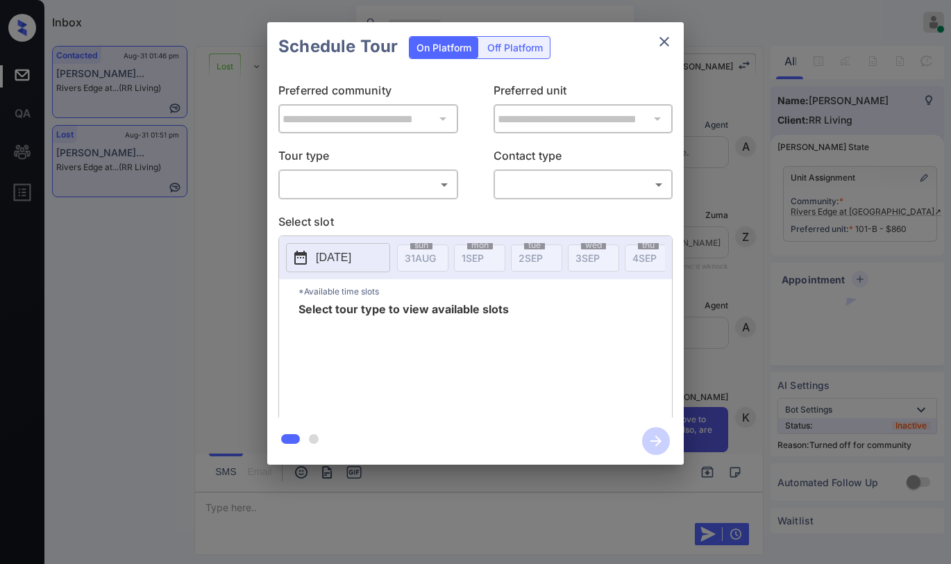
scroll to position [3696, 0]
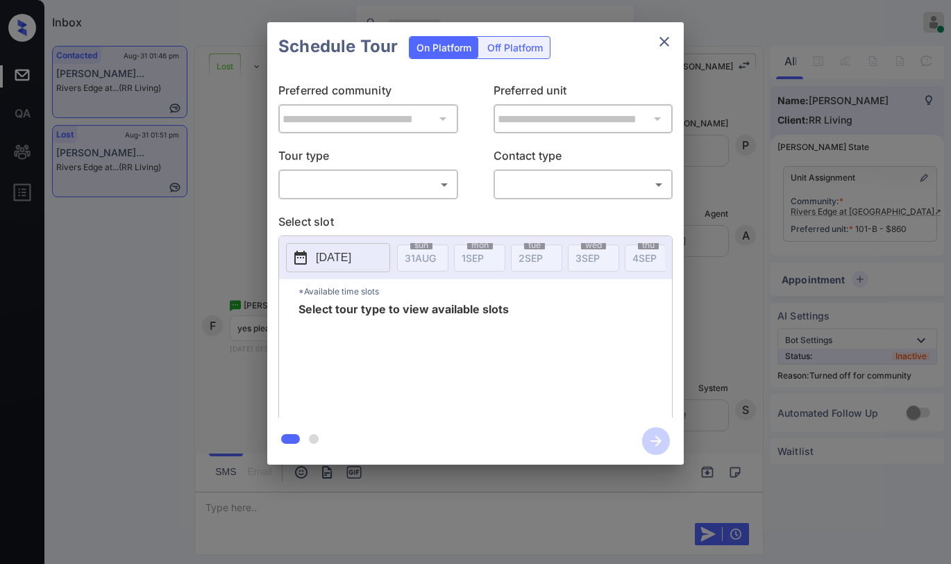
click at [415, 183] on body "Inbox [PERSON_NAME] Online Set yourself offline Set yourself on break Profile S…" at bounding box center [475, 282] width 951 height 564
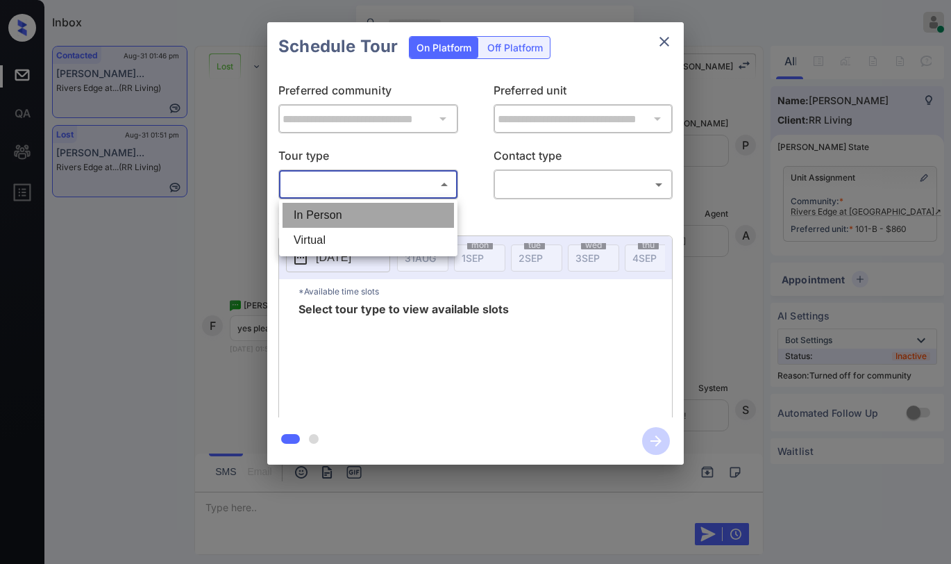
click at [368, 217] on li "In Person" at bounding box center [369, 215] width 172 height 25
type input "********"
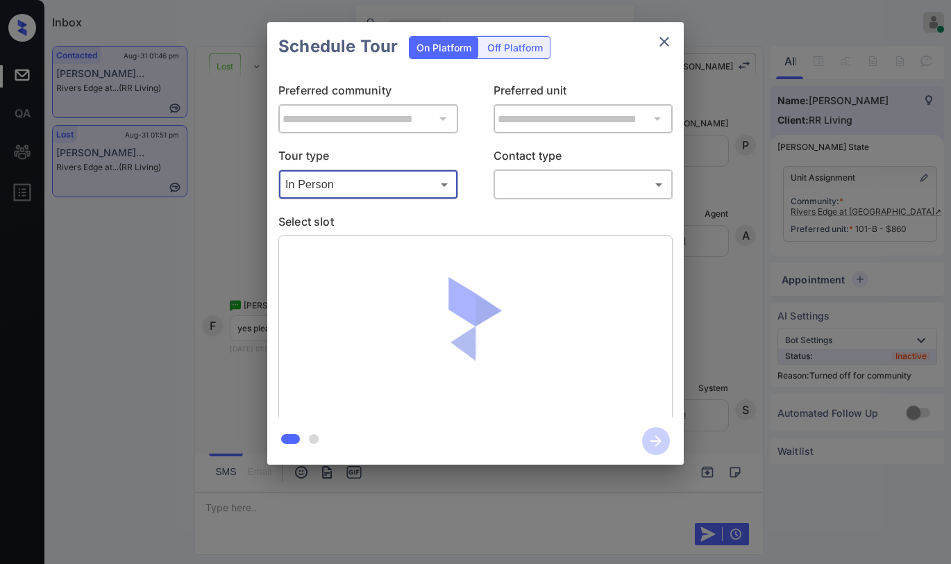
click at [547, 188] on body "Inbox Paolo Gabriel Online Set yourself offline Set yourself on break Profile S…" at bounding box center [475, 282] width 951 height 564
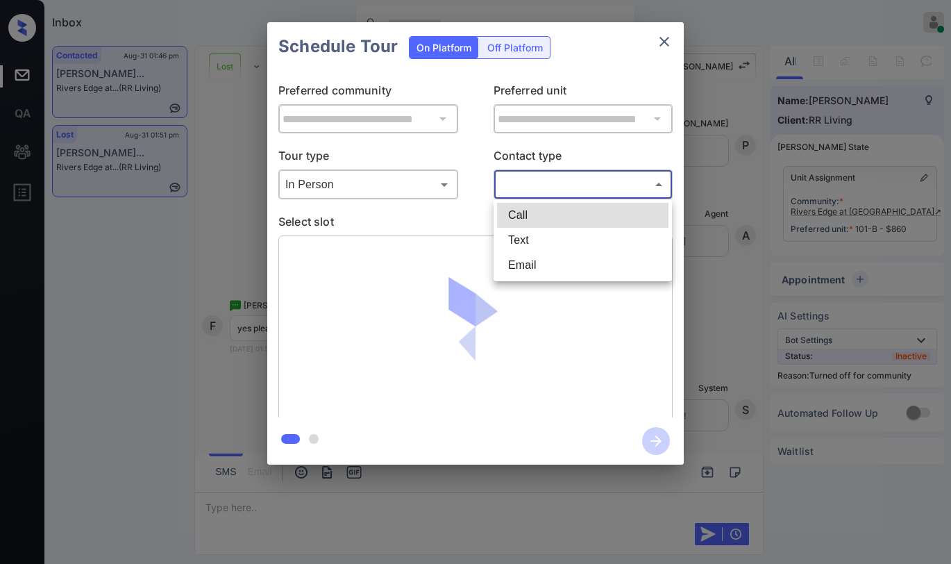
click at [538, 242] on li "Text" at bounding box center [583, 240] width 172 height 25
type input "****"
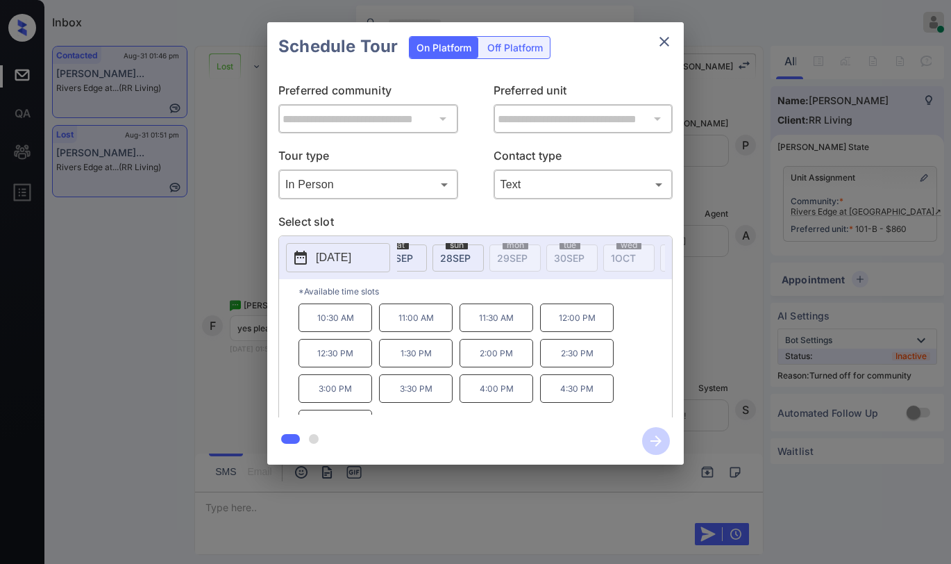
scroll to position [0, 1549]
click at [660, 41] on icon "close" at bounding box center [664, 41] width 17 height 17
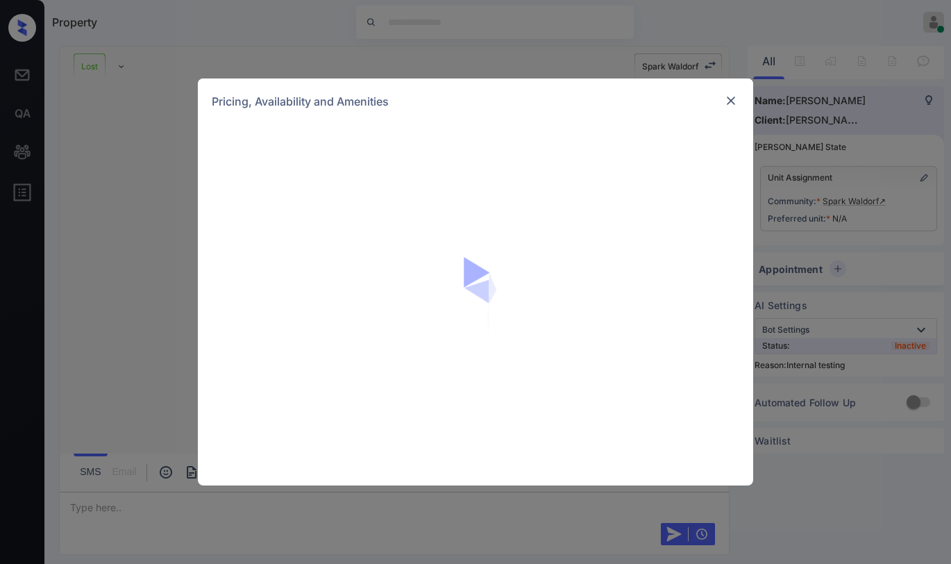
scroll to position [6789, 0]
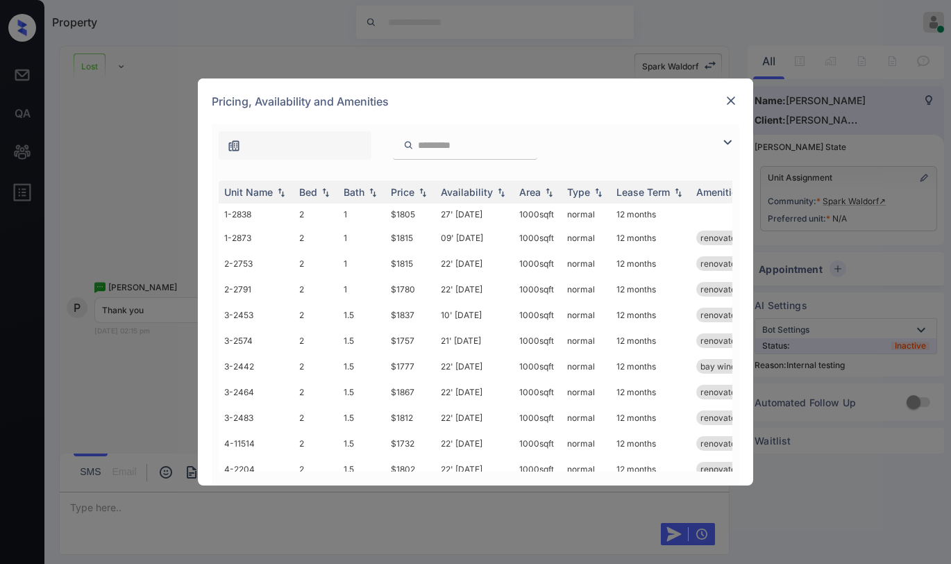
click at [724, 140] on img at bounding box center [727, 142] width 17 height 17
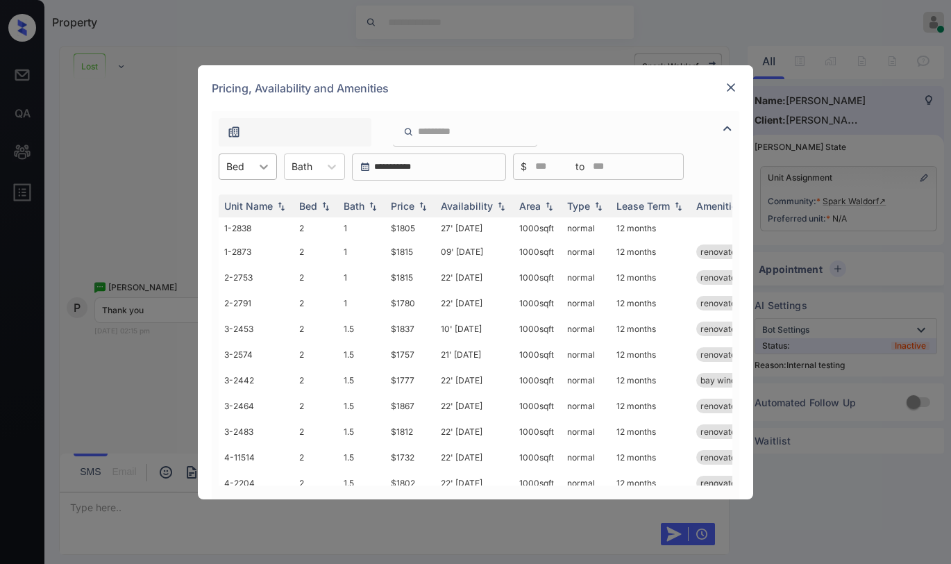
click at [267, 170] on icon at bounding box center [264, 167] width 14 height 14
click at [249, 223] on div "3" at bounding box center [248, 225] width 58 height 25
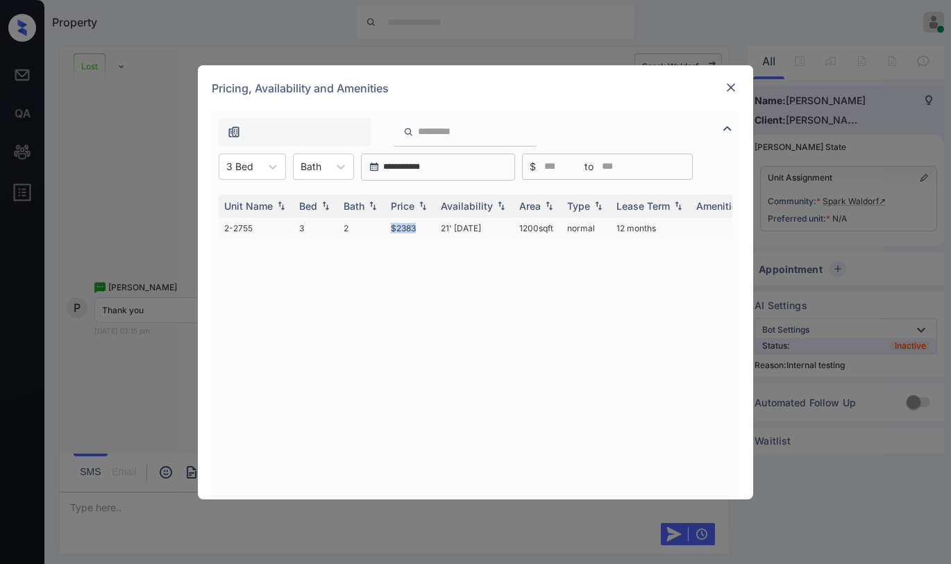
drag, startPoint x: 387, startPoint y: 226, endPoint x: 456, endPoint y: 220, distance: 69.0
click at [432, 224] on td "$2383" at bounding box center [410, 228] width 50 height 22
copy td "$2383"
click at [726, 90] on img at bounding box center [731, 88] width 14 height 14
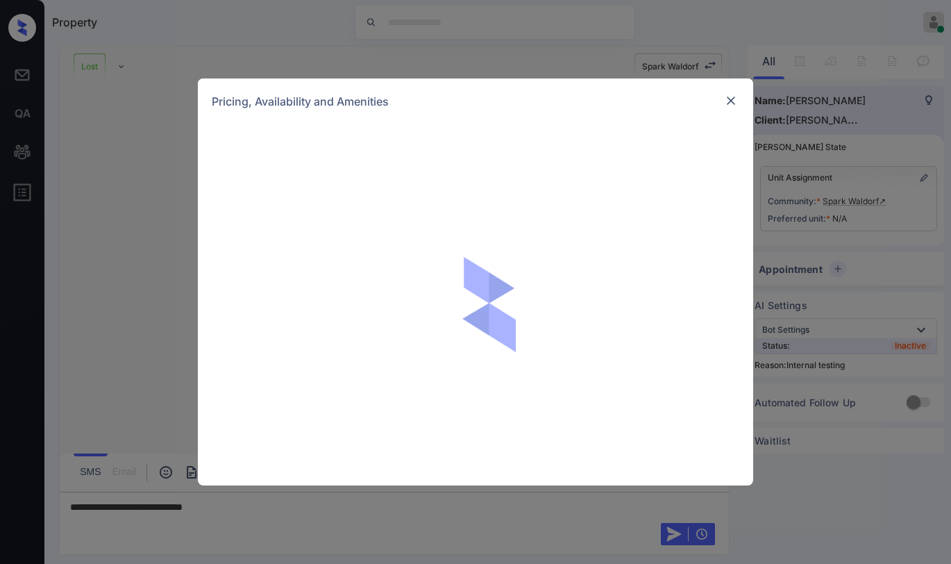
scroll to position [7830, 0]
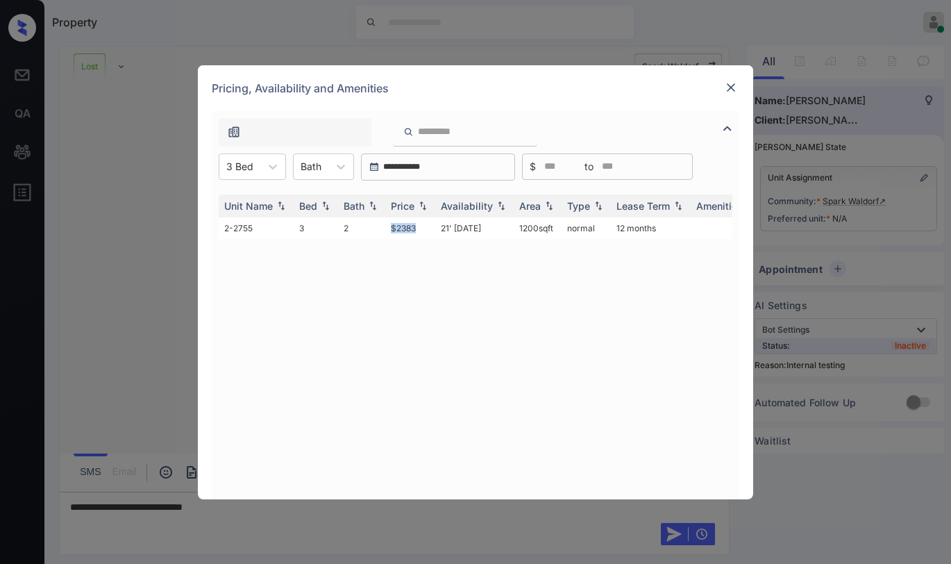
drag, startPoint x: 390, startPoint y: 227, endPoint x: 590, endPoint y: 176, distance: 206.5
click at [435, 227] on td "$2383" at bounding box center [410, 228] width 50 height 22
copy td "$2383"
click at [731, 81] on img at bounding box center [731, 88] width 14 height 14
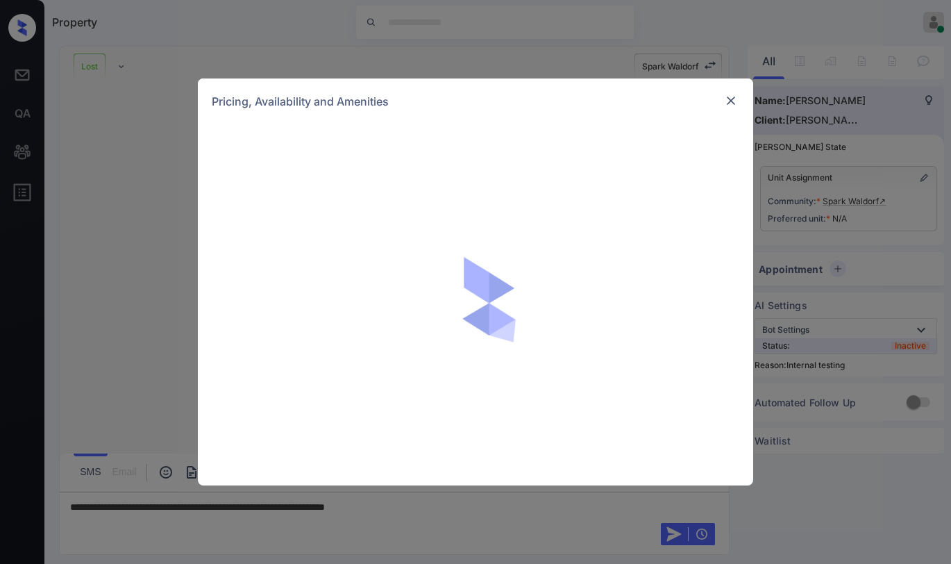
scroll to position [7830, 0]
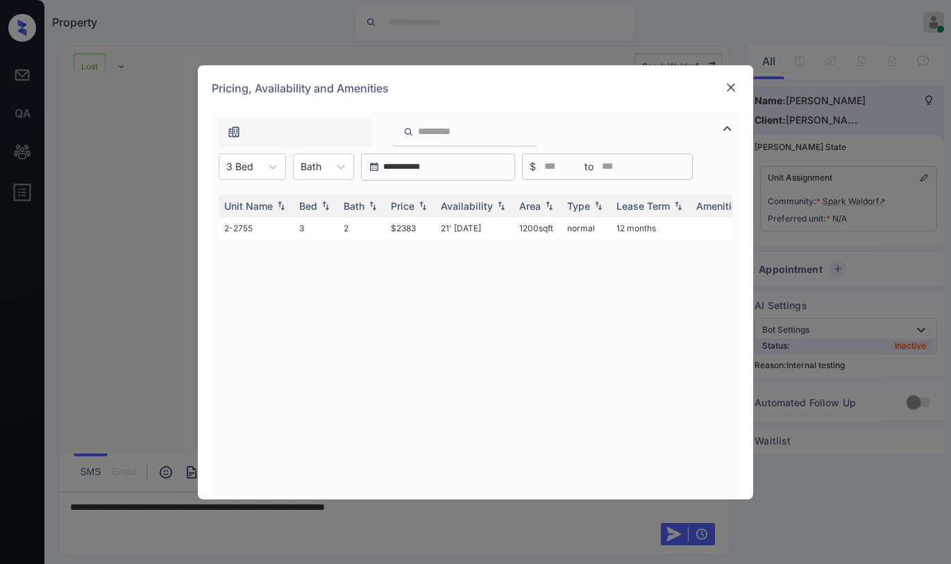
click at [728, 90] on img at bounding box center [731, 88] width 14 height 14
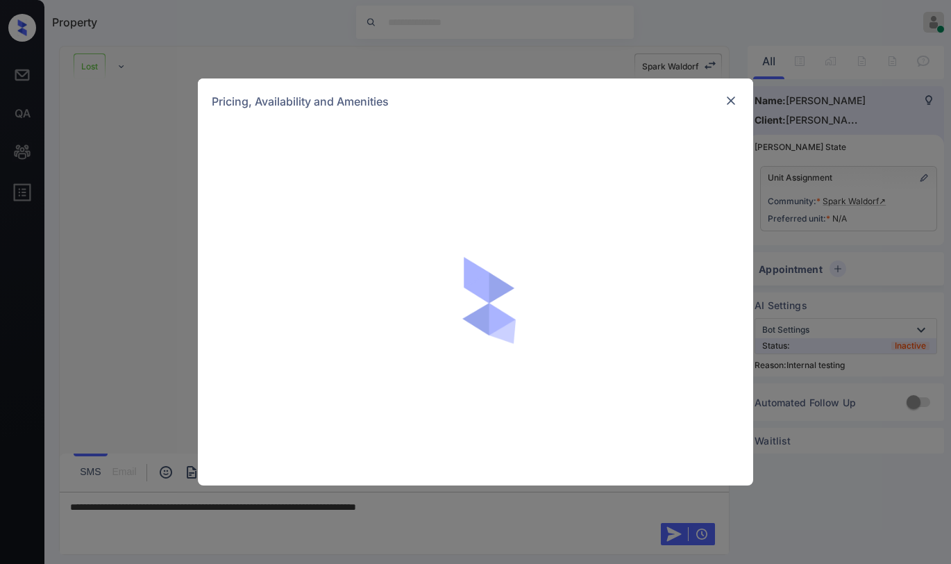
scroll to position [7830, 0]
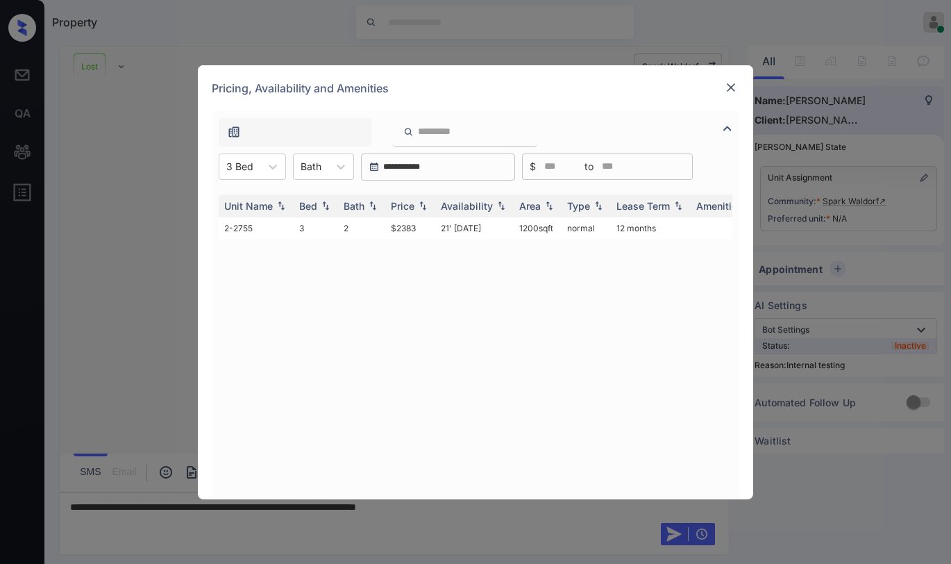
click at [595, 94] on div "Pricing, Availability and Amenities" at bounding box center [476, 88] width 556 height 46
click at [731, 87] on img at bounding box center [731, 88] width 14 height 14
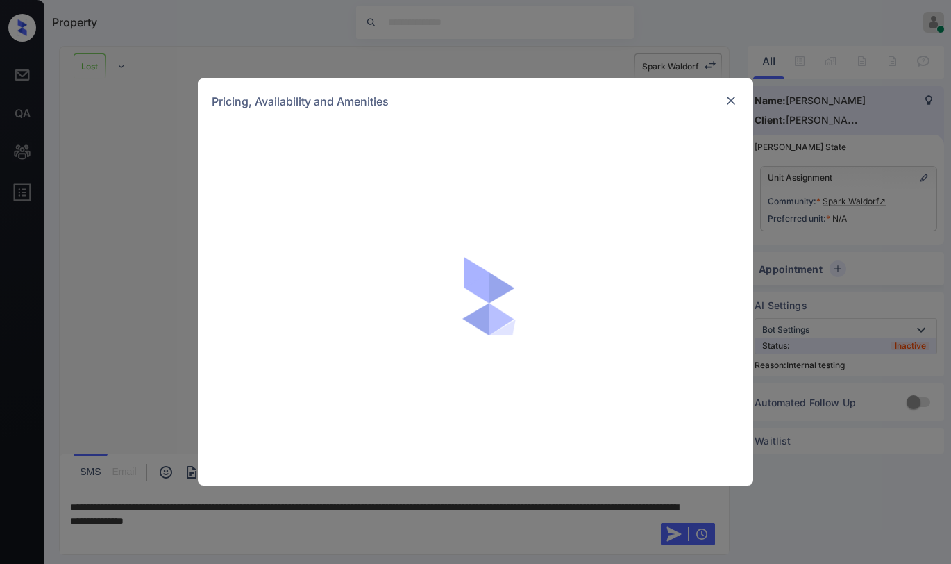
scroll to position [7830, 0]
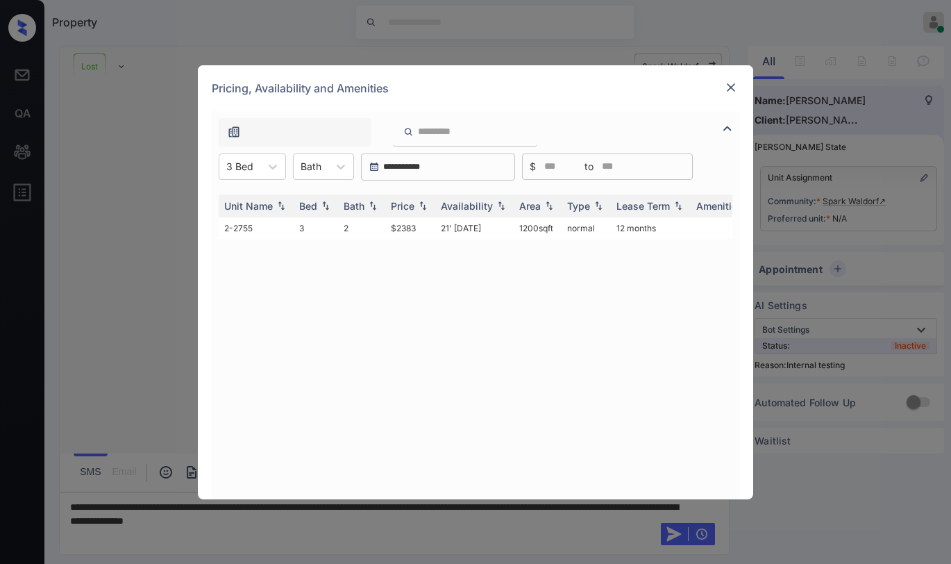
click at [737, 85] on img at bounding box center [731, 88] width 14 height 14
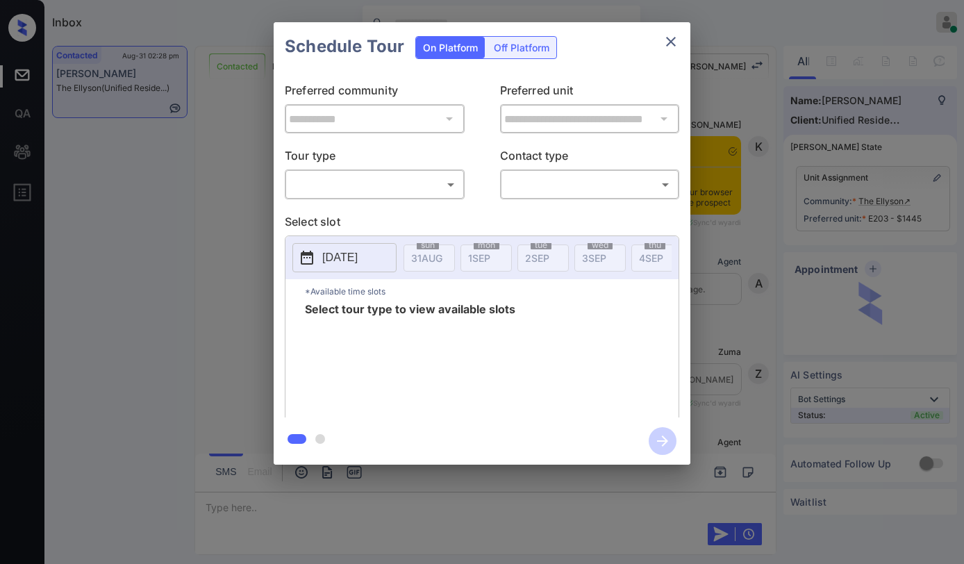
scroll to position [1758, 0]
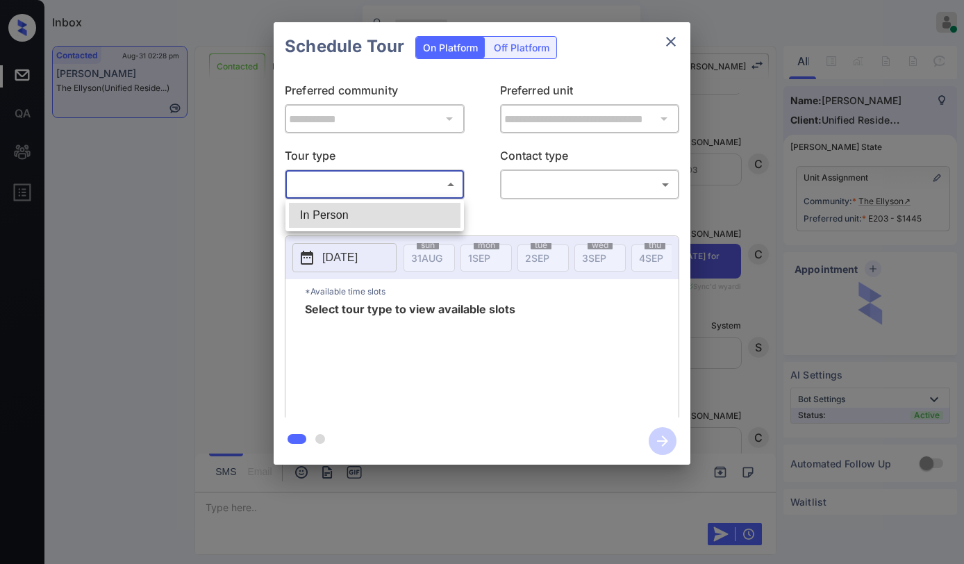
click at [420, 183] on body "Inbox Paolo Gabriel Online Set yourself offline Set yourself on break Profile S…" at bounding box center [482, 282] width 964 height 564
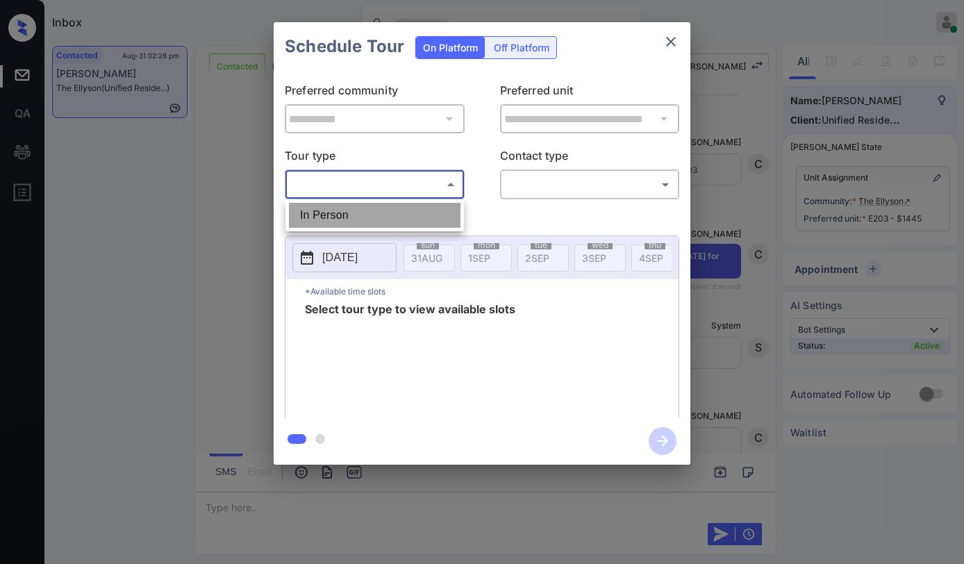
drag, startPoint x: 369, startPoint y: 210, endPoint x: 484, endPoint y: 193, distance: 115.8
click at [369, 210] on li "In Person" at bounding box center [375, 215] width 172 height 25
type input "********"
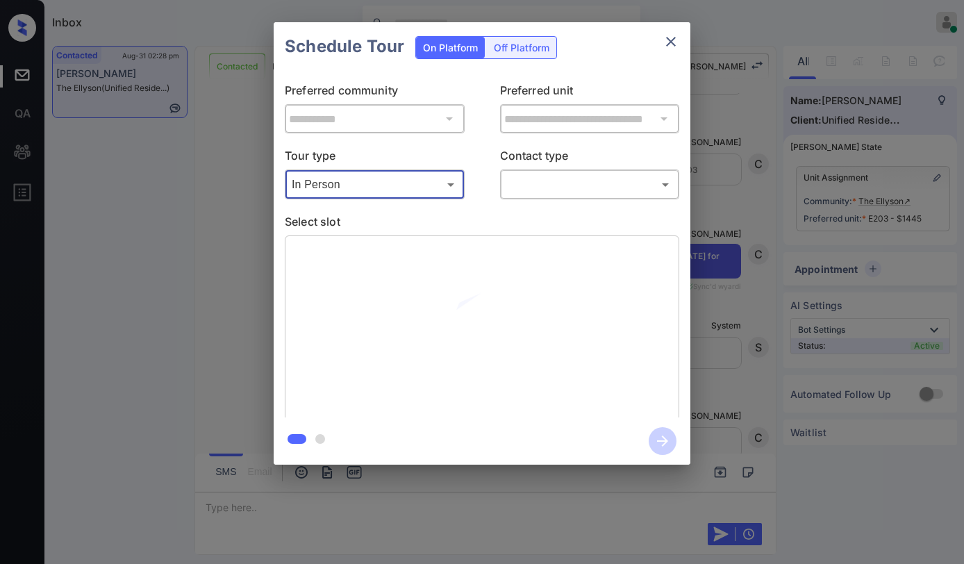
click at [526, 190] on body "Inbox Paolo Gabriel Online Set yourself offline Set yourself on break Profile S…" at bounding box center [482, 282] width 964 height 564
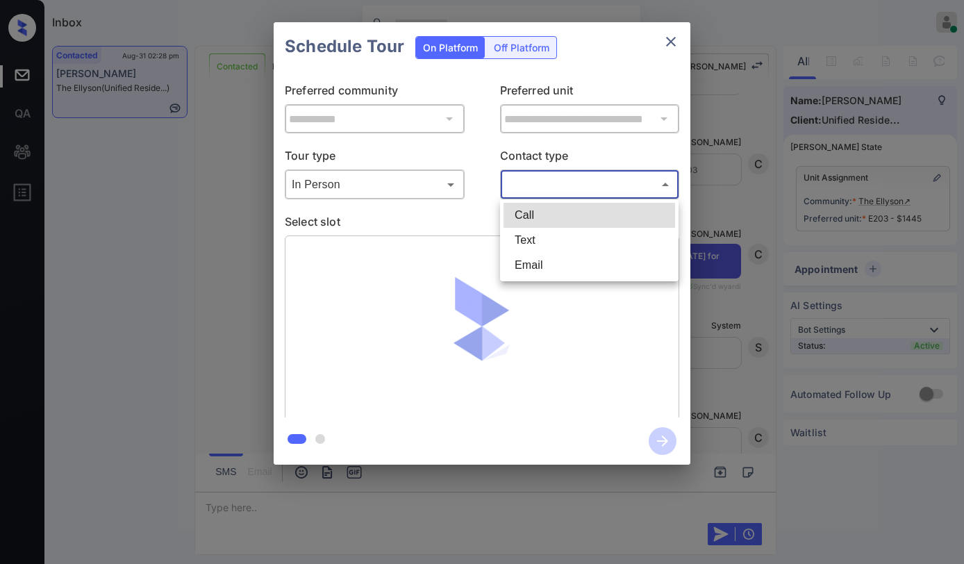
click at [522, 240] on li "Text" at bounding box center [589, 240] width 172 height 25
type input "****"
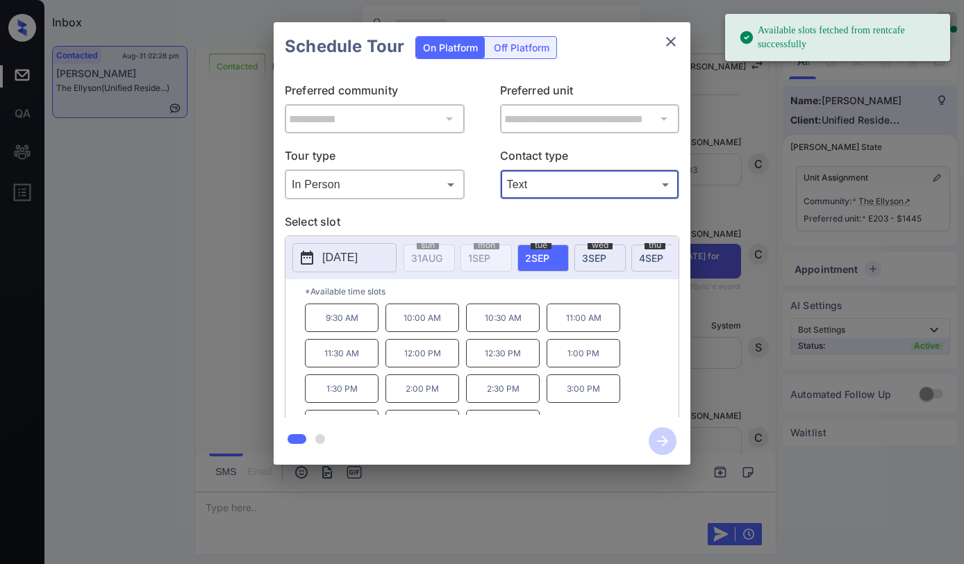
click at [678, 45] on icon "close" at bounding box center [670, 41] width 17 height 17
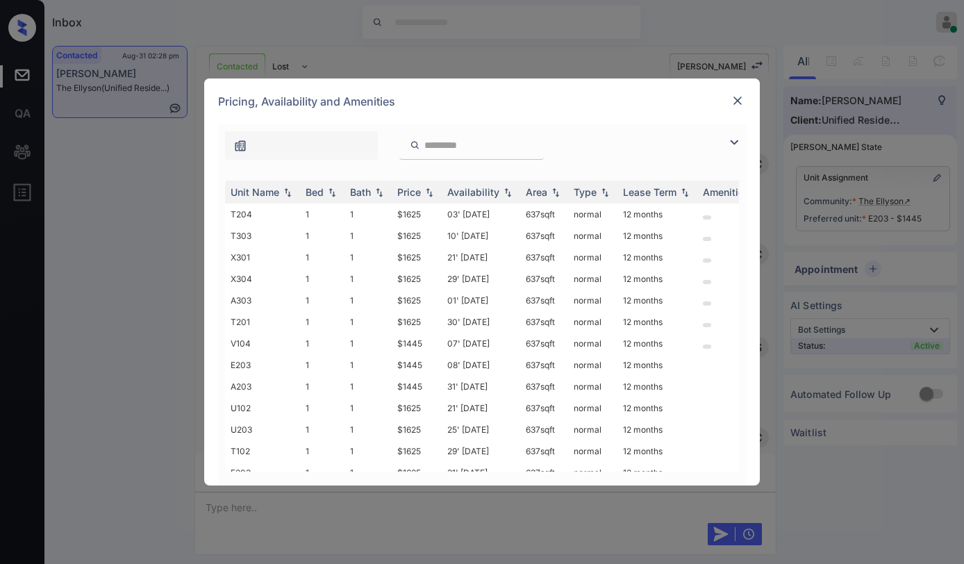
click at [733, 141] on img at bounding box center [734, 142] width 17 height 17
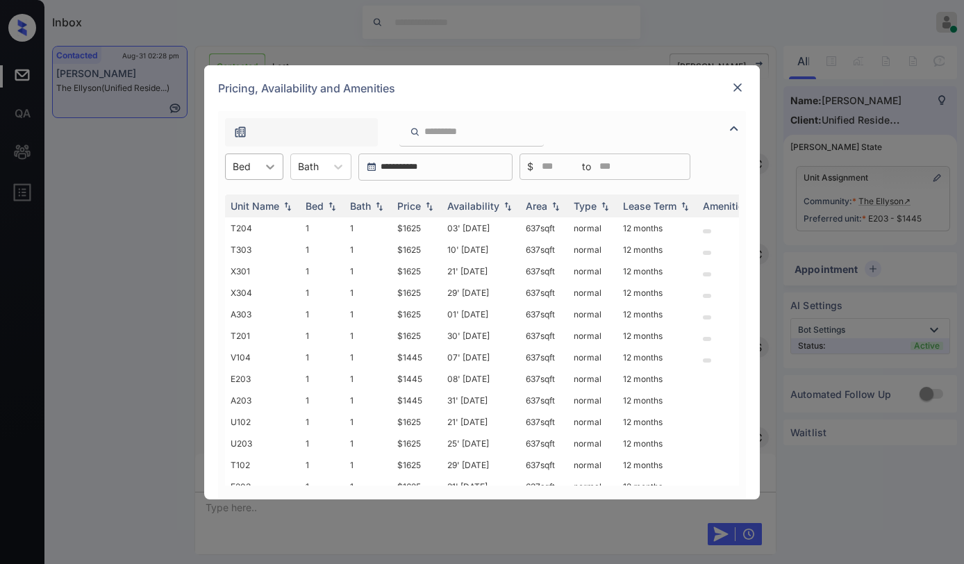
click at [274, 173] on div at bounding box center [270, 166] width 25 height 25
click at [739, 94] on div at bounding box center [737, 87] width 17 height 17
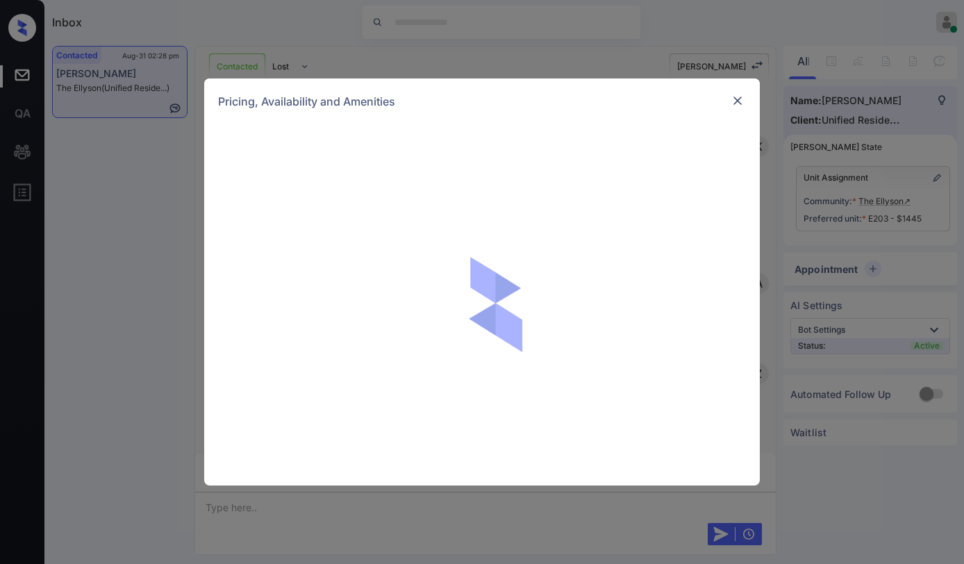
scroll to position [1272, 0]
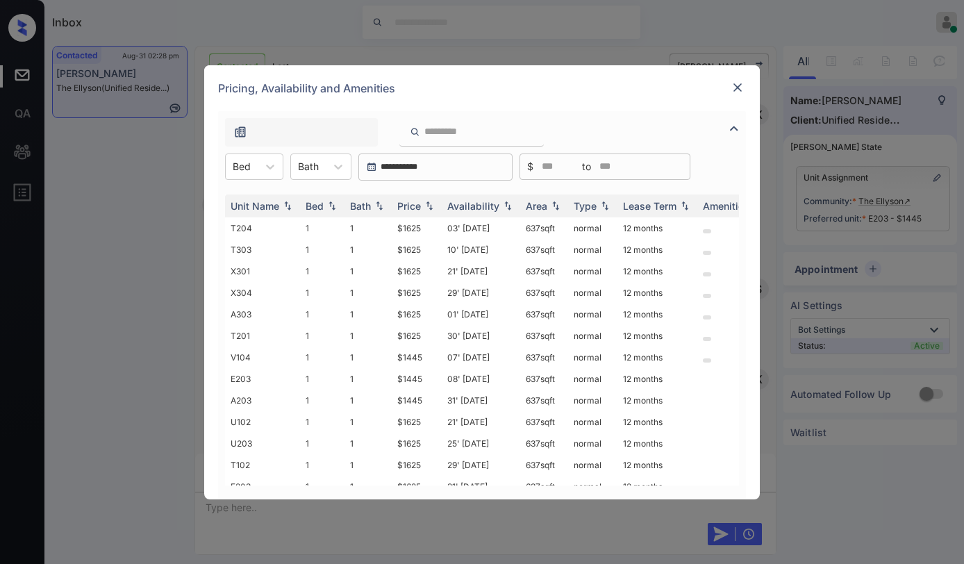
click at [729, 131] on img at bounding box center [734, 128] width 17 height 17
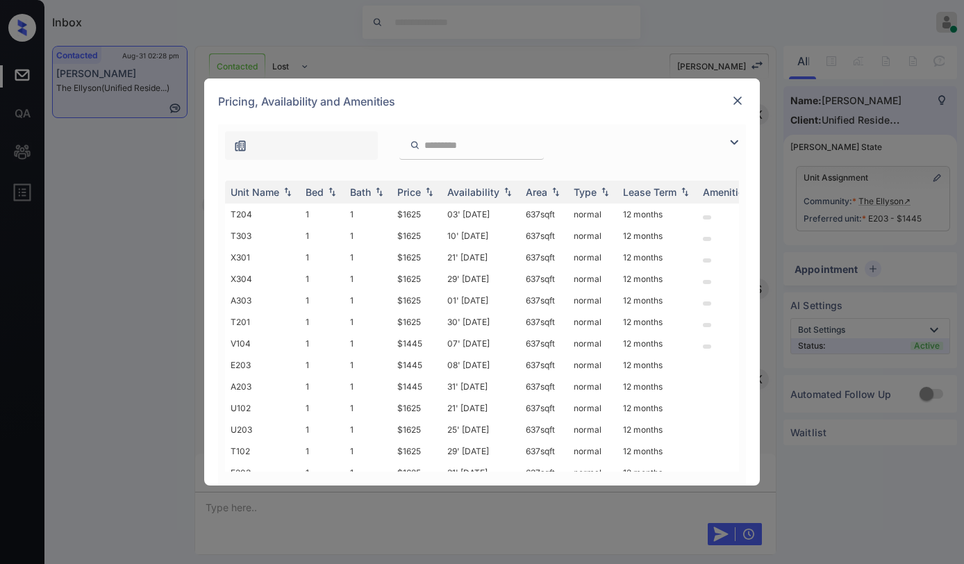
click at [731, 144] on img at bounding box center [734, 142] width 17 height 17
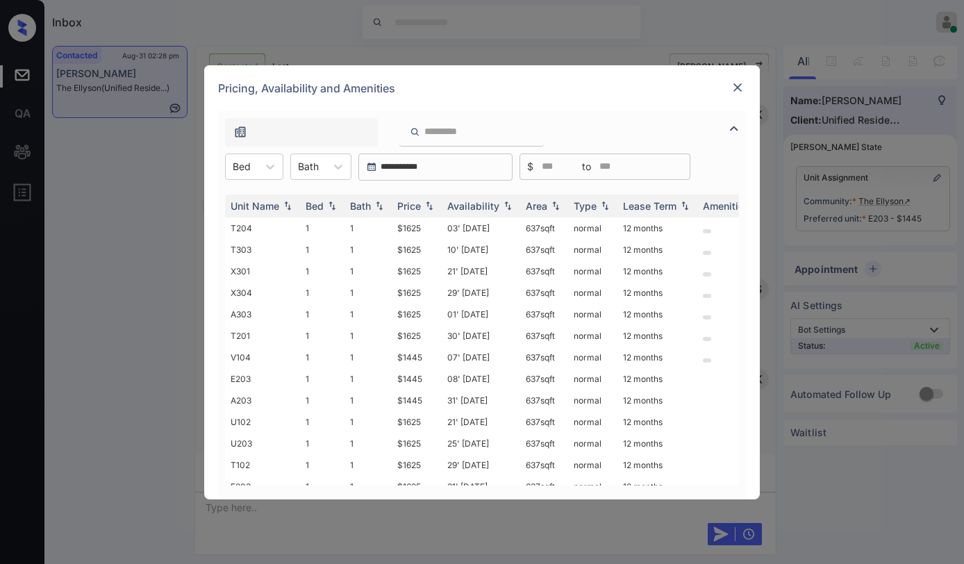
drag, startPoint x: 264, startPoint y: 172, endPoint x: 254, endPoint y: 183, distance: 15.3
click at [263, 172] on icon at bounding box center [270, 167] width 14 height 14
drag, startPoint x: 244, startPoint y: 207, endPoint x: 290, endPoint y: 201, distance: 46.9
click at [244, 206] on div "1" at bounding box center [254, 200] width 58 height 25
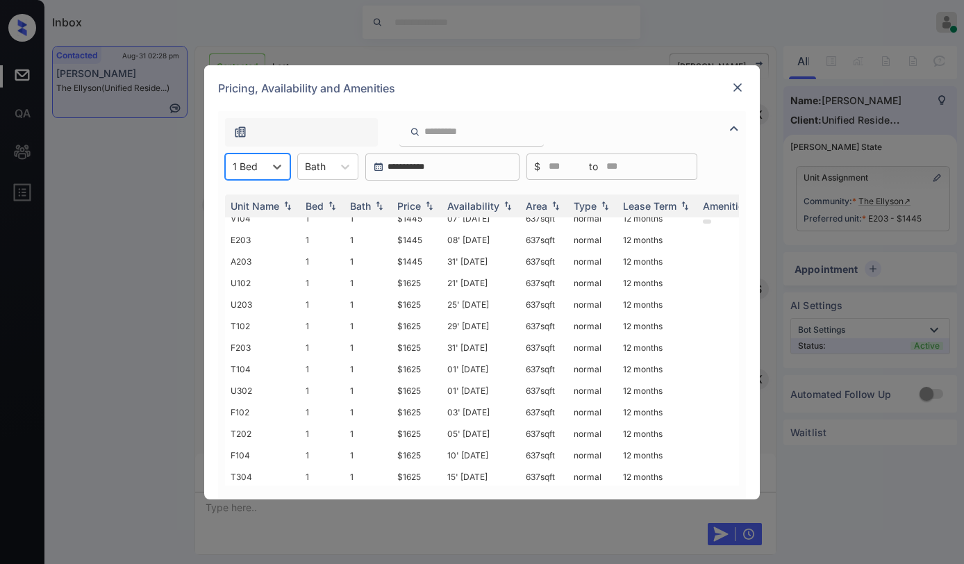
scroll to position [0, 0]
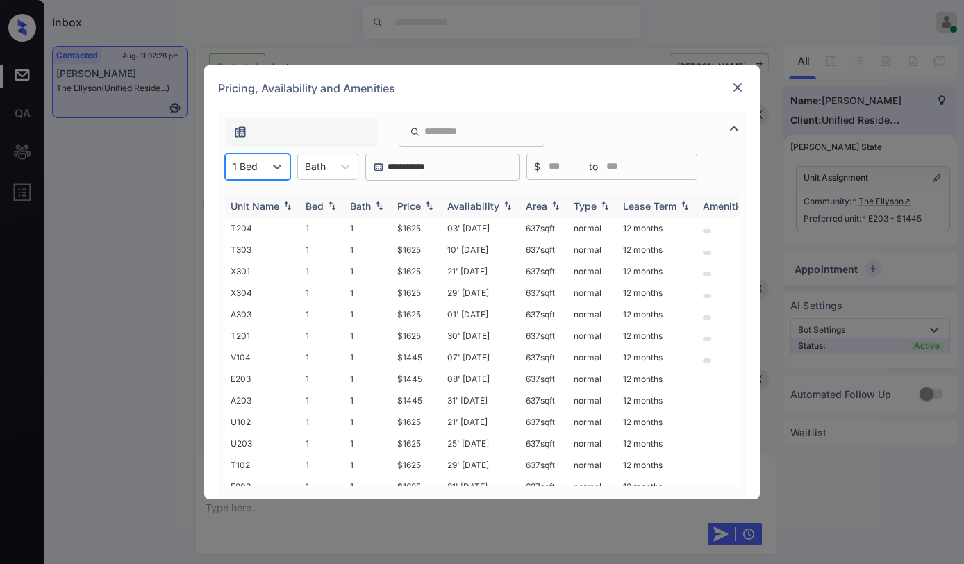
click at [449, 206] on div "Availability" at bounding box center [473, 206] width 52 height 12
click at [465, 204] on div "Availability" at bounding box center [473, 206] width 52 height 12
click at [410, 206] on div "Price" at bounding box center [409, 206] width 24 height 12
click at [411, 206] on div "Price" at bounding box center [409, 206] width 24 height 12
click at [412, 206] on div "Price" at bounding box center [409, 206] width 24 height 12
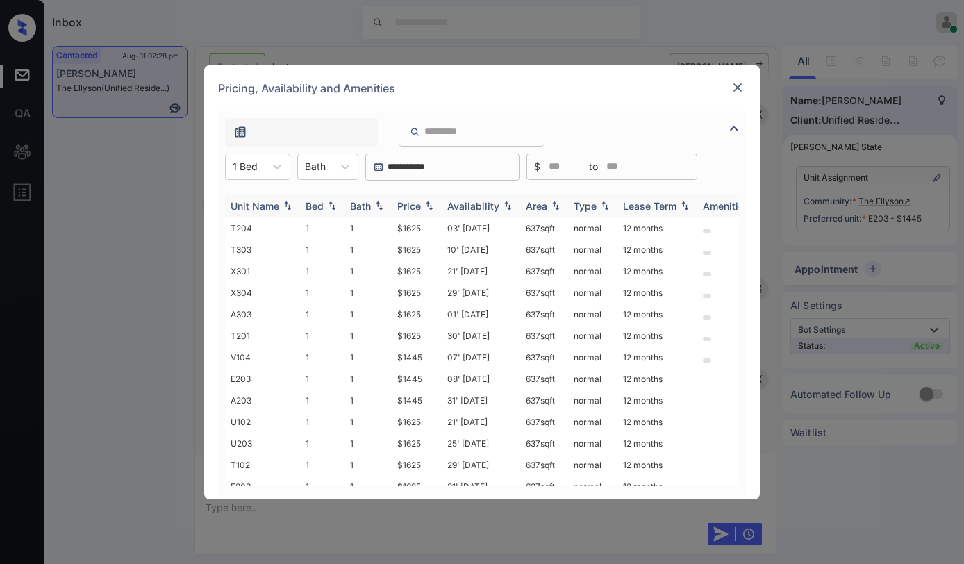
click at [413, 205] on div "Price" at bounding box center [409, 206] width 24 height 12
click at [736, 87] on img at bounding box center [738, 88] width 14 height 14
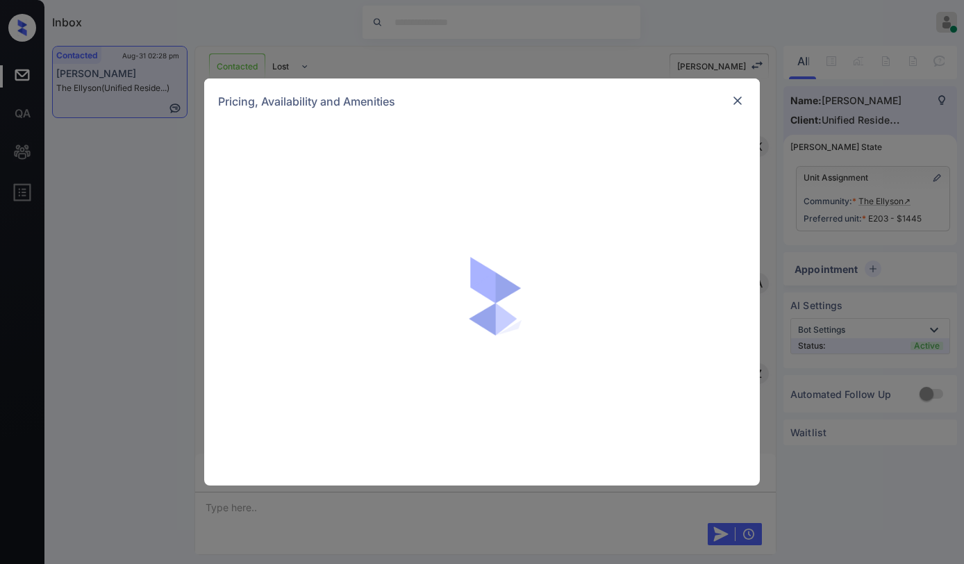
scroll to position [1967, 0]
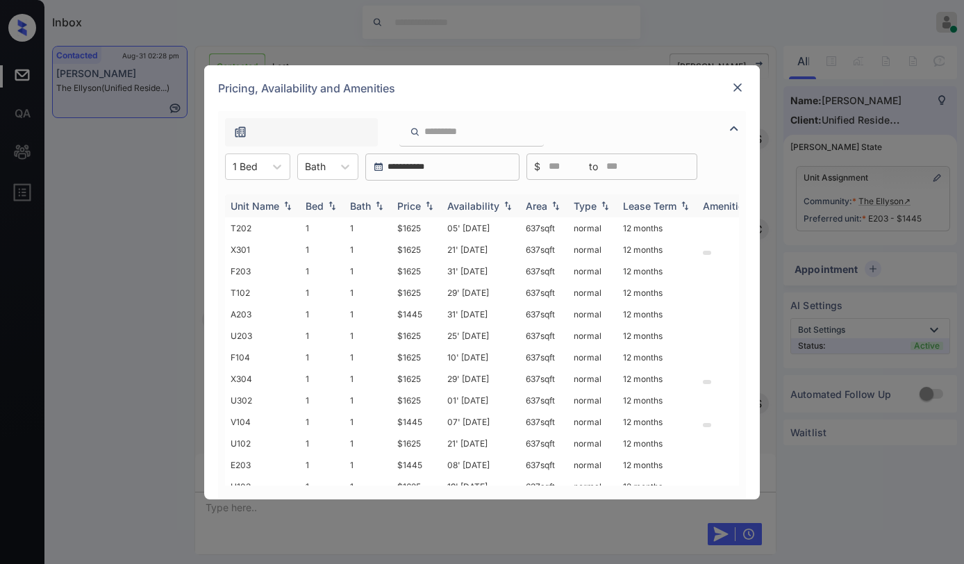
click at [422, 205] on div "Price" at bounding box center [416, 206] width 39 height 12
click at [419, 205] on div "Price" at bounding box center [409, 206] width 24 height 12
click at [418, 205] on div "Price" at bounding box center [409, 206] width 24 height 12
click at [417, 205] on div "Price" at bounding box center [409, 206] width 24 height 12
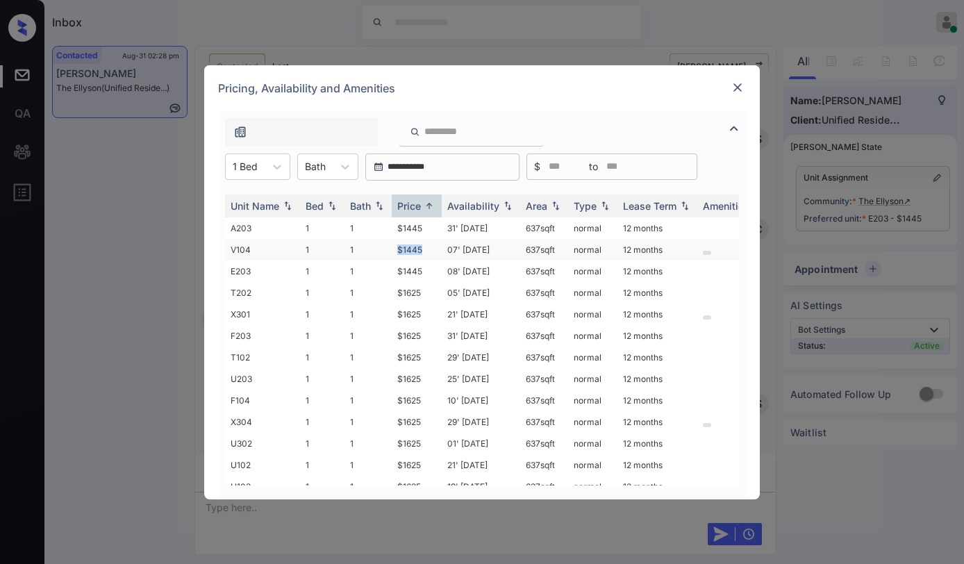
drag, startPoint x: 418, startPoint y: 247, endPoint x: 397, endPoint y: 249, distance: 20.9
click at [397, 249] on td "$1445" at bounding box center [417, 250] width 50 height 22
copy td "$1445"
click at [733, 87] on img at bounding box center [738, 88] width 14 height 14
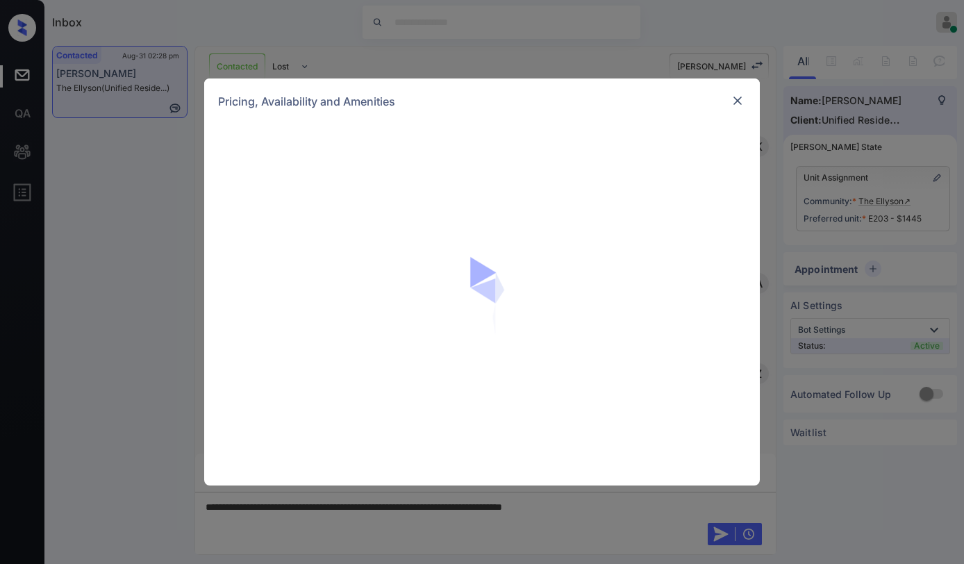
scroll to position [2175, 0]
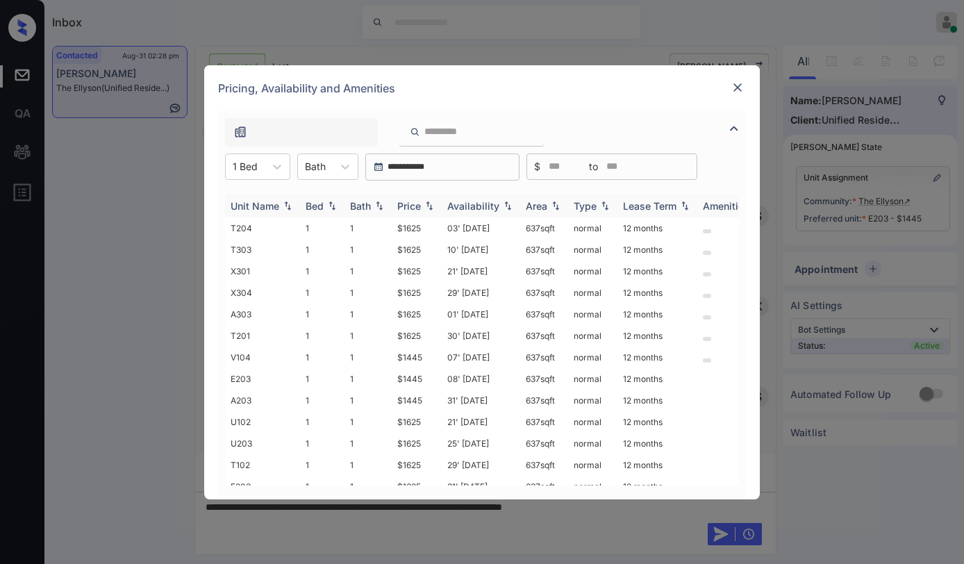
click at [413, 210] on div "Price" at bounding box center [409, 206] width 24 height 12
click at [417, 208] on div "Price" at bounding box center [409, 206] width 24 height 12
click at [412, 230] on td "$1445" at bounding box center [417, 228] width 50 height 22
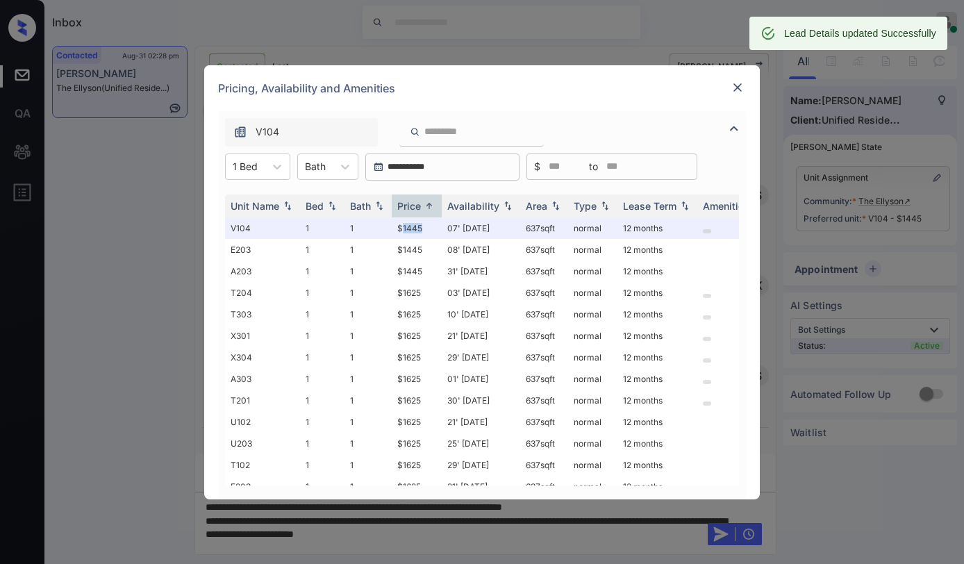
scroll to position [2265, 0]
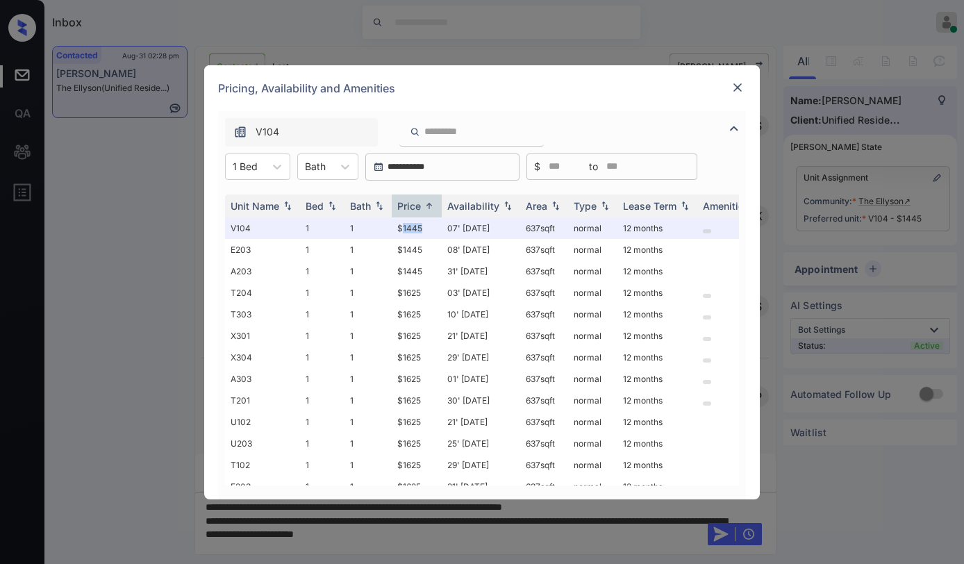
click at [735, 88] on img at bounding box center [738, 88] width 14 height 14
